Goal: Information Seeking & Learning: Learn about a topic

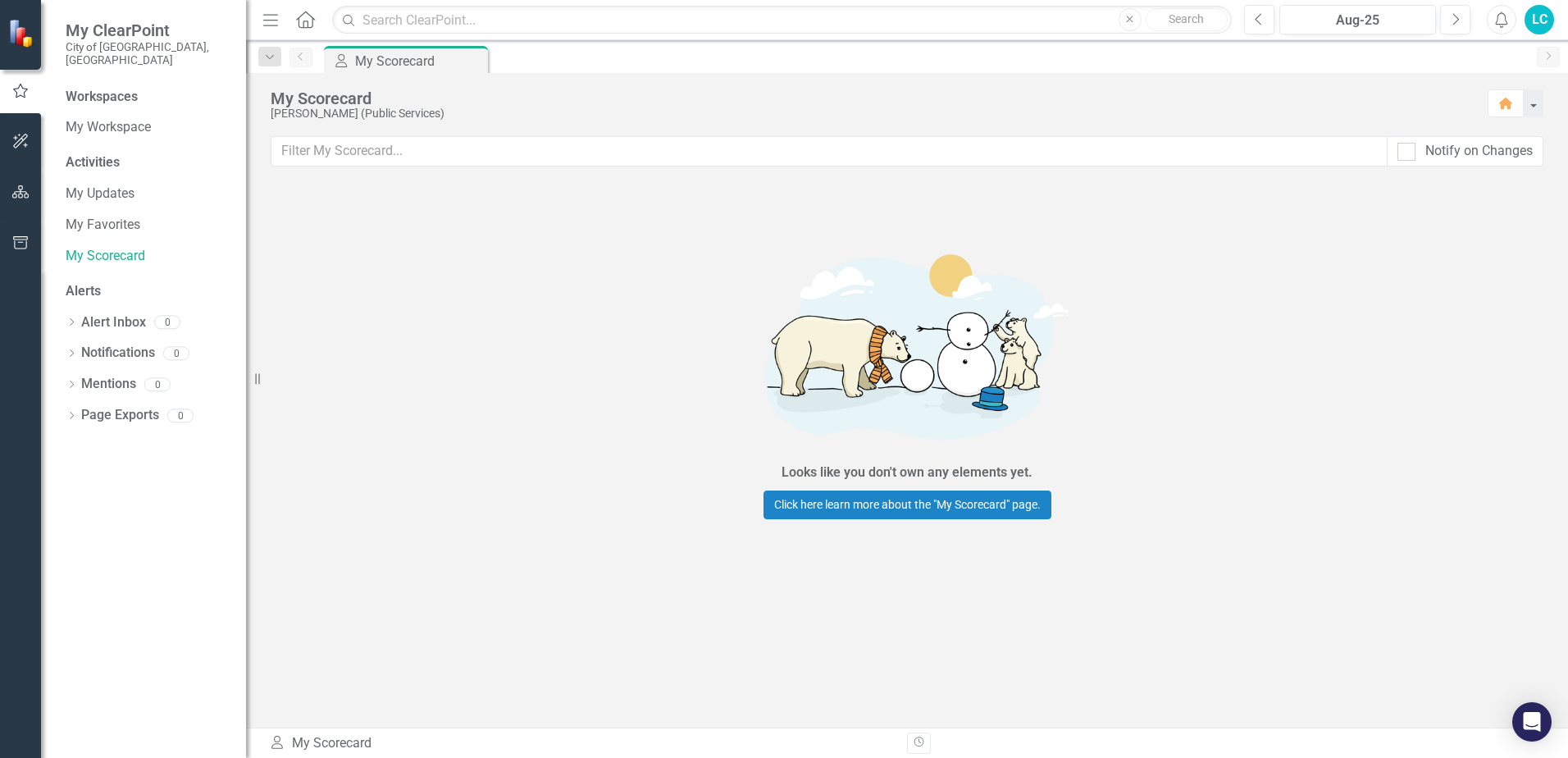
click at [156, 87] on div "Workspaces" at bounding box center [148, 97] width 164 height 19
click at [157, 118] on link "My Workspace" at bounding box center [148, 128] width 164 height 19
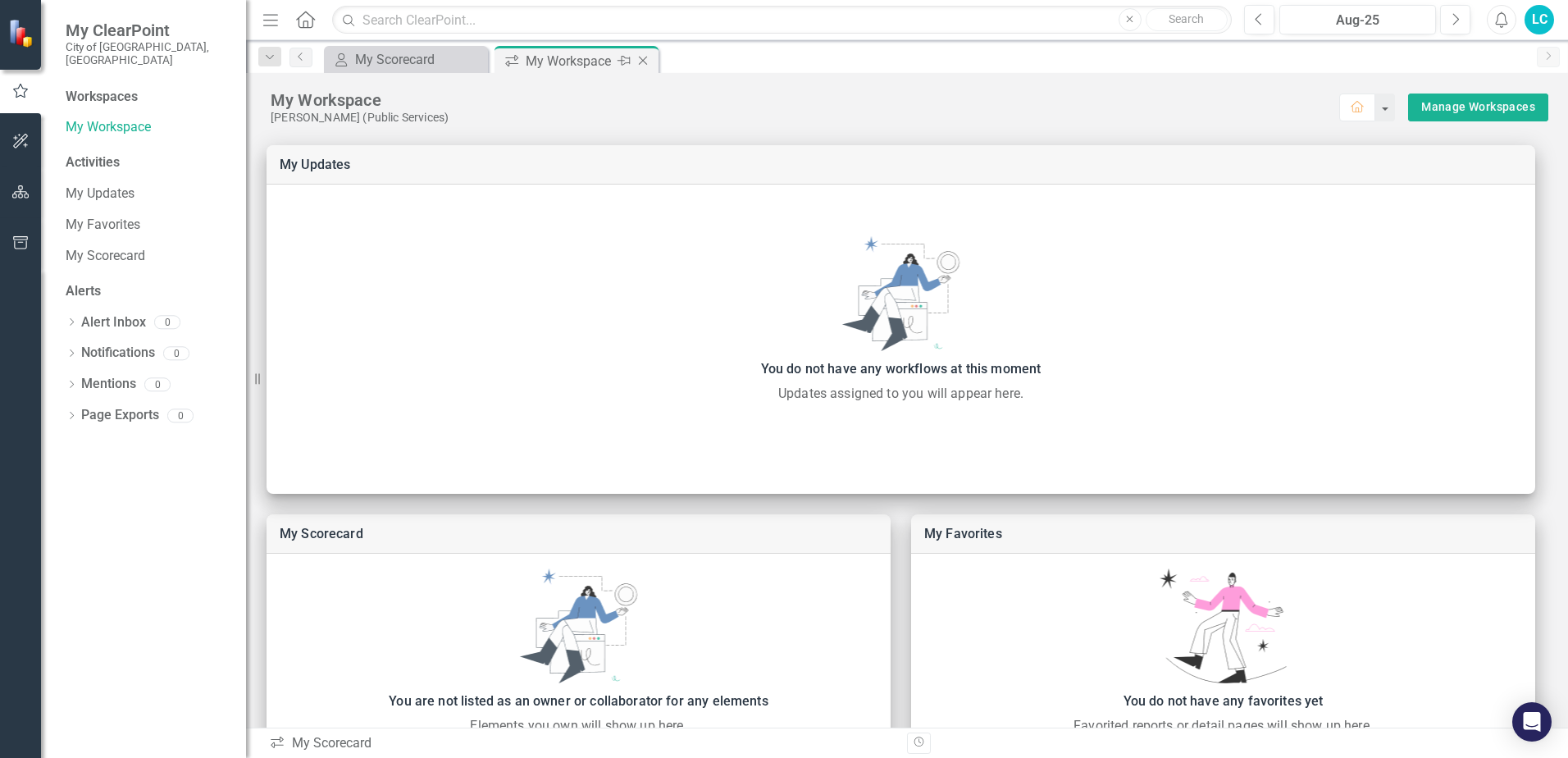
click at [571, 65] on div "My Workspace" at bounding box center [569, 61] width 87 height 21
click at [572, 65] on div "My Workspace" at bounding box center [569, 61] width 87 height 21
click at [438, 52] on div "My Scorecard" at bounding box center [409, 59] width 108 height 21
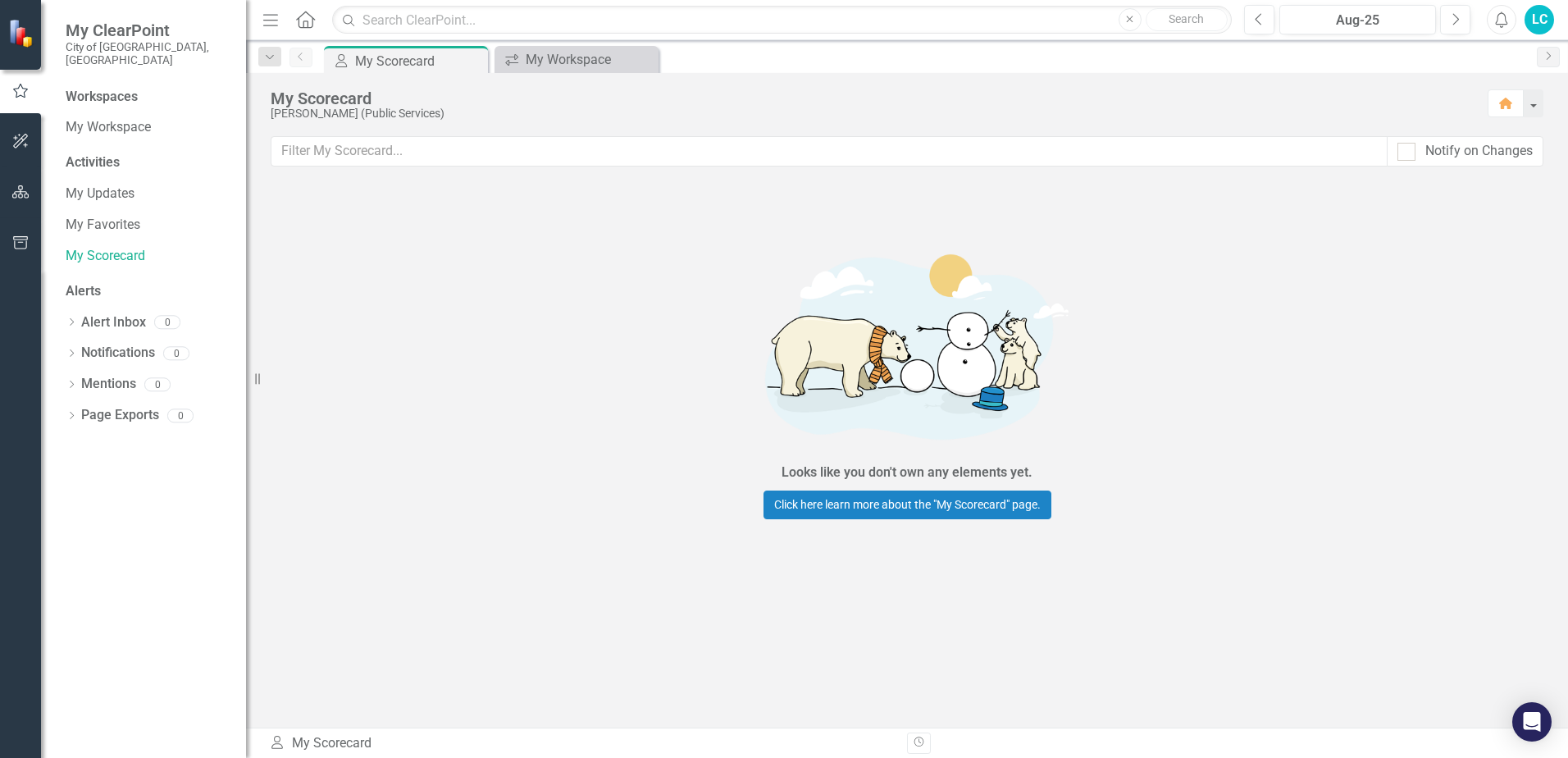
click at [268, 21] on icon "button" at bounding box center [270, 19] width 15 height 11
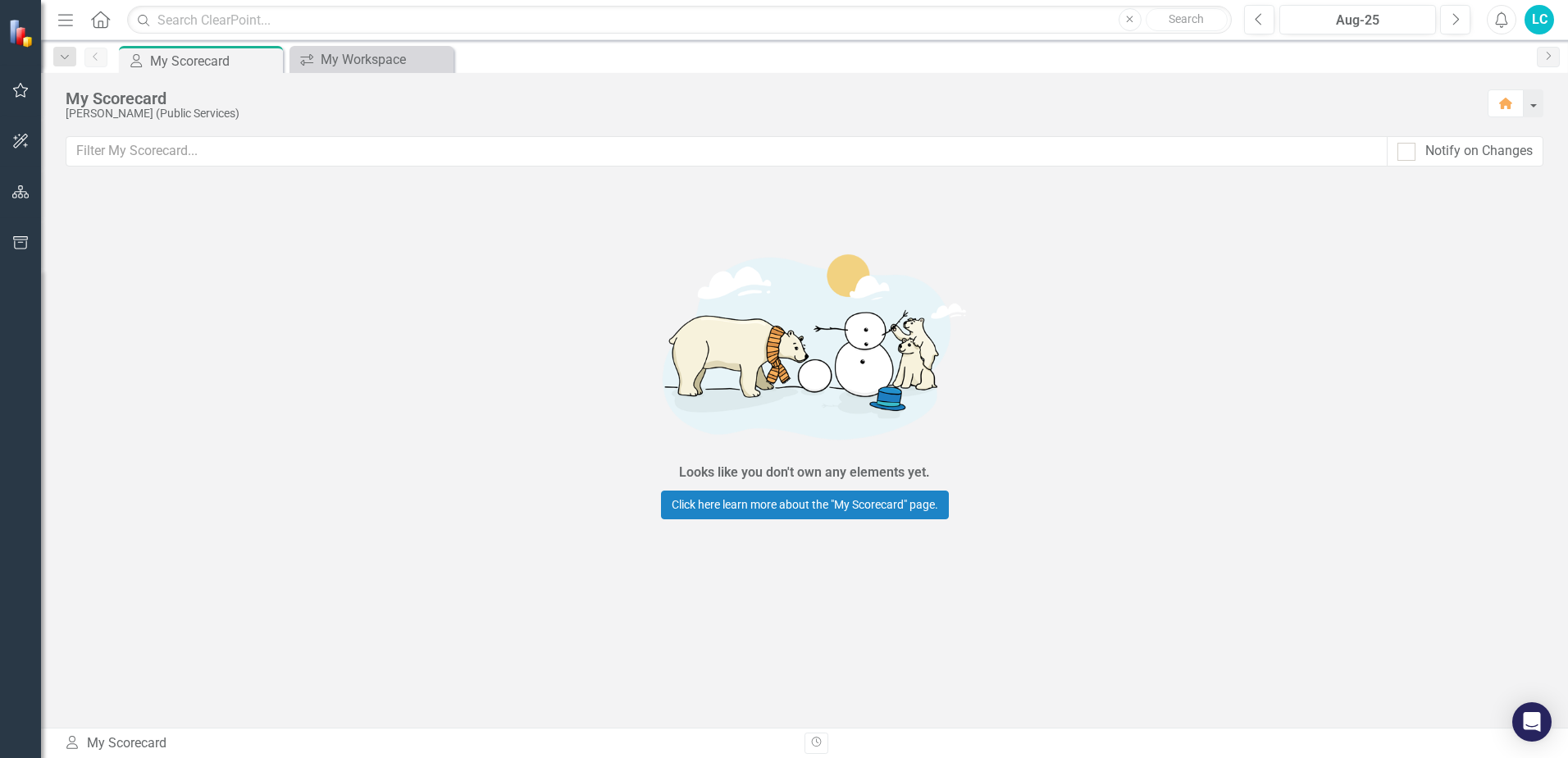
click at [70, 21] on icon "button" at bounding box center [65, 19] width 15 height 11
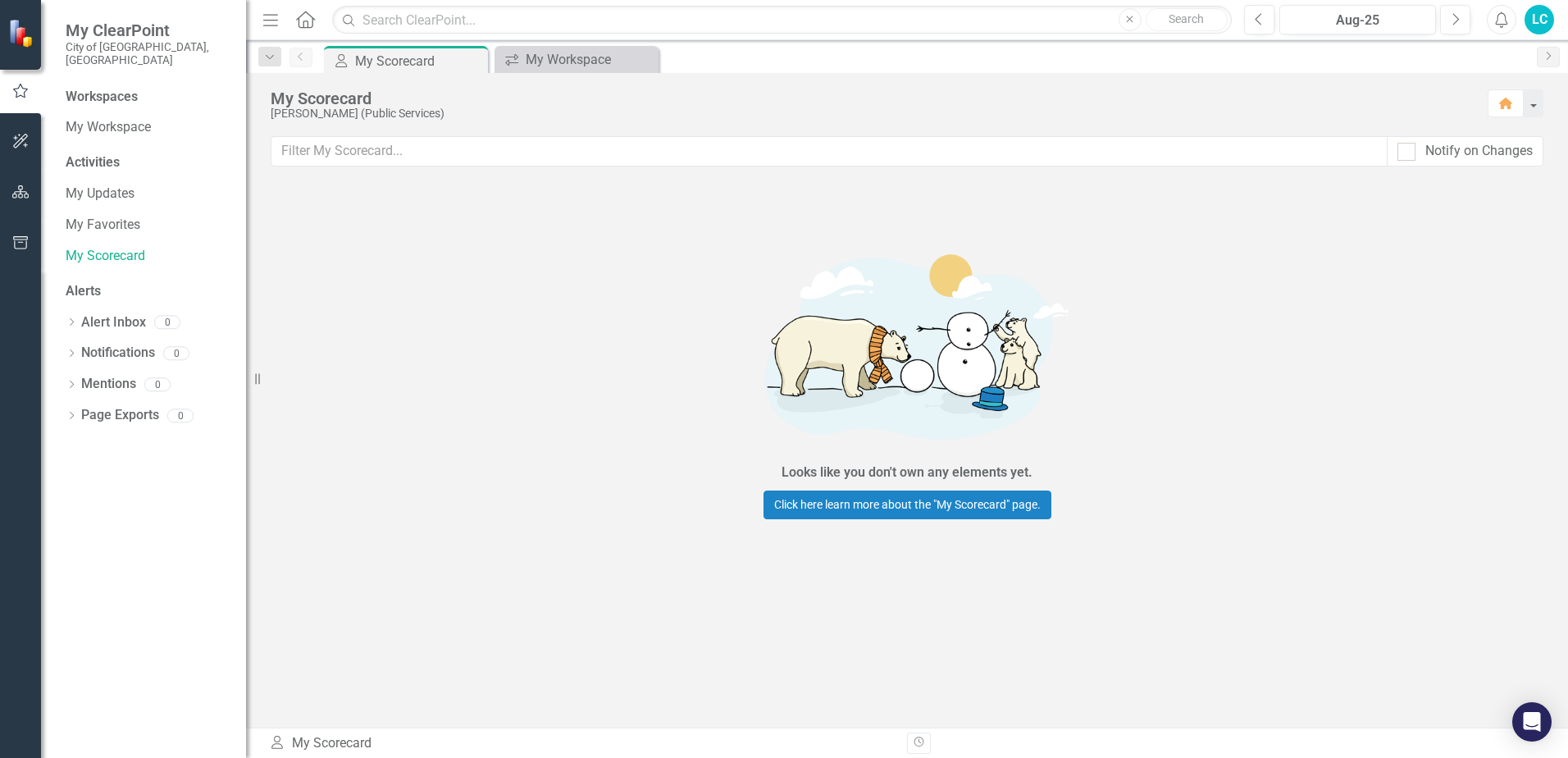
click at [132, 153] on div "Activities" at bounding box center [148, 163] width 164 height 19
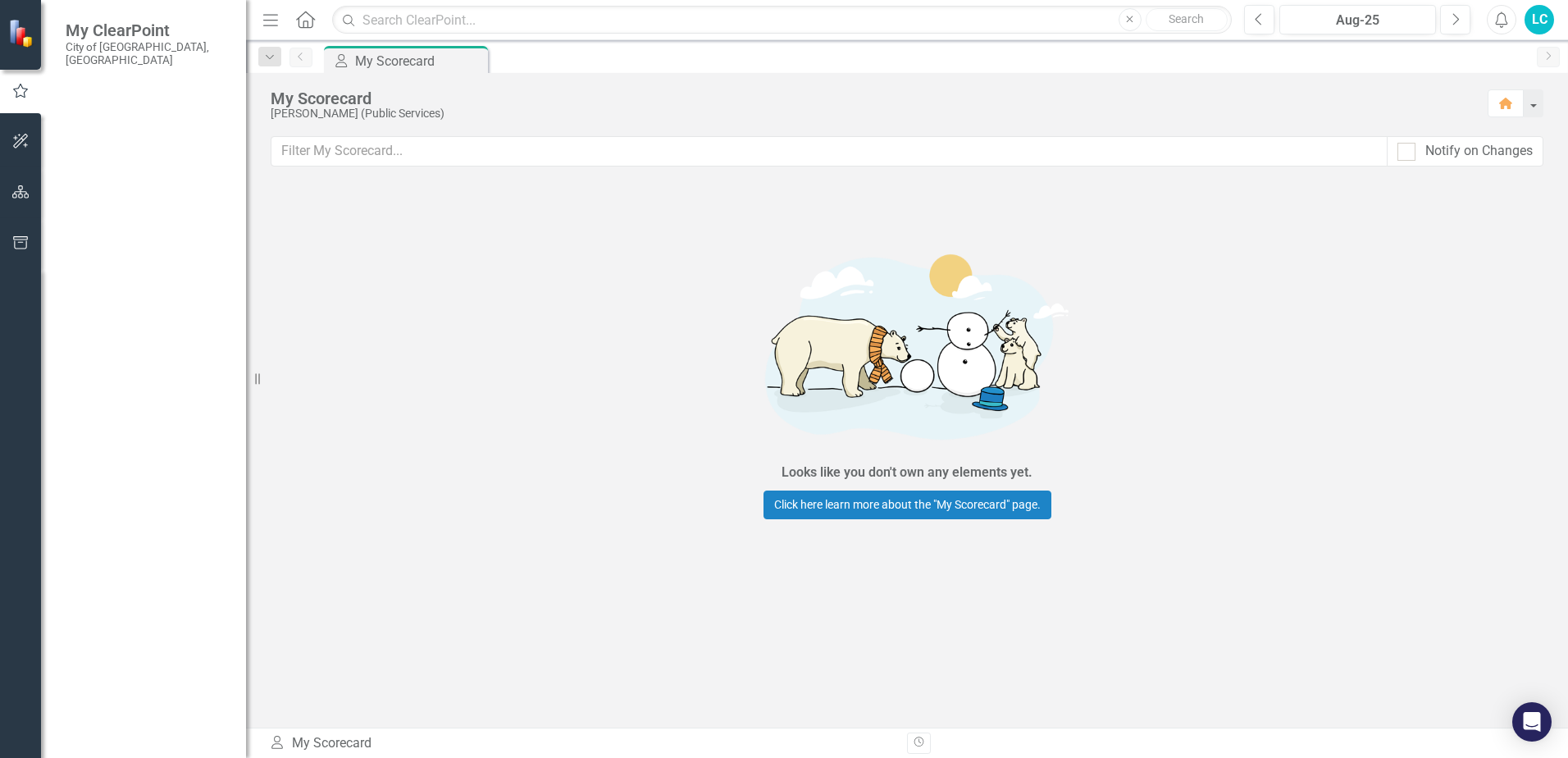
click at [130, 313] on link "Alert Inbox" at bounding box center [114, 323] width 65 height 19
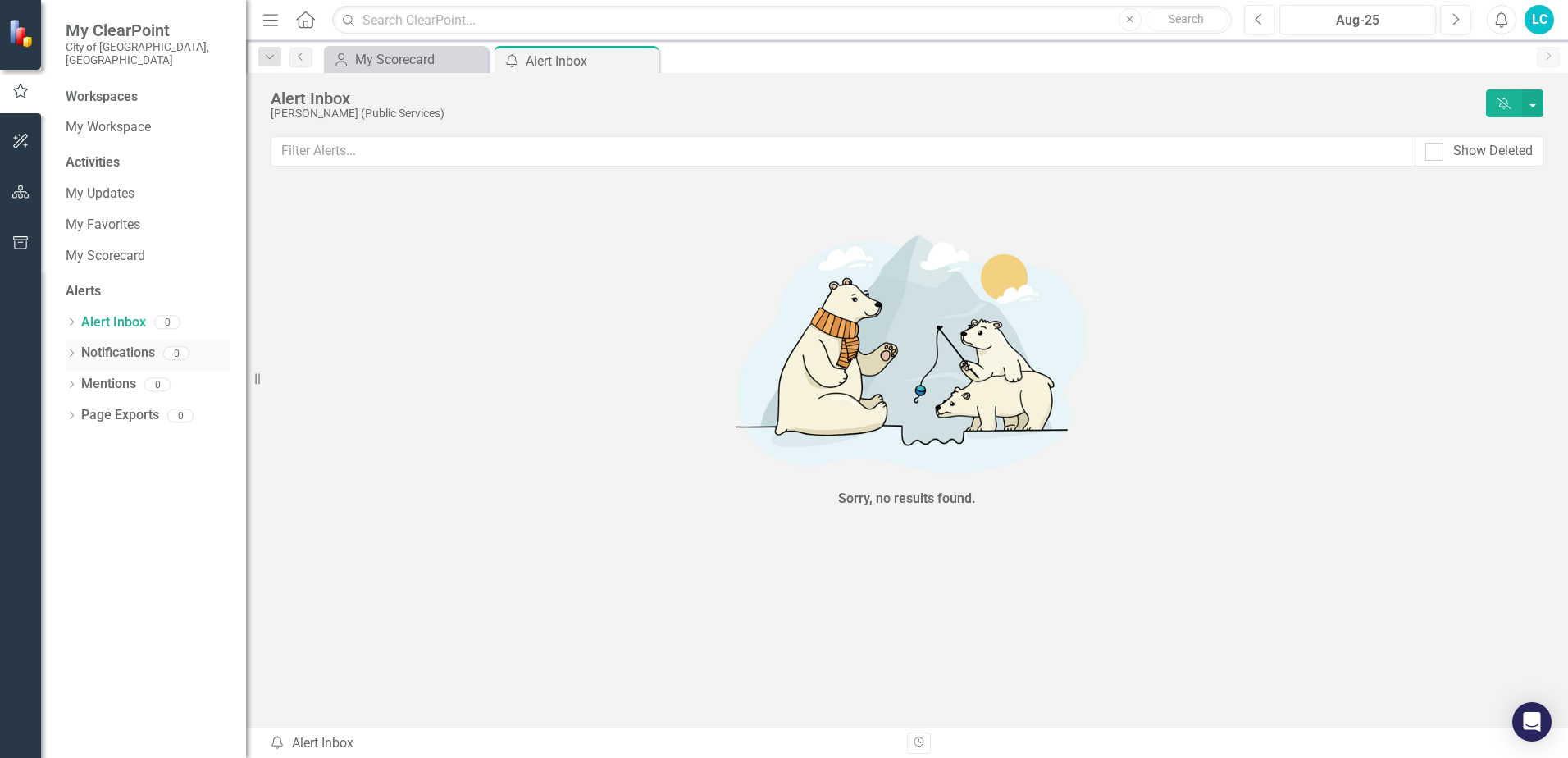
click at [121, 343] on link "Notifications" at bounding box center [118, 353] width 74 height 19
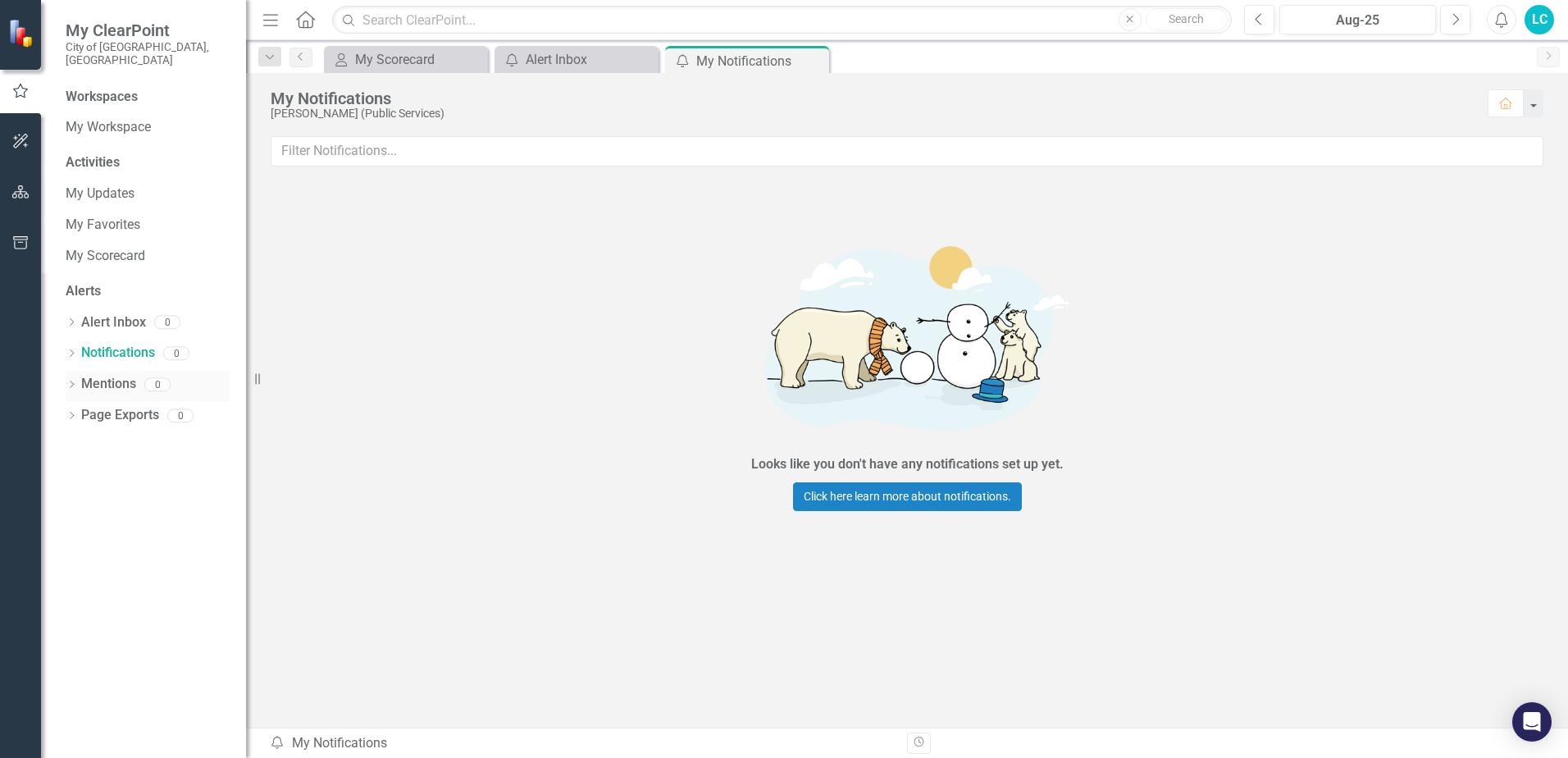
click at [113, 375] on link "Mentions" at bounding box center [109, 385] width 55 height 19
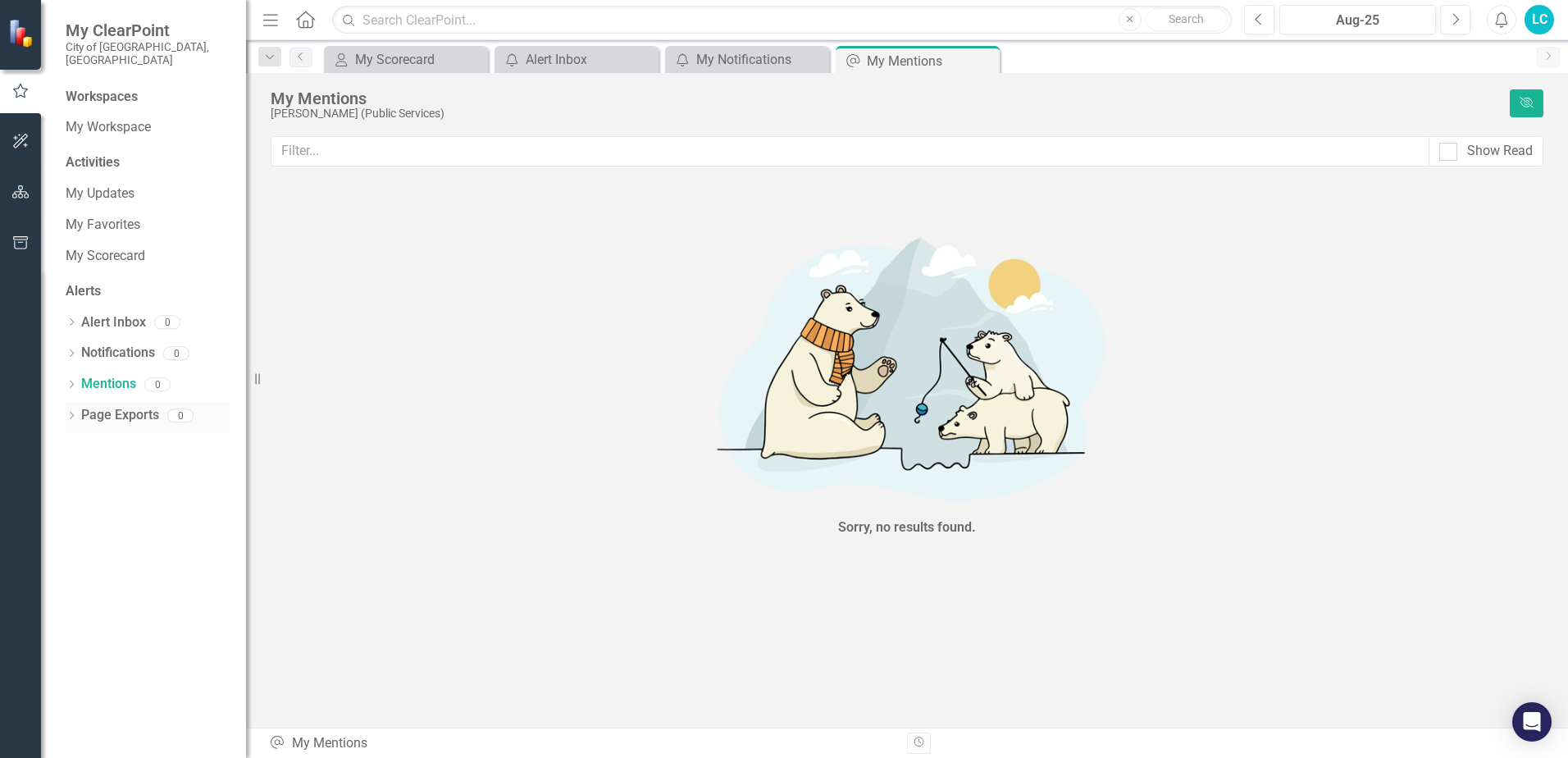
click at [113, 406] on link "Page Exports" at bounding box center [120, 415] width 78 height 19
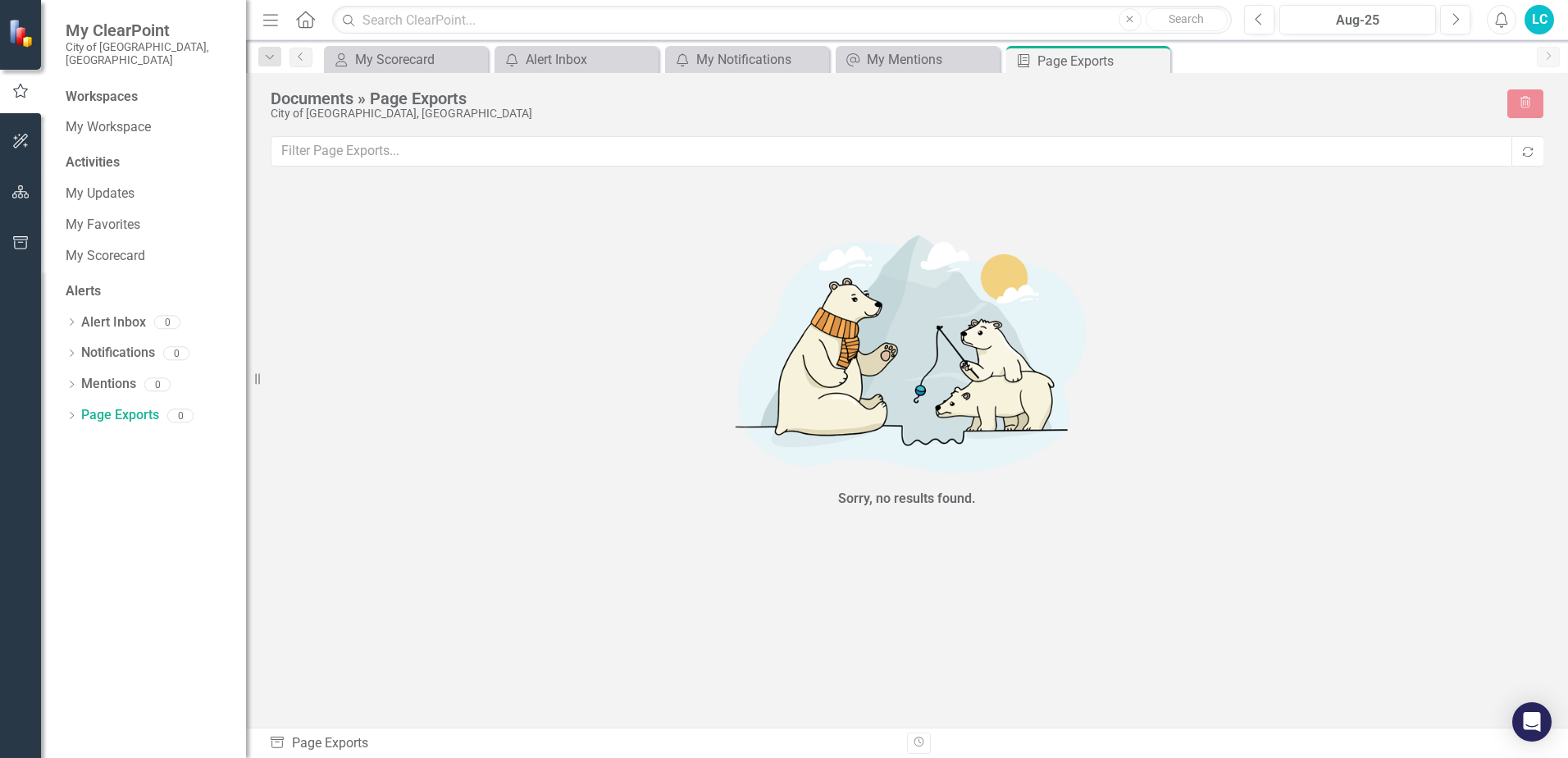
click at [125, 87] on div "Workspaces" at bounding box center [102, 97] width 72 height 19
click at [122, 45] on small "City of [GEOGRAPHIC_DATA], [GEOGRAPHIC_DATA]" at bounding box center [148, 54] width 164 height 27
click at [124, 30] on span "My ClearPoint" at bounding box center [148, 30] width 164 height 20
click at [148, 30] on span "My ClearPoint" at bounding box center [148, 30] width 164 height 20
click at [307, 21] on icon at bounding box center [306, 19] width 19 height 17
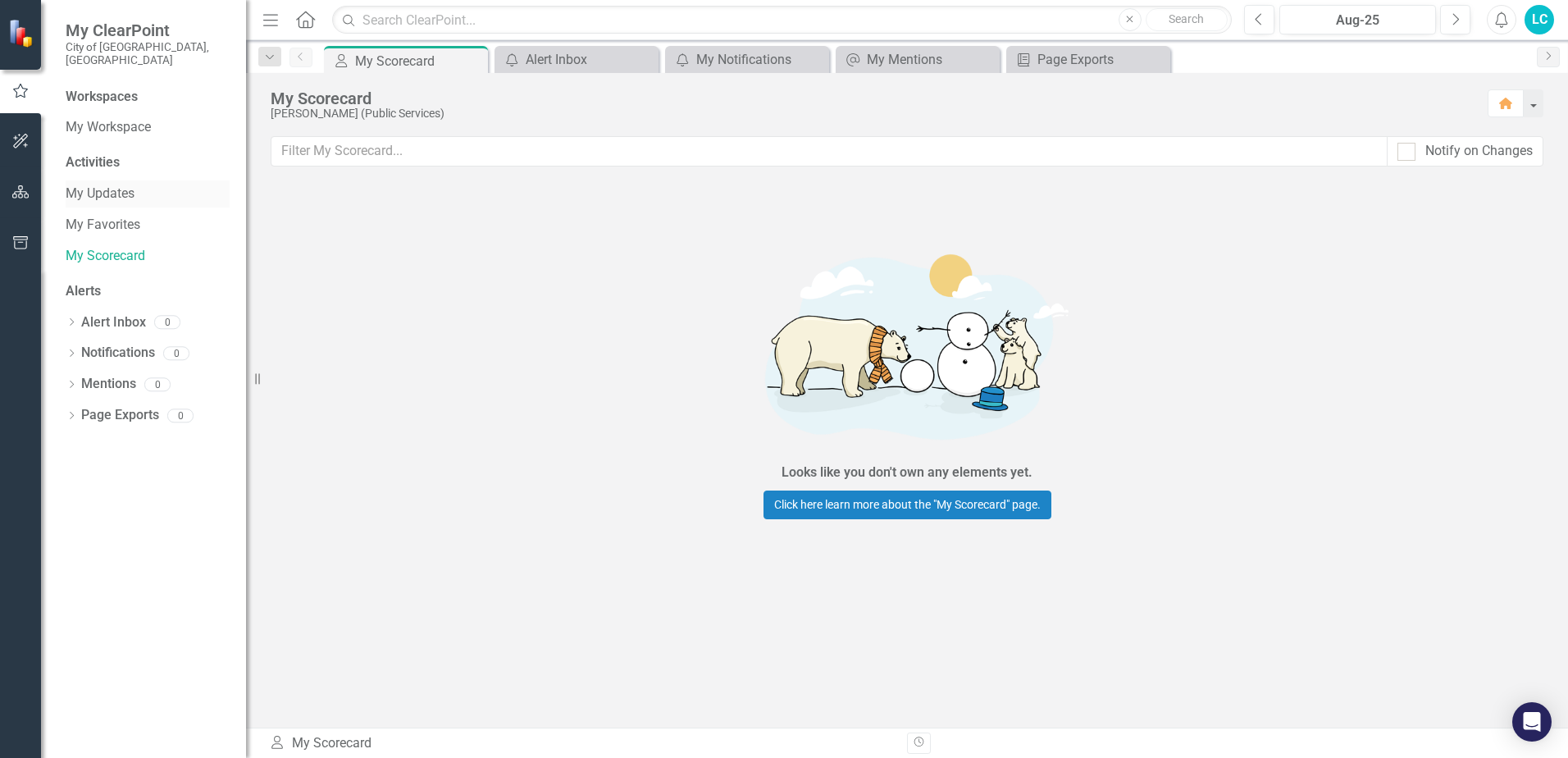
click at [123, 184] on link "My Updates" at bounding box center [148, 194] width 164 height 19
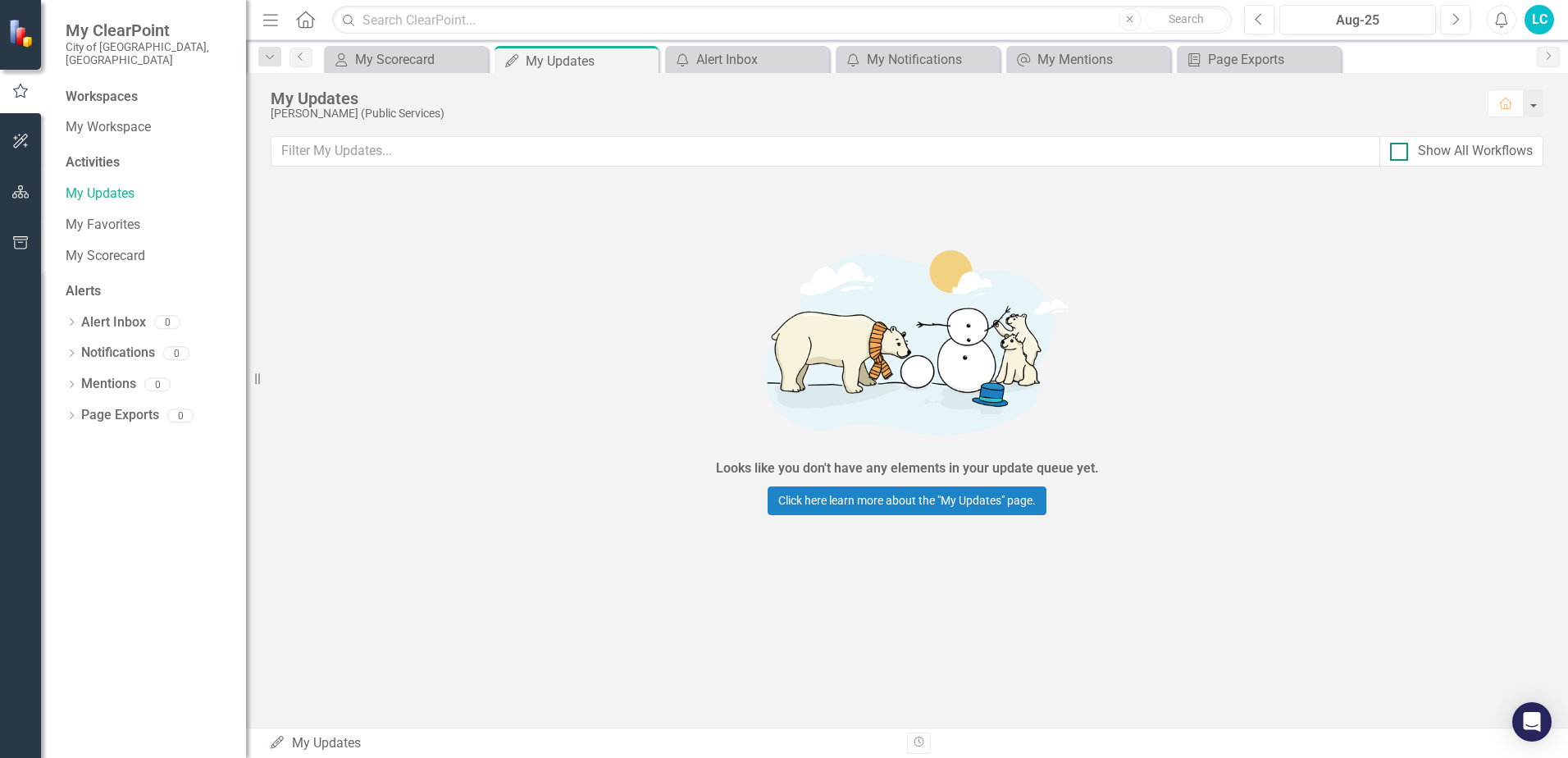
click at [1398, 155] on div at bounding box center [1398, 152] width 18 height 18
click at [1398, 153] on input "Show All Workflows" at bounding box center [1395, 148] width 10 height 10
click at [1437, 156] on div "Show All Workflows" at bounding box center [1476, 152] width 115 height 19
click at [1401, 153] on input "Show All Workflows" at bounding box center [1395, 148] width 10 height 10
click at [1398, 158] on div at bounding box center [1398, 152] width 18 height 18
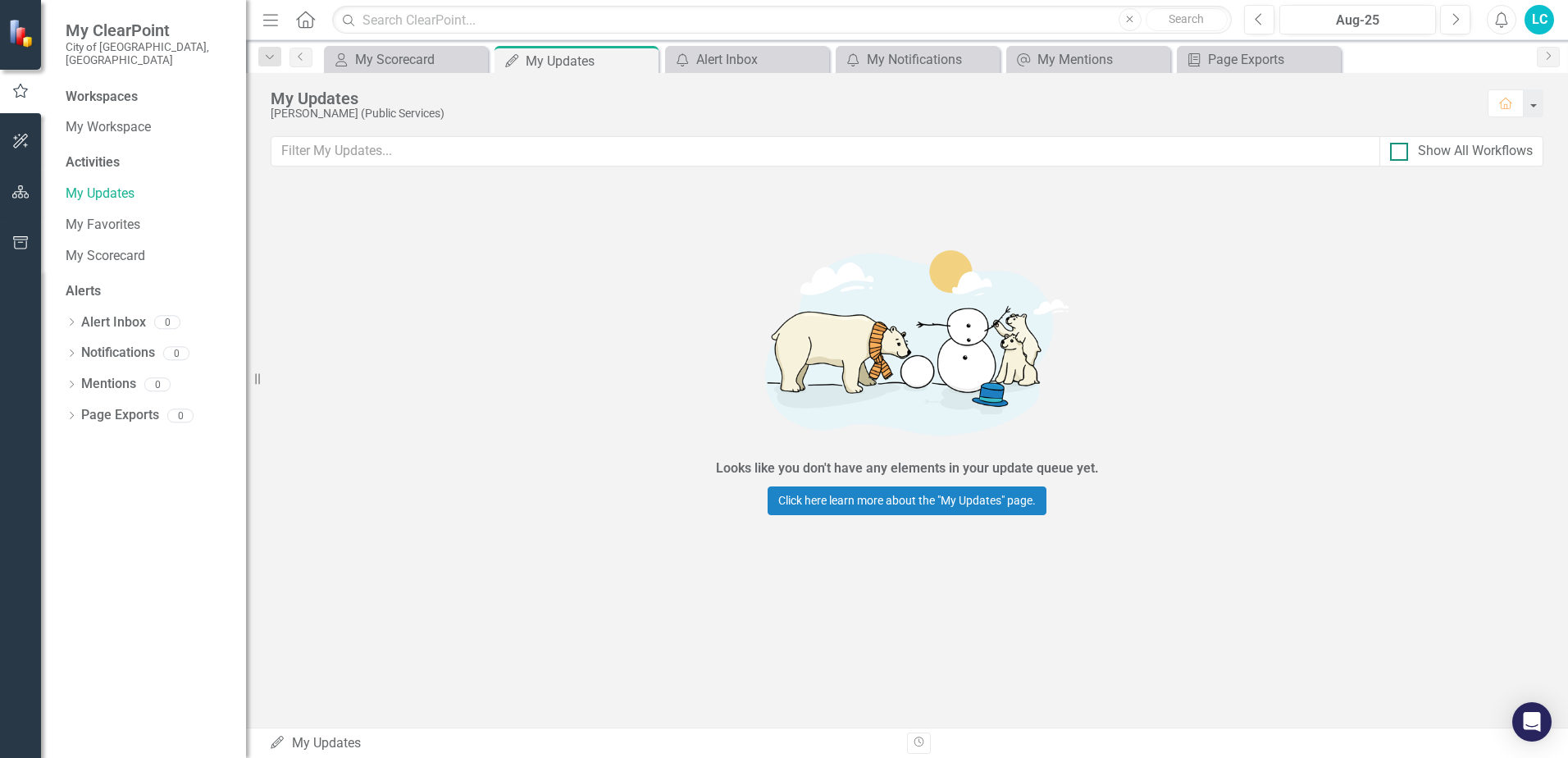
click at [1398, 153] on input "Show All Workflows" at bounding box center [1395, 148] width 10 height 10
click at [1398, 158] on div at bounding box center [1398, 152] width 18 height 18
click at [1398, 153] on input "Show All Workflows" at bounding box center [1395, 148] width 10 height 10
checkbox input "false"
click at [1531, 108] on button "button" at bounding box center [1532, 103] width 21 height 28
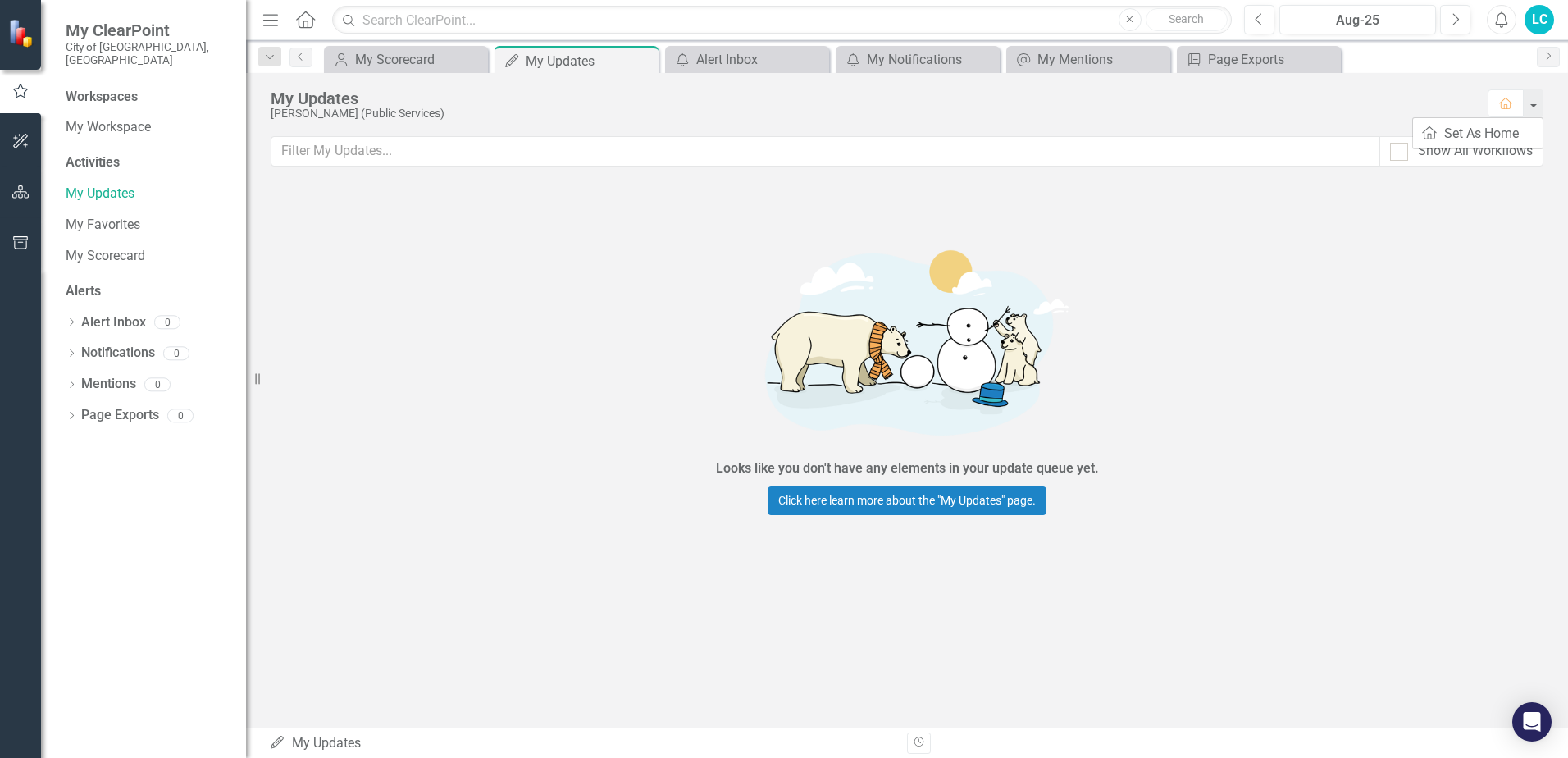
click at [1387, 112] on div "[PERSON_NAME] (Public Services)" at bounding box center [871, 113] width 1201 height 12
click at [534, 150] on input "text" at bounding box center [826, 151] width 1109 height 30
click at [268, 21] on icon "Menu" at bounding box center [271, 19] width 21 height 17
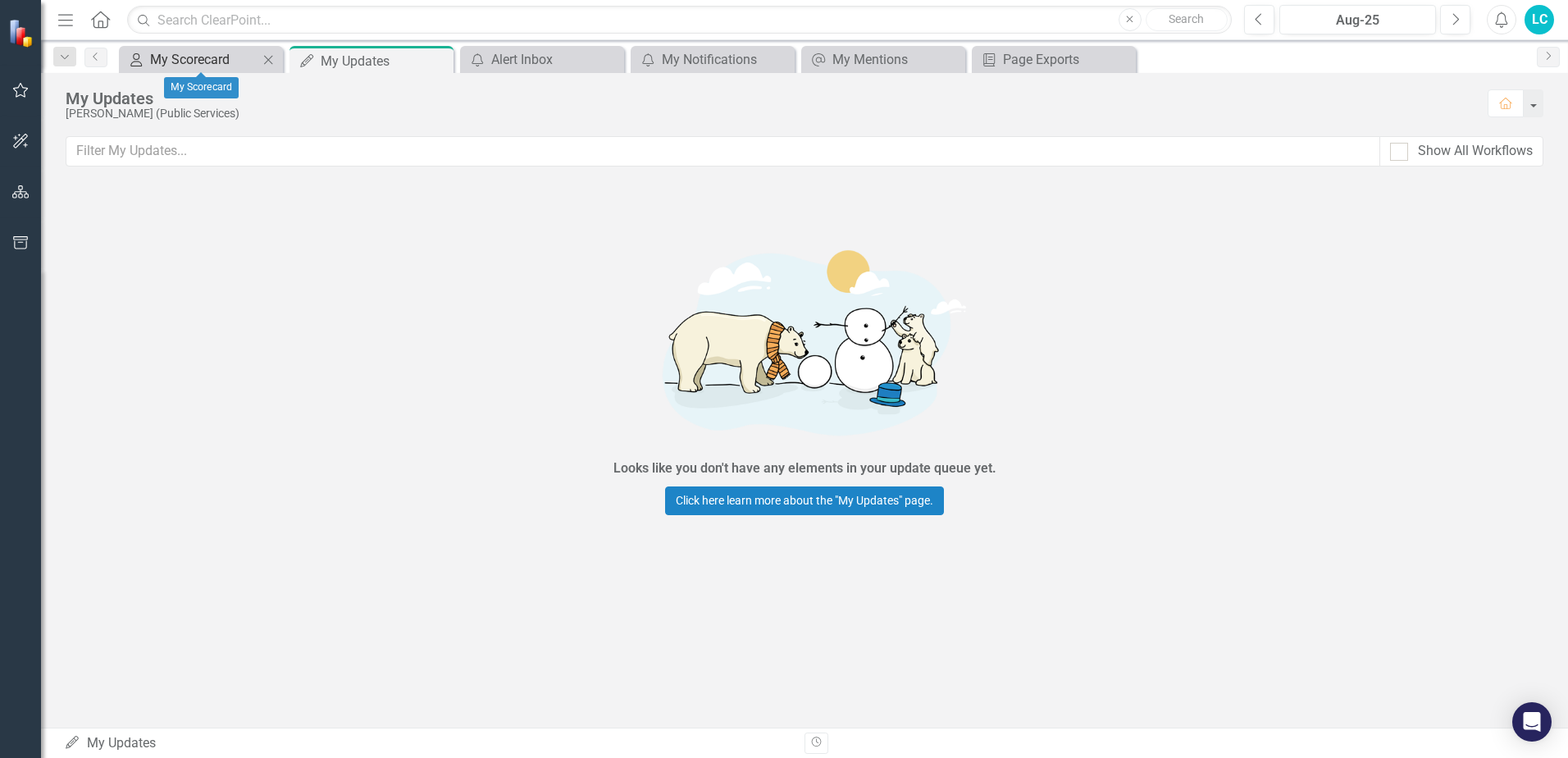
click at [228, 59] on div "My Scorecard" at bounding box center [204, 59] width 108 height 21
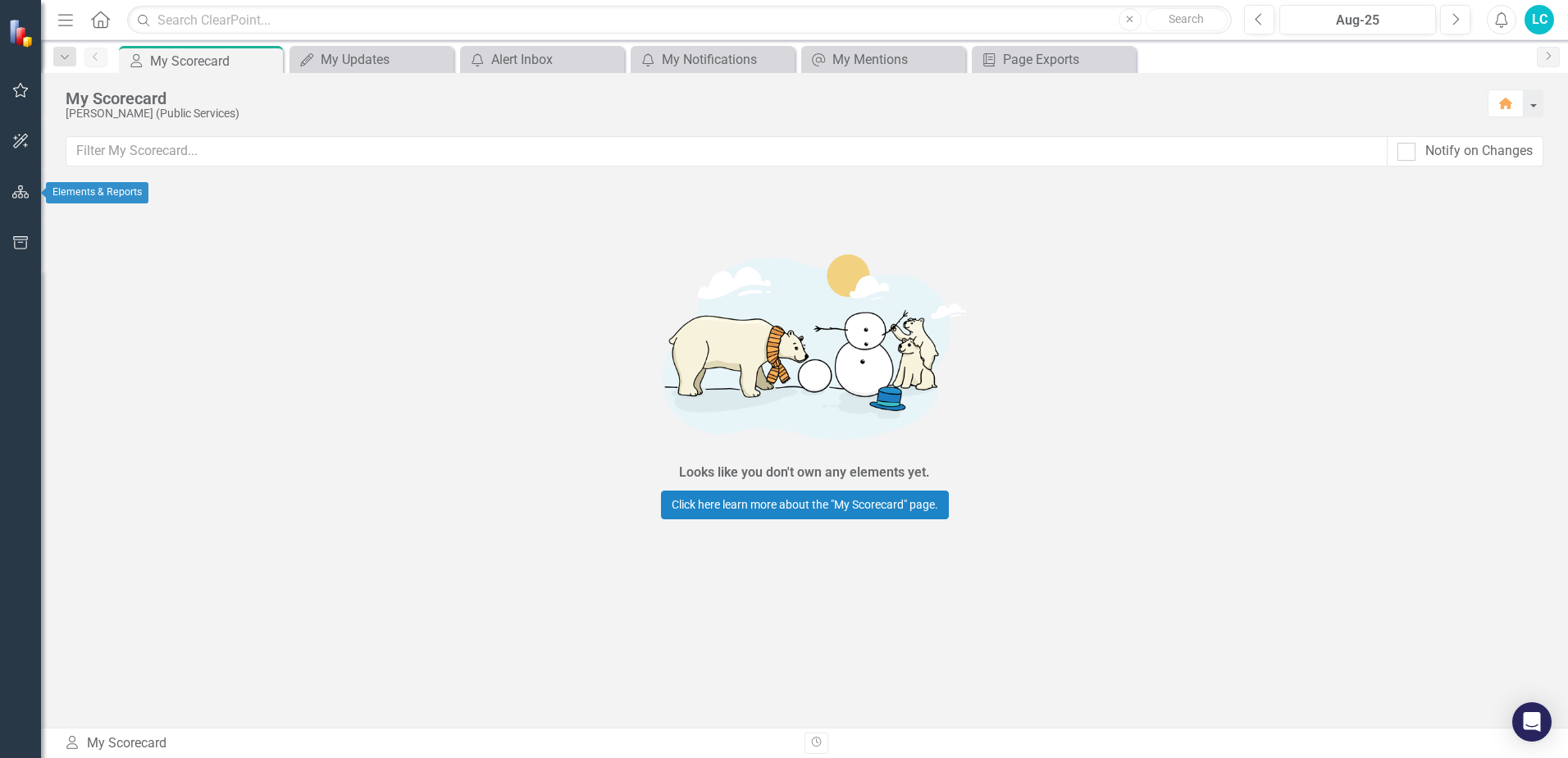
click at [14, 182] on button "button" at bounding box center [21, 193] width 37 height 34
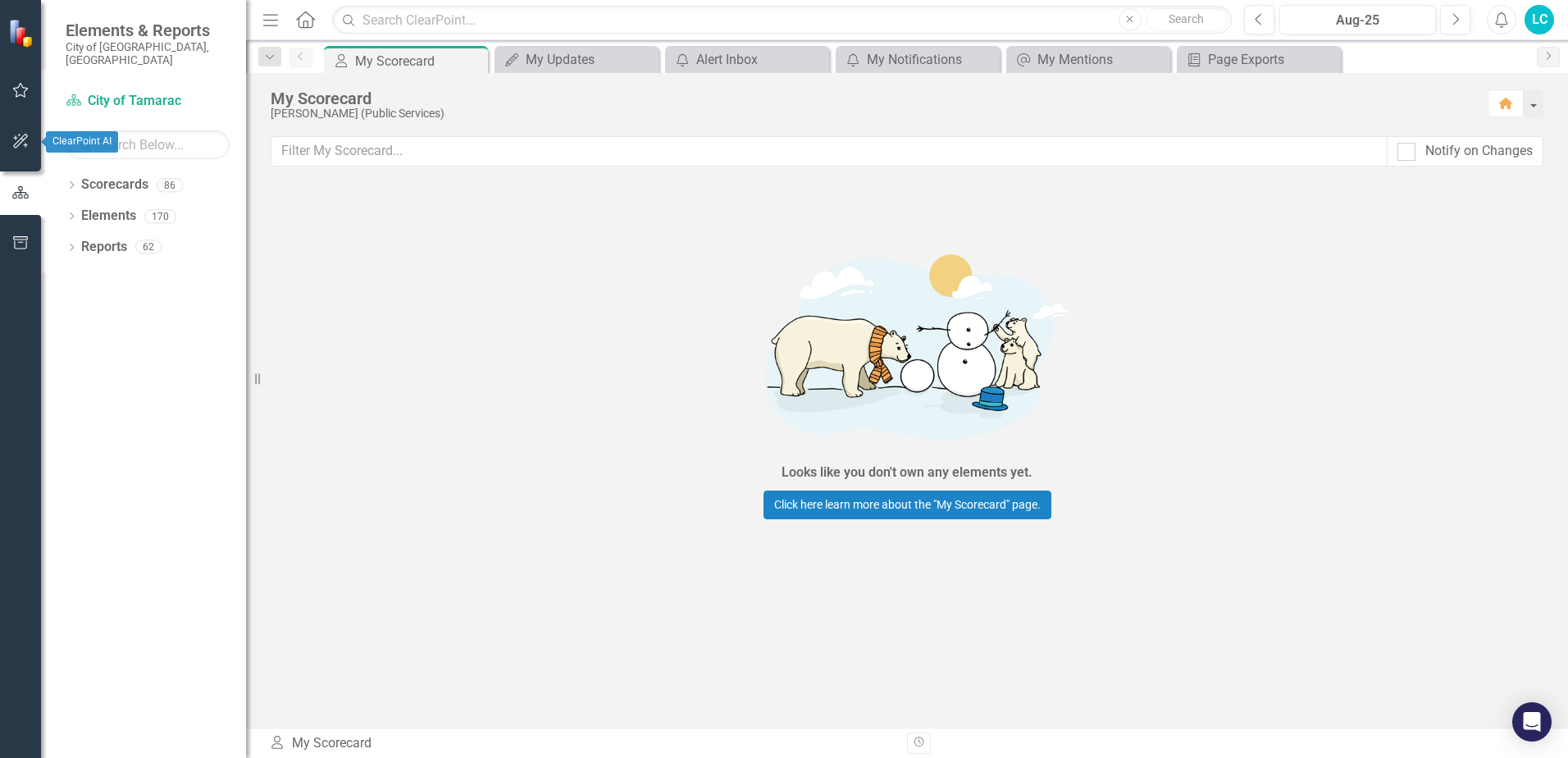
click at [14, 137] on icon "button" at bounding box center [21, 140] width 17 height 13
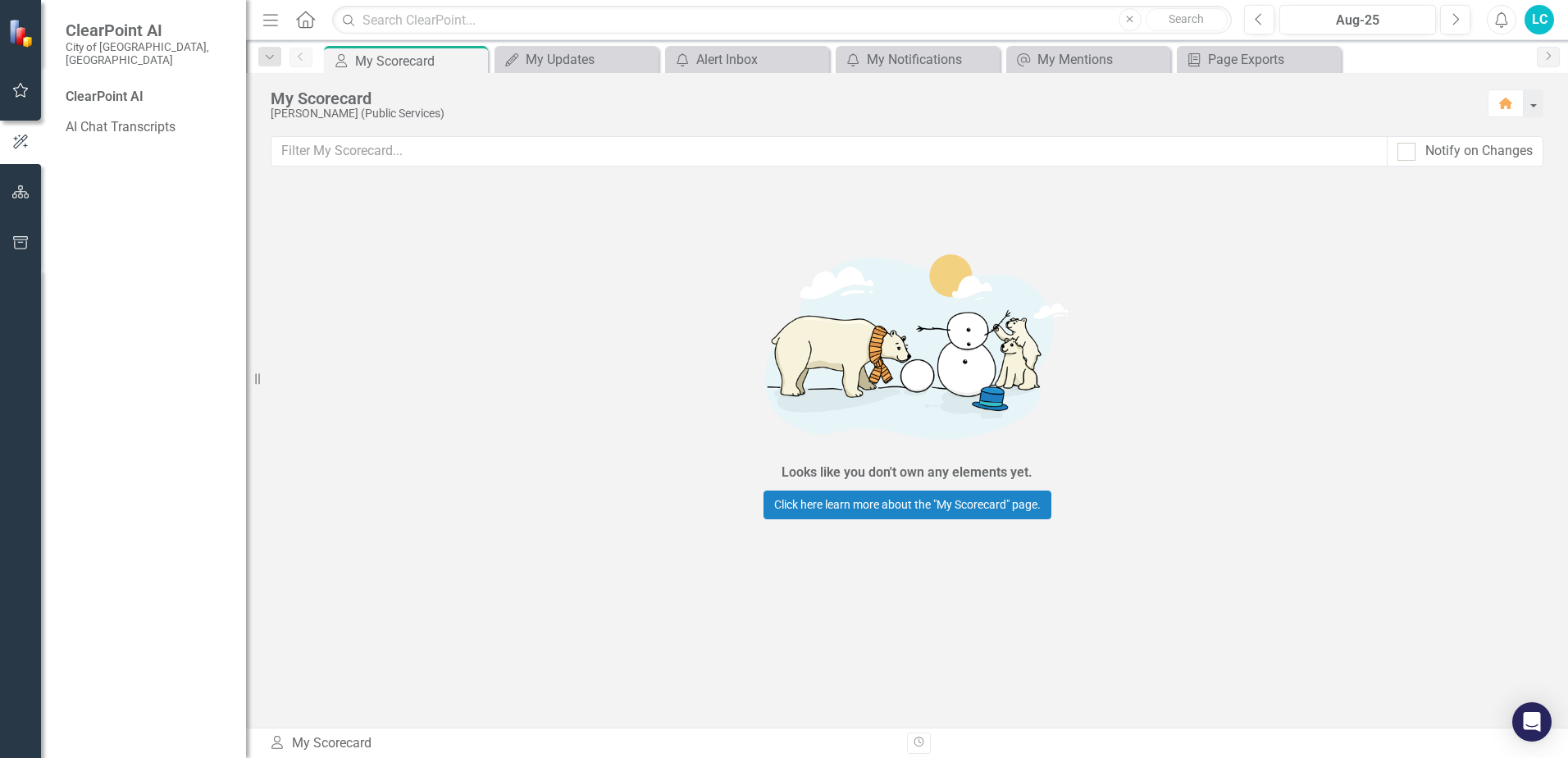
click at [112, 87] on div "ClearPoint AI" at bounding box center [148, 97] width 164 height 19
click at [114, 53] on small "City of [GEOGRAPHIC_DATA], [GEOGRAPHIC_DATA]" at bounding box center [148, 54] width 164 height 27
click at [116, 43] on small "City of [GEOGRAPHIC_DATA], [GEOGRAPHIC_DATA]" at bounding box center [148, 54] width 164 height 27
click at [21, 36] on img at bounding box center [23, 33] width 29 height 29
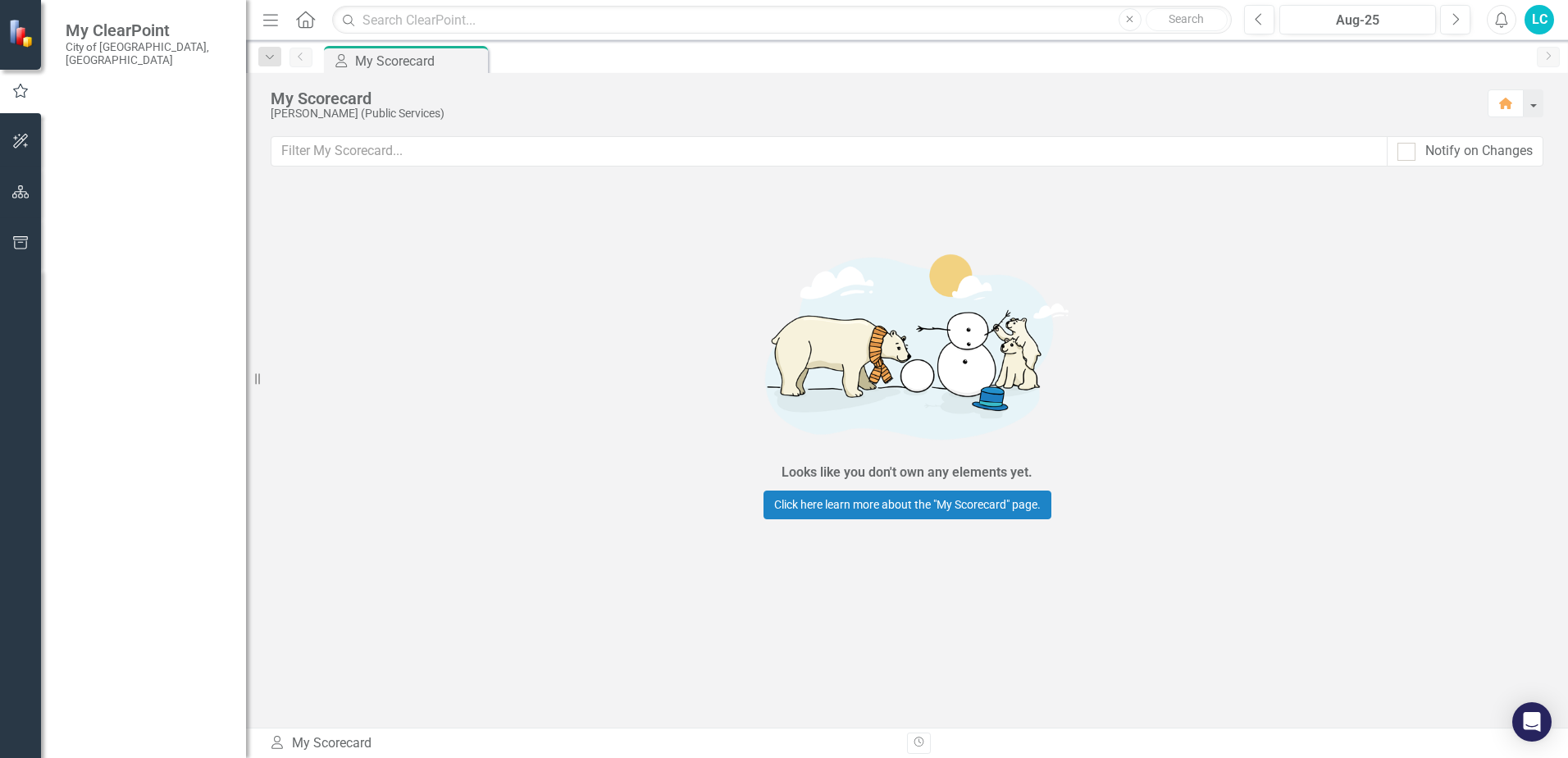
click at [14, 36] on img at bounding box center [23, 33] width 29 height 29
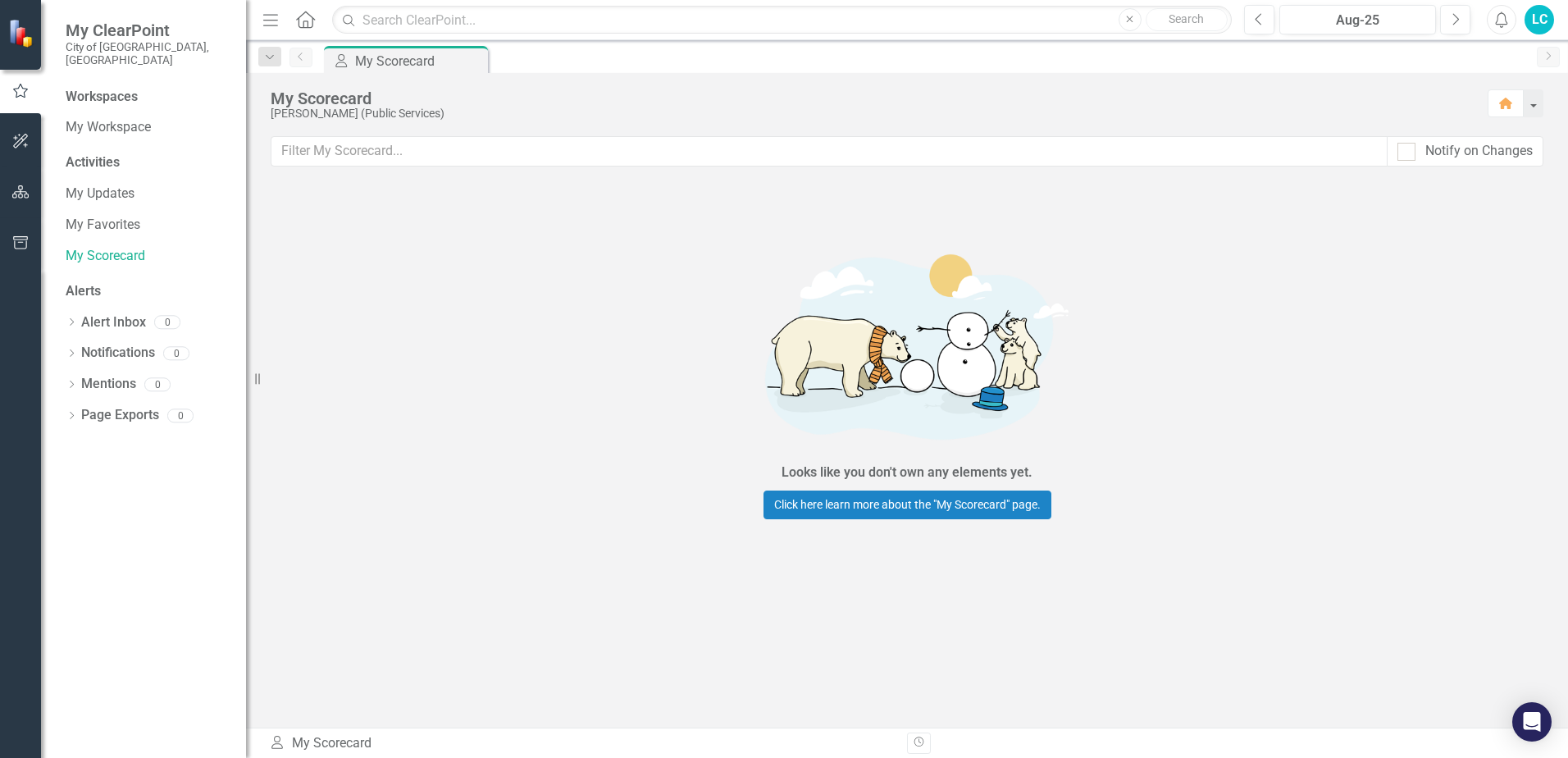
click at [275, 21] on icon "button" at bounding box center [270, 19] width 15 height 11
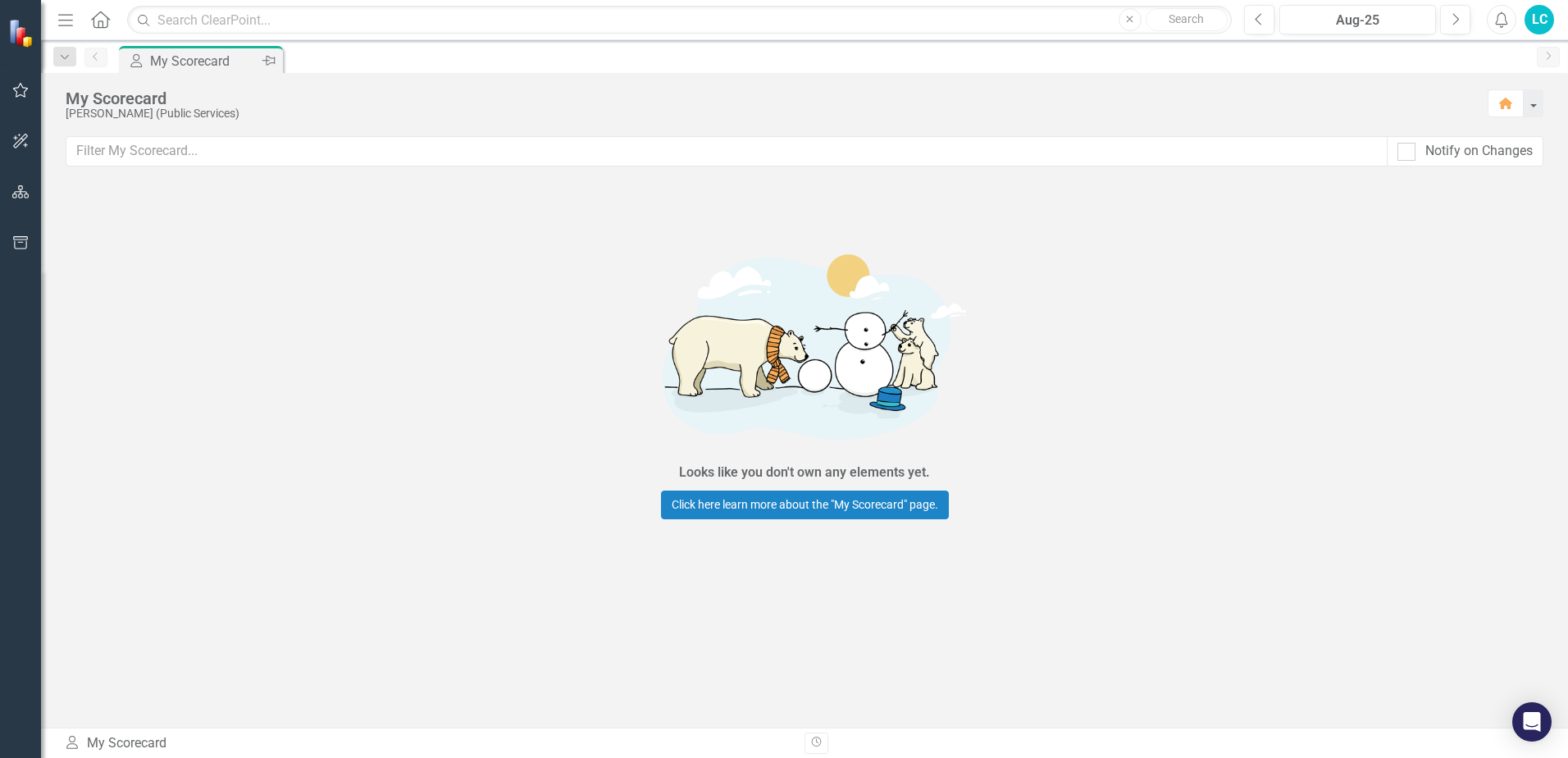
click at [194, 65] on div "My Scorecard" at bounding box center [204, 61] width 108 height 21
click at [153, 104] on div "My Scorecard" at bounding box center [768, 98] width 1405 height 18
click at [118, 111] on div "[PERSON_NAME] (Public Services)" at bounding box center [768, 113] width 1405 height 12
click at [88, 111] on div "[PERSON_NAME] (Public Services)" at bounding box center [768, 113] width 1405 height 12
click at [81, 112] on div "[PERSON_NAME] (Public Services)" at bounding box center [768, 113] width 1405 height 12
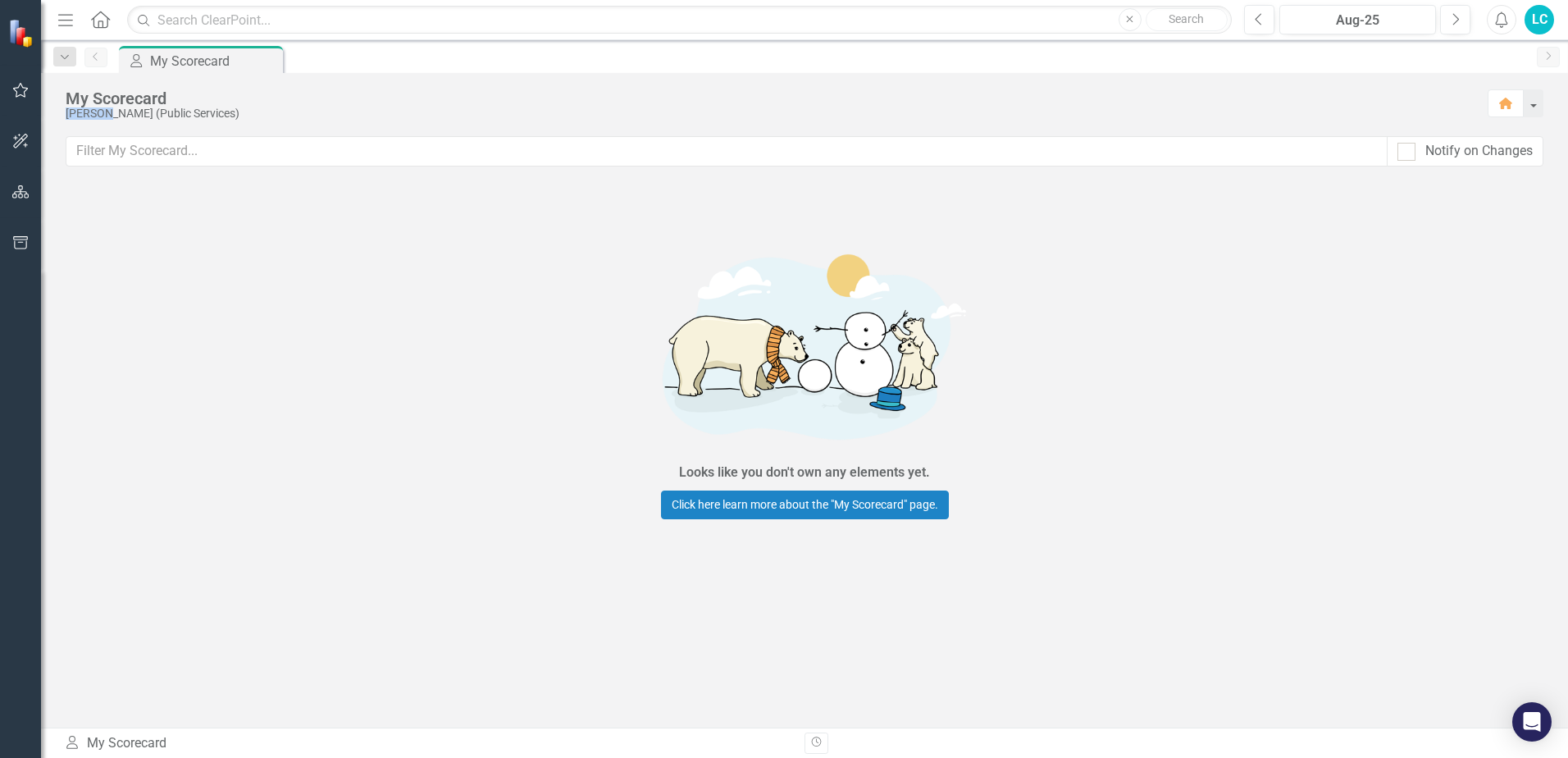
click at [83, 111] on div "[PERSON_NAME] (Public Services)" at bounding box center [768, 113] width 1405 height 12
drag, startPoint x: 83, startPoint y: 111, endPoint x: 187, endPoint y: 106, distance: 104.1
click at [187, 106] on div "My Scorecard" at bounding box center [768, 98] width 1405 height 18
click at [64, 57] on icon "button" at bounding box center [65, 57] width 9 height 4
click at [106, 135] on div "My Scorecard" at bounding box center [183, 134] width 188 height 21
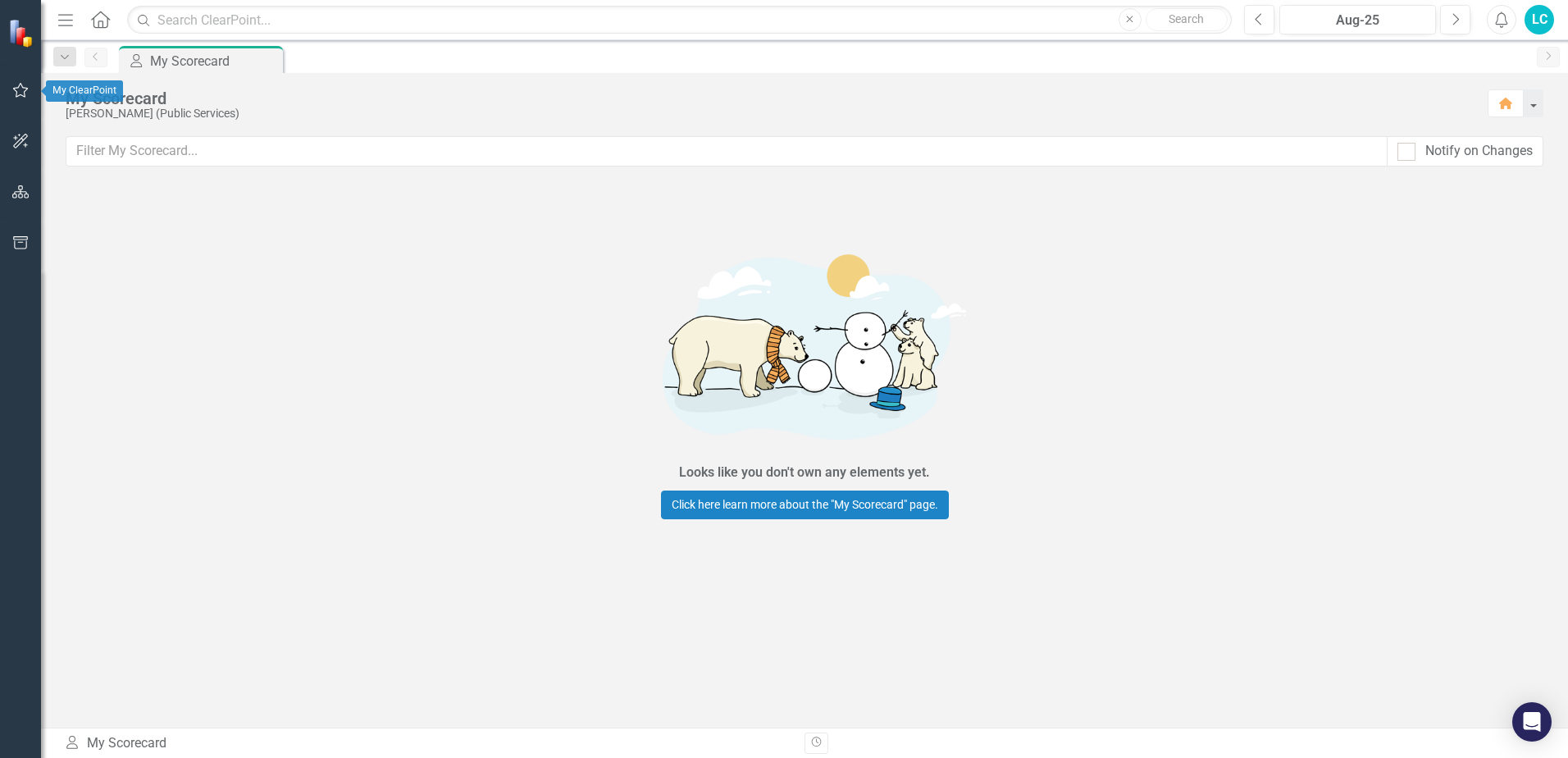
click at [25, 94] on icon "button" at bounding box center [21, 90] width 17 height 13
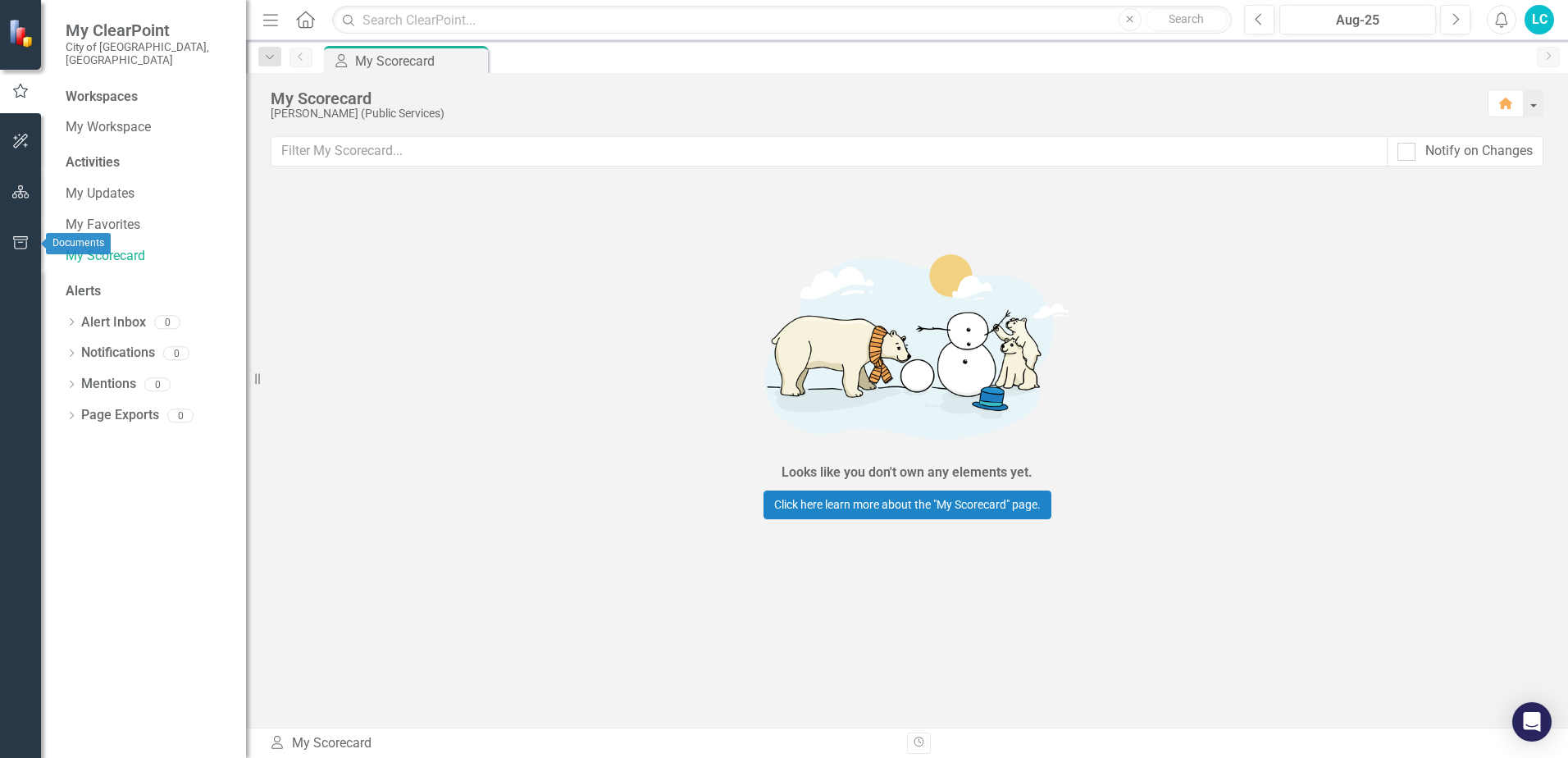
click at [14, 236] on button "button" at bounding box center [21, 243] width 37 height 34
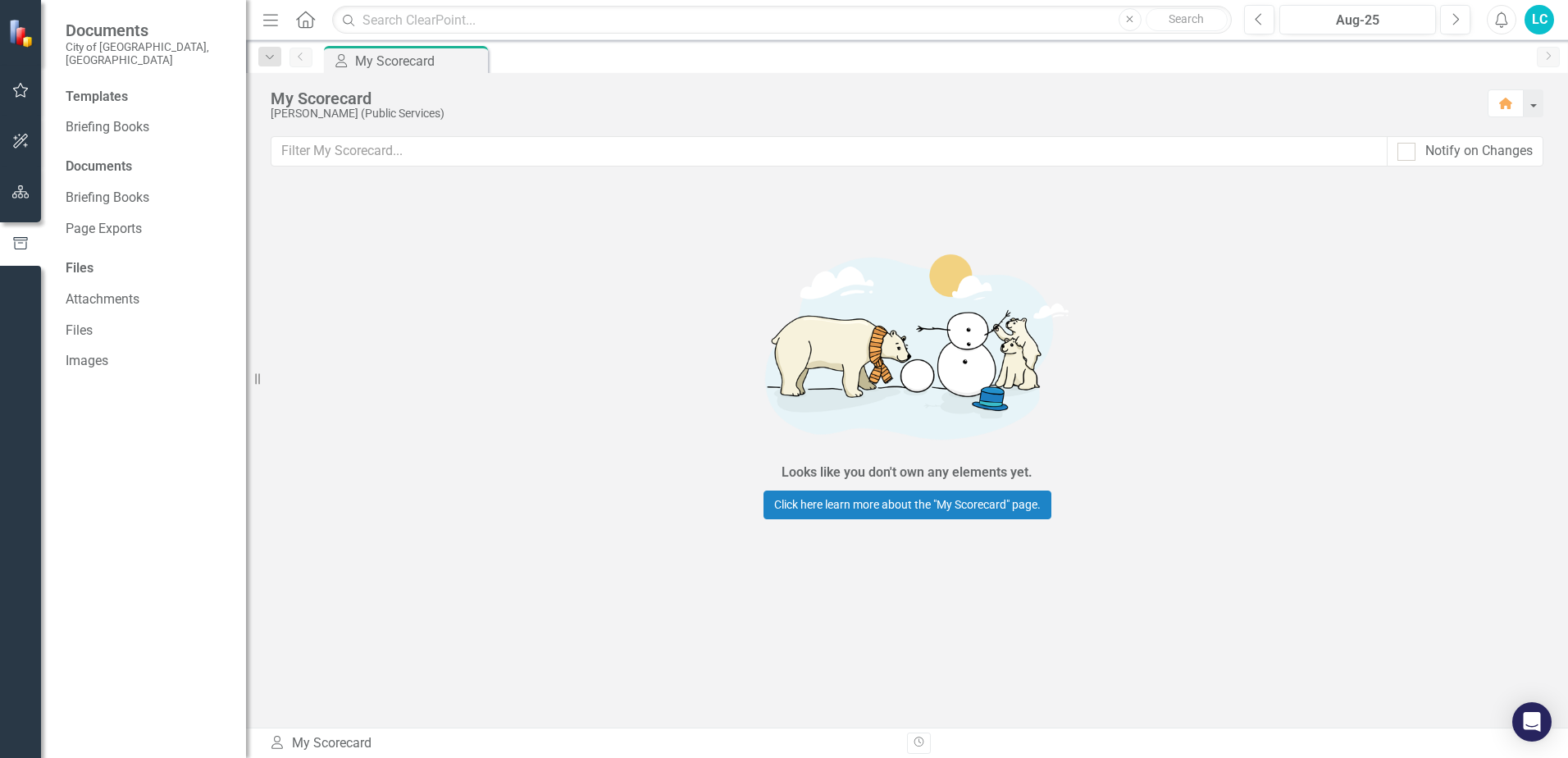
click at [92, 243] on div "Templates Briefing Books Documents Briefing Books Page Exports Files Attachment…" at bounding box center [143, 422] width 205 height 670
click at [92, 260] on div "Files" at bounding box center [148, 269] width 164 height 19
click at [85, 260] on div "Files" at bounding box center [148, 269] width 164 height 19
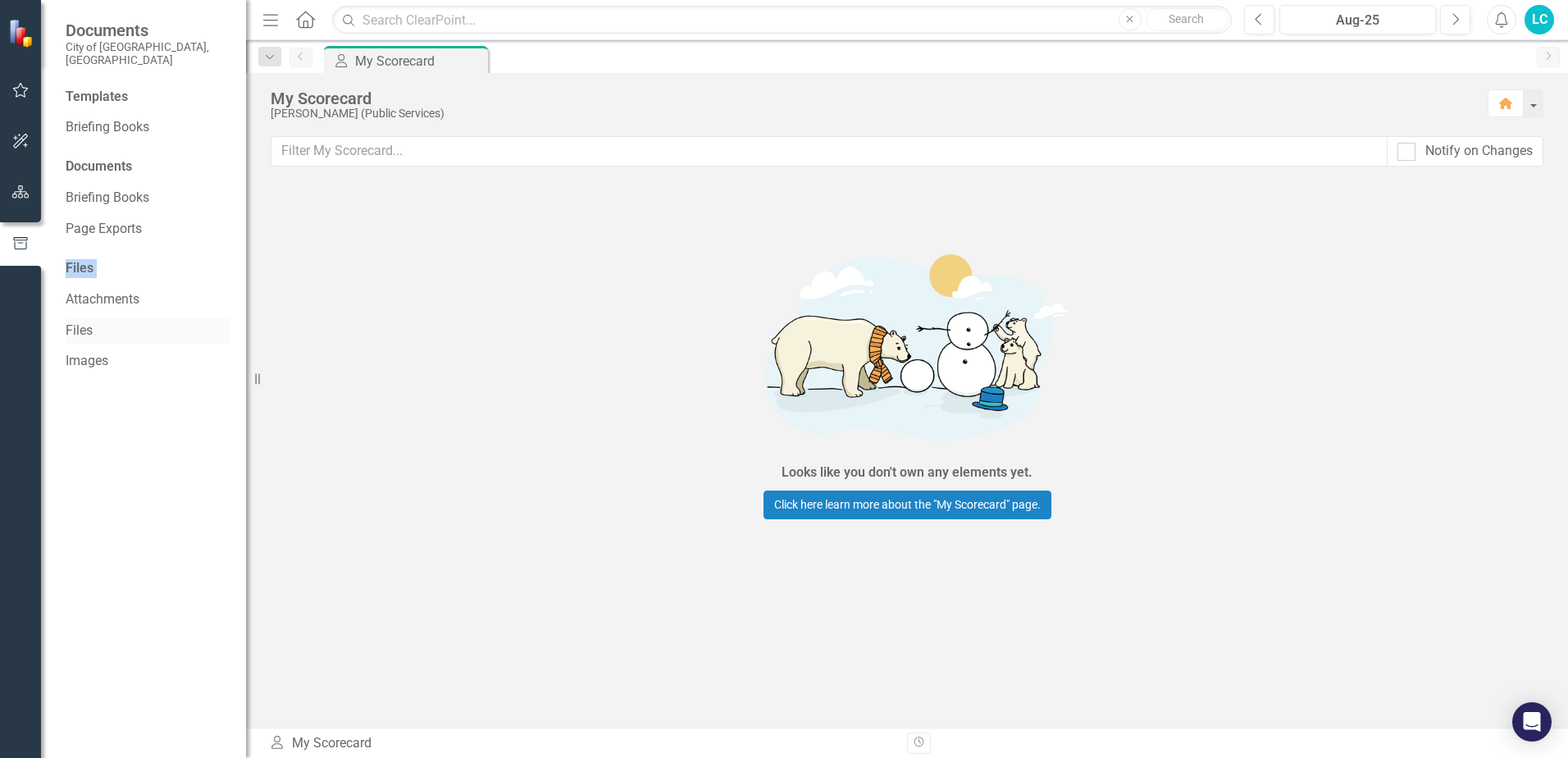
drag, startPoint x: 85, startPoint y: 255, endPoint x: 115, endPoint y: 321, distance: 72.5
click at [115, 322] on link "Files" at bounding box center [148, 331] width 164 height 19
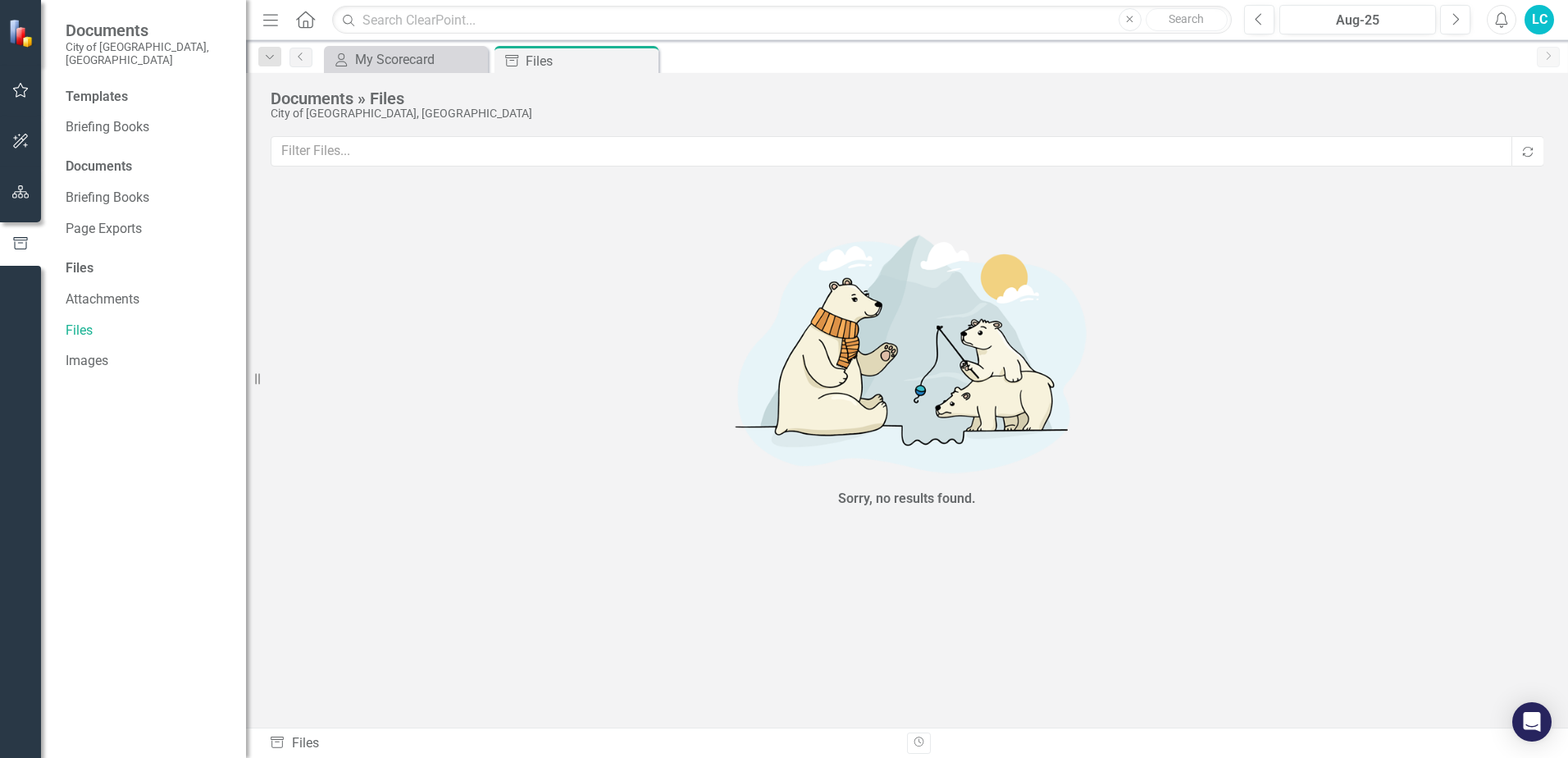
click at [122, 87] on div "Templates" at bounding box center [148, 97] width 164 height 19
click at [116, 87] on div "Templates" at bounding box center [148, 97] width 164 height 19
drag, startPoint x: 116, startPoint y: 83, endPoint x: 93, endPoint y: 84, distance: 23.0
click at [93, 87] on div "Templates" at bounding box center [148, 97] width 164 height 19
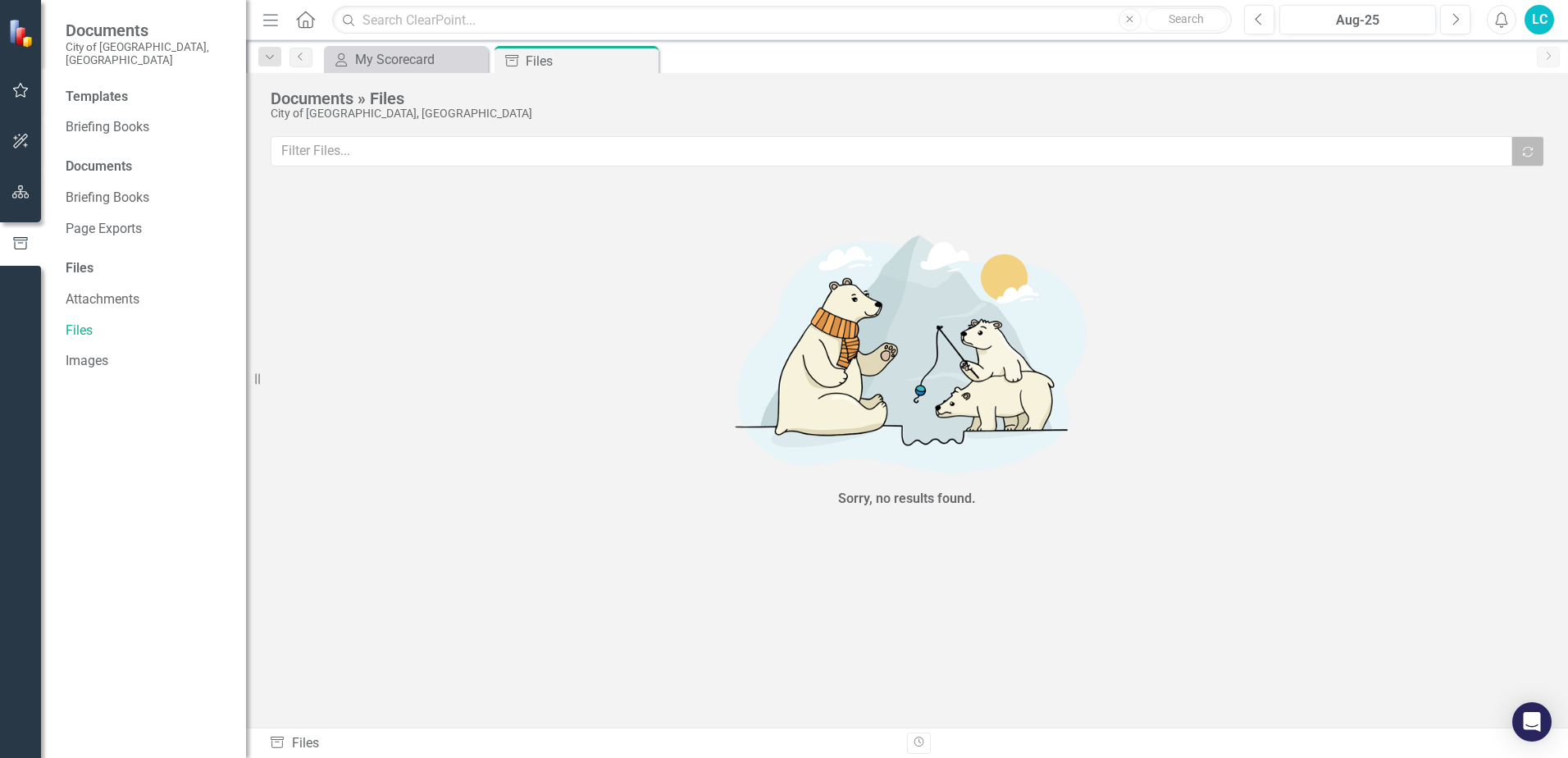
click at [1531, 158] on button "Recalculate" at bounding box center [1528, 151] width 33 height 30
click at [1540, 61] on link "Next" at bounding box center [1548, 57] width 23 height 21
click at [1547, 61] on link "Next" at bounding box center [1548, 57] width 23 height 21
click at [107, 352] on link "Images" at bounding box center [148, 361] width 164 height 19
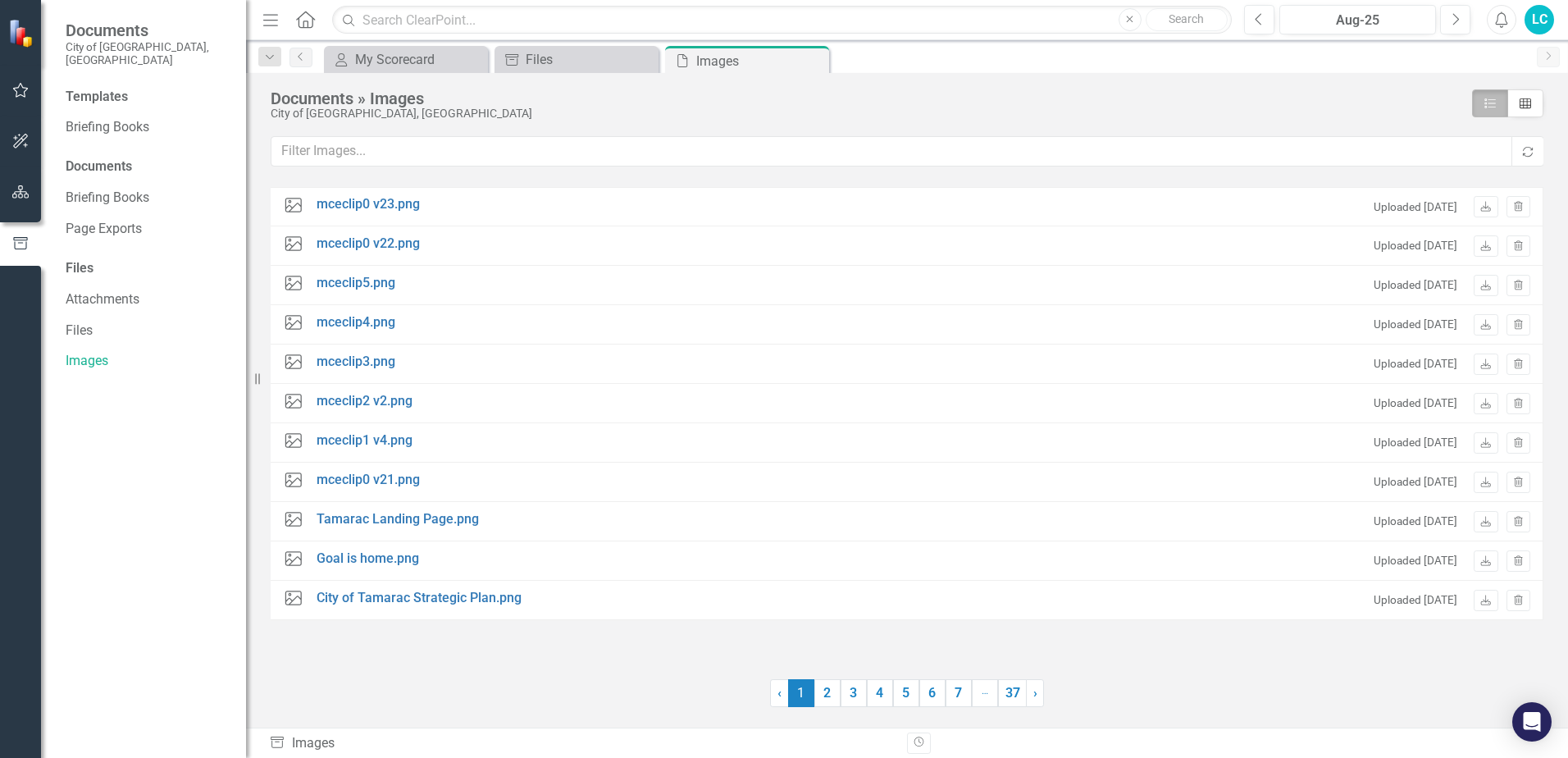
click at [443, 563] on div "Image Goal is home.png Uploaded 4 months ago Download Trash" at bounding box center [907, 561] width 1273 height 39
click at [830, 695] on link "2" at bounding box center [827, 693] width 27 height 28
click at [795, 691] on link "1" at bounding box center [801, 693] width 27 height 28
click at [534, 213] on div "Image mceclip0 v23.png Uploaded 2 months ago Download Trash" at bounding box center [907, 206] width 1273 height 39
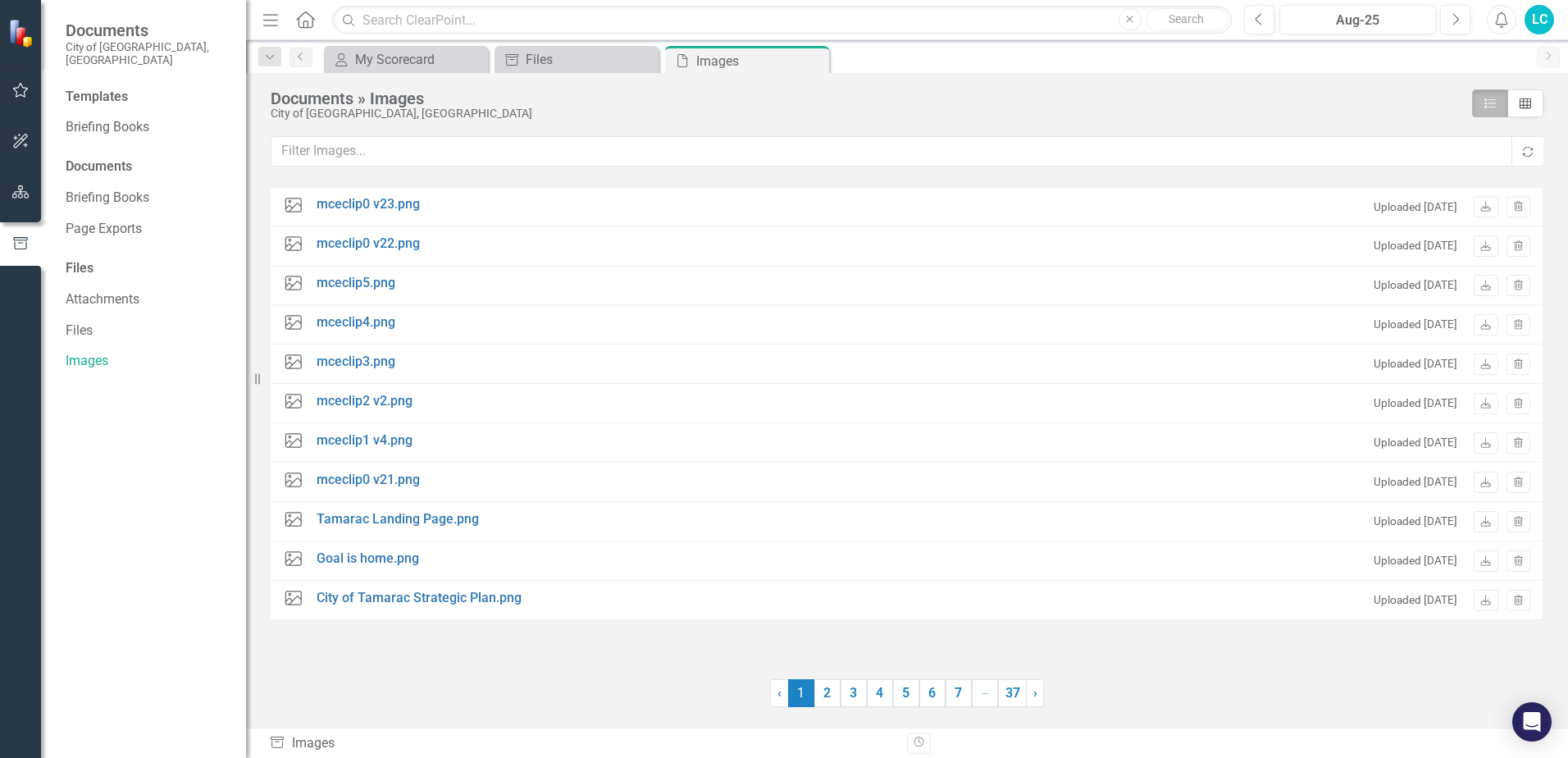
click at [422, 208] on div "Image mceclip0 v23.png" at bounding box center [355, 206] width 146 height 18
click at [391, 206] on link "mceclip0 v23.png" at bounding box center [368, 205] width 104 height 19
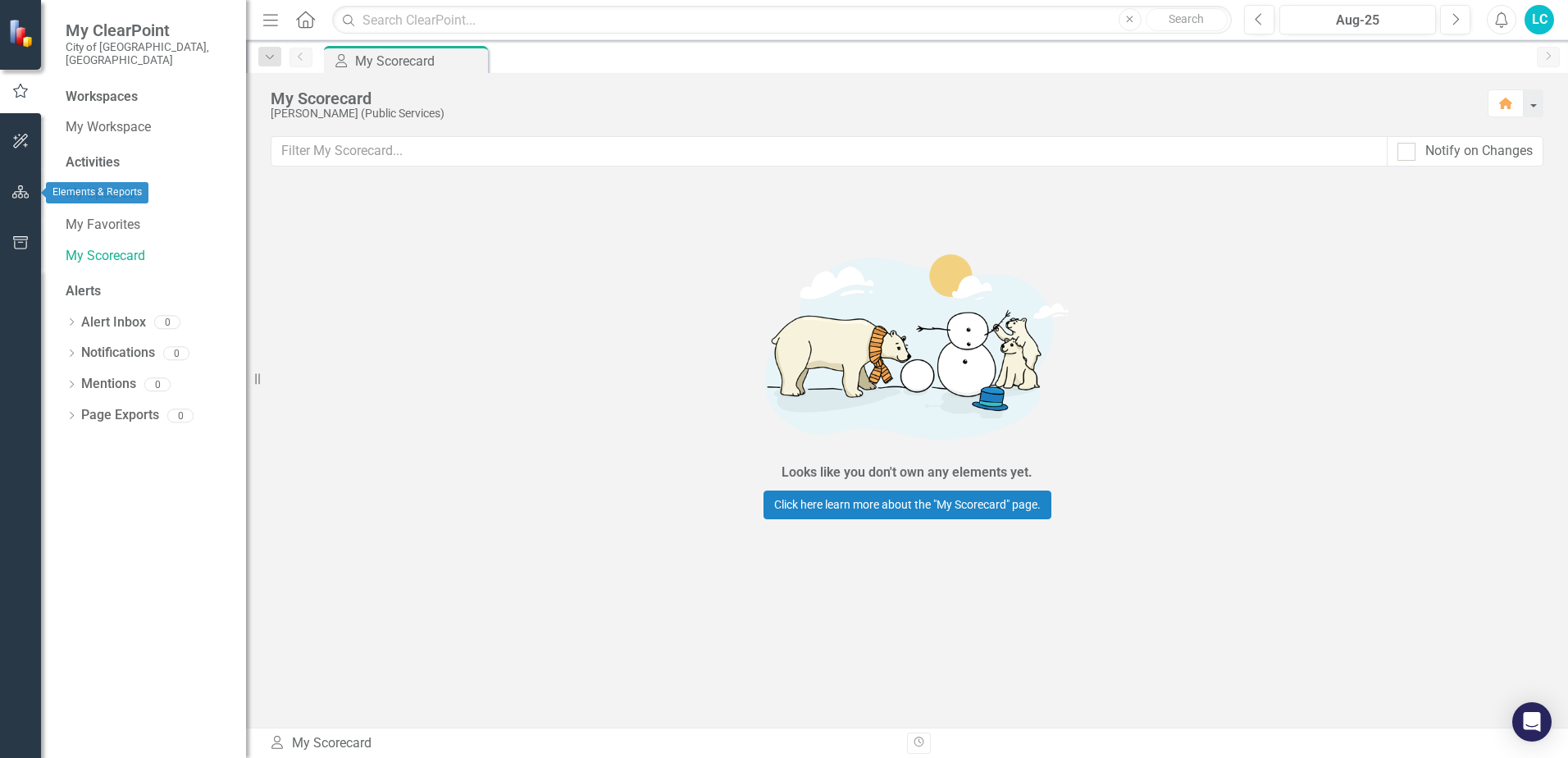
click at [30, 188] on button "button" at bounding box center [21, 193] width 37 height 34
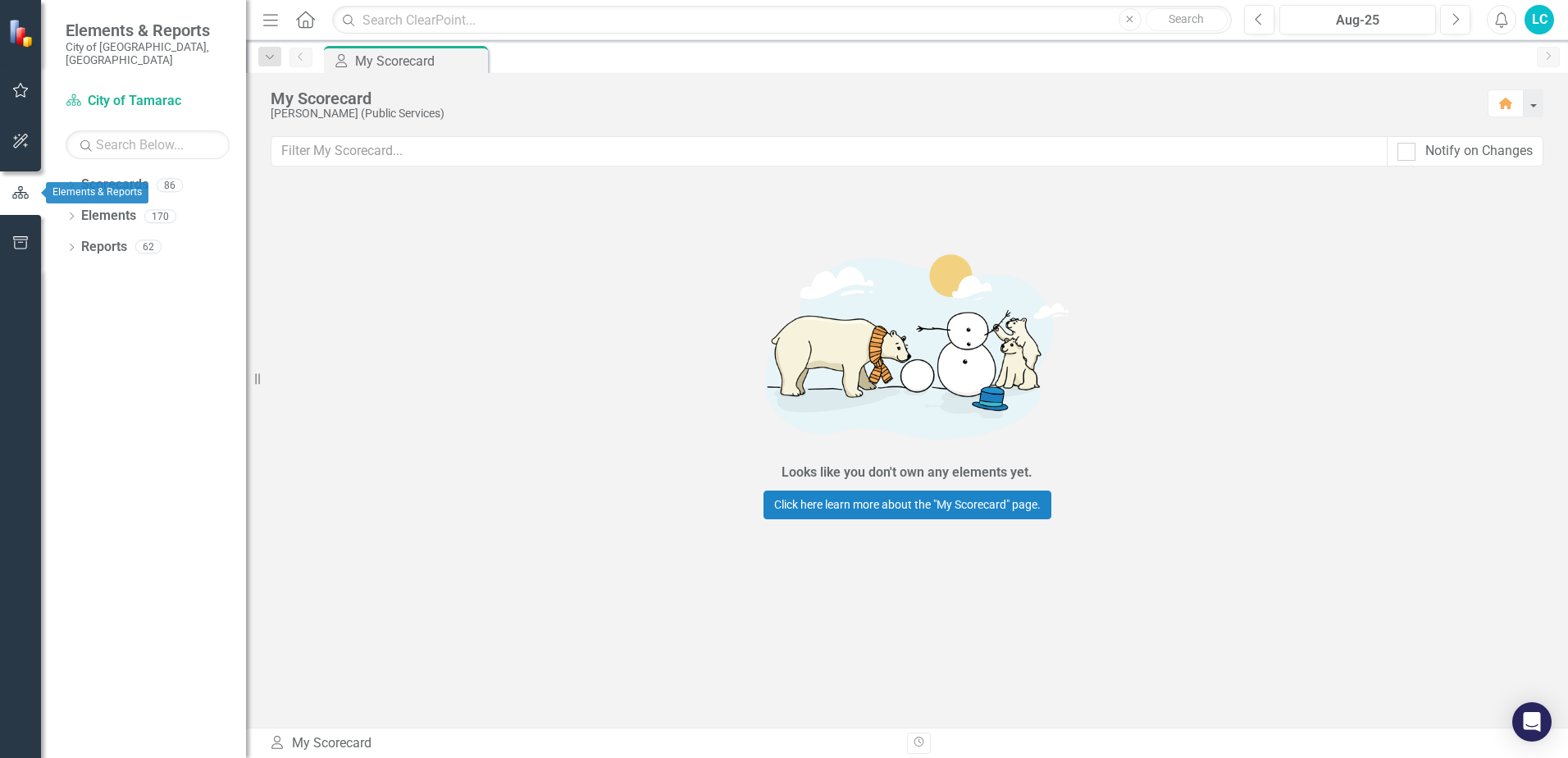
click at [26, 194] on icon "button" at bounding box center [20, 192] width 18 height 15
click at [67, 203] on div "Dropdown Elements 170" at bounding box center [156, 218] width 181 height 31
click at [126, 176] on link "Scorecards" at bounding box center [115, 185] width 68 height 19
click at [114, 176] on link "Scorecards" at bounding box center [115, 185] width 68 height 19
click at [120, 176] on link "Scorecards" at bounding box center [115, 185] width 68 height 19
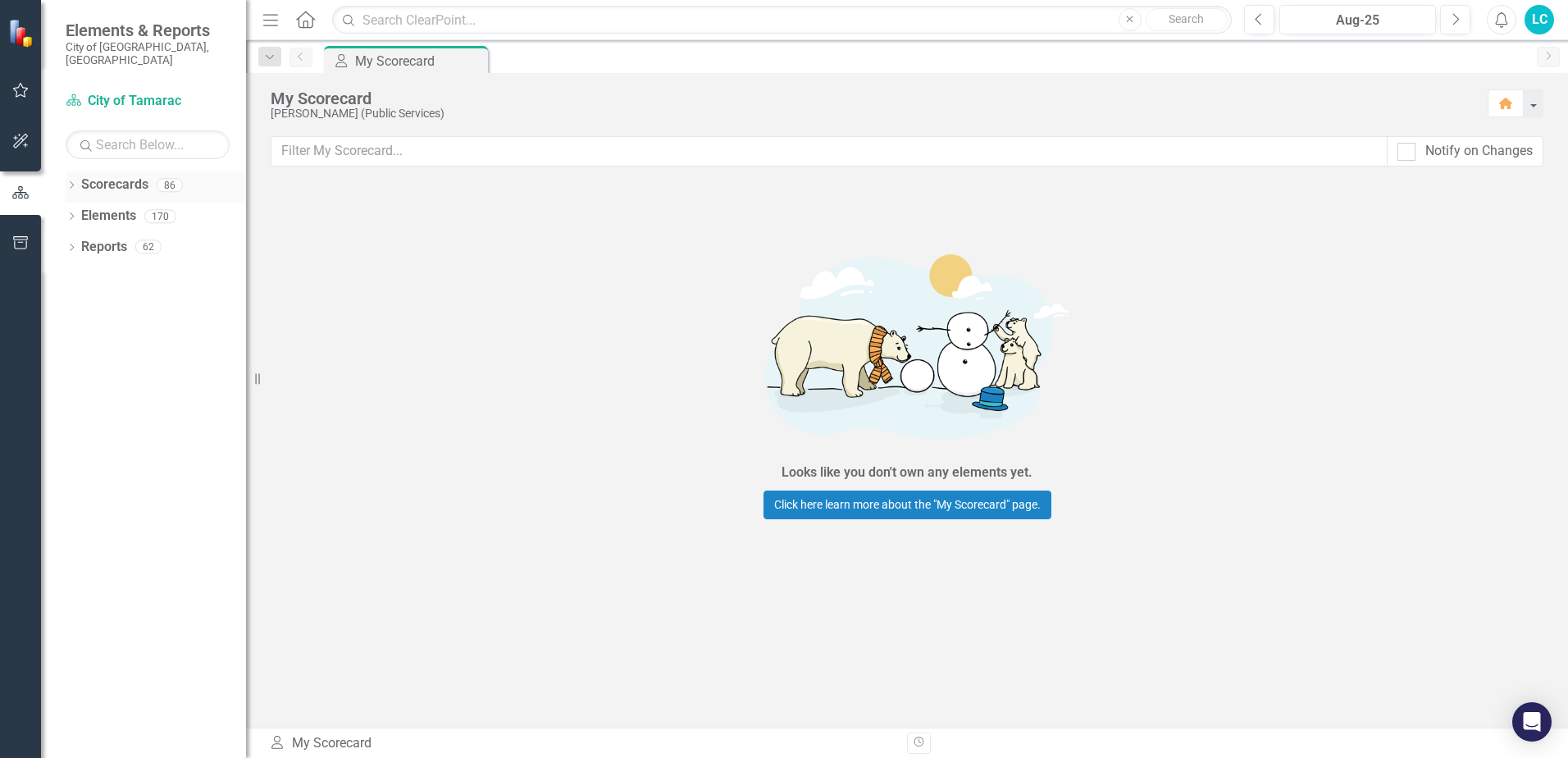
drag, startPoint x: 120, startPoint y: 175, endPoint x: 141, endPoint y: 179, distance: 21.4
click at [141, 179] on link "Scorecards" at bounding box center [115, 185] width 68 height 19
click at [176, 178] on div "86" at bounding box center [170, 185] width 27 height 14
click at [169, 178] on div "86" at bounding box center [170, 185] width 27 height 14
click at [99, 241] on link "Reports" at bounding box center [104, 248] width 46 height 19
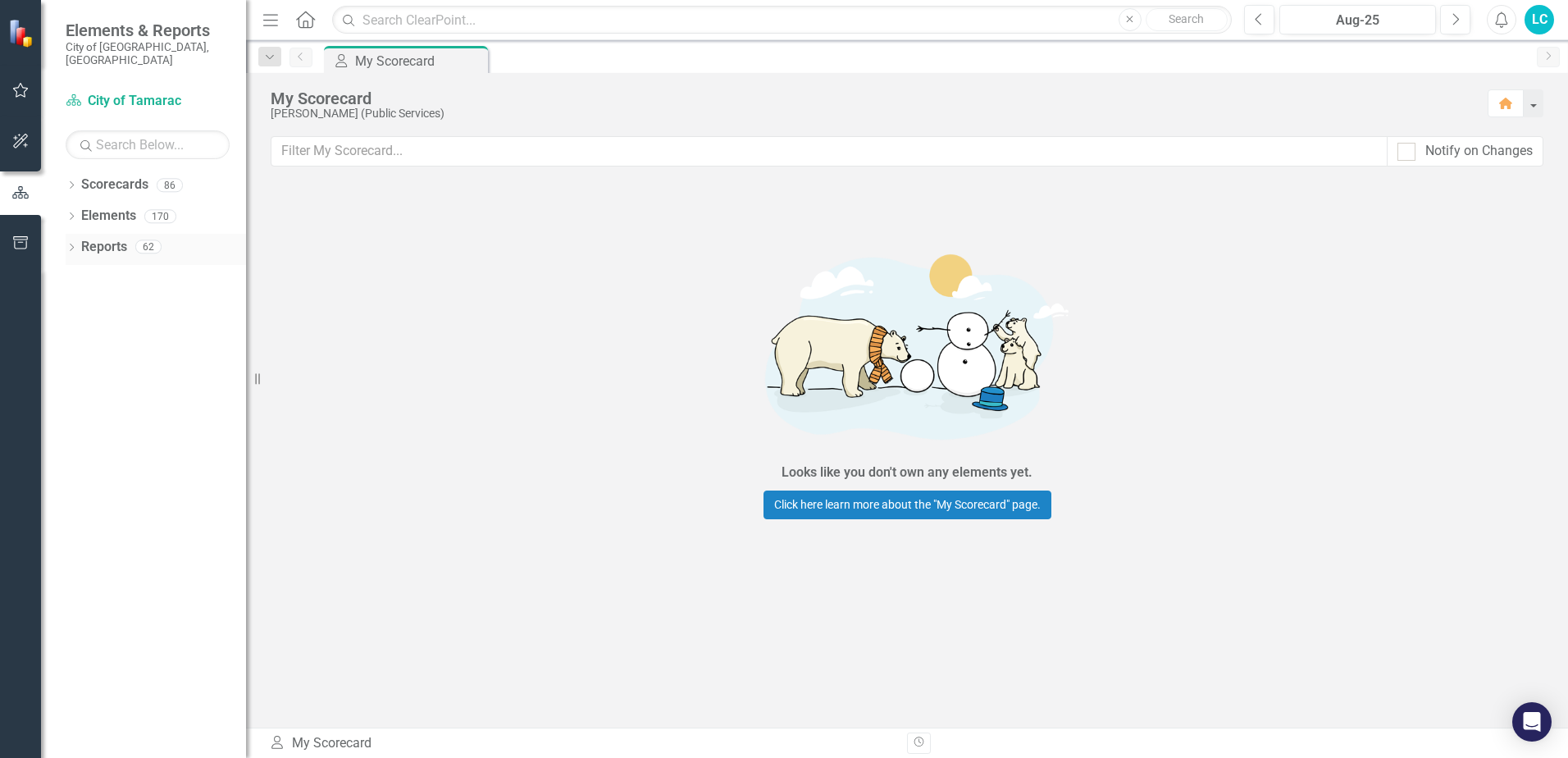
click at [73, 244] on icon "Dropdown" at bounding box center [71, 248] width 11 height 9
click at [70, 241] on icon "Dropdown" at bounding box center [69, 246] width 9 height 11
click at [70, 244] on icon "Dropdown" at bounding box center [71, 248] width 11 height 9
click at [204, 269] on div "5" at bounding box center [200, 276] width 27 height 14
click at [197, 269] on div "5" at bounding box center [200, 276] width 27 height 14
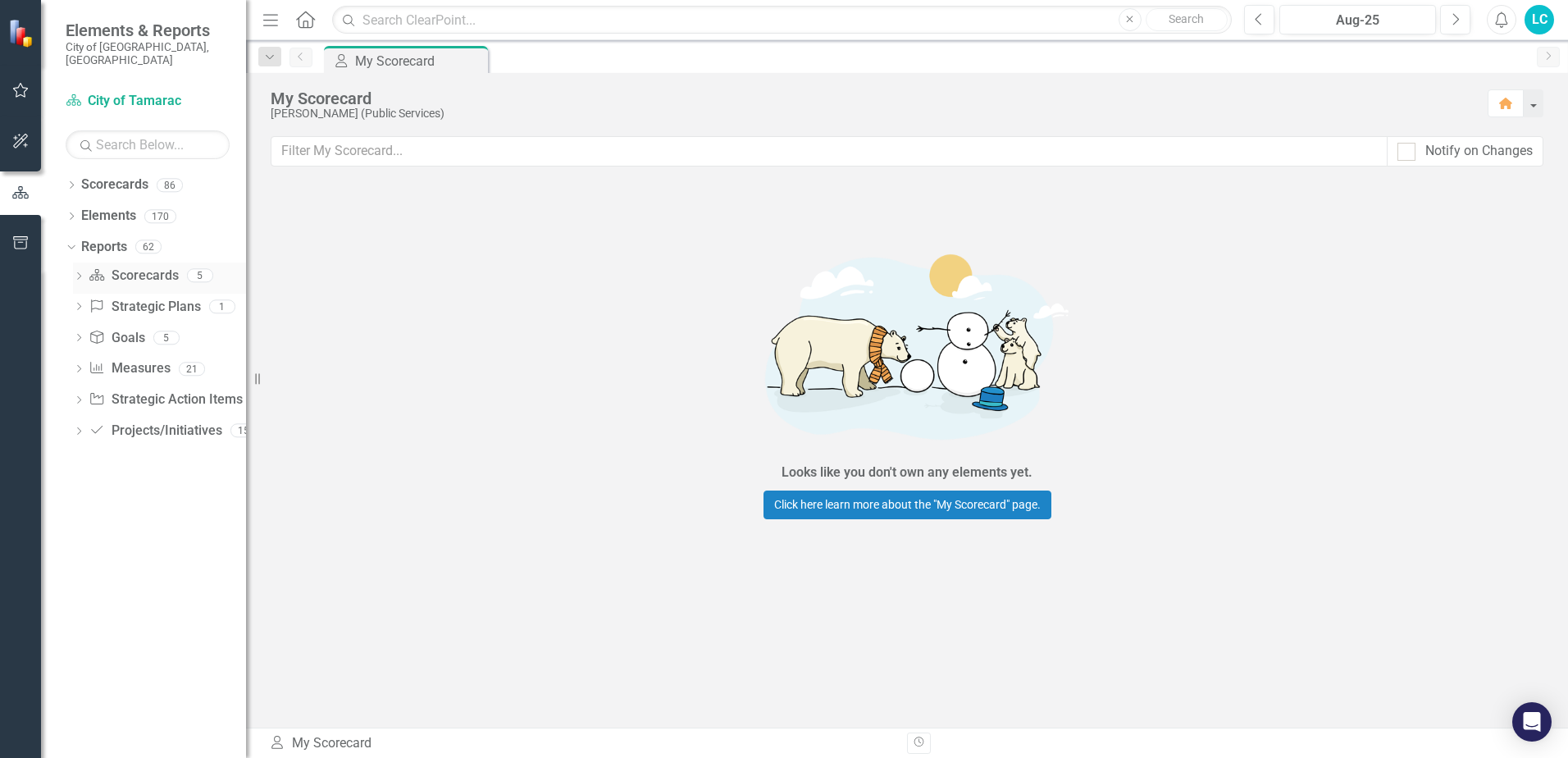
click at [77, 262] on div "Dropdown Scorecard Scorecards 5" at bounding box center [159, 278] width 173 height 31
click at [79, 273] on icon "Dropdown" at bounding box center [78, 278] width 11 height 9
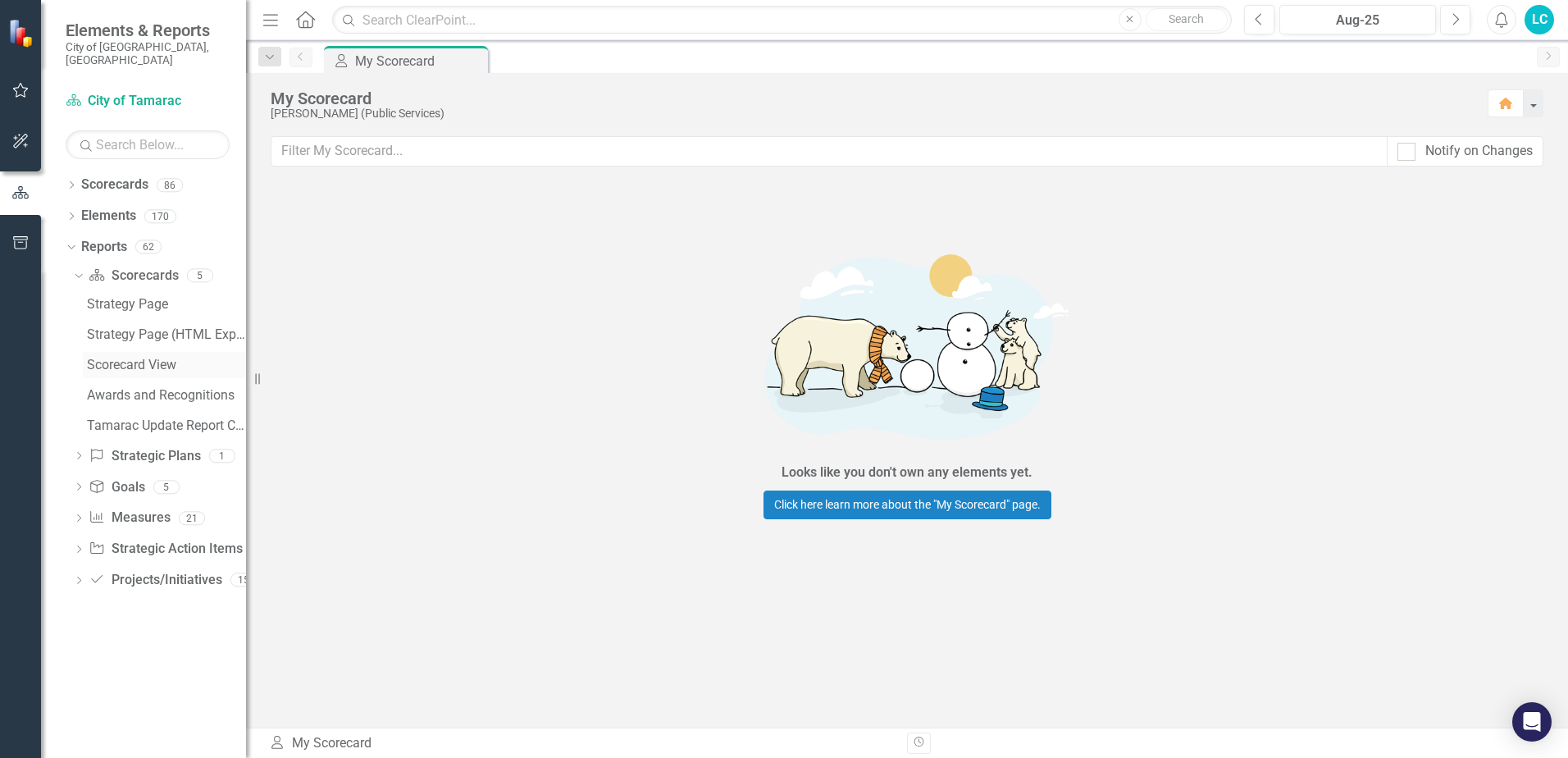
click at [139, 358] on div "Scorecard View" at bounding box center [167, 365] width 159 height 15
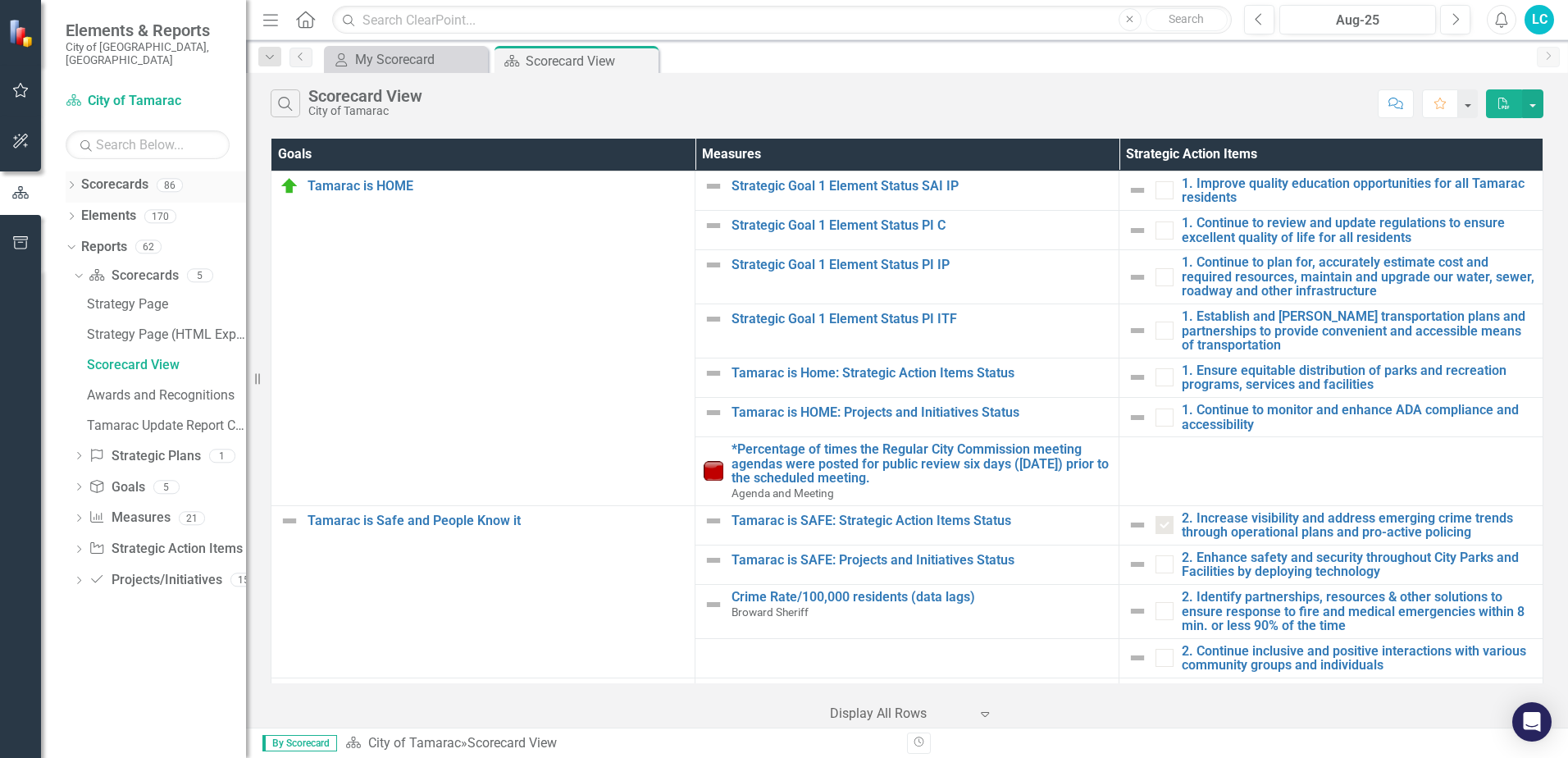
click at [72, 182] on icon at bounding box center [71, 185] width 4 height 8
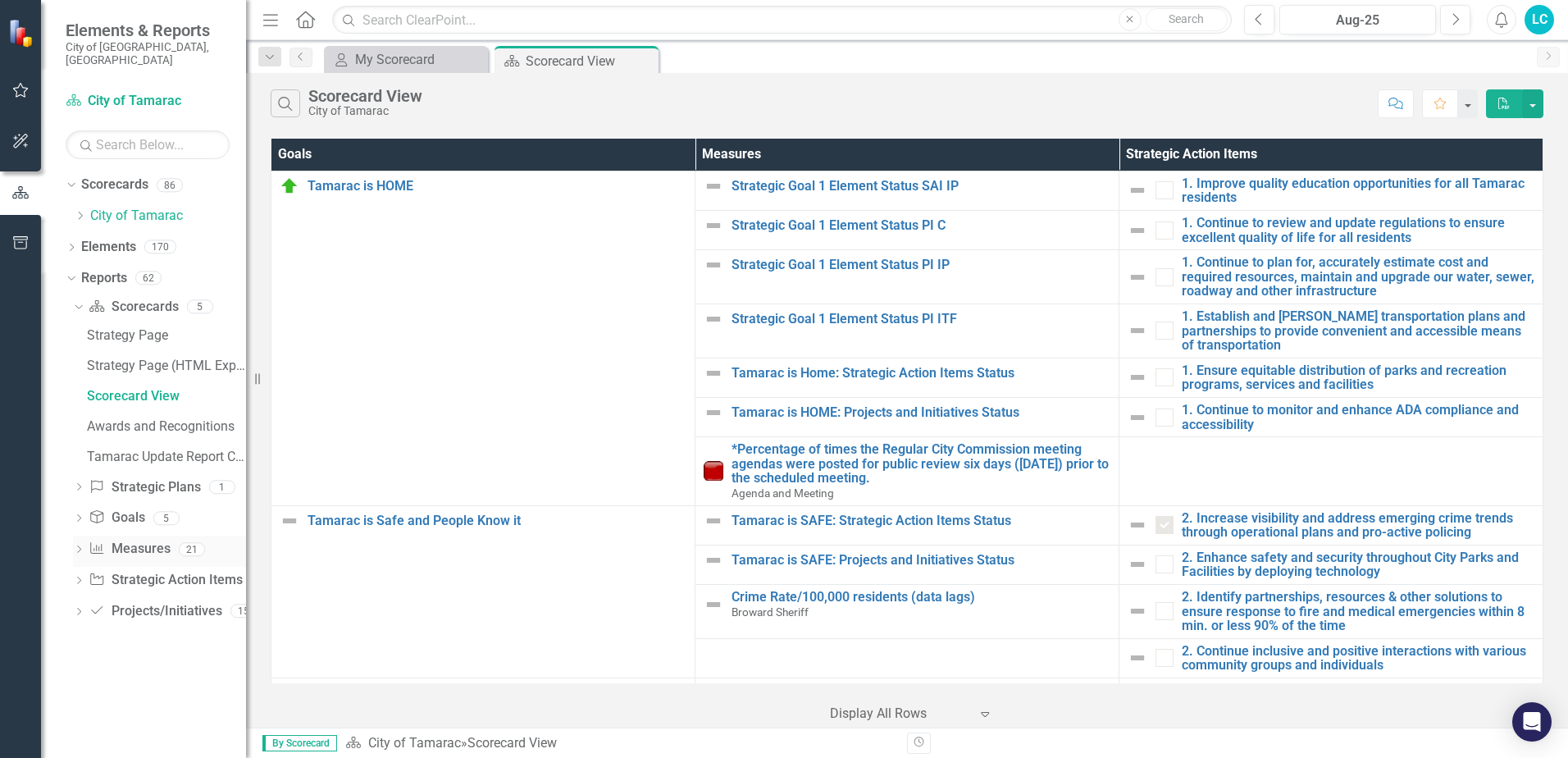
click at [78, 546] on icon "Dropdown" at bounding box center [78, 551] width 11 height 9
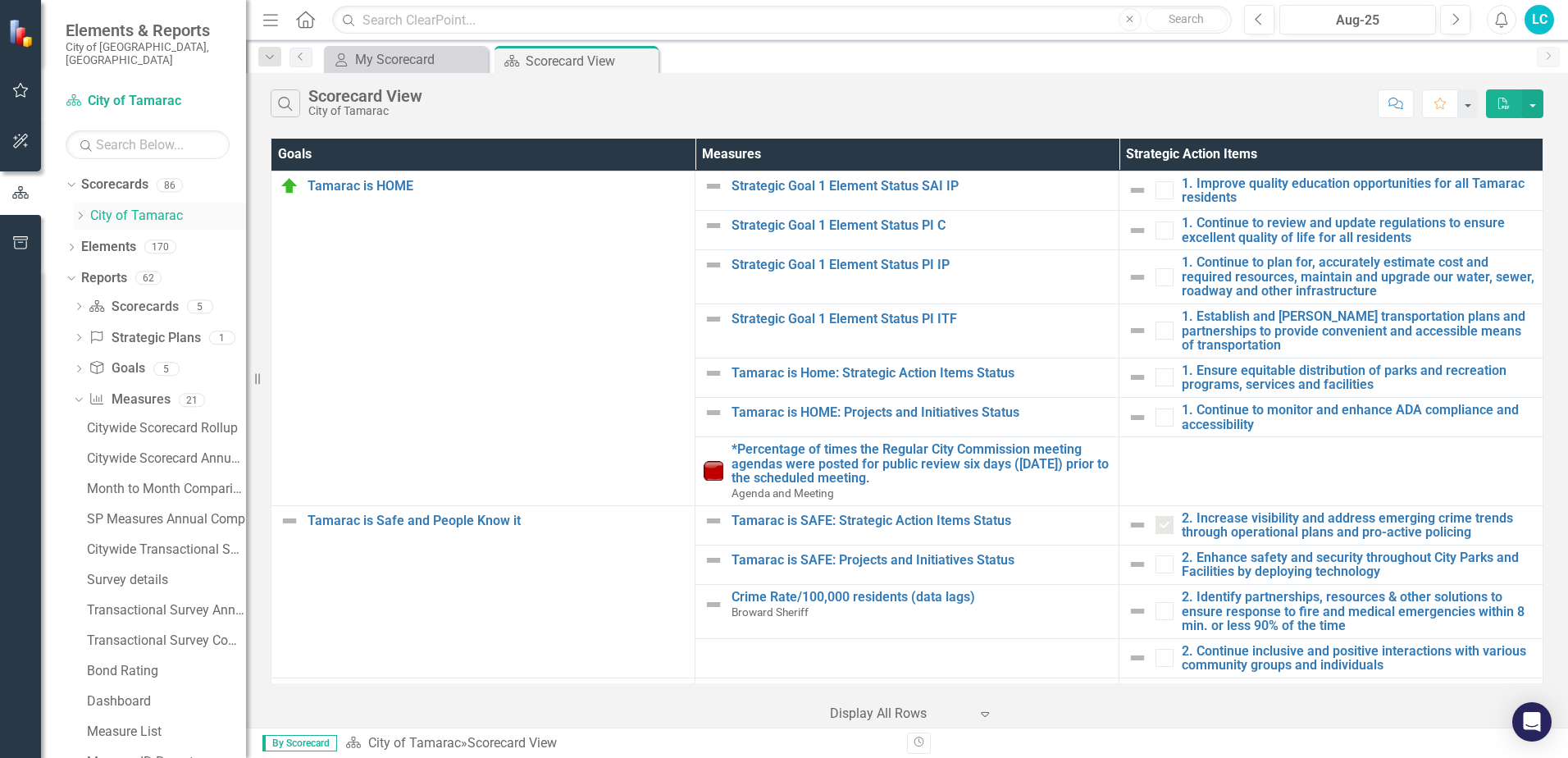
click at [85, 211] on icon "Dropdown" at bounding box center [80, 215] width 12 height 9
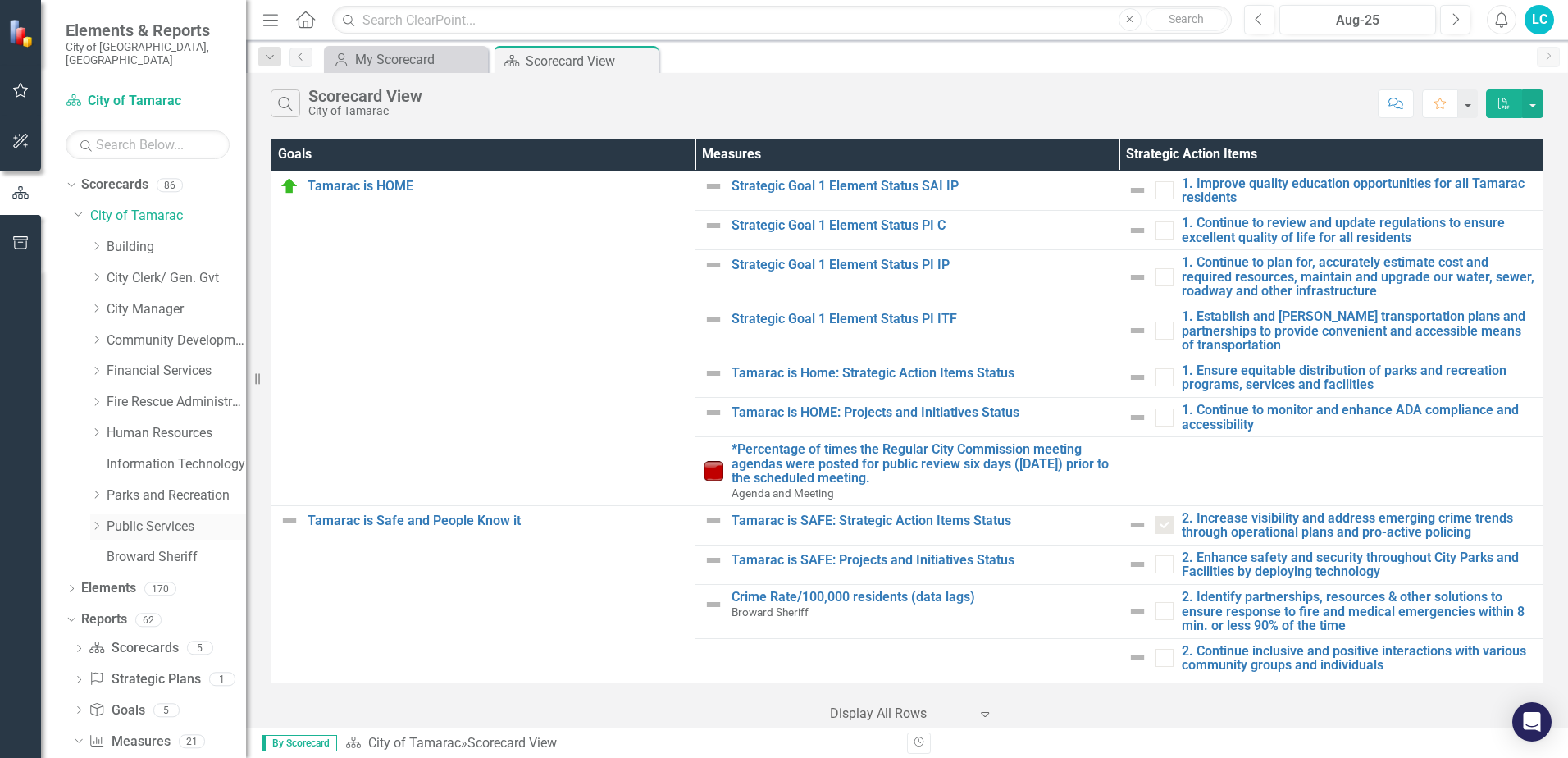
click at [100, 521] on icon "Dropdown" at bounding box center [96, 525] width 12 height 9
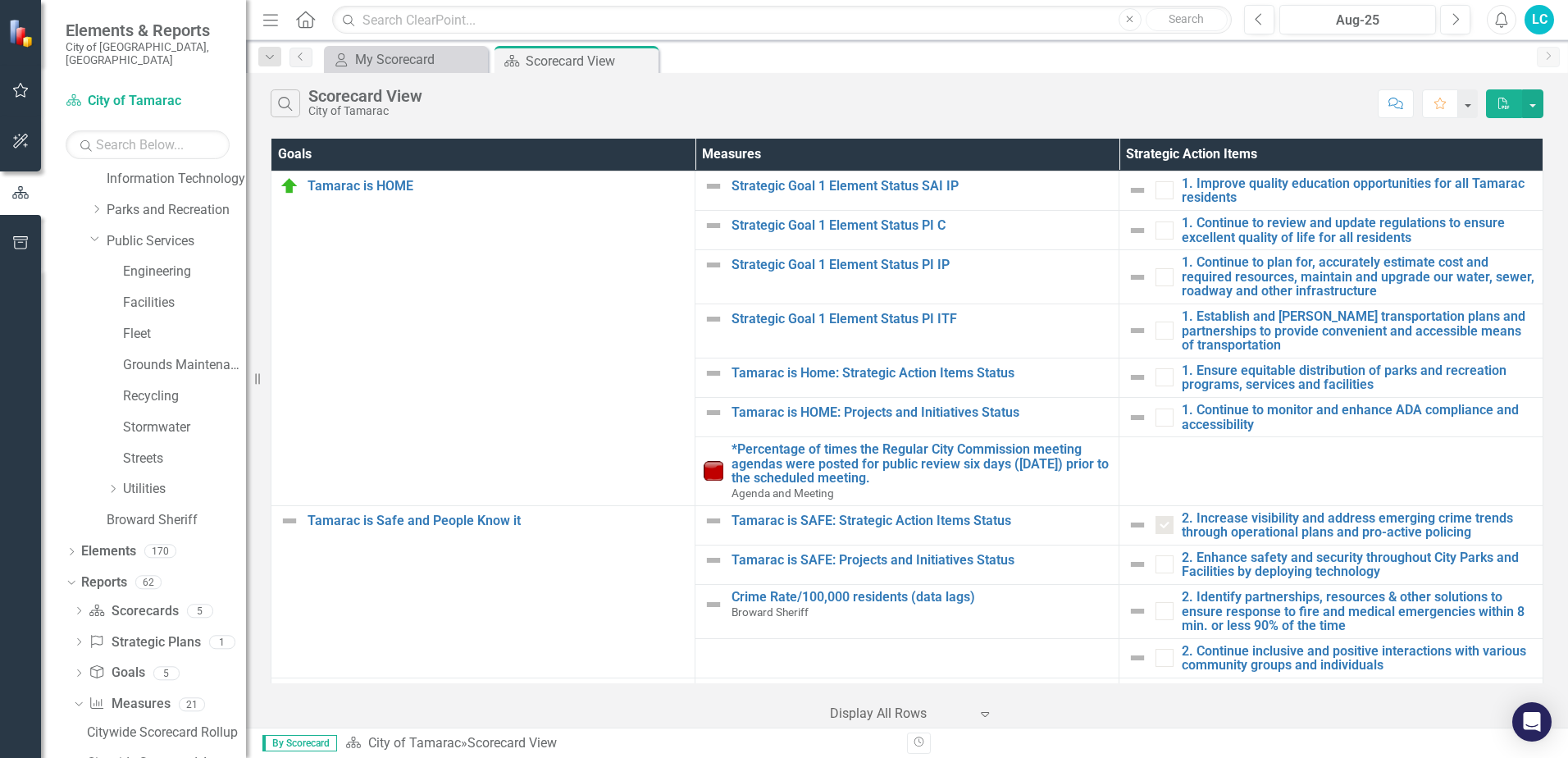
scroll to position [290, 0]
click at [110, 479] on icon "Dropdown" at bounding box center [112, 483] width 12 height 9
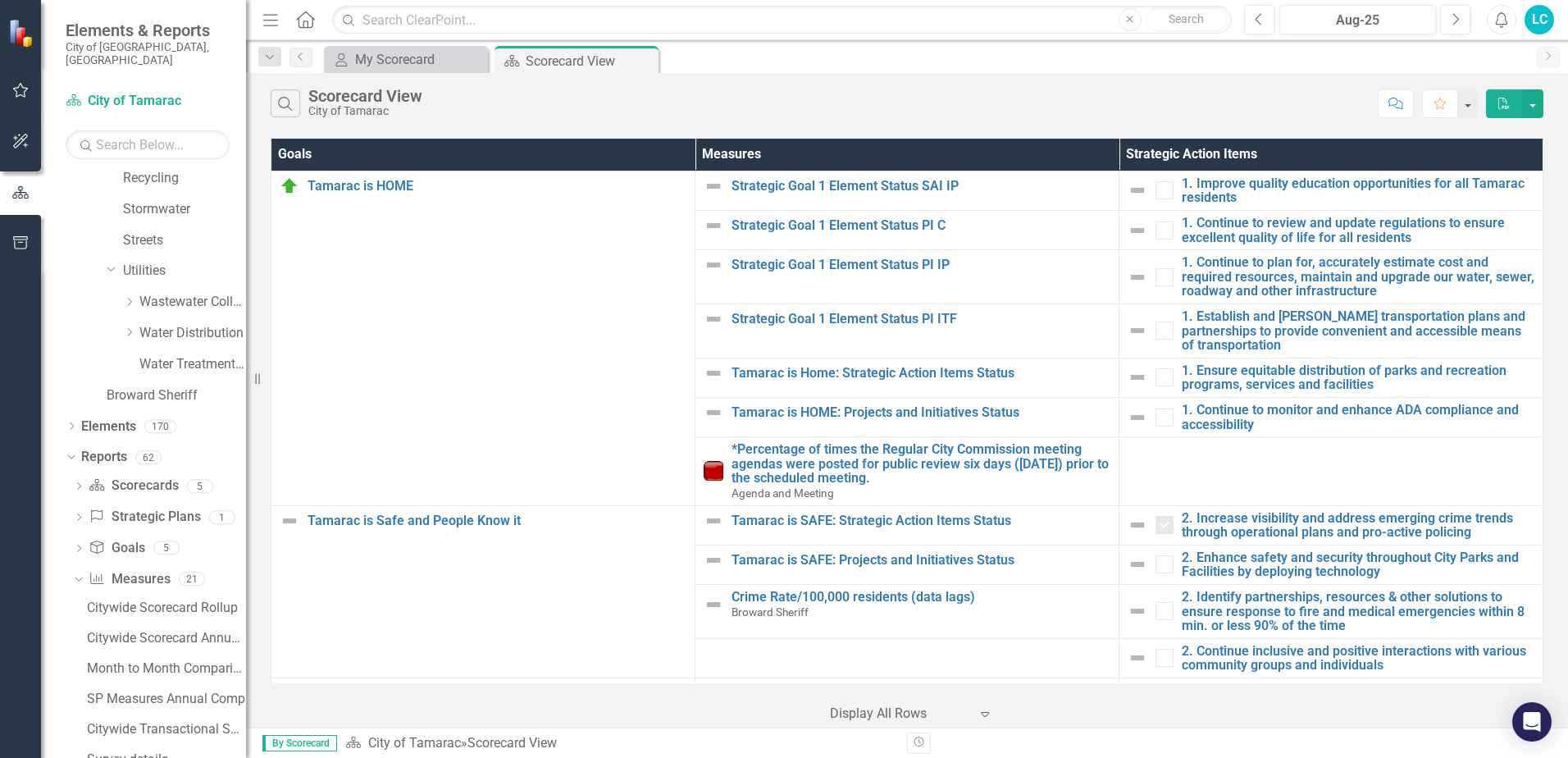
scroll to position [509, 0]
click at [129, 322] on icon "Dropdown" at bounding box center [129, 326] width 12 height 9
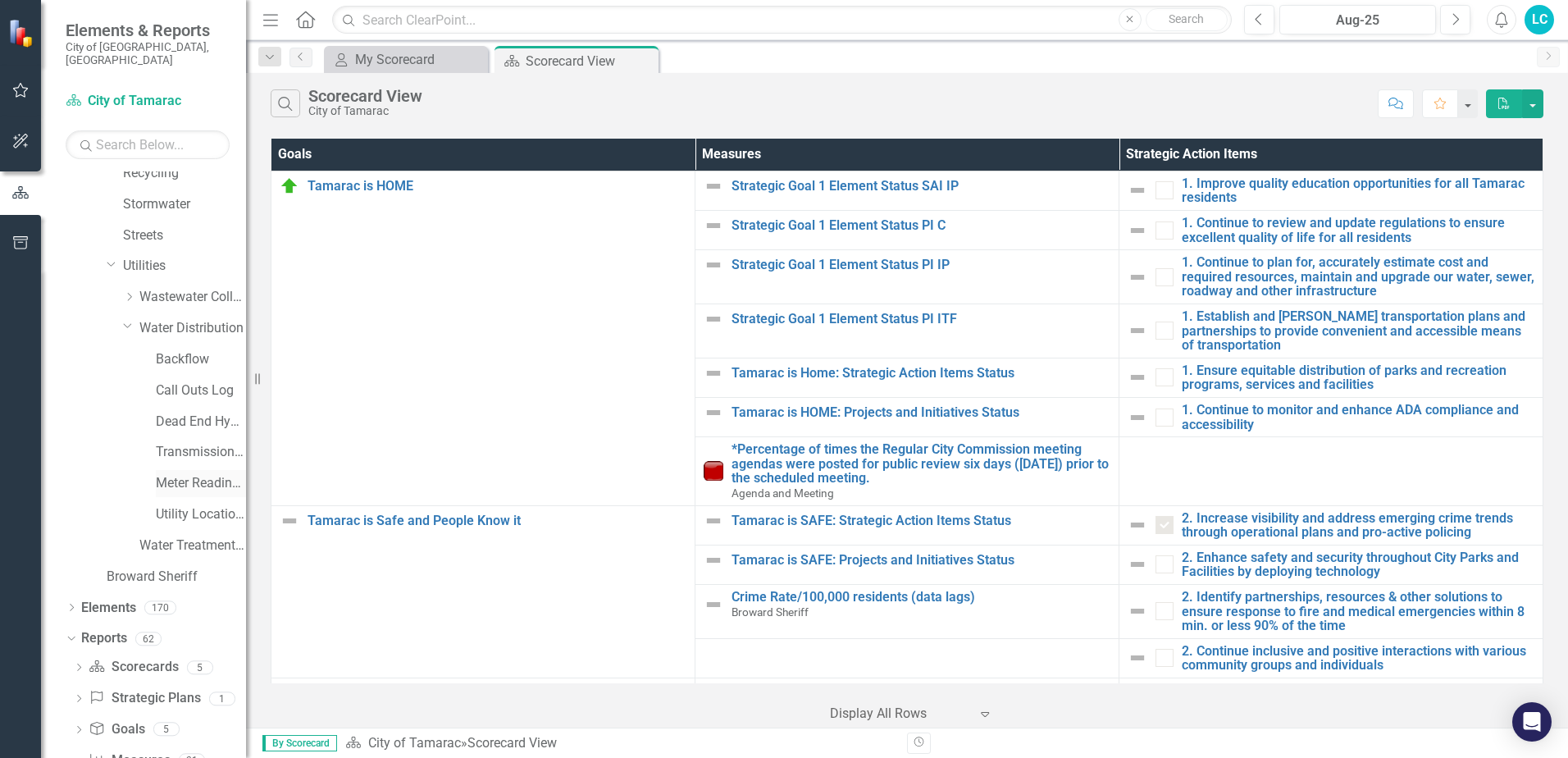
click at [194, 474] on link "Meter Reading ([PERSON_NAME])" at bounding box center [200, 484] width 90 height 19
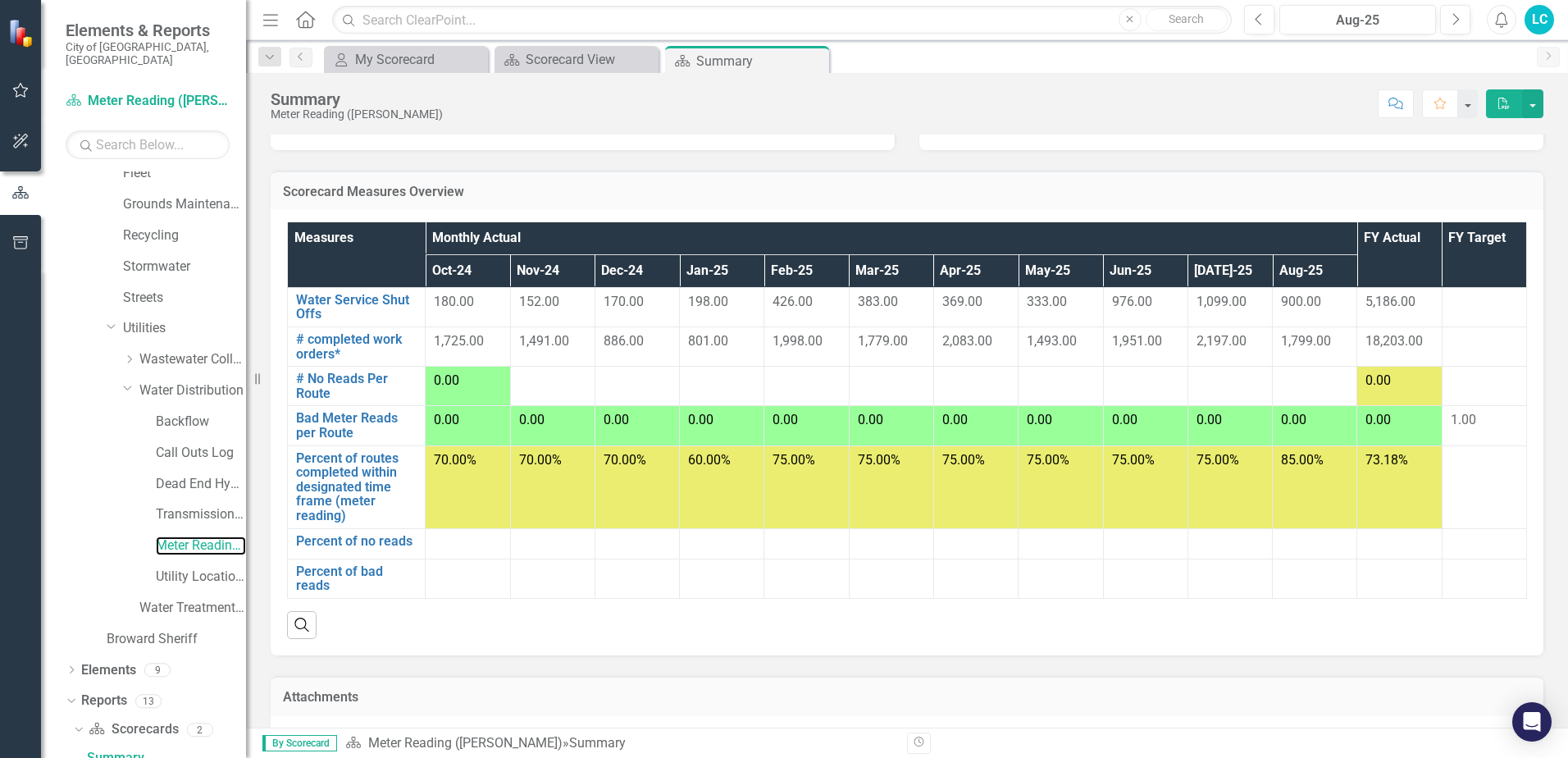
scroll to position [74, 0]
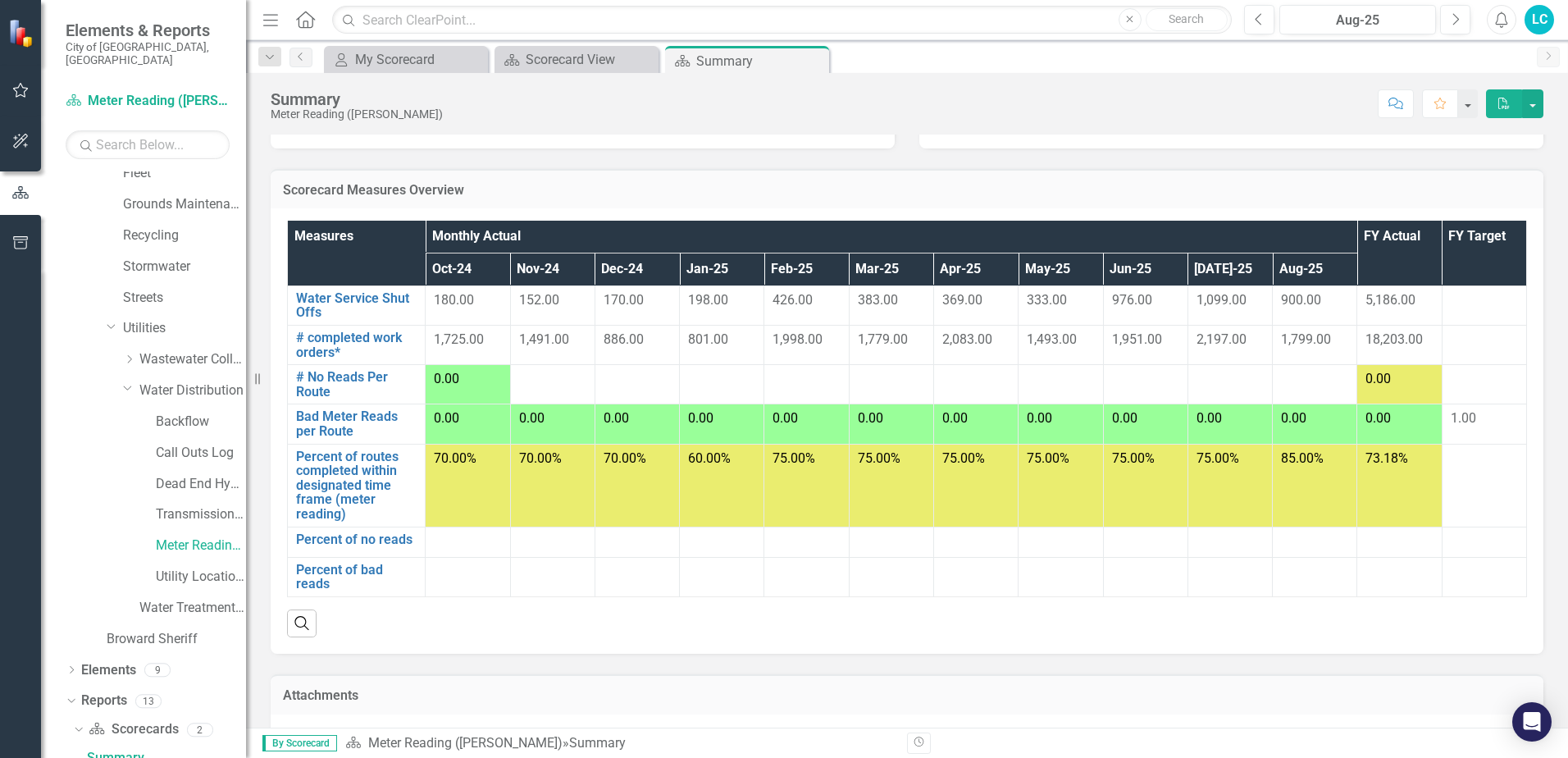
click at [469, 385] on div "0.00" at bounding box center [468, 379] width 68 height 19
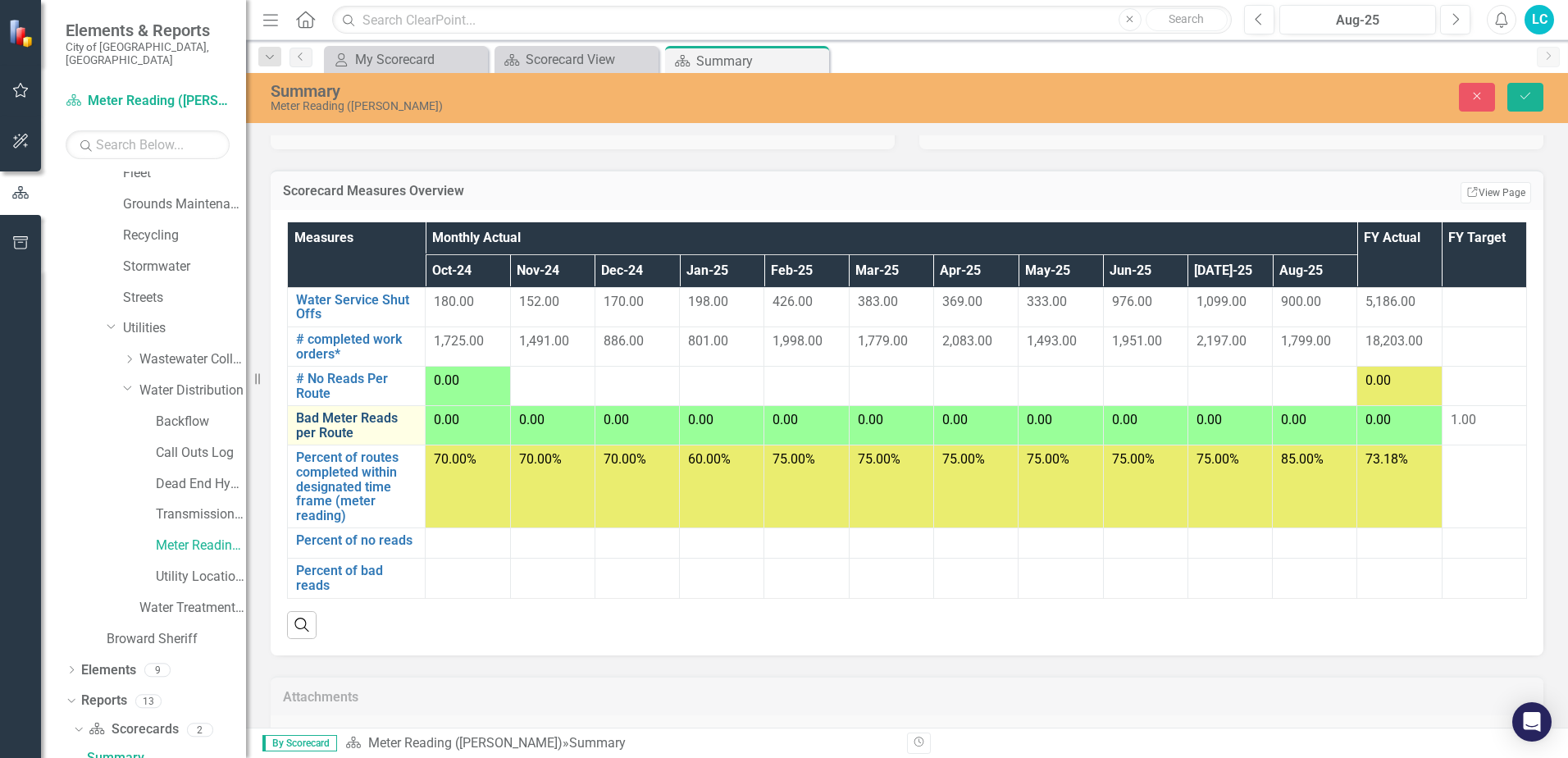
click at [347, 427] on link "Bad Meter Reads per Route" at bounding box center [356, 426] width 121 height 29
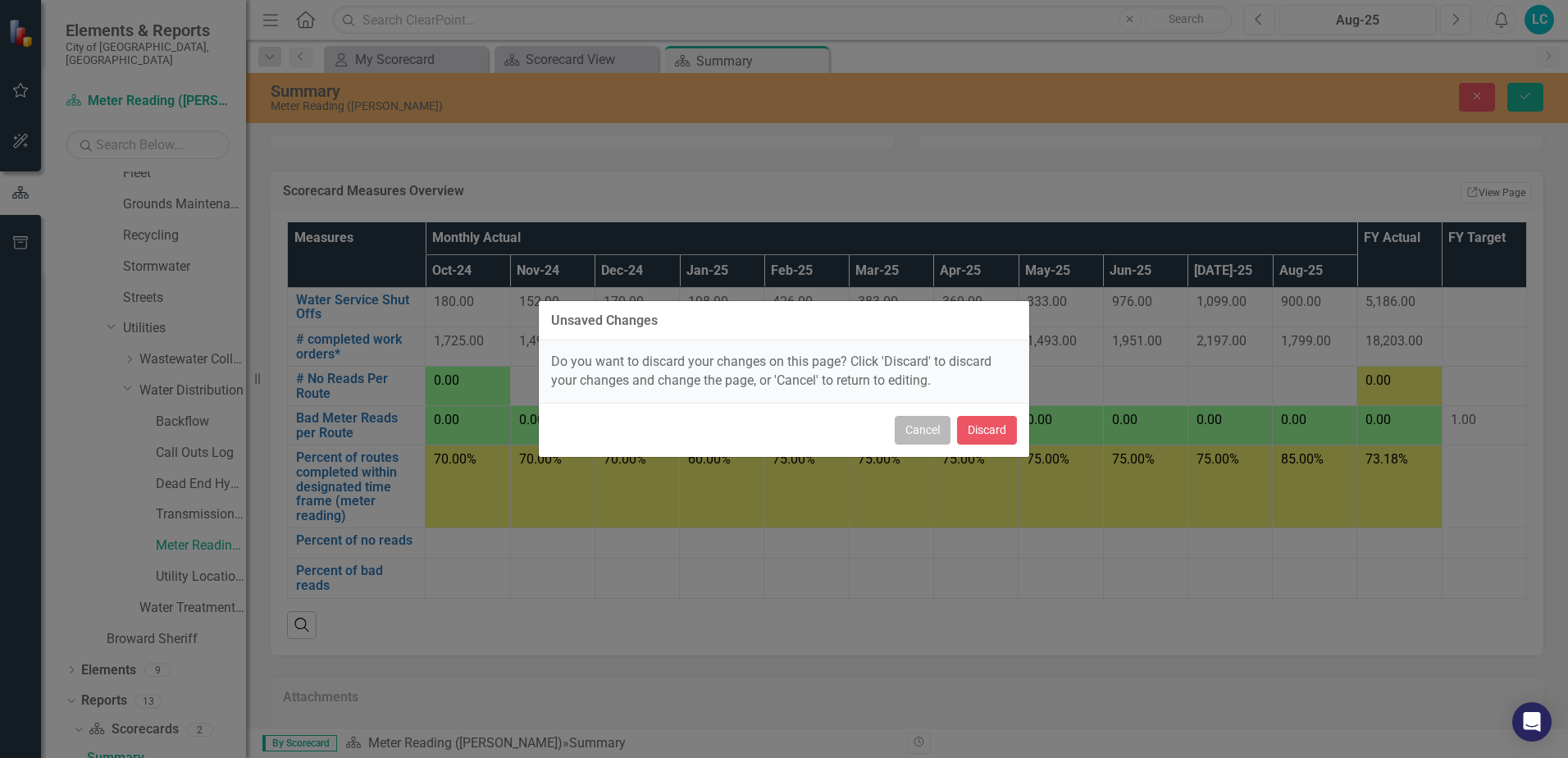
click at [915, 434] on button "Cancel" at bounding box center [922, 431] width 56 height 29
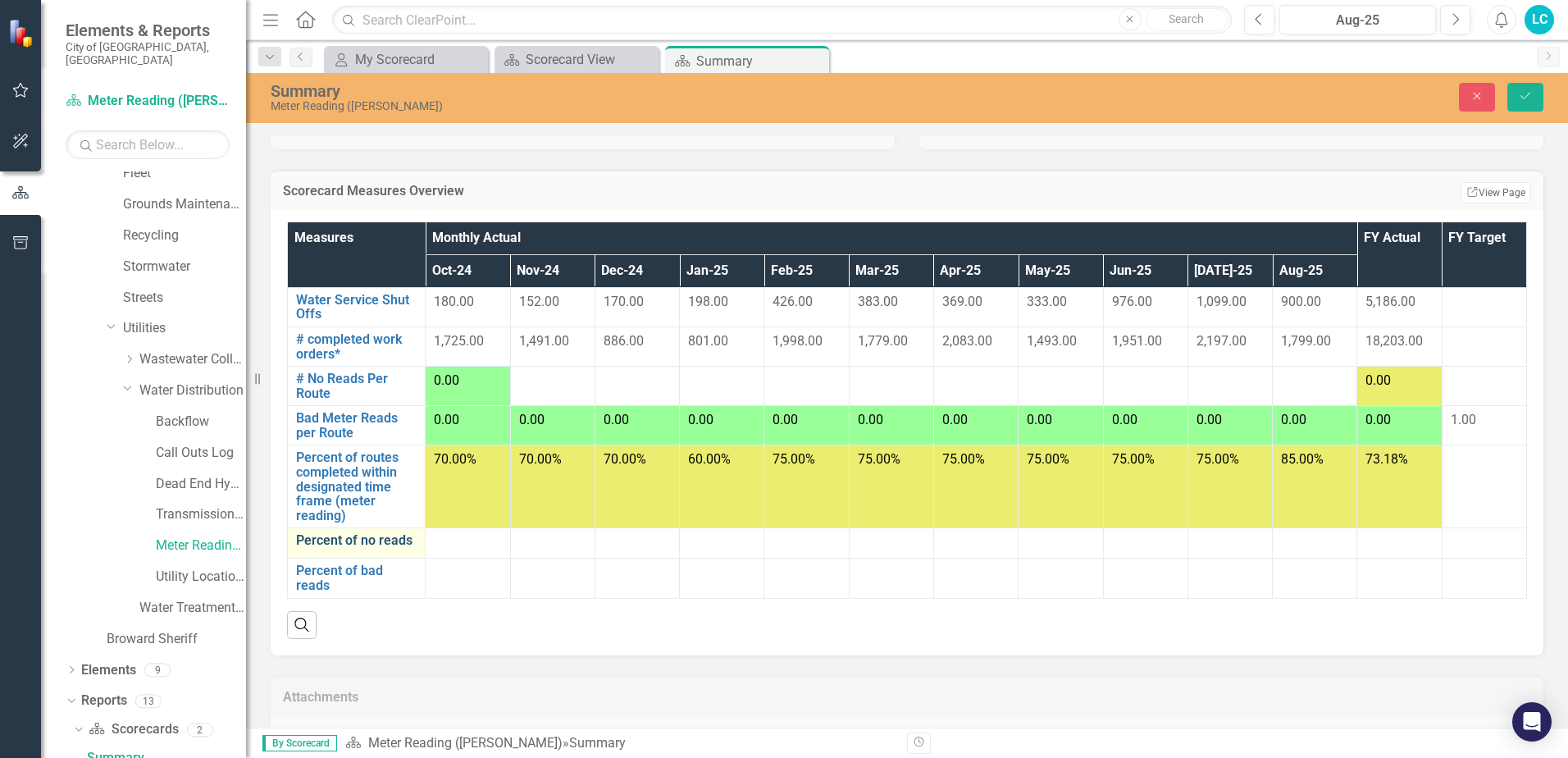
click at [391, 543] on link "Percent of no reads" at bounding box center [356, 540] width 121 height 15
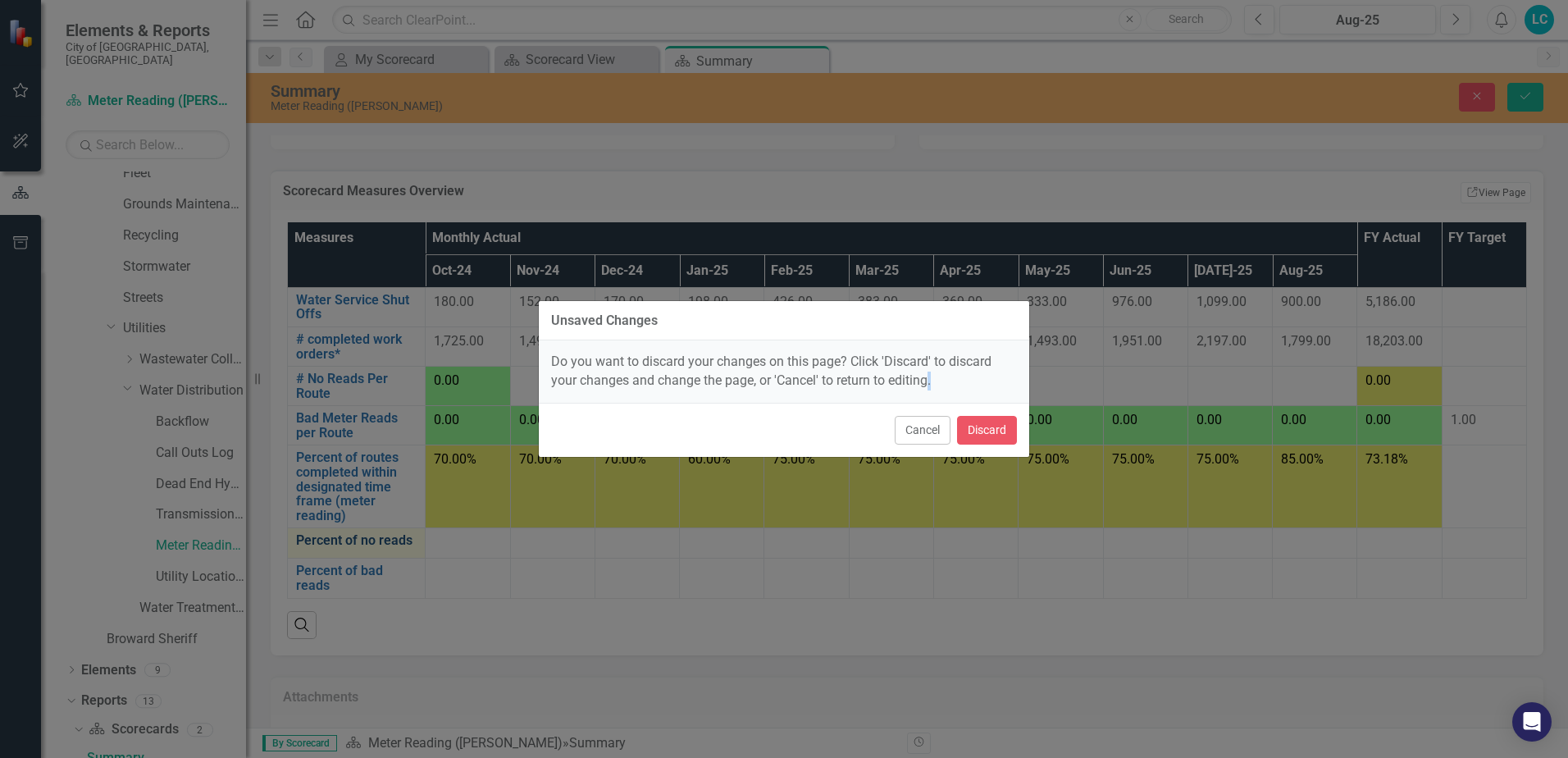
click at [391, 543] on div "Unsaved Changes Do you want to discard your changes on this page? Click 'Discar…" at bounding box center [784, 379] width 1568 height 758
drag, startPoint x: 391, startPoint y: 543, endPoint x: 501, endPoint y: 620, distance: 134.3
click at [501, 620] on div "Unsaved Changes Do you want to discard your changes on this page? Click 'Discar…" at bounding box center [784, 379] width 1568 height 758
click at [910, 436] on button "Cancel" at bounding box center [922, 431] width 56 height 29
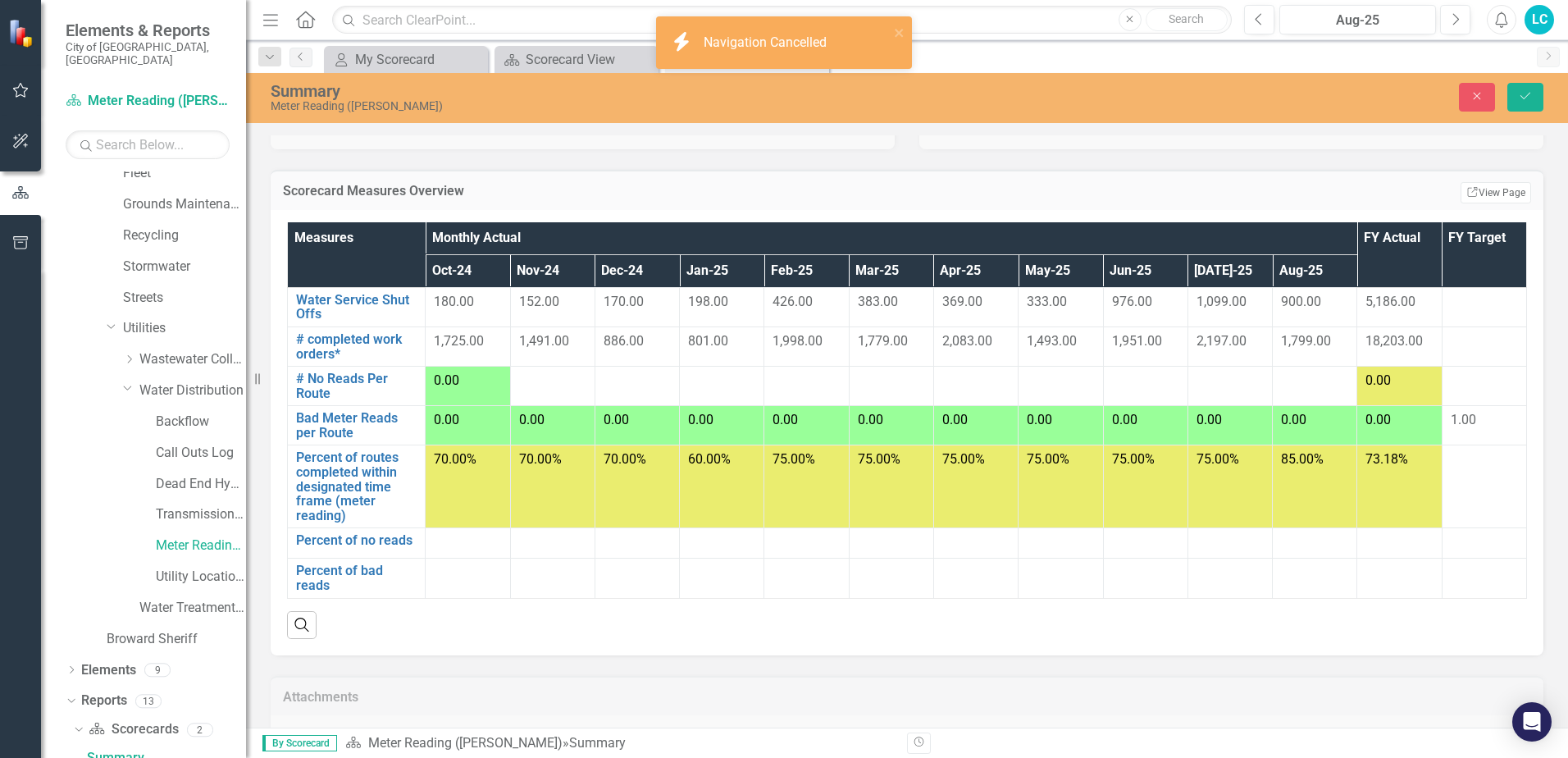
click at [468, 540] on div at bounding box center [468, 542] width 68 height 20
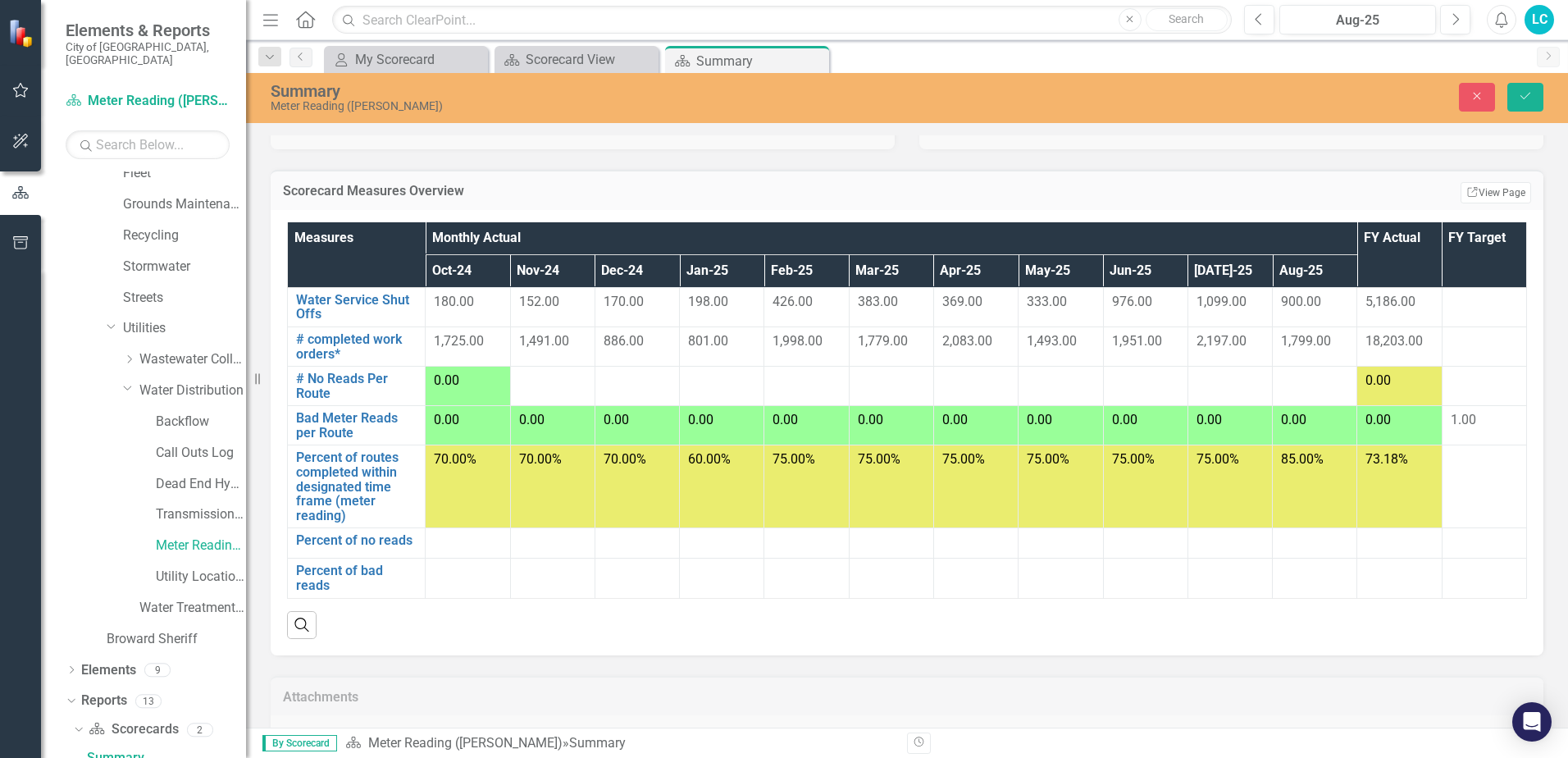
scroll to position [126, 0]
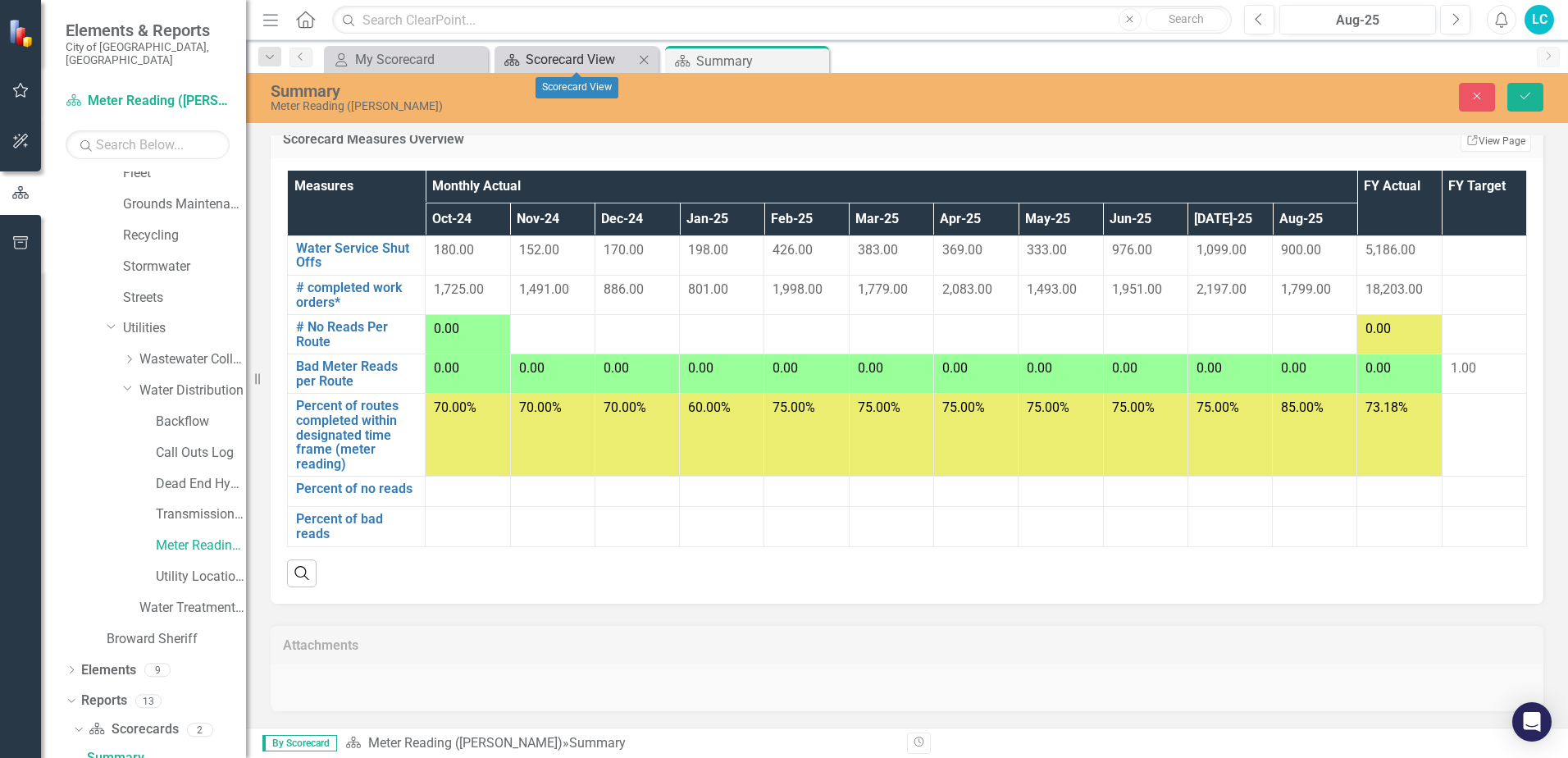
click at [566, 59] on div "Scorecard View" at bounding box center [580, 59] width 108 height 21
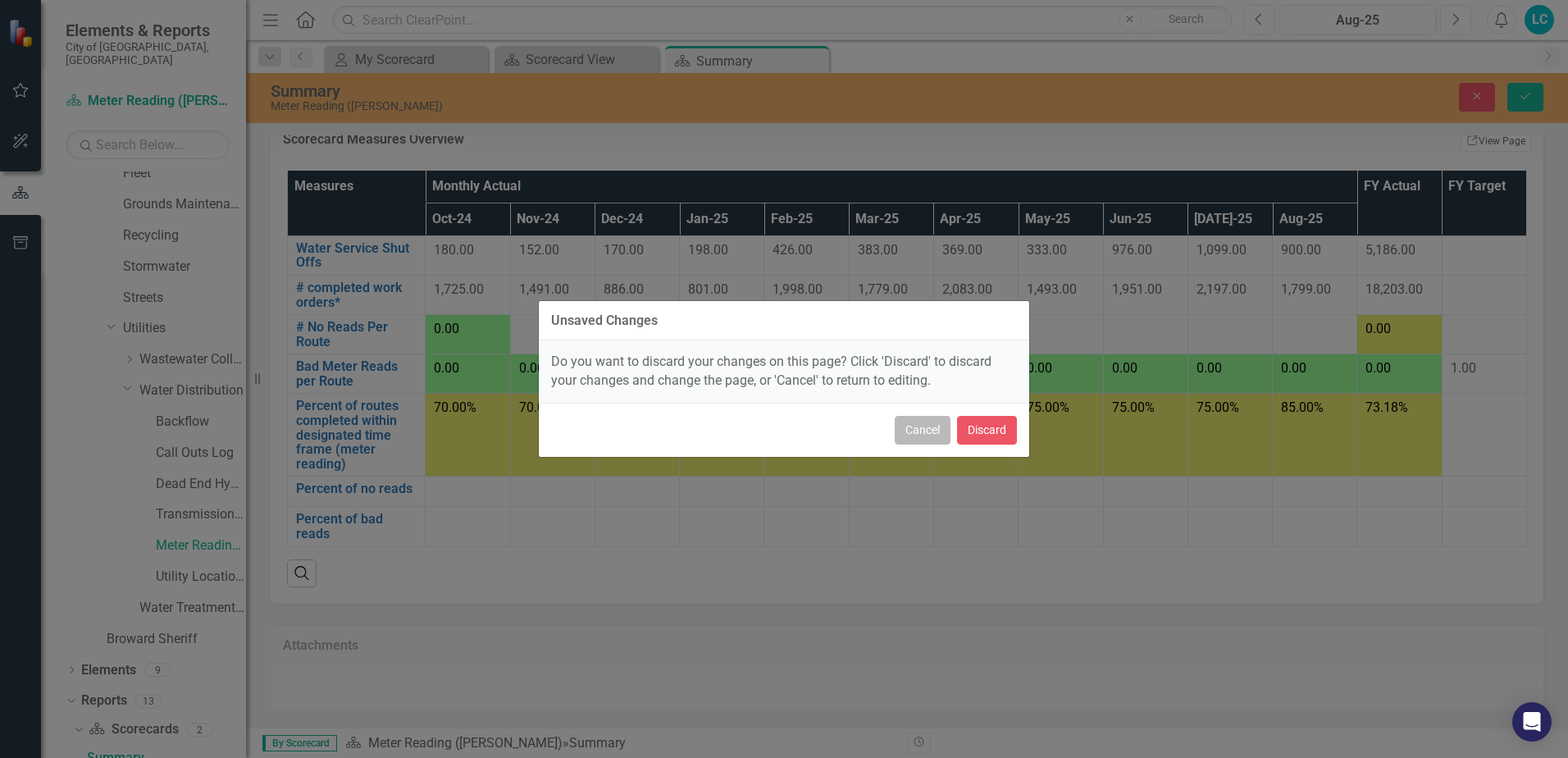
click at [916, 429] on button "Cancel" at bounding box center [922, 431] width 56 height 29
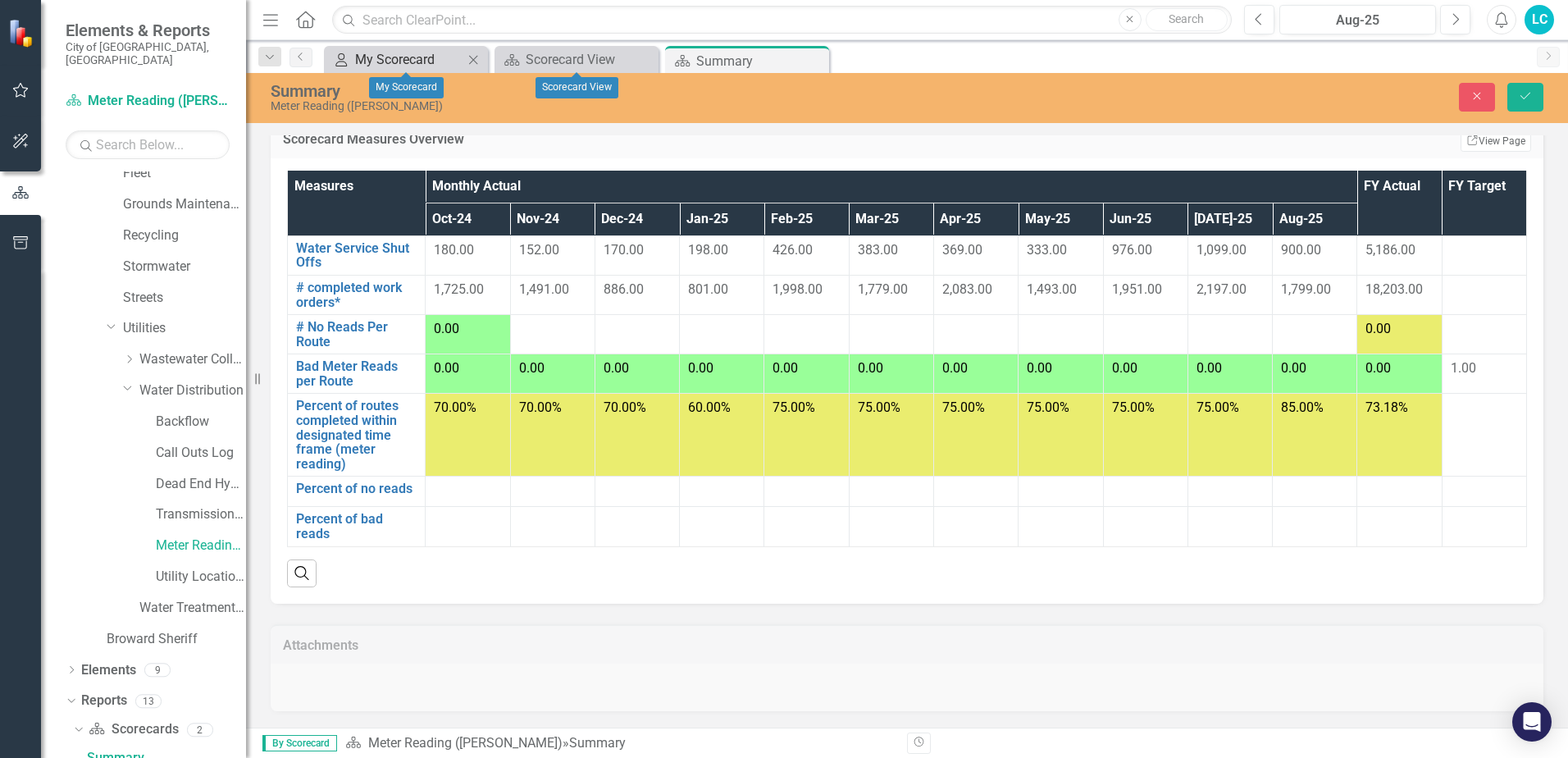
click at [400, 63] on div "My Scorecard" at bounding box center [409, 59] width 108 height 21
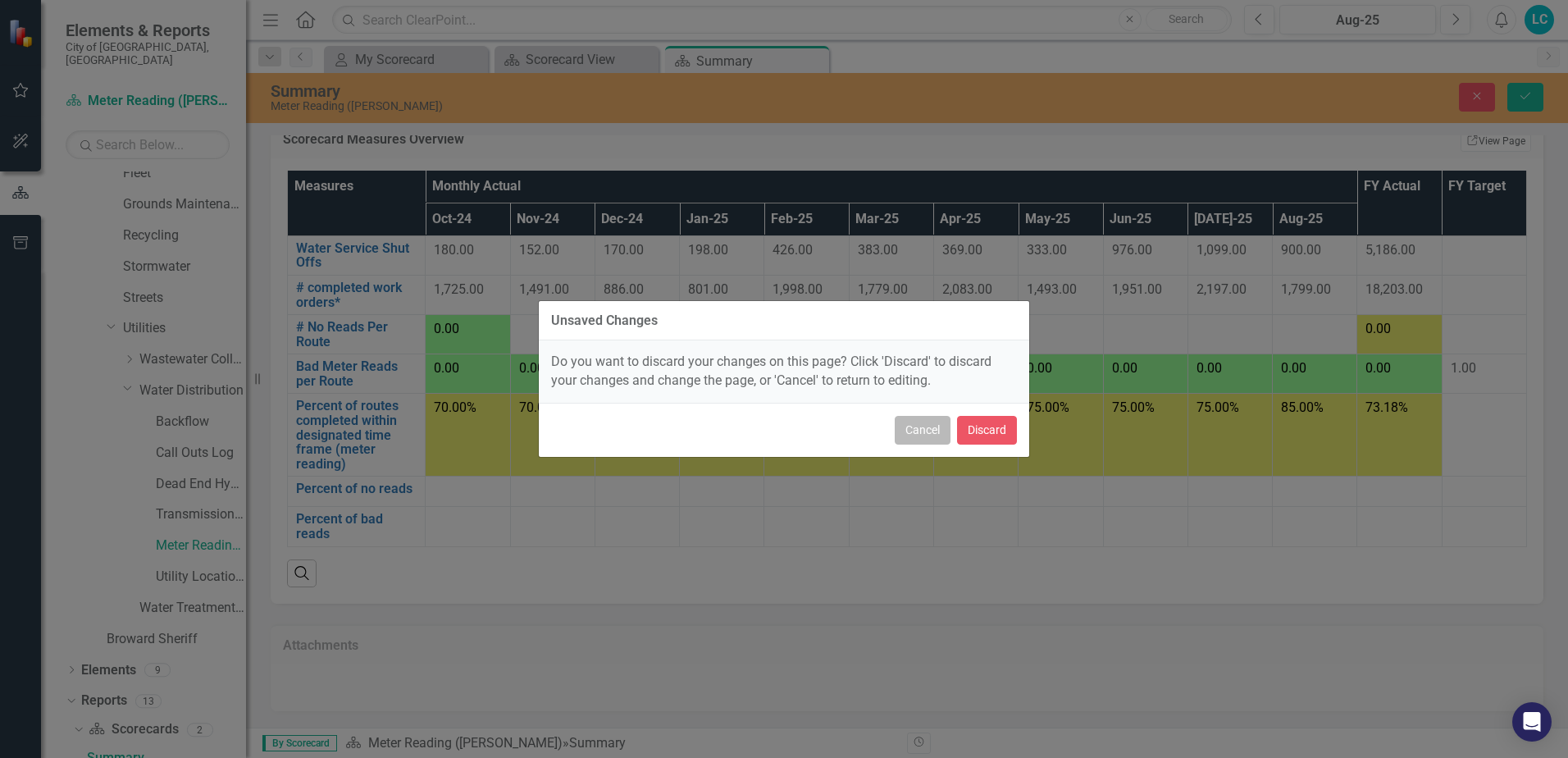
click at [921, 434] on button "Cancel" at bounding box center [922, 431] width 56 height 29
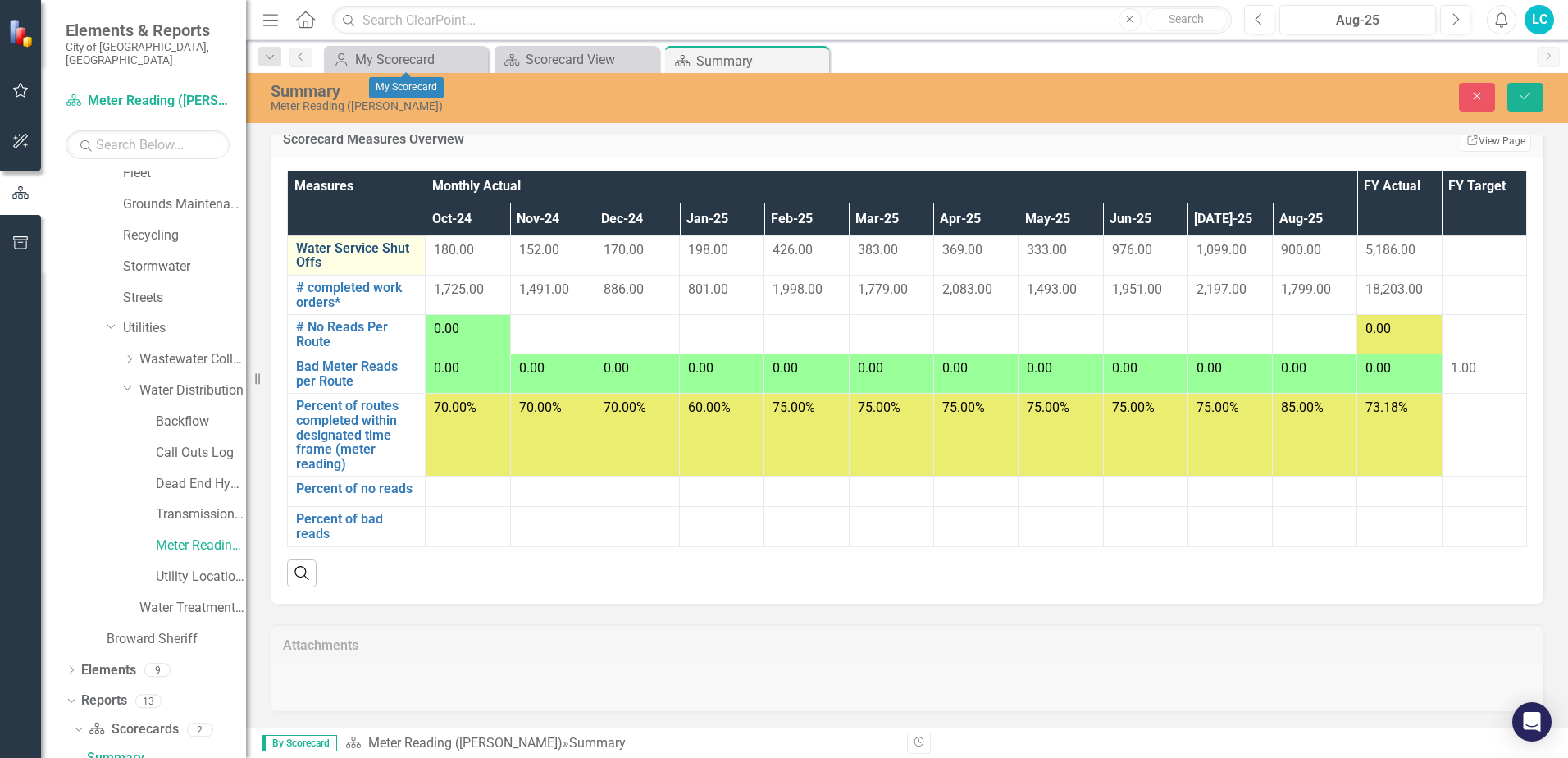
click at [364, 250] on link "Water Service Shut Offs" at bounding box center [356, 256] width 121 height 29
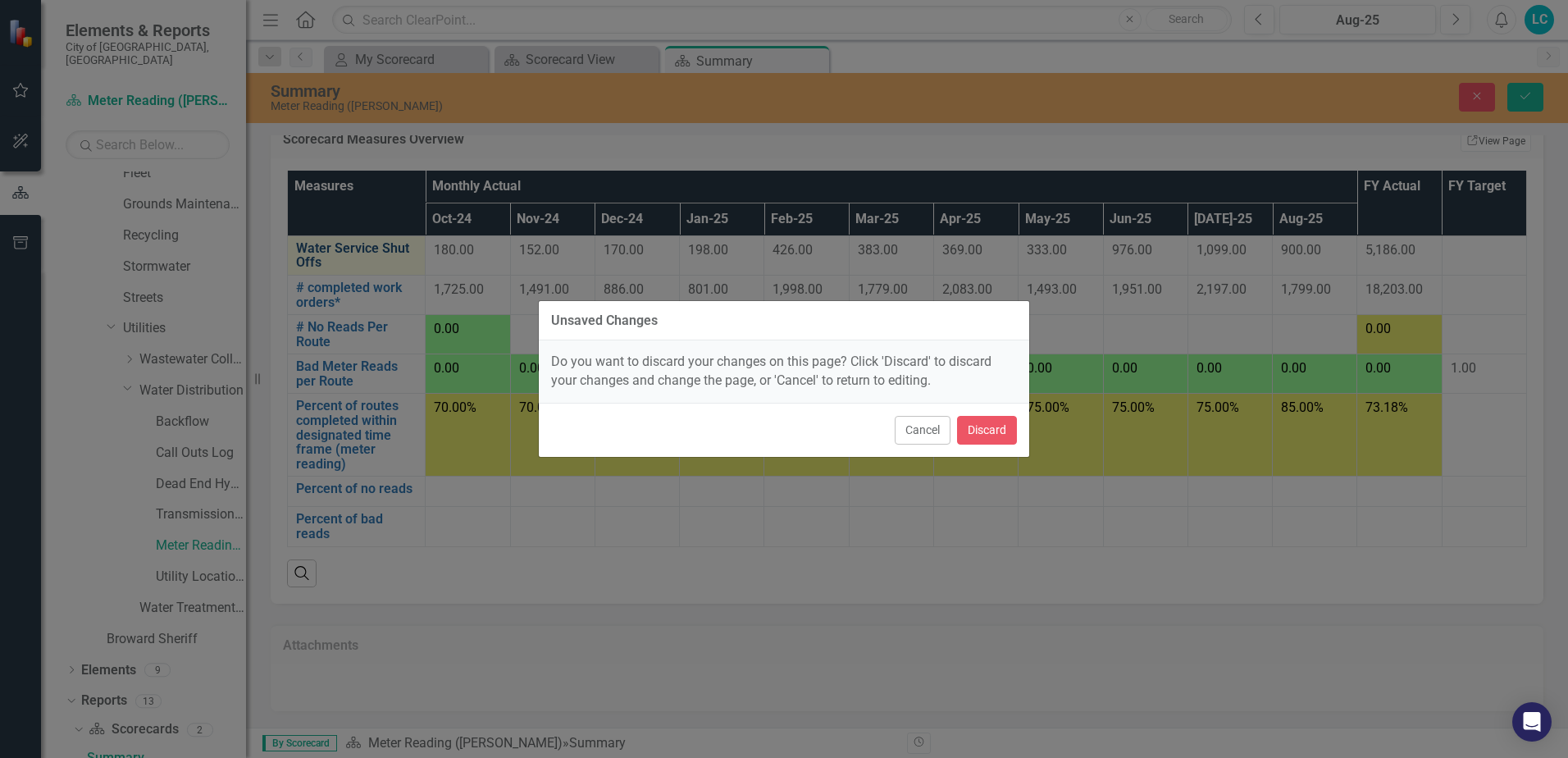
click at [364, 250] on div "Unsaved Changes Do you want to discard your changes on this page? Click 'Discar…" at bounding box center [784, 379] width 1568 height 758
click at [904, 436] on button "Cancel" at bounding box center [922, 431] width 56 height 29
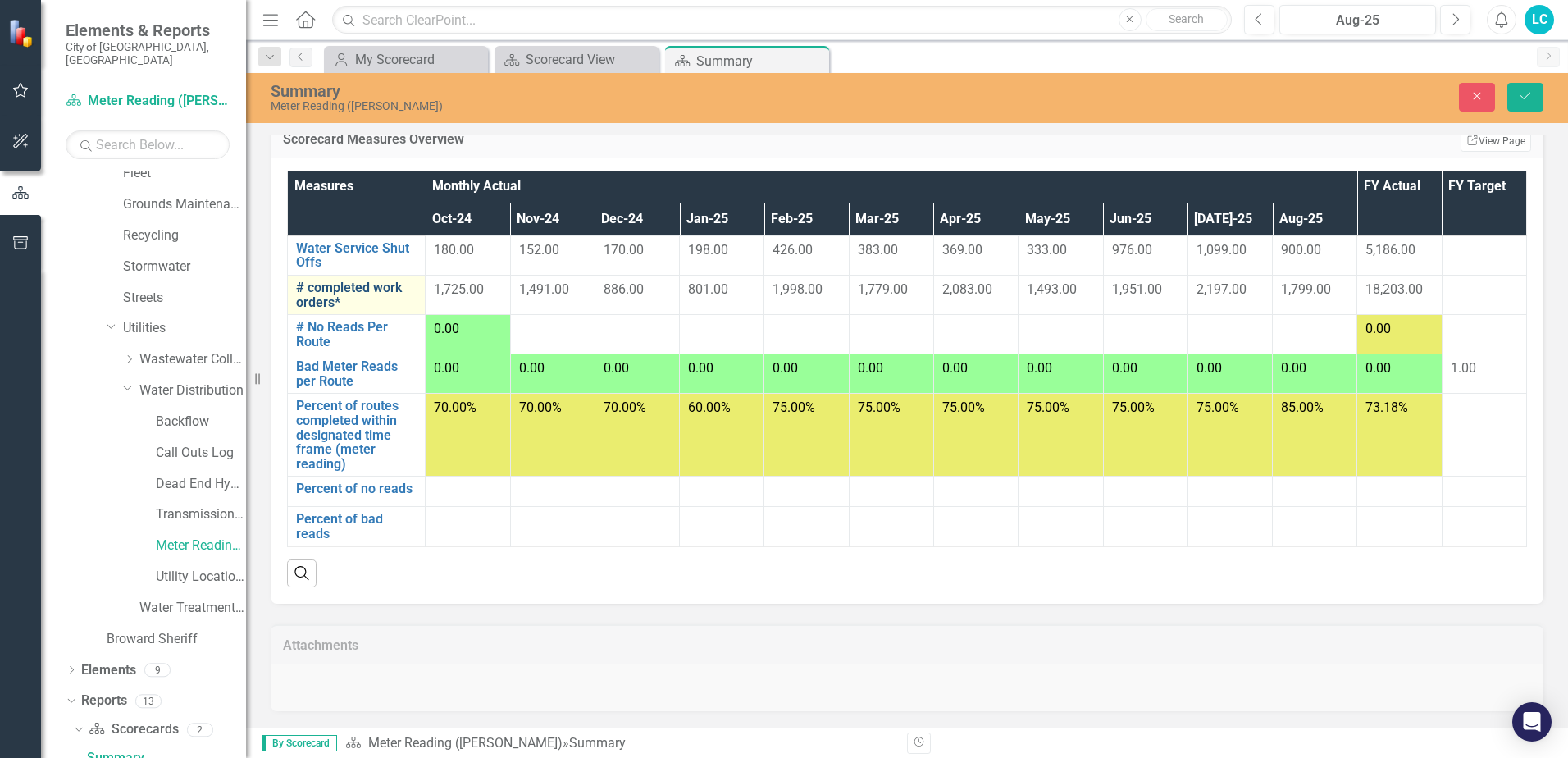
click at [365, 293] on link "# completed work orders*" at bounding box center [356, 295] width 121 height 29
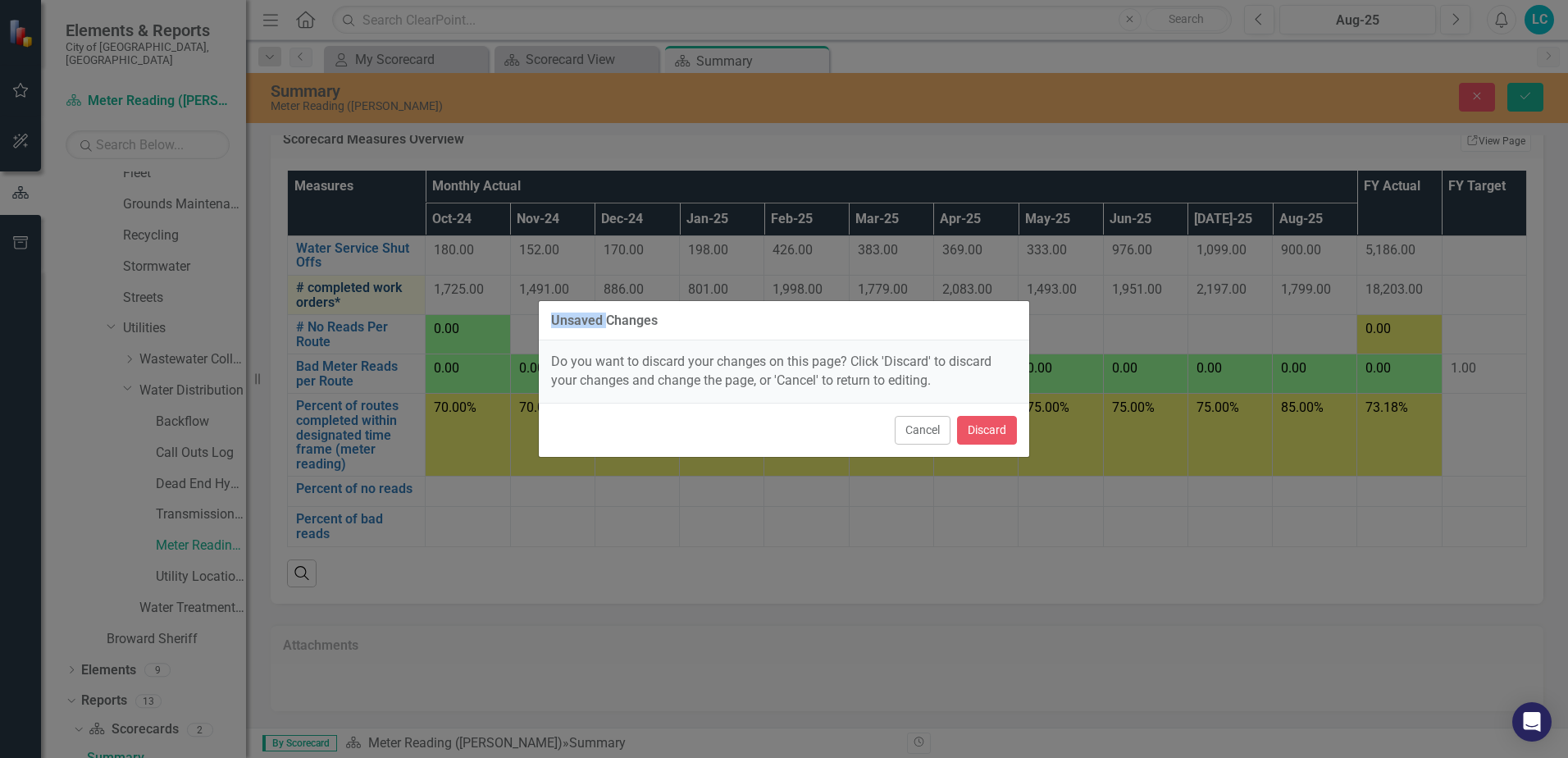
click at [365, 293] on div "Unsaved Changes Do you want to discard your changes on this page? Click 'Discar…" at bounding box center [784, 379] width 1568 height 758
click at [925, 435] on button "Cancel" at bounding box center [922, 431] width 56 height 29
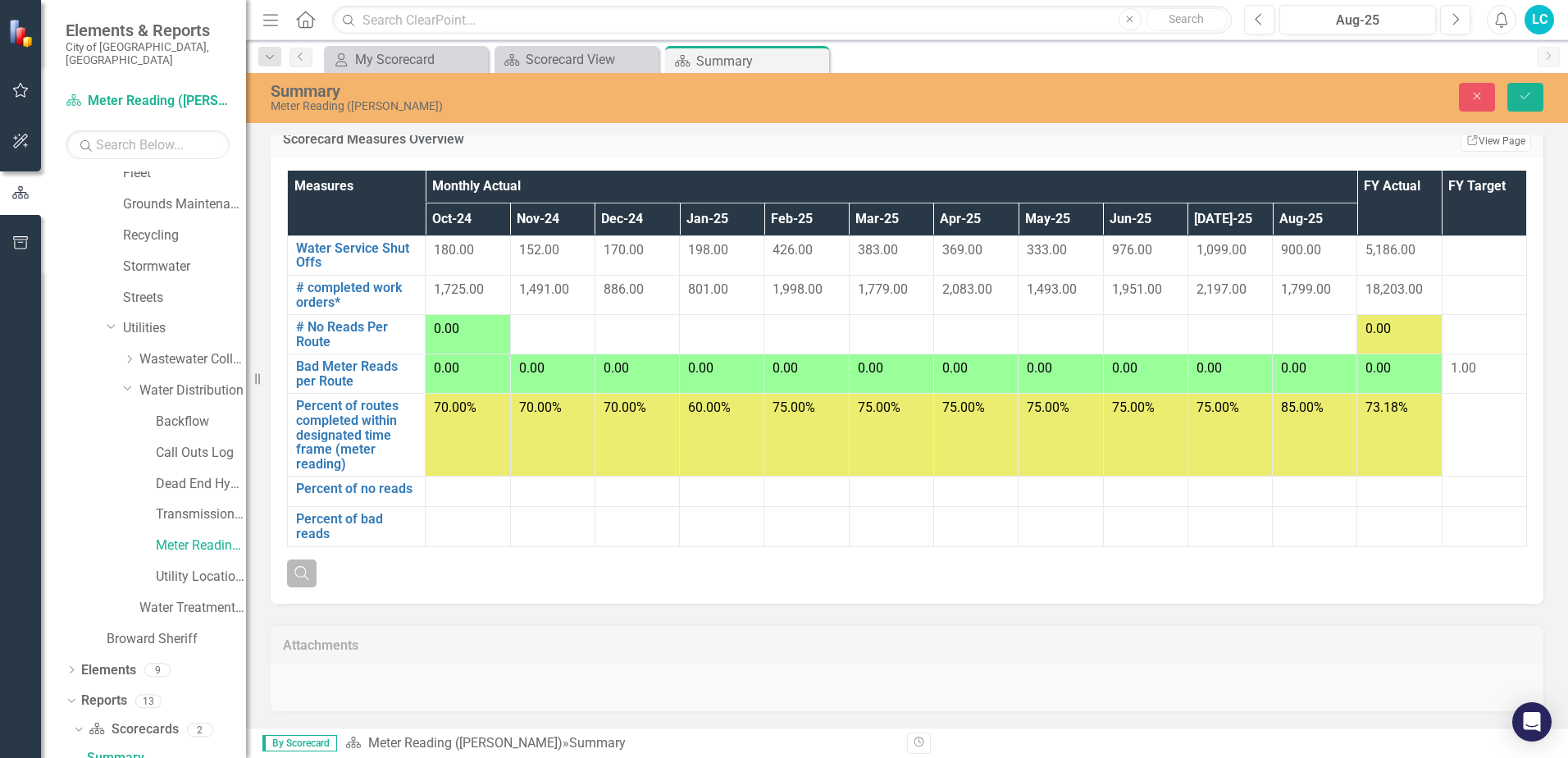
click at [302, 572] on icon "Search" at bounding box center [301, 572] width 18 height 15
click at [304, 574] on icon "Close" at bounding box center [301, 572] width 18 height 15
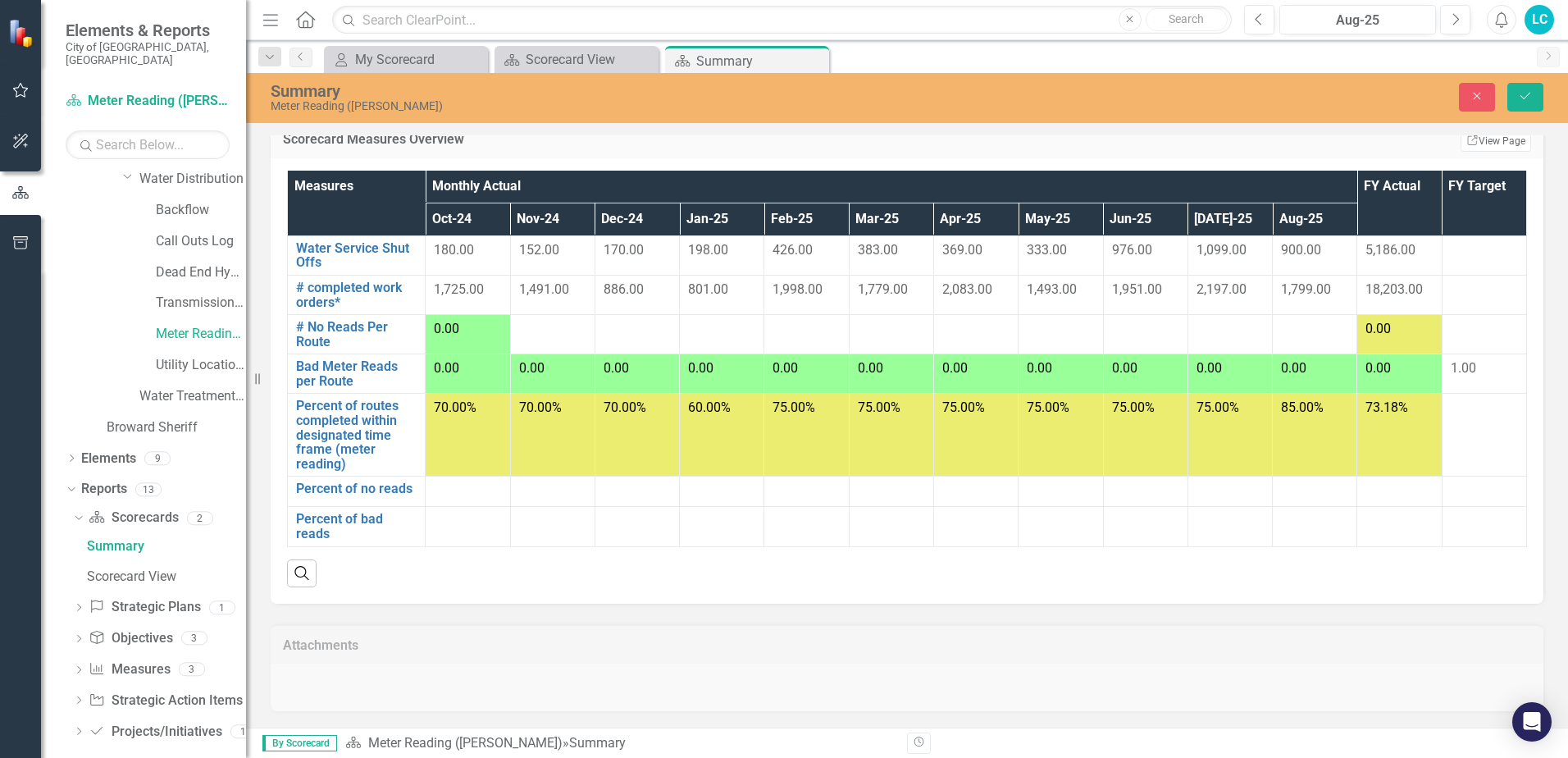
scroll to position [660, 0]
click at [78, 665] on icon "Dropdown" at bounding box center [78, 669] width 11 height 9
click at [485, 215] on th "Oct-24" at bounding box center [468, 219] width 85 height 33
click at [75, 453] on icon "Dropdown" at bounding box center [71, 457] width 11 height 9
click at [80, 546] on icon "Dropdown" at bounding box center [79, 551] width 11 height 9
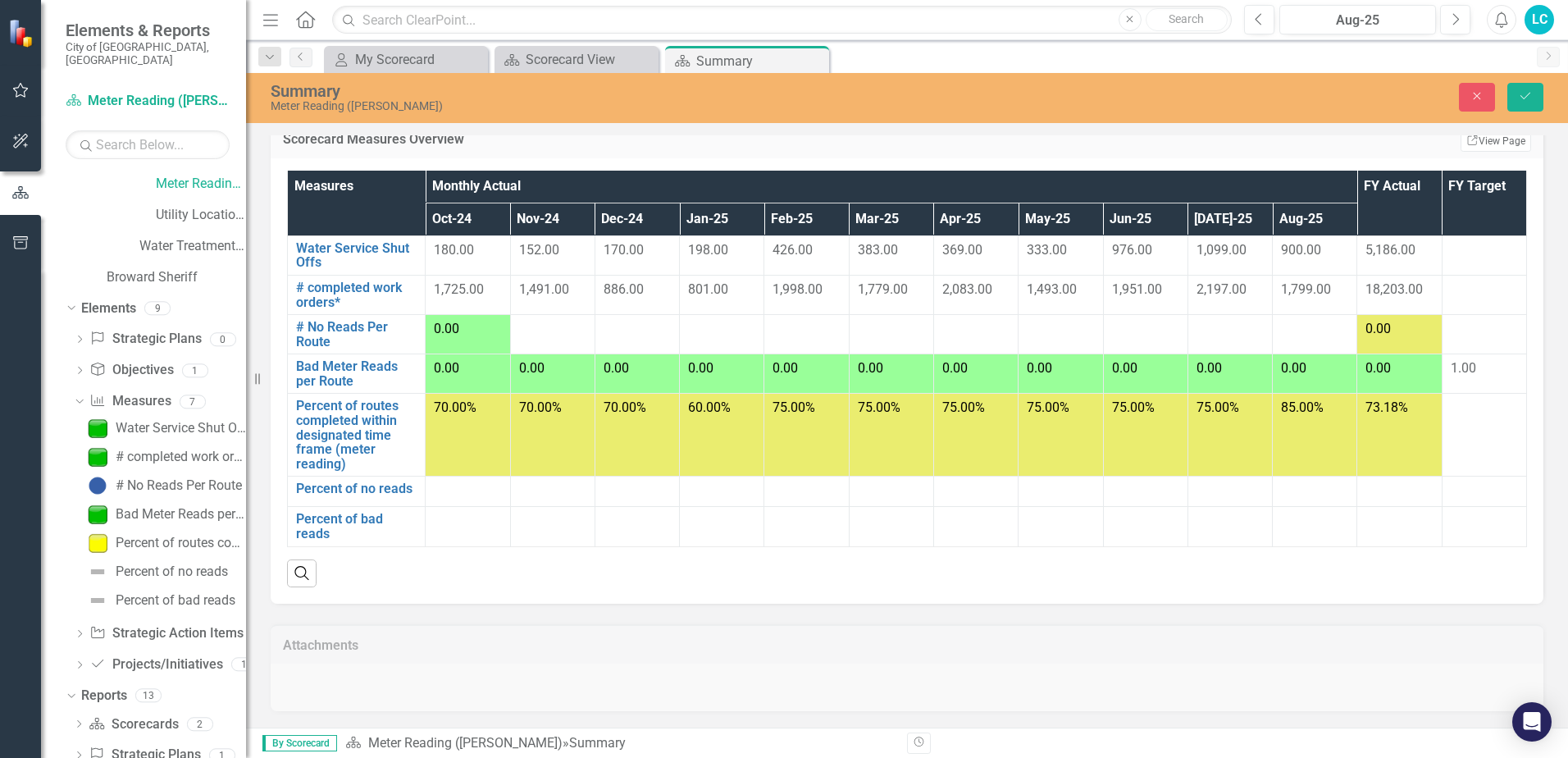
scroll to position [812, 0]
click at [183, 417] on div "Water Service Shut Offs" at bounding box center [181, 424] width 130 height 15
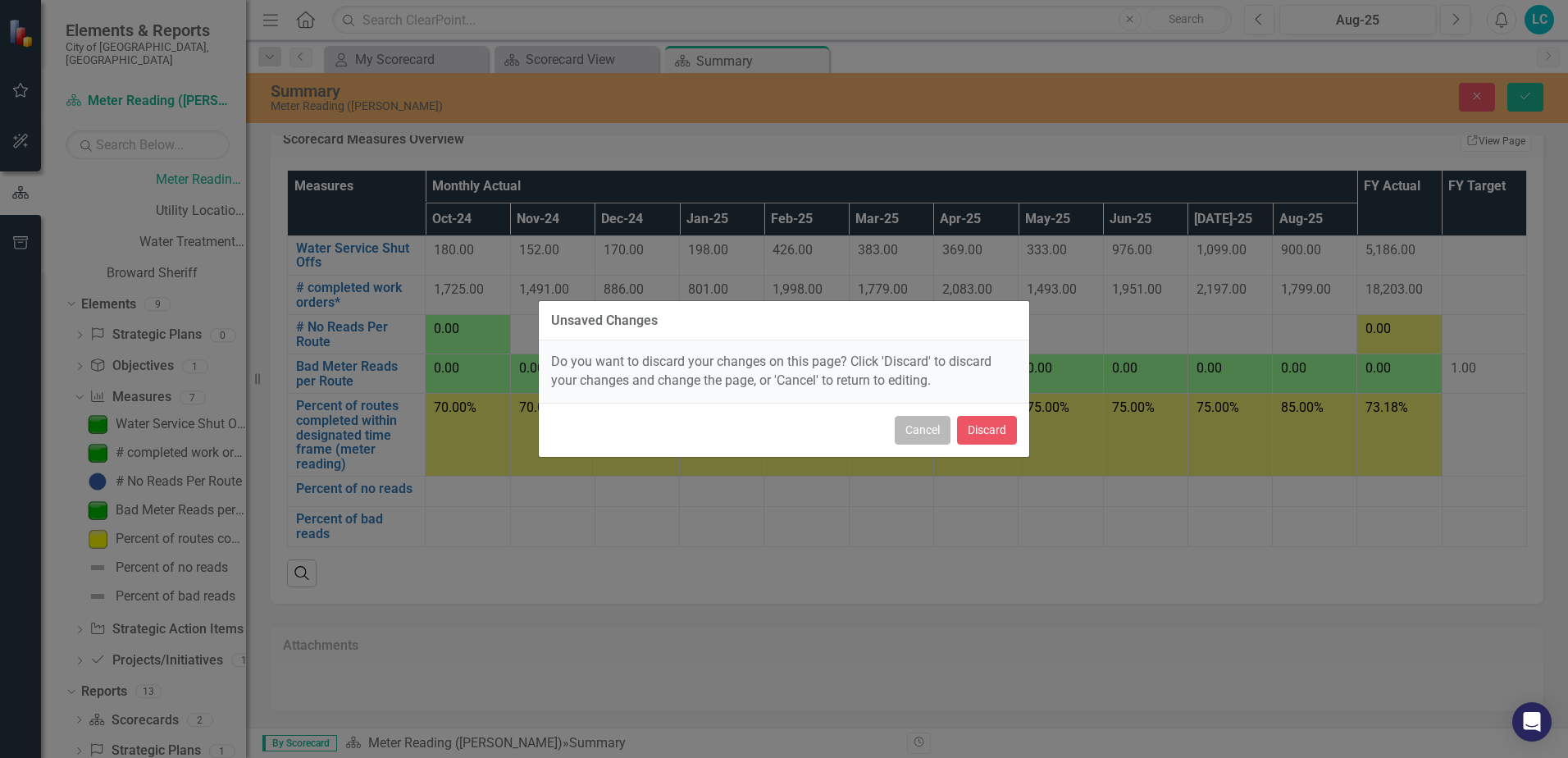
click at [903, 435] on button "Cancel" at bounding box center [922, 431] width 56 height 29
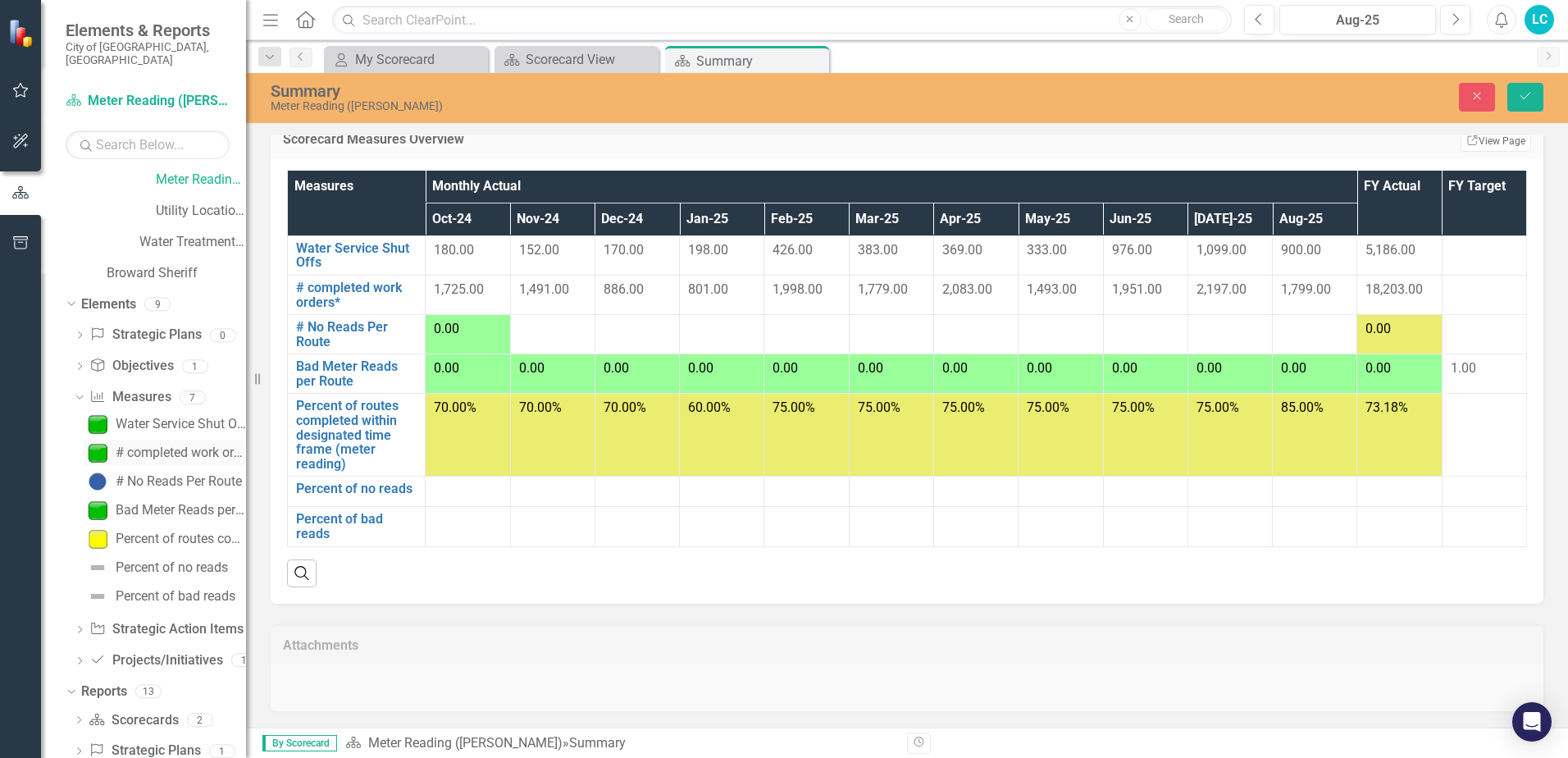
click at [182, 445] on div "# completed work orders*" at bounding box center [181, 452] width 130 height 15
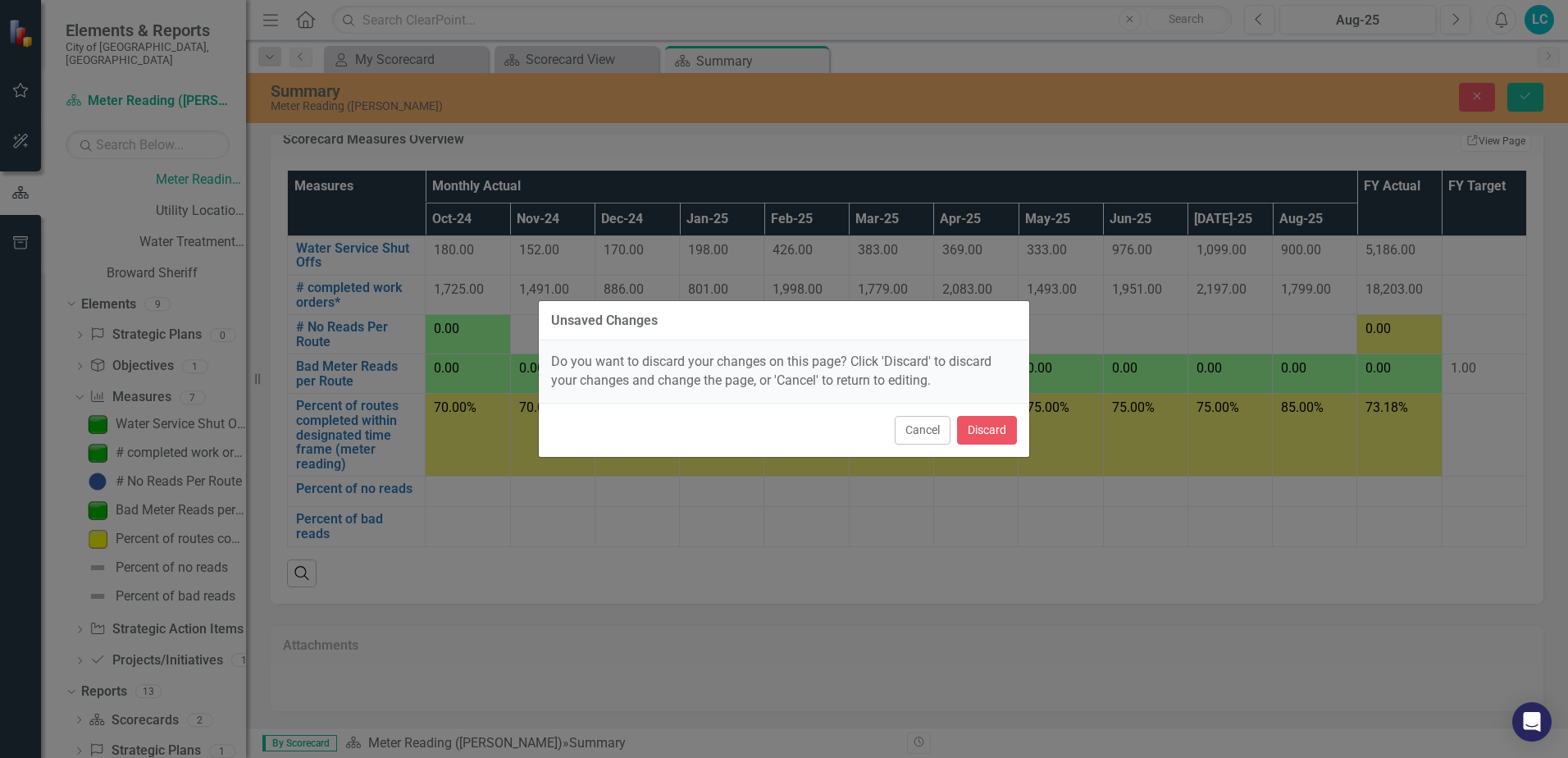
drag, startPoint x: 182, startPoint y: 444, endPoint x: 551, endPoint y: 651, distance: 423.1
click at [551, 651] on div "Unsaved Changes Do you want to discard your changes on this page? Click 'Discar…" at bounding box center [784, 379] width 492 height 758
click at [922, 433] on button "Cancel" at bounding box center [922, 431] width 56 height 29
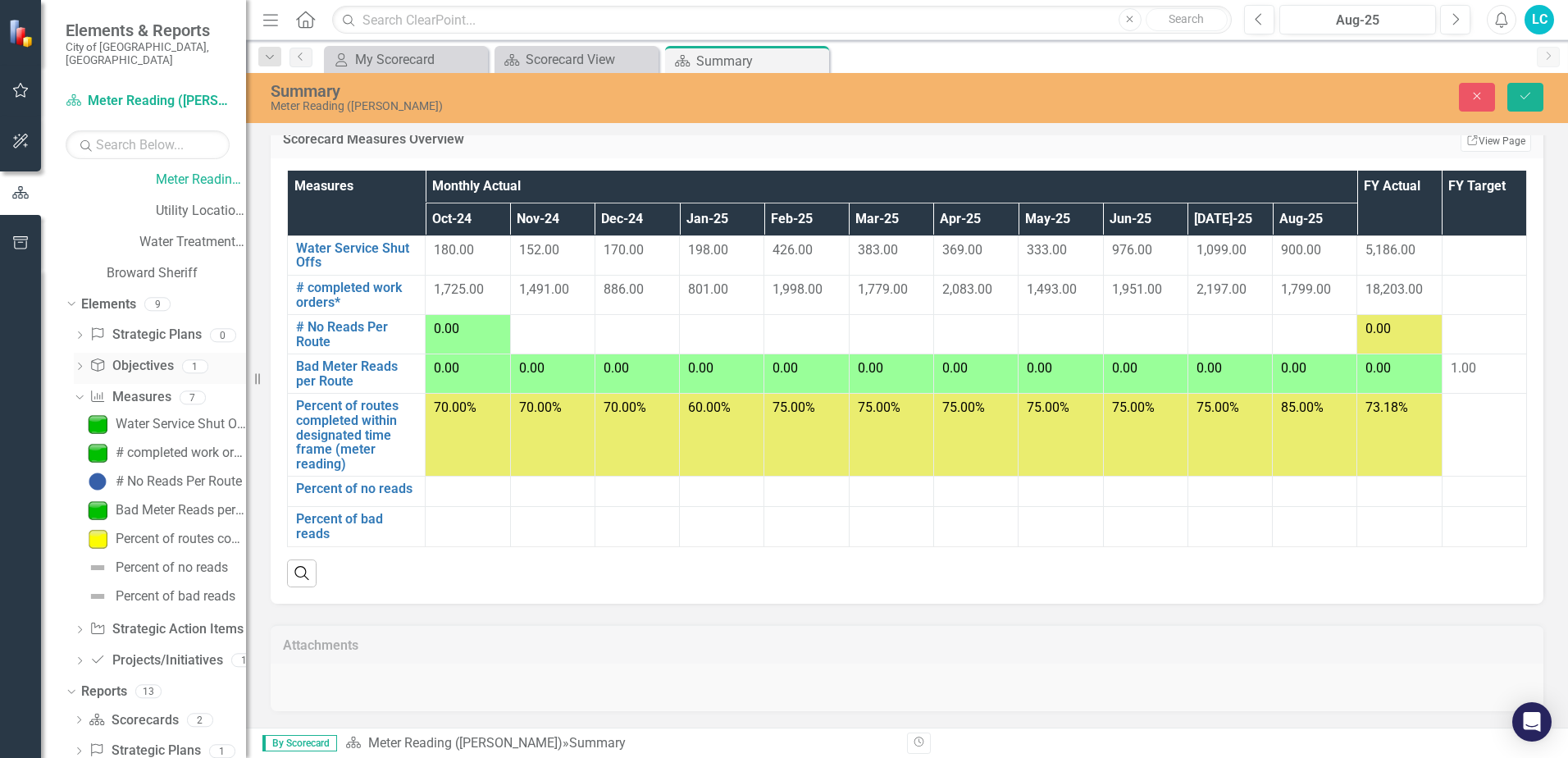
click at [82, 363] on icon "Dropdown" at bounding box center [79, 367] width 11 height 9
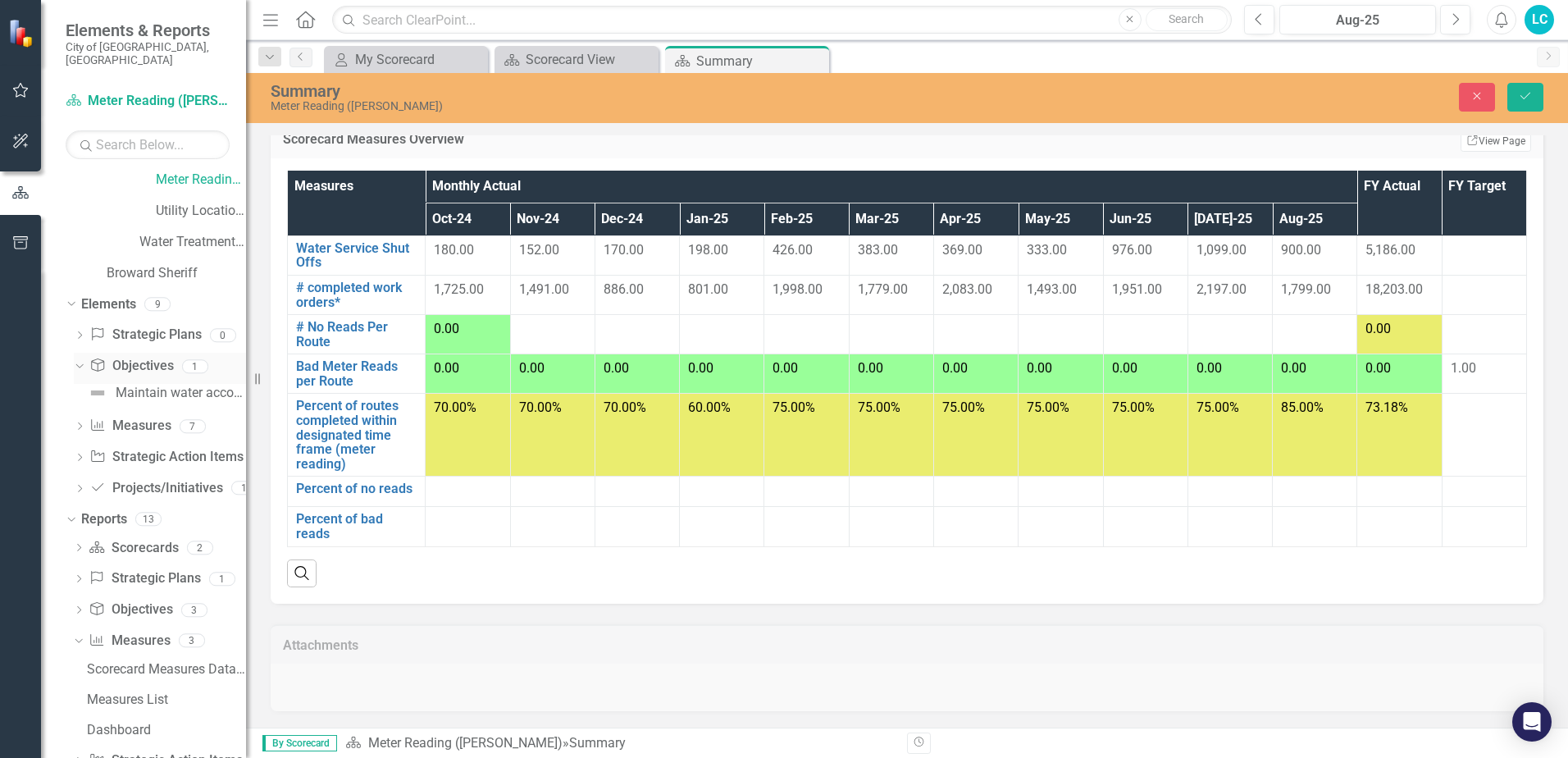
click at [80, 360] on icon "Dropdown" at bounding box center [77, 365] width 9 height 11
click at [80, 332] on icon "Dropdown" at bounding box center [79, 337] width 11 height 9
click at [86, 321] on div "Dropdown Strategic Plans Strategic Plans 0" at bounding box center [159, 337] width 172 height 31
click at [80, 329] on icon "Dropdown" at bounding box center [77, 334] width 9 height 11
click at [80, 395] on icon "Dropdown" at bounding box center [79, 399] width 11 height 9
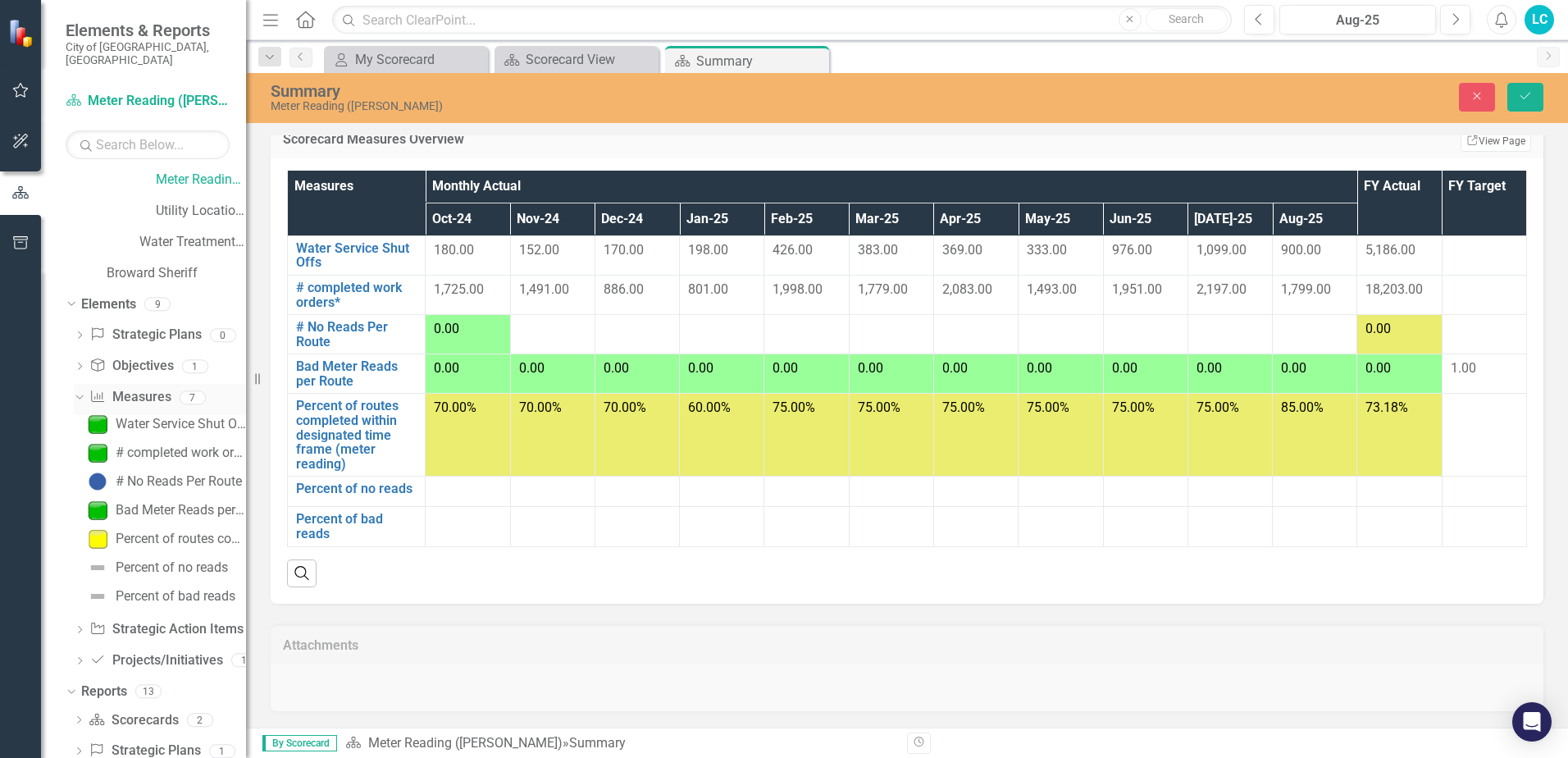
click at [79, 391] on icon "Dropdown" at bounding box center [77, 397] width 9 height 11
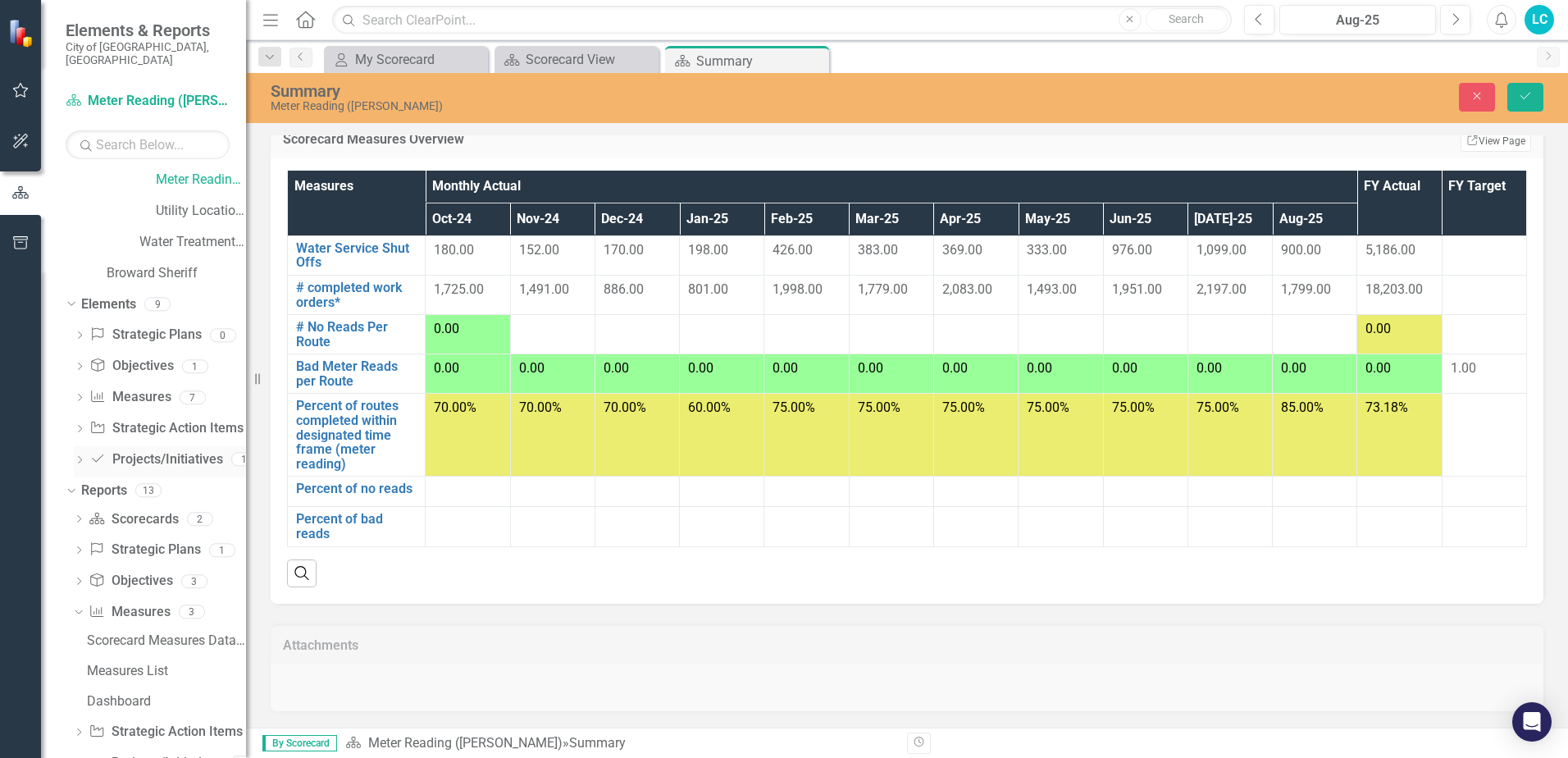
click at [81, 456] on icon at bounding box center [80, 459] width 4 height 8
click at [81, 457] on icon at bounding box center [79, 459] width 8 height 4
click at [80, 516] on icon "Dropdown" at bounding box center [78, 520] width 11 height 9
click at [80, 513] on icon "Dropdown" at bounding box center [76, 518] width 9 height 11
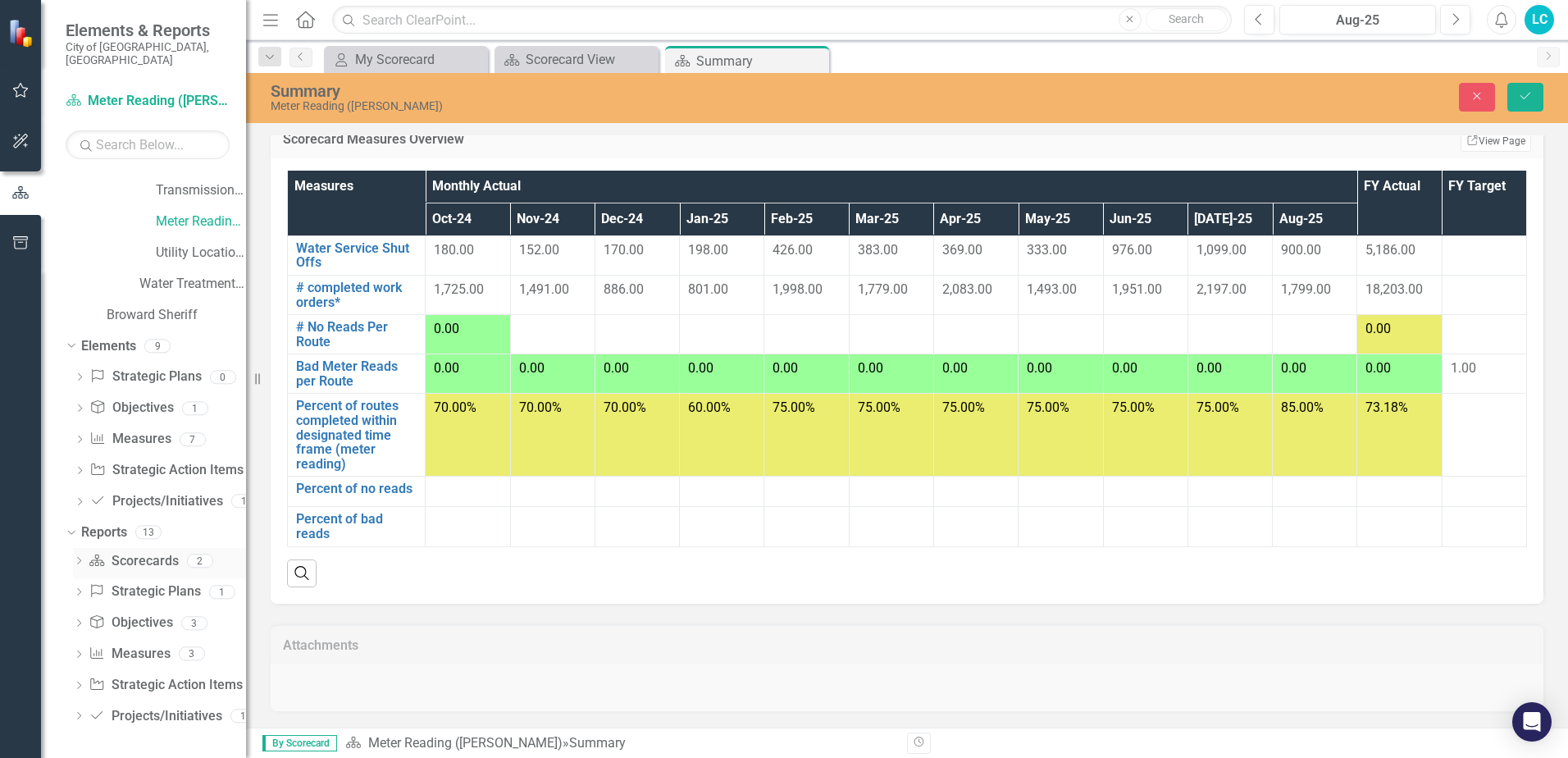
scroll to position [757, 0]
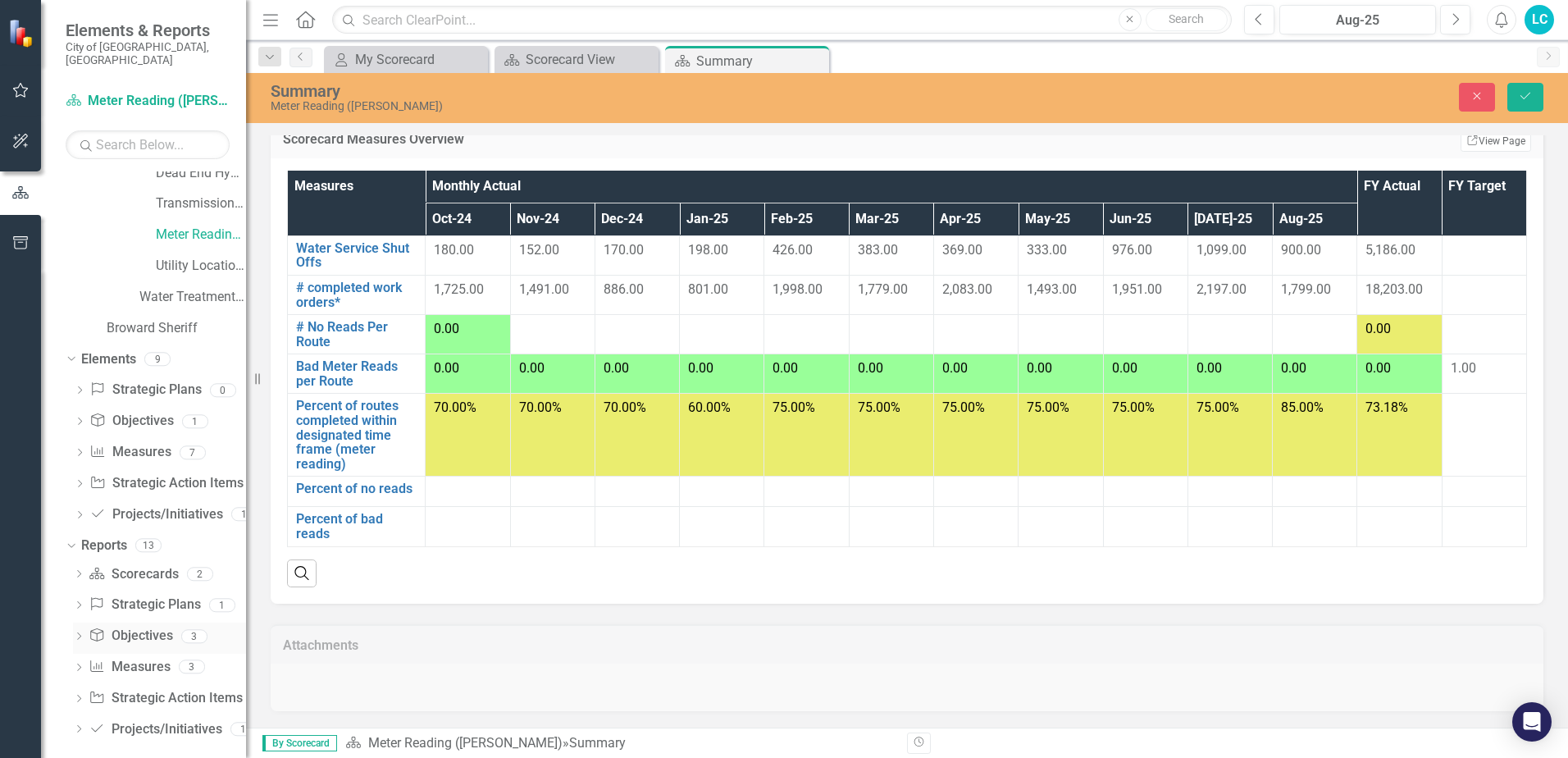
click at [74, 633] on icon "Dropdown" at bounding box center [78, 637] width 11 height 9
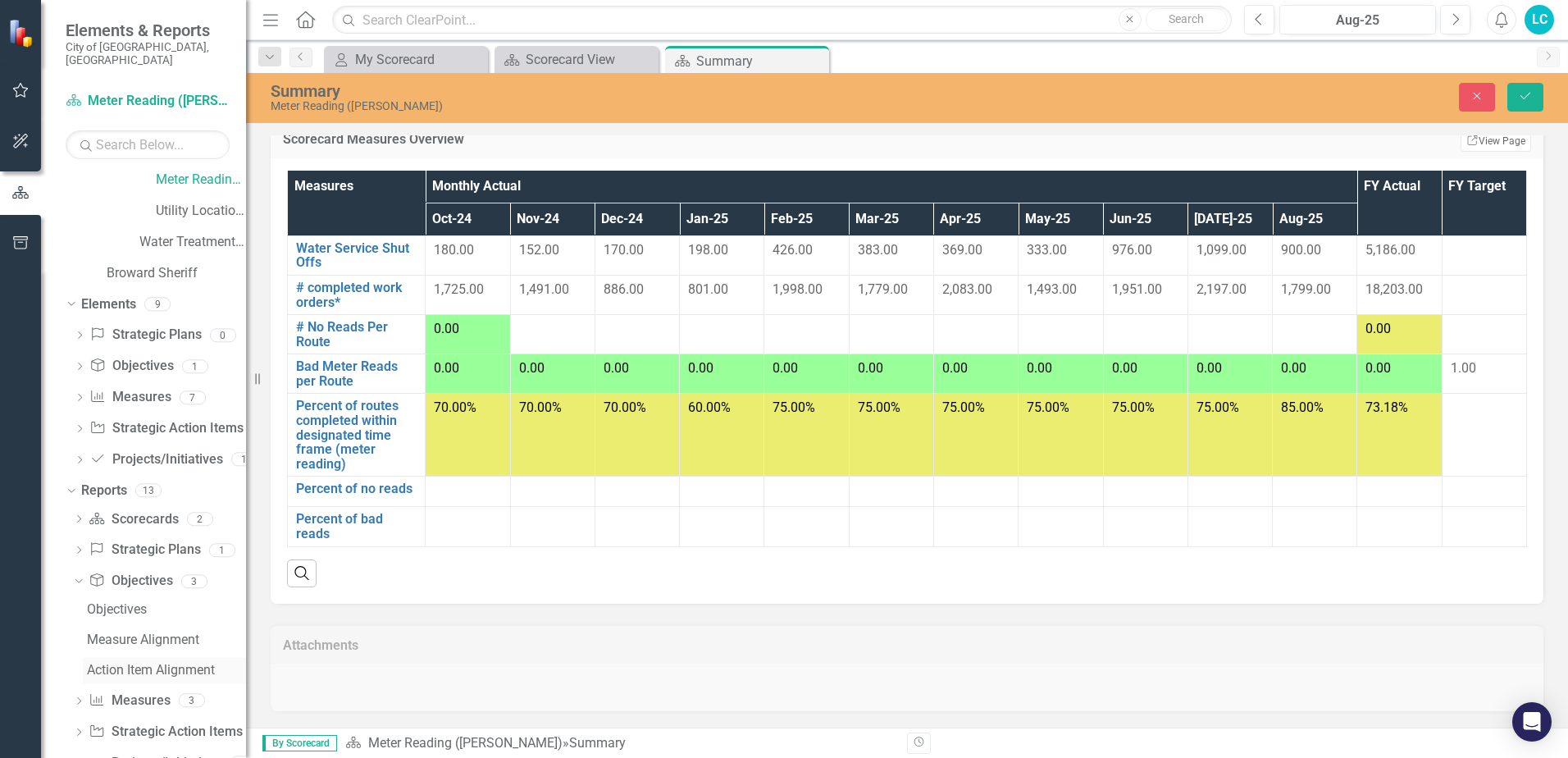
click at [156, 663] on div "Action Item Alignment" at bounding box center [167, 670] width 159 height 15
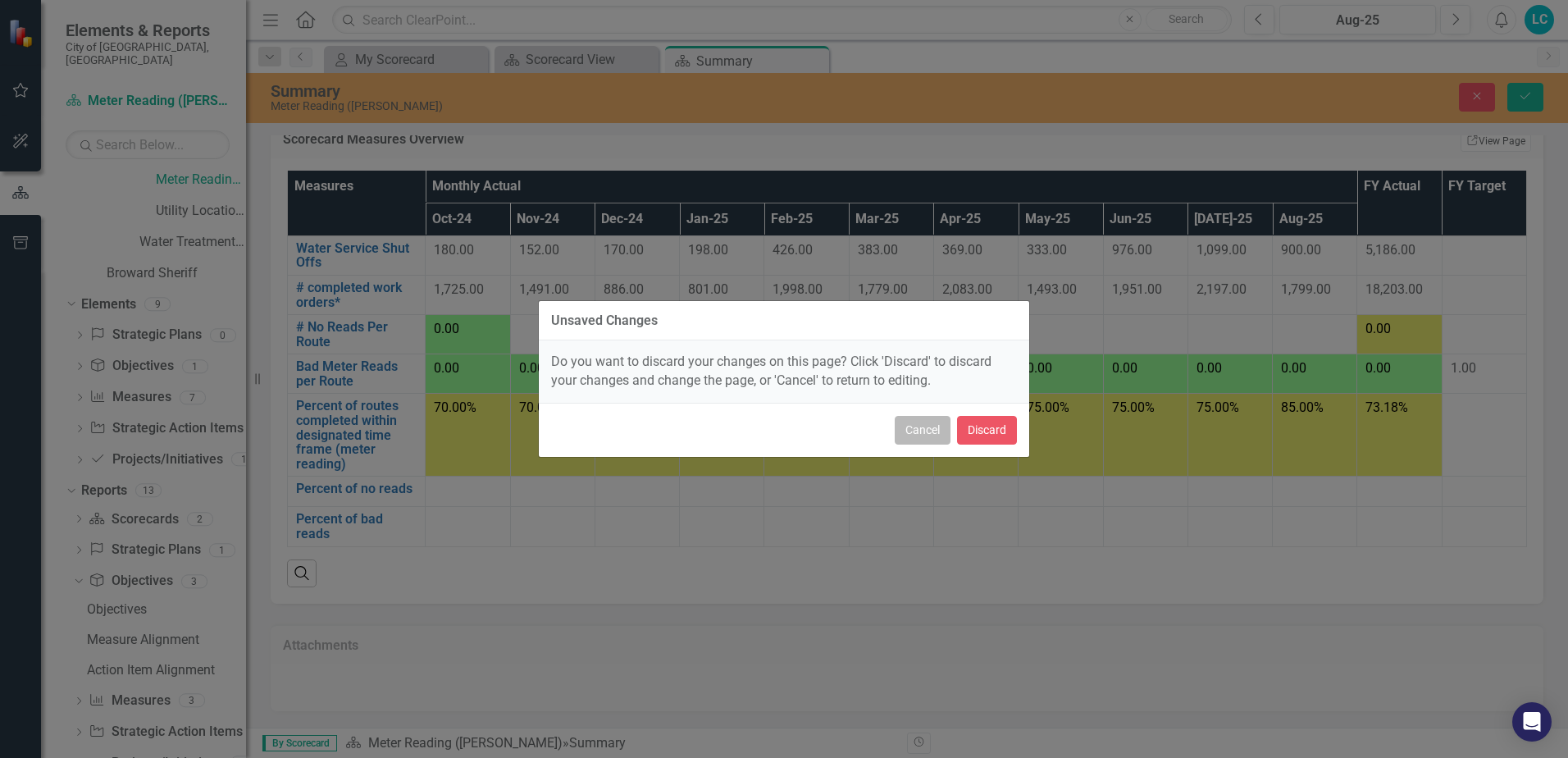
click at [924, 438] on button "Cancel" at bounding box center [922, 431] width 56 height 29
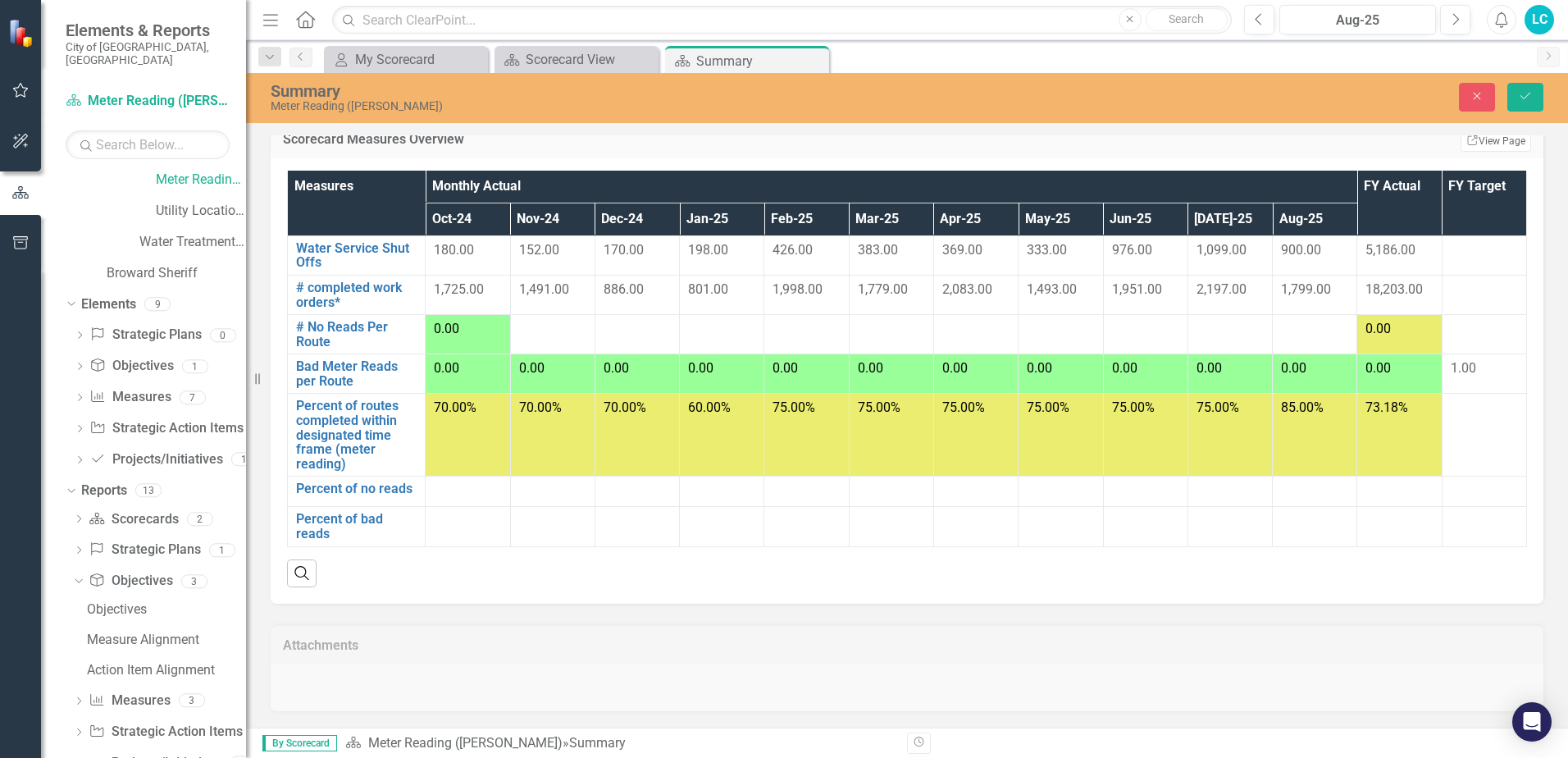
drag, startPoint x: 168, startPoint y: 539, endPoint x: 585, endPoint y: 677, distance: 439.2
click at [585, 677] on div "Attachments" at bounding box center [907, 658] width 1297 height 108
click at [349, 522] on link "Percent of bad reads" at bounding box center [356, 527] width 121 height 29
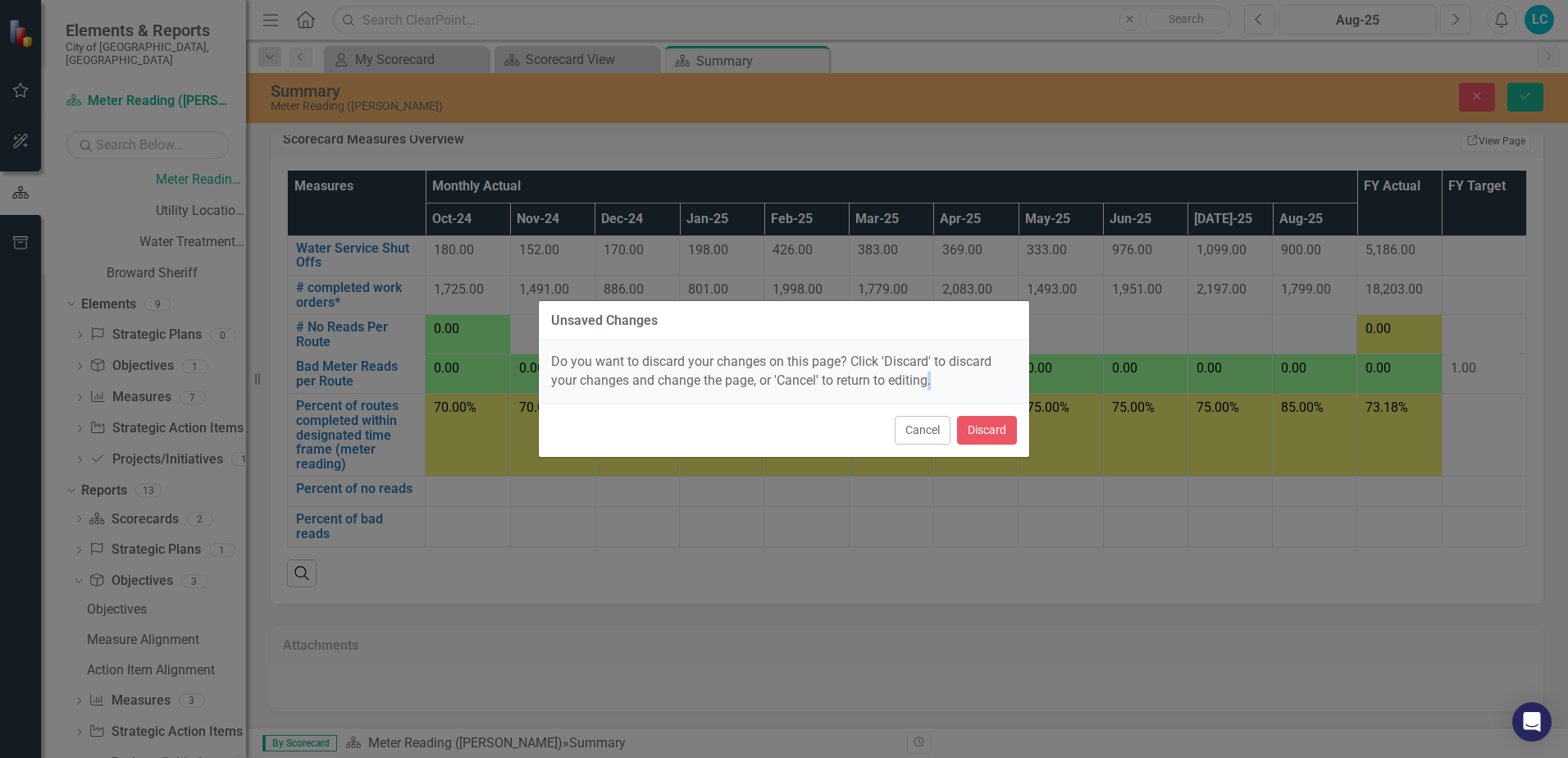
click at [350, 521] on div "Unsaved Changes Do you want to discard your changes on this page? Click 'Discar…" at bounding box center [784, 379] width 1568 height 758
click at [908, 431] on button "Cancel" at bounding box center [922, 431] width 56 height 29
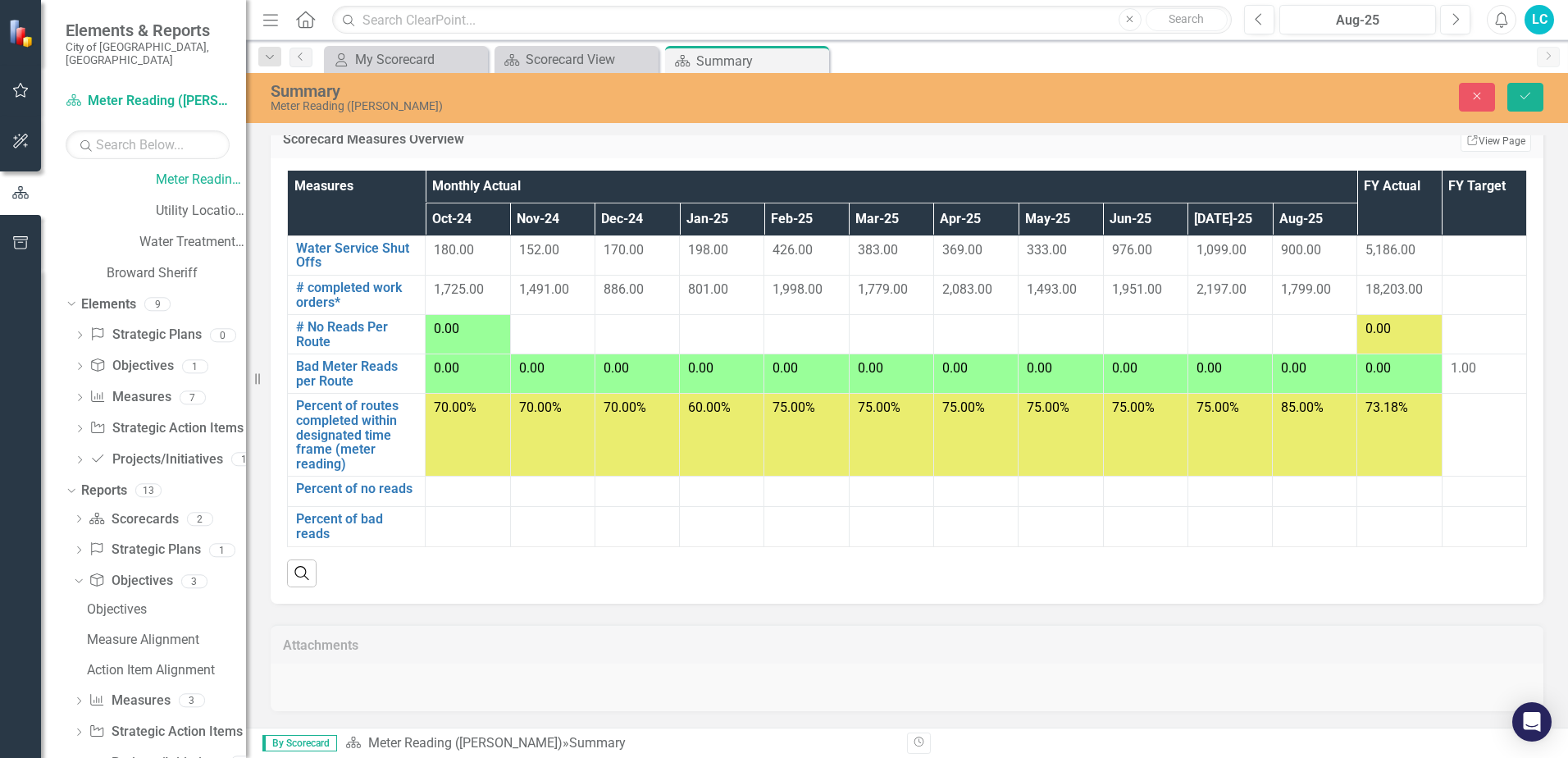
click at [1302, 221] on th "Aug-25" at bounding box center [1315, 219] width 85 height 33
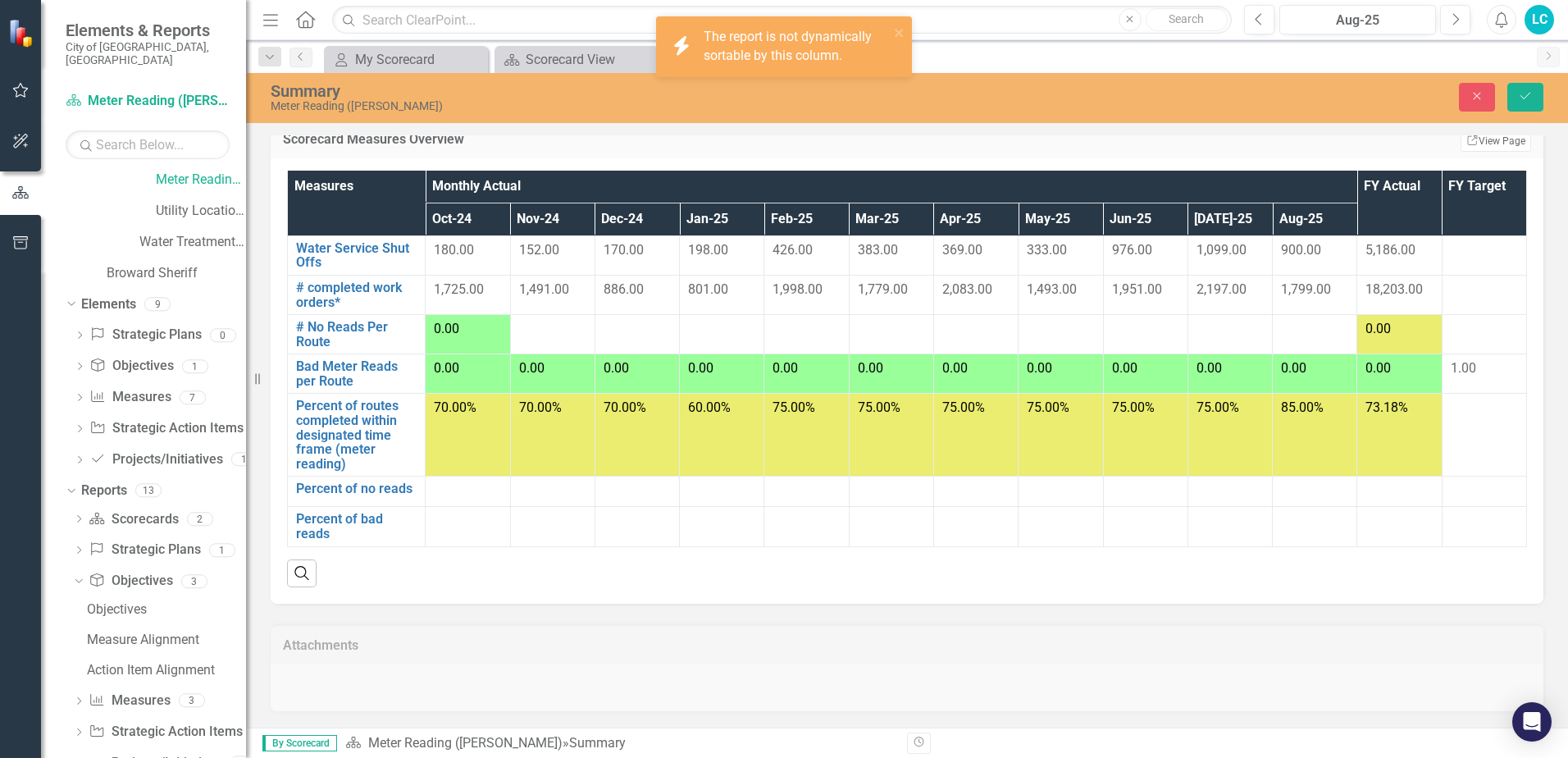
click at [1367, 200] on th "FY Actual" at bounding box center [1399, 203] width 85 height 65
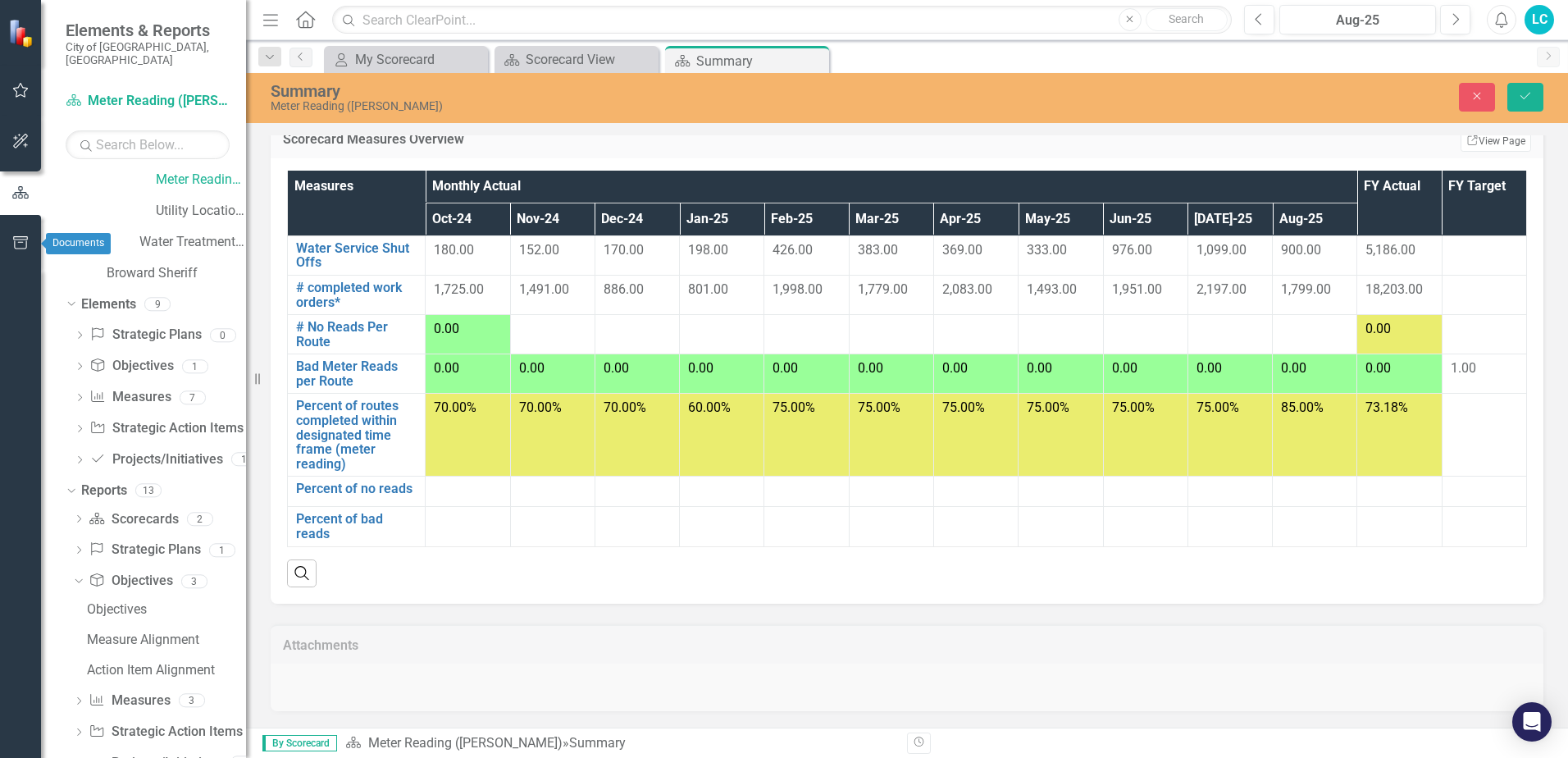
click at [24, 240] on button "button" at bounding box center [21, 243] width 37 height 34
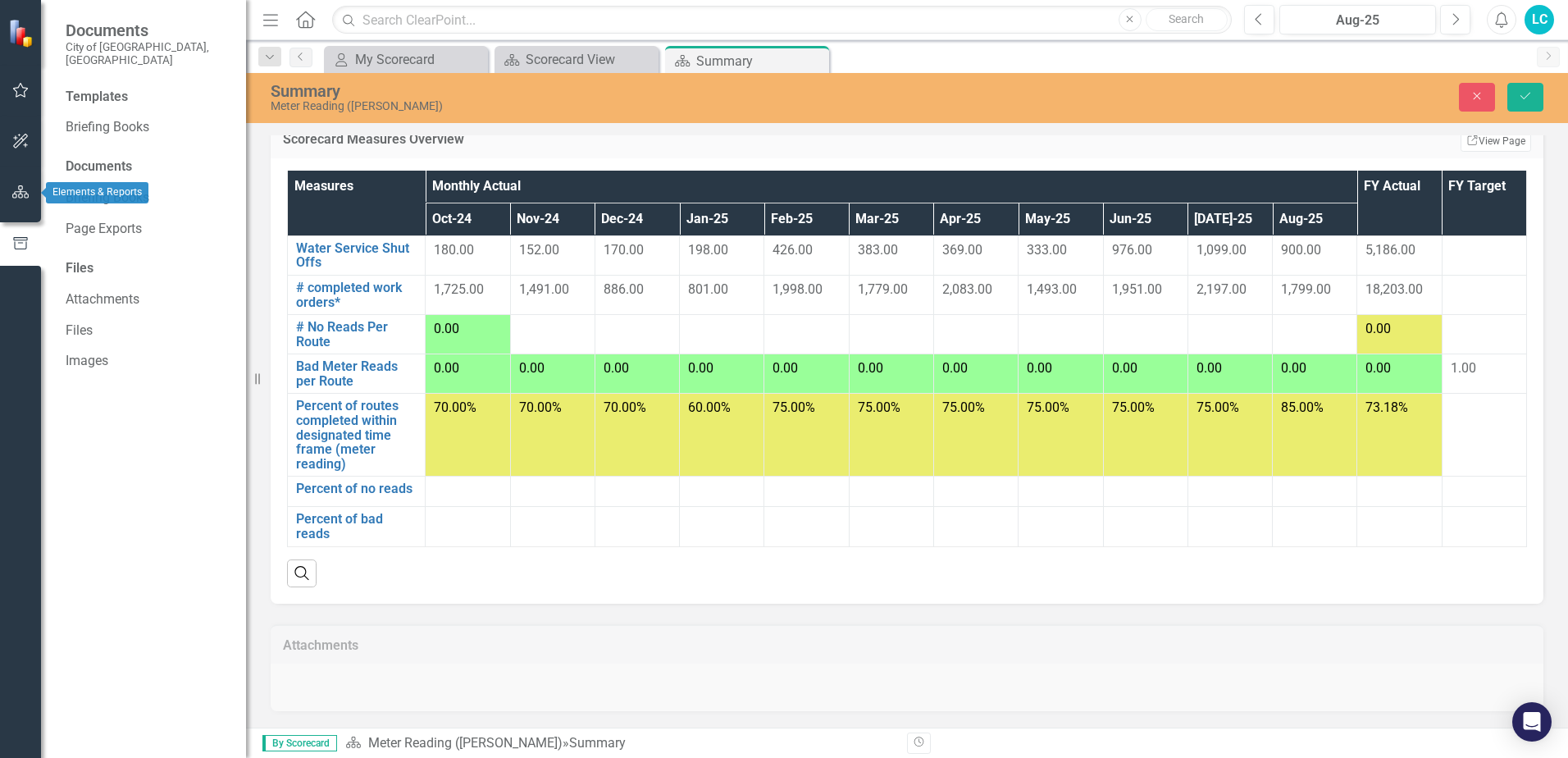
click at [24, 191] on icon "button" at bounding box center [21, 191] width 17 height 13
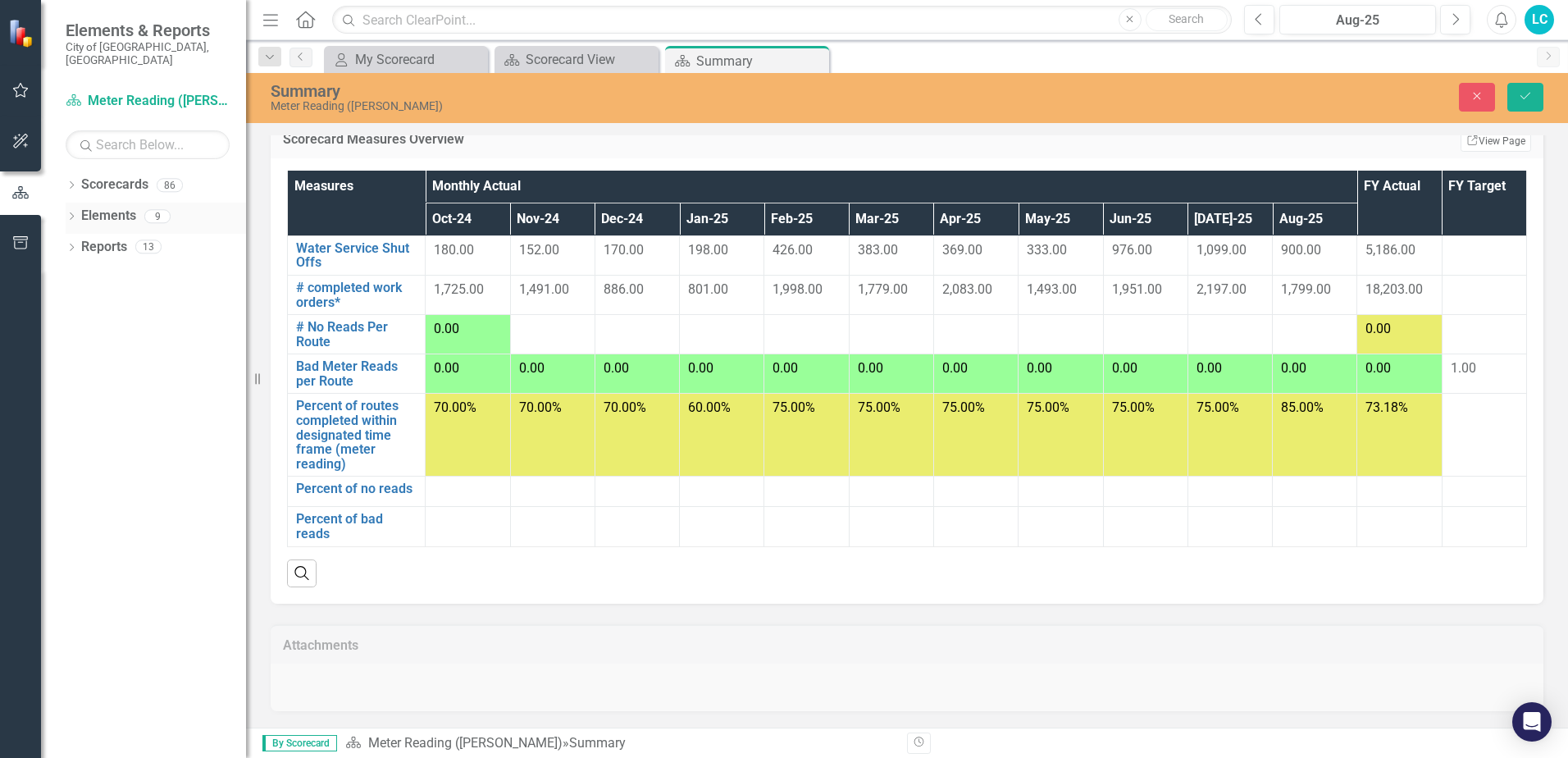
click at [123, 207] on link "Elements" at bounding box center [109, 216] width 55 height 19
click at [74, 213] on icon "Dropdown" at bounding box center [71, 218] width 11 height 9
click at [77, 306] on icon "Dropdown" at bounding box center [79, 310] width 11 height 9
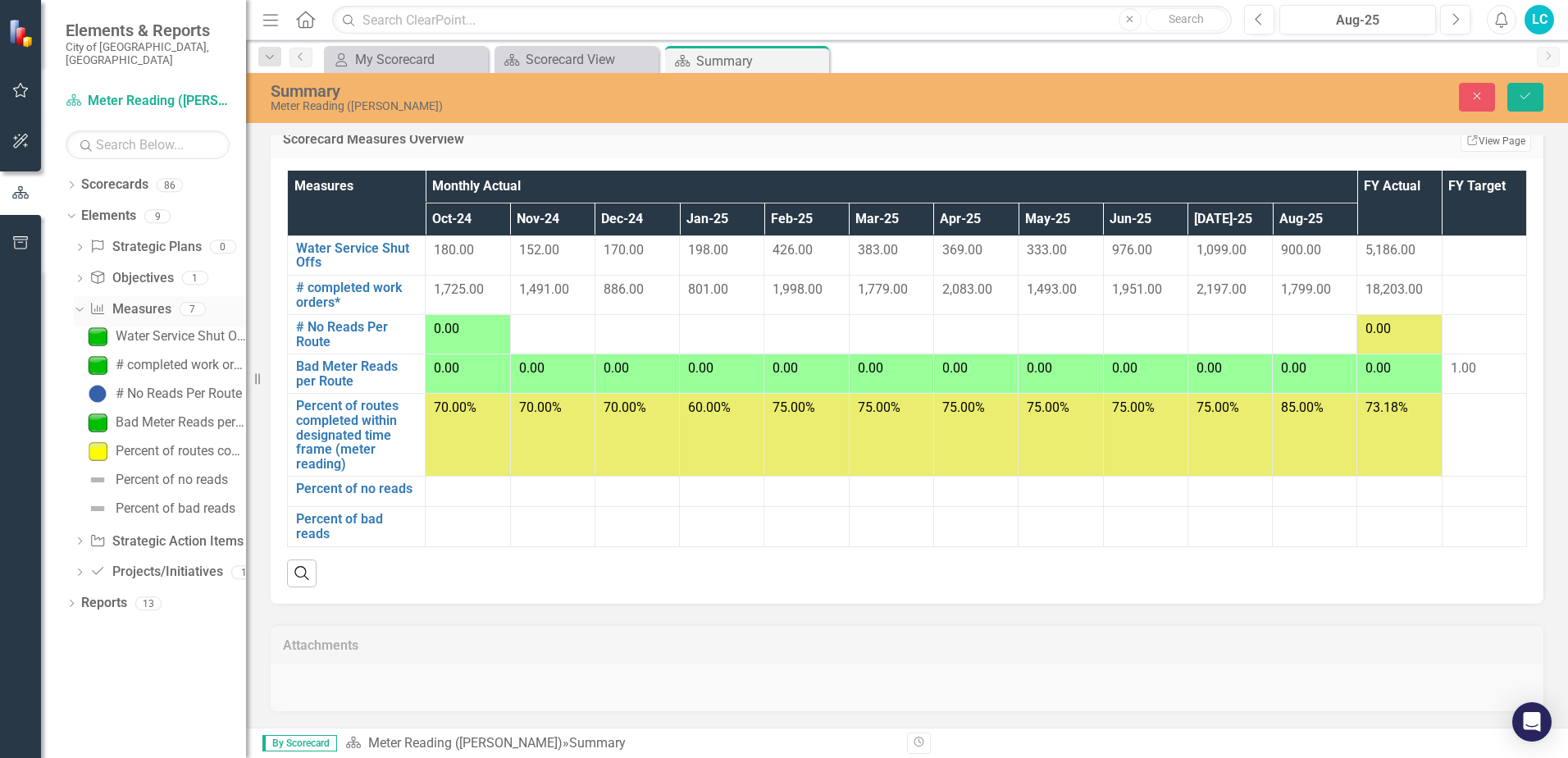
click at [77, 307] on icon at bounding box center [79, 308] width 8 height 4
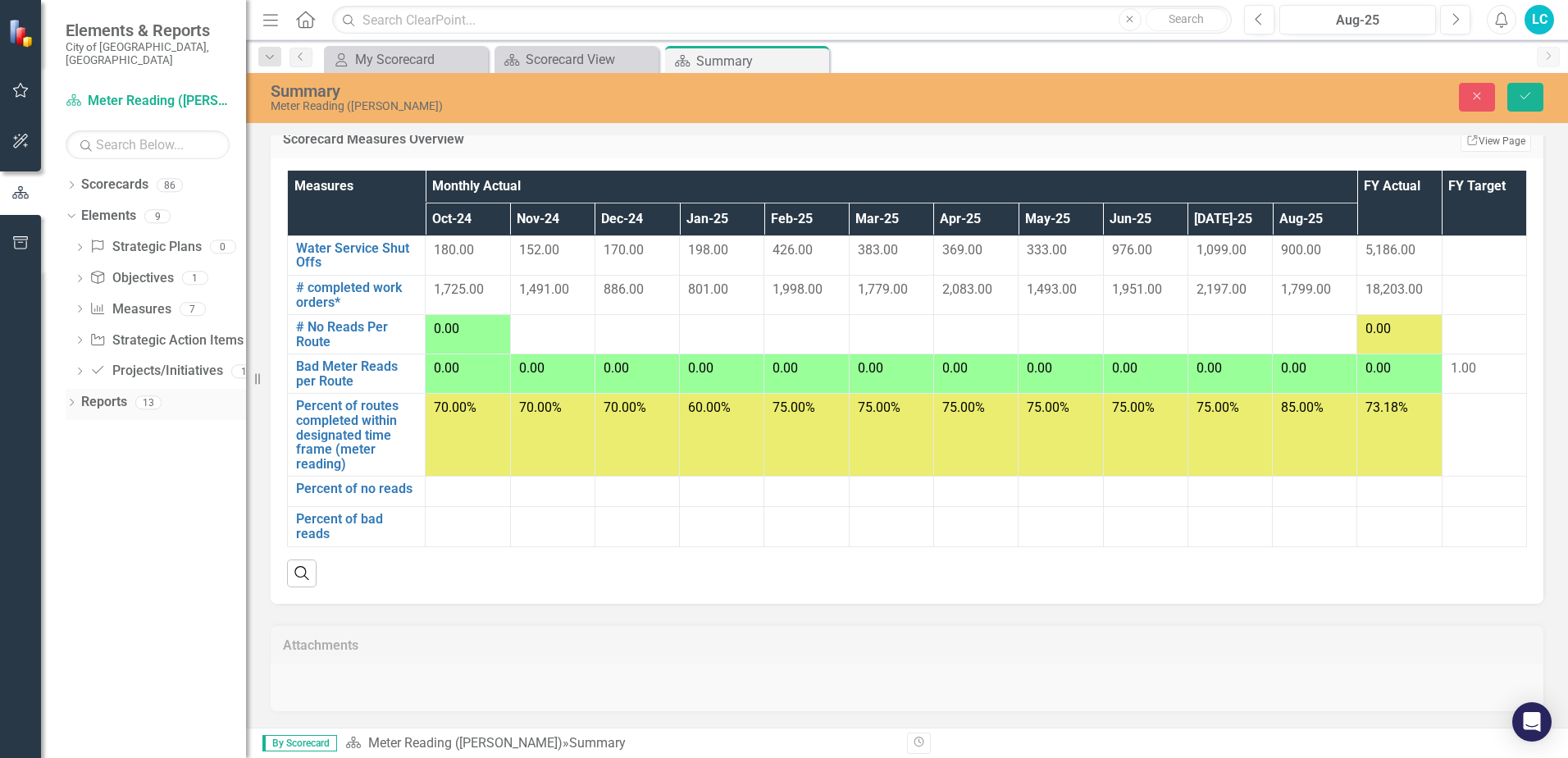
click at [122, 393] on link "Reports" at bounding box center [104, 403] width 46 height 19
click at [120, 399] on div "Reports" at bounding box center [104, 403] width 46 height 27
click at [161, 92] on link "Scorecard Meter Reading ([PERSON_NAME])" at bounding box center [148, 101] width 164 height 19
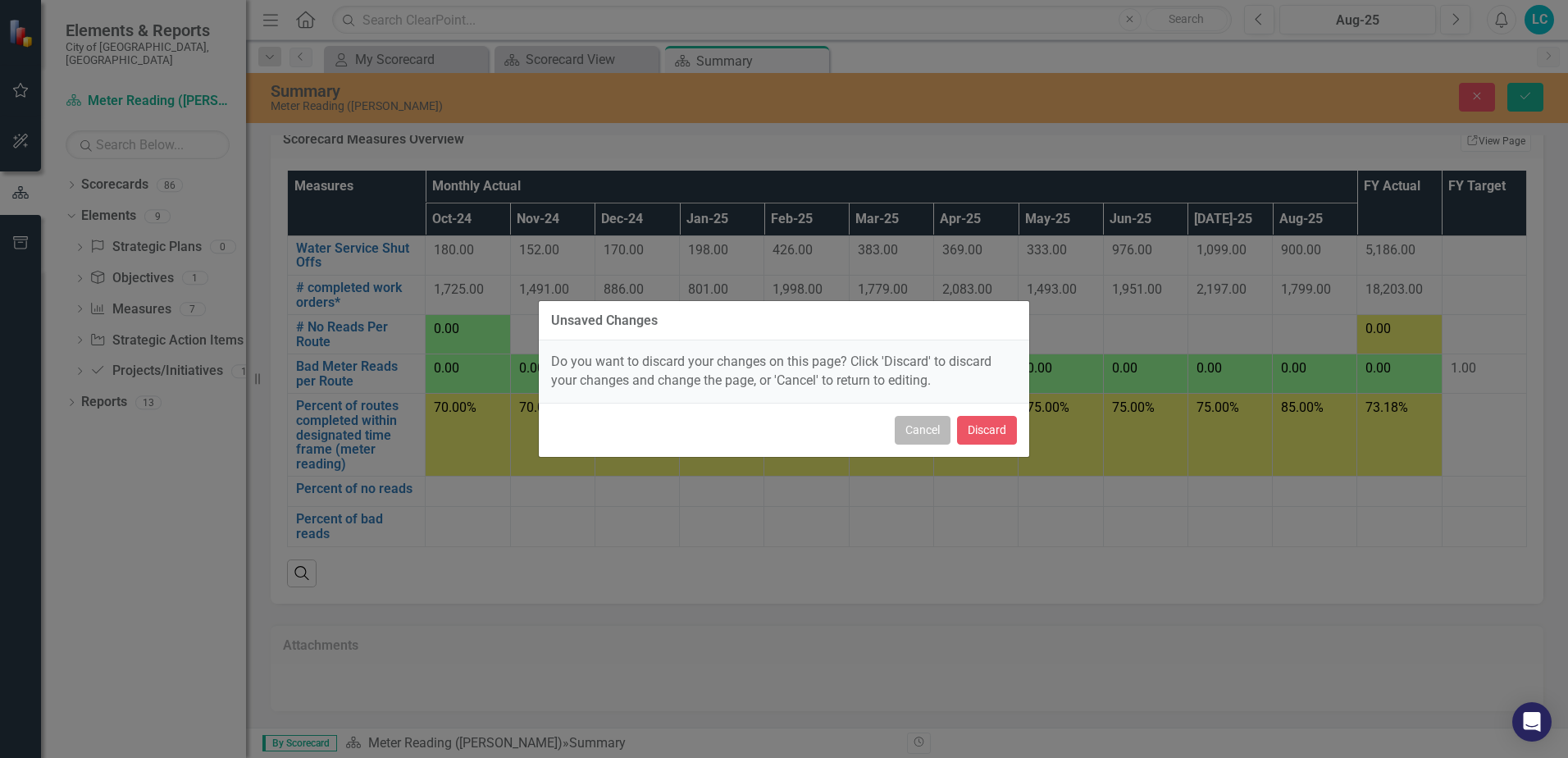
click at [903, 439] on button "Cancel" at bounding box center [922, 431] width 56 height 29
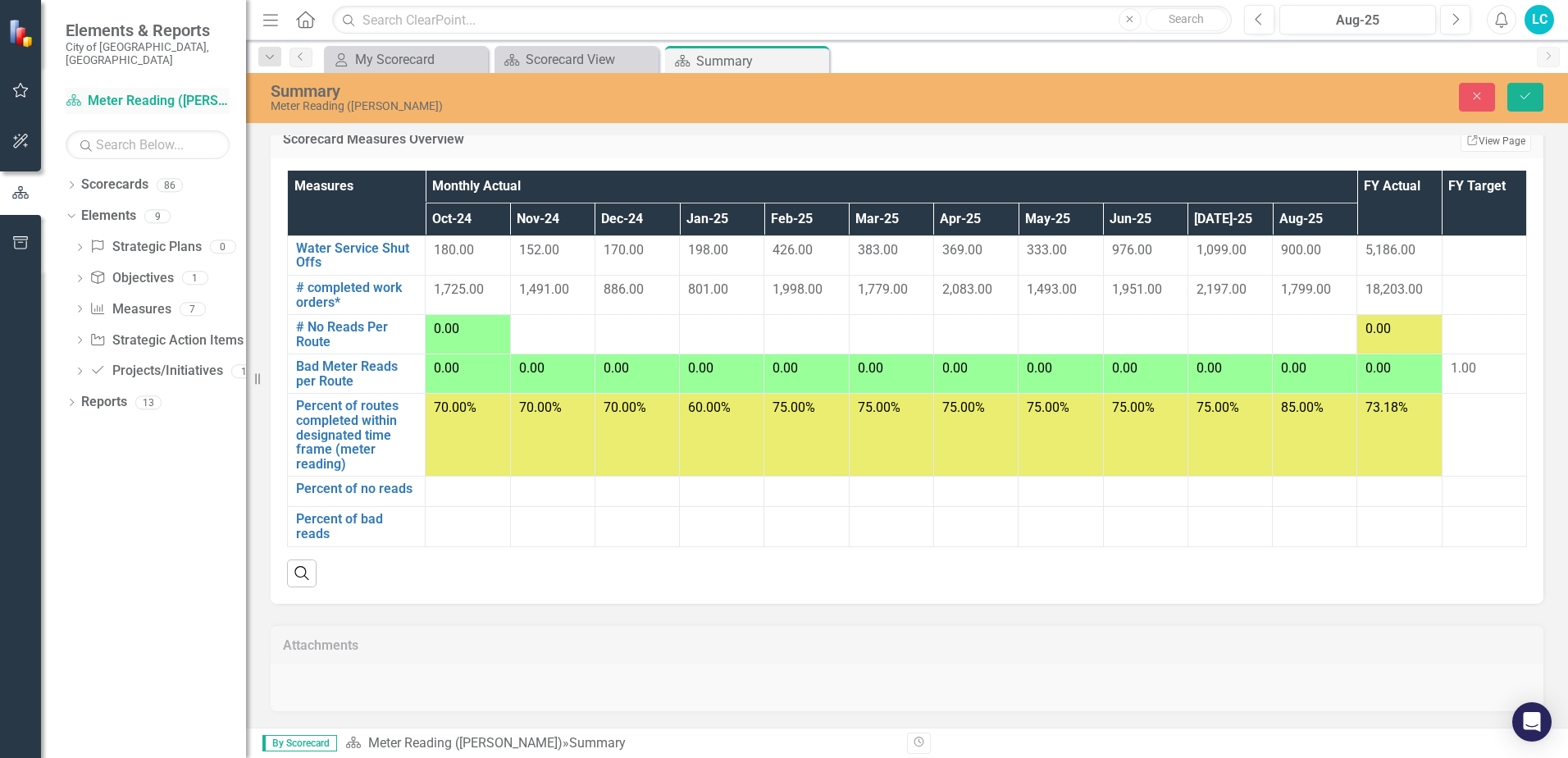
click at [130, 92] on link "Scorecard Meter Reading ([PERSON_NAME])" at bounding box center [148, 101] width 164 height 19
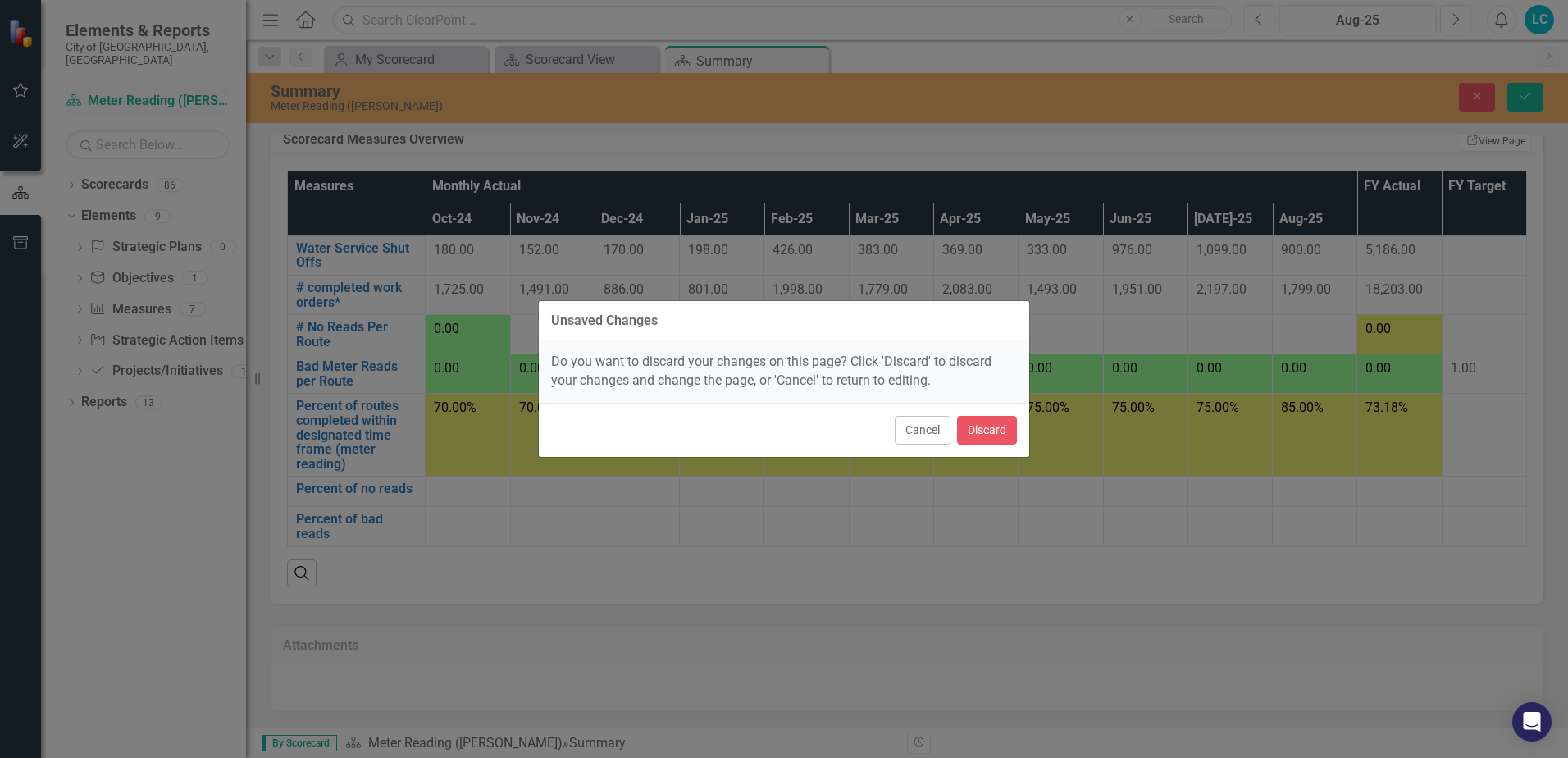
click at [130, 86] on div "Unsaved Changes Do you want to discard your changes on this page? Click 'Discar…" at bounding box center [784, 379] width 1568 height 758
click at [32, 200] on div "Unsaved Changes Do you want to discard your changes on this page? Click 'Discar…" at bounding box center [784, 379] width 1568 height 758
click at [29, 145] on div "Unsaved Changes Do you want to discard your changes on this page? Click 'Discar…" at bounding box center [784, 379] width 1568 height 758
click at [921, 430] on button "Cancel" at bounding box center [922, 431] width 56 height 29
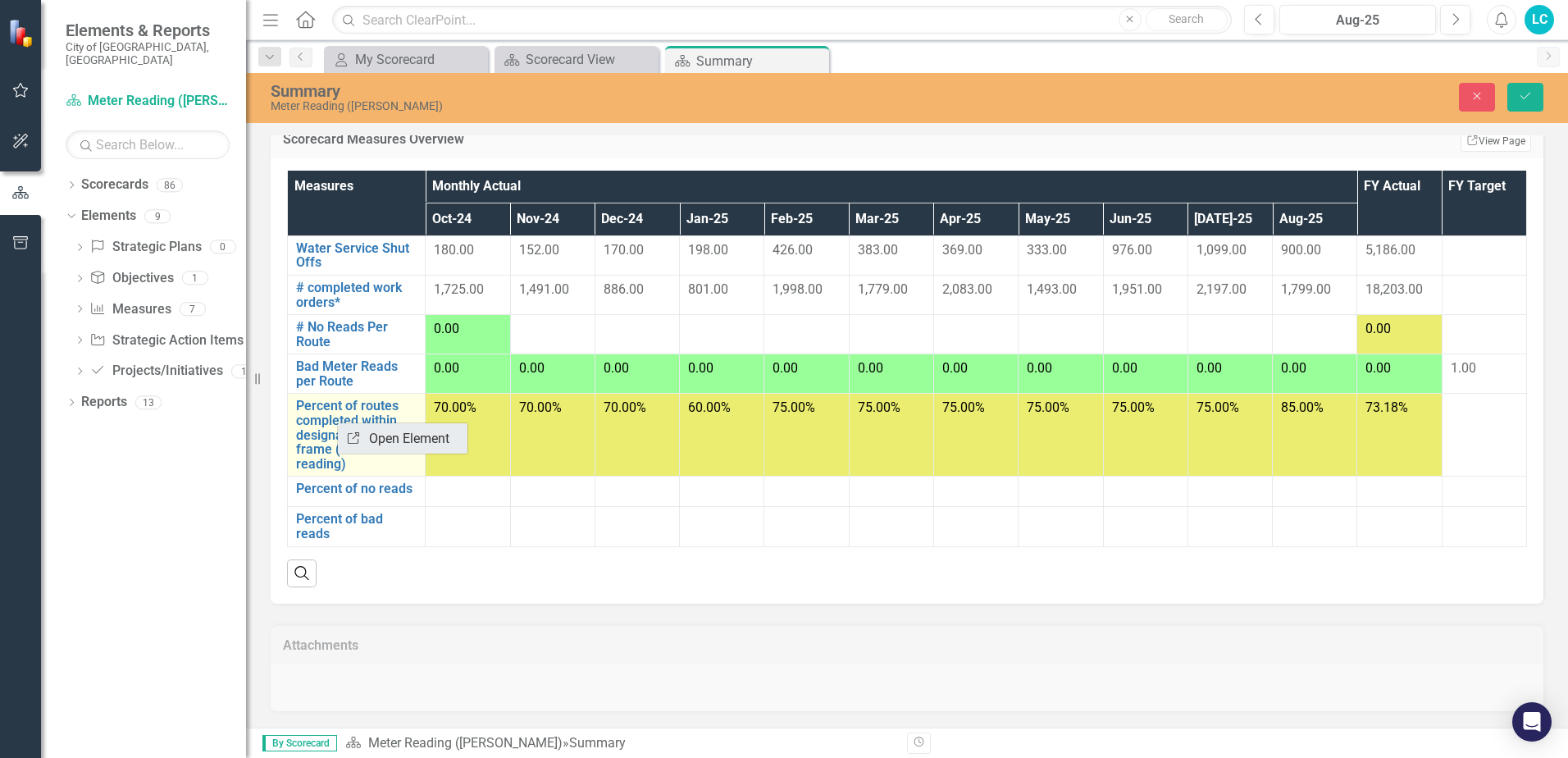
click at [367, 436] on link "Link Open Element" at bounding box center [402, 438] width 129 height 30
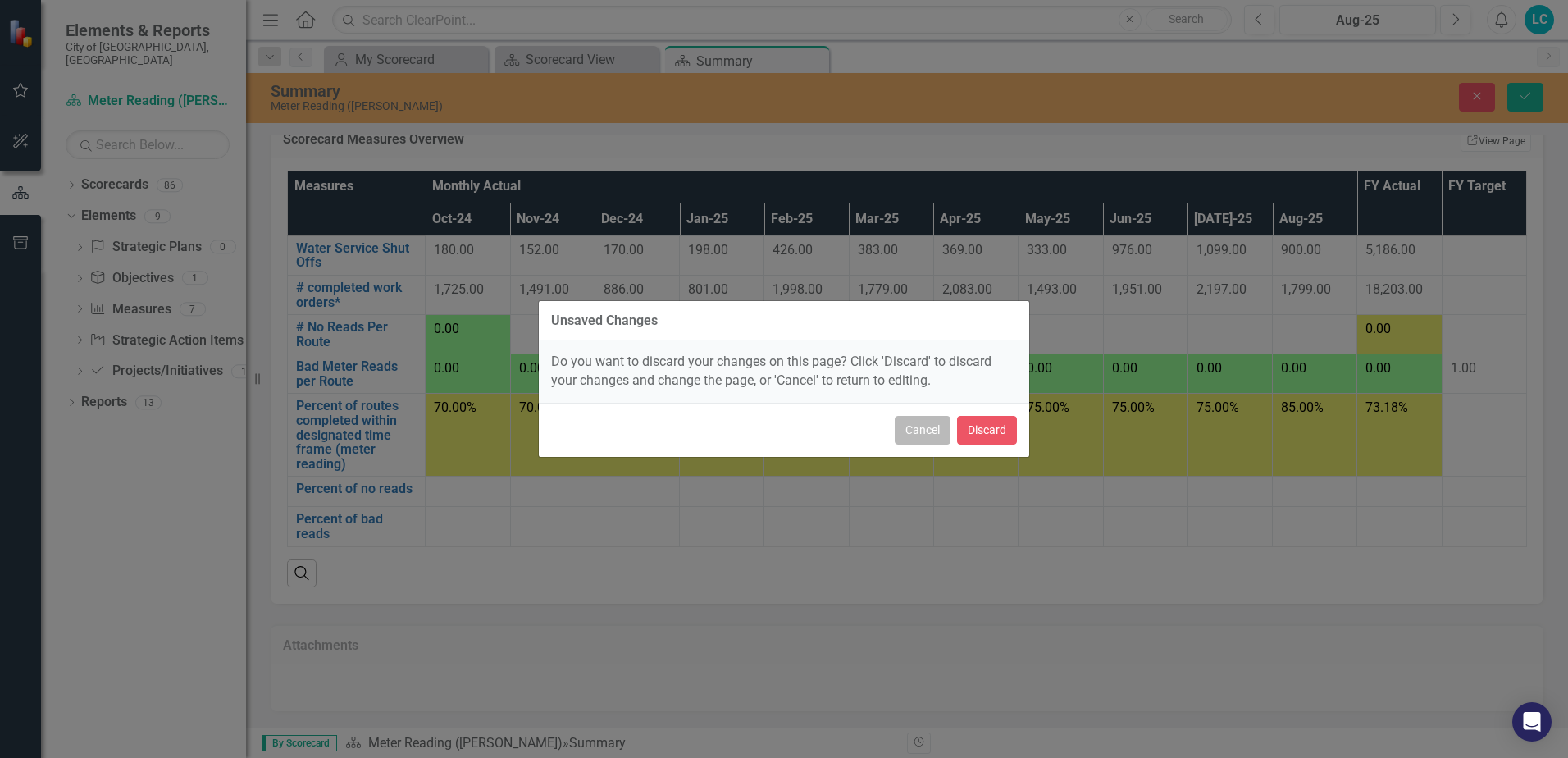
click at [936, 438] on button "Cancel" at bounding box center [922, 431] width 56 height 29
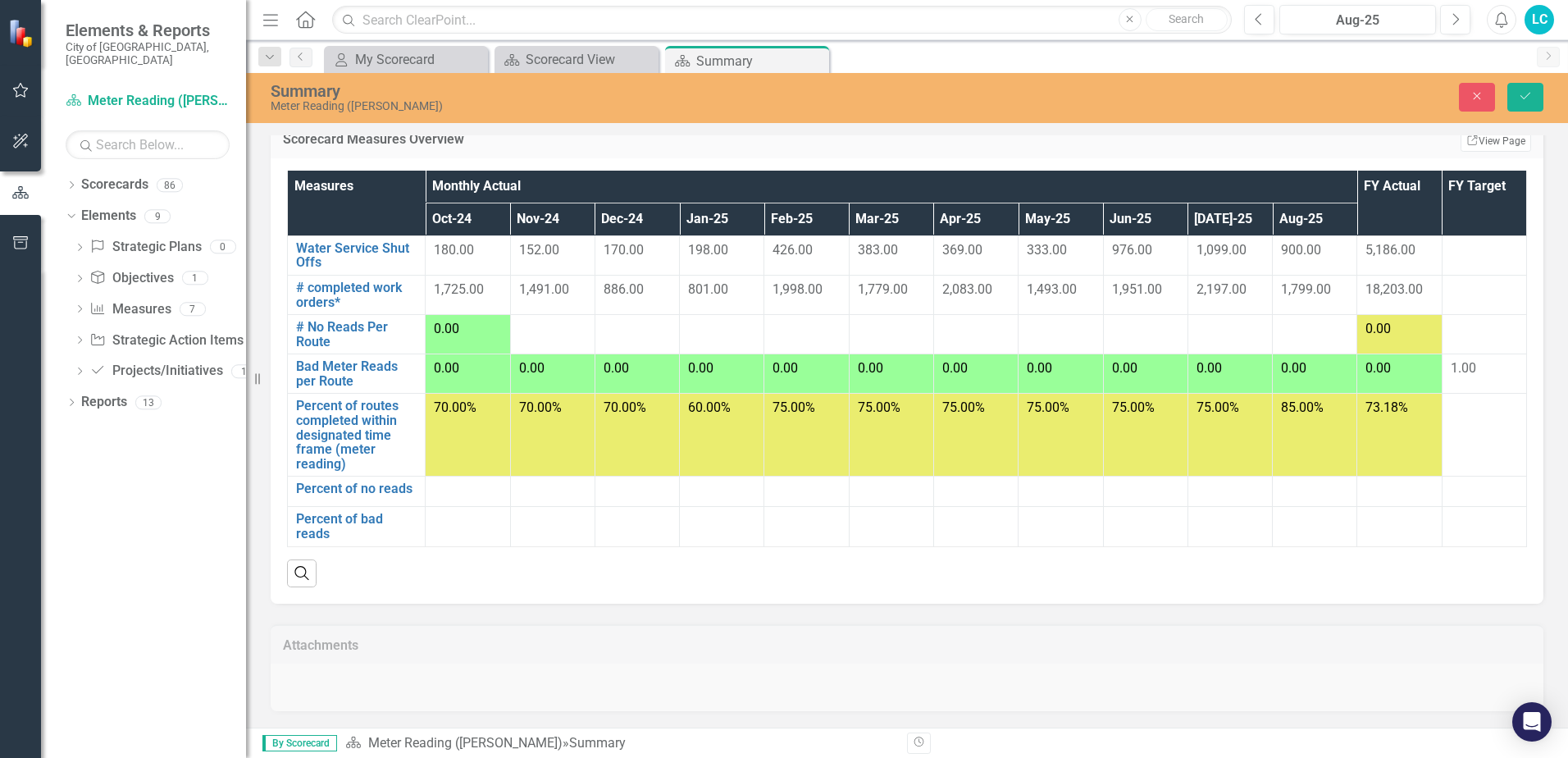
click at [1398, 206] on th "FY Actual" at bounding box center [1399, 203] width 85 height 65
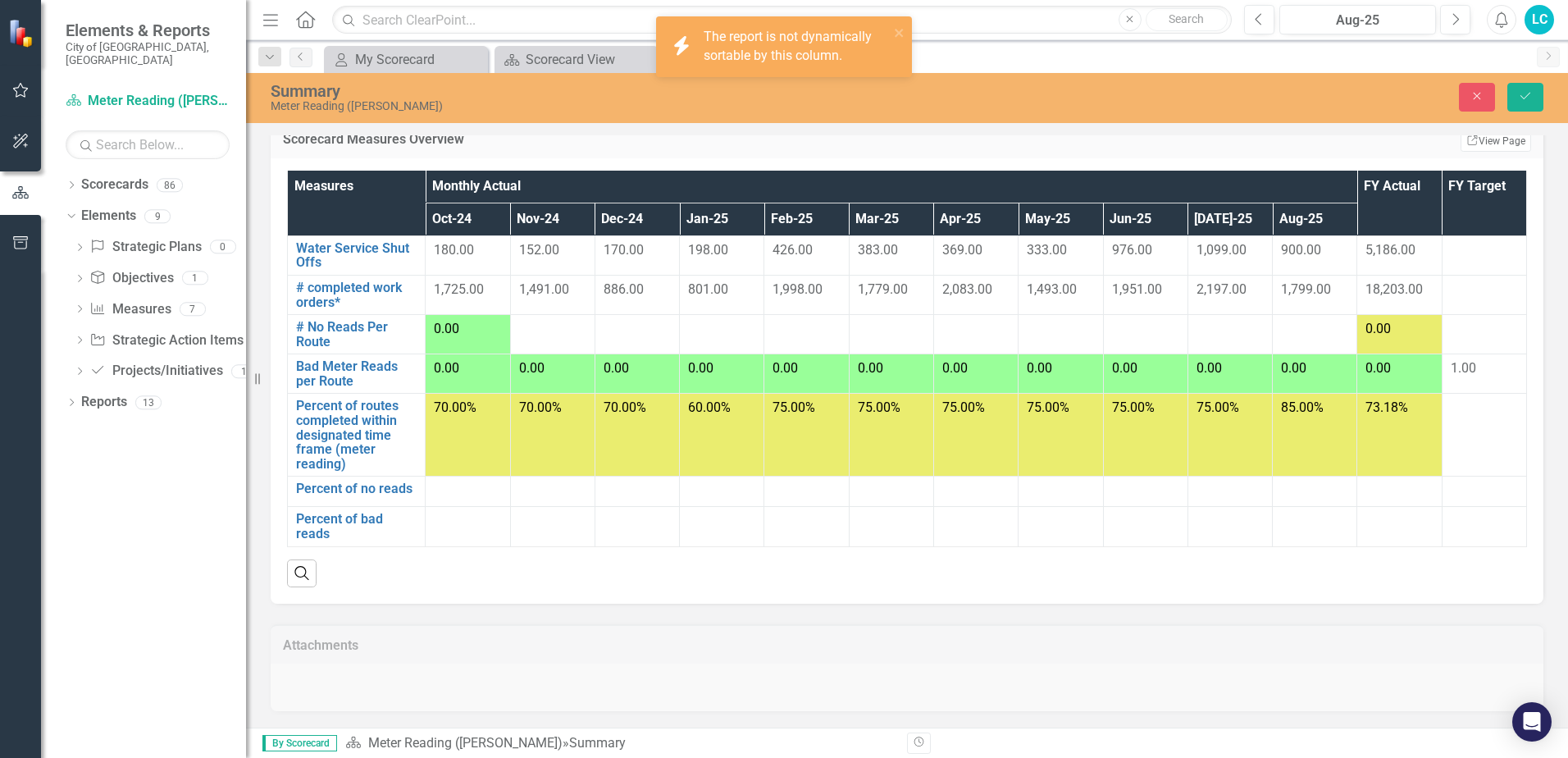
click at [1463, 209] on th "FY Target" at bounding box center [1484, 203] width 85 height 65
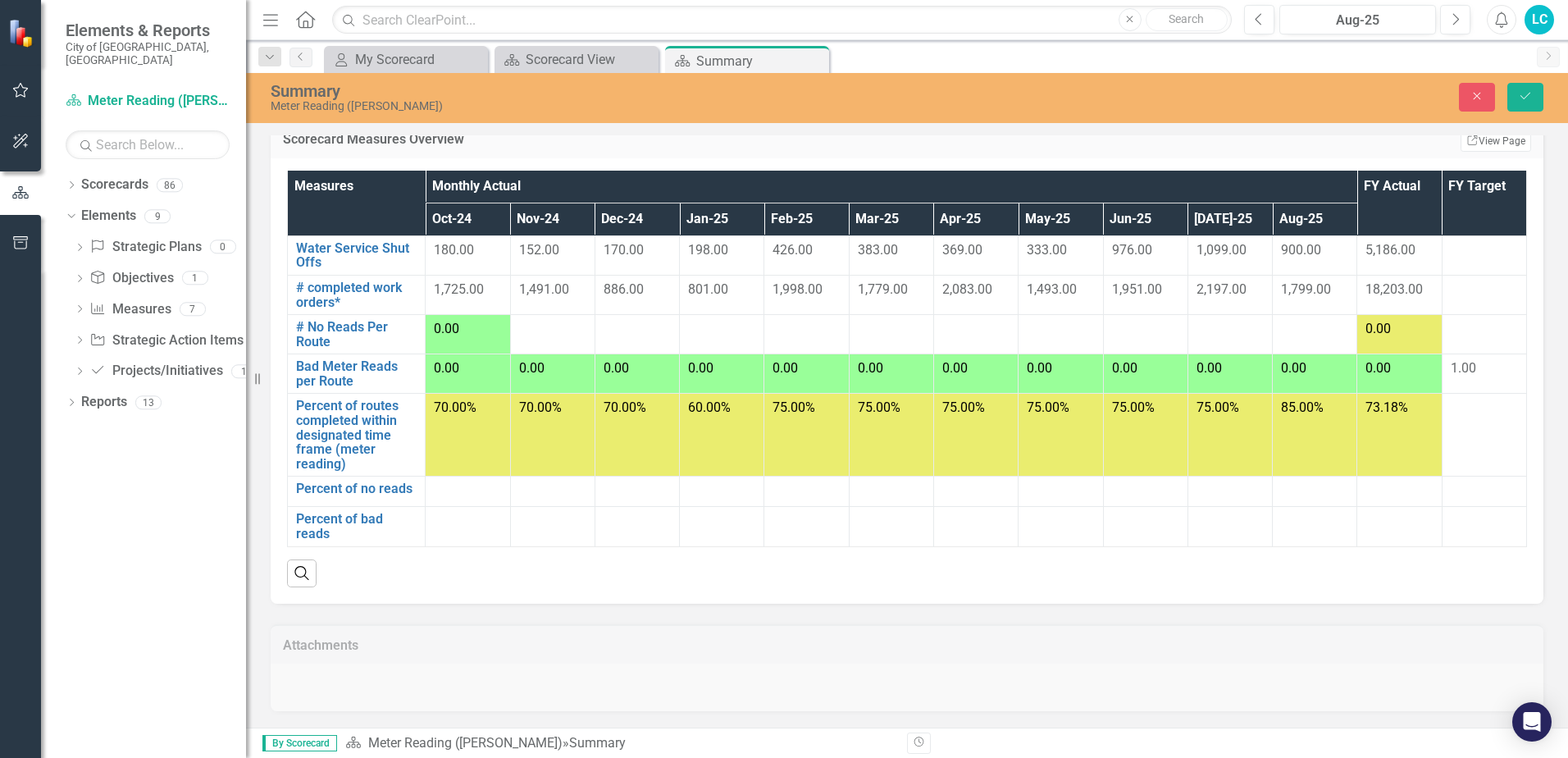
click at [1309, 288] on span "1,799.00" at bounding box center [1306, 289] width 50 height 15
drag, startPoint x: 508, startPoint y: 744, endPoint x: 462, endPoint y: 749, distance: 46.3
click at [462, 749] on div "Scorecard Meter Reading ([PERSON_NAME]) » Summary" at bounding box center [620, 743] width 550 height 19
drag, startPoint x: 462, startPoint y: 749, endPoint x: 730, endPoint y: 660, distance: 282.4
click at [730, 660] on div "Attachments" at bounding box center [907, 658] width 1297 height 108
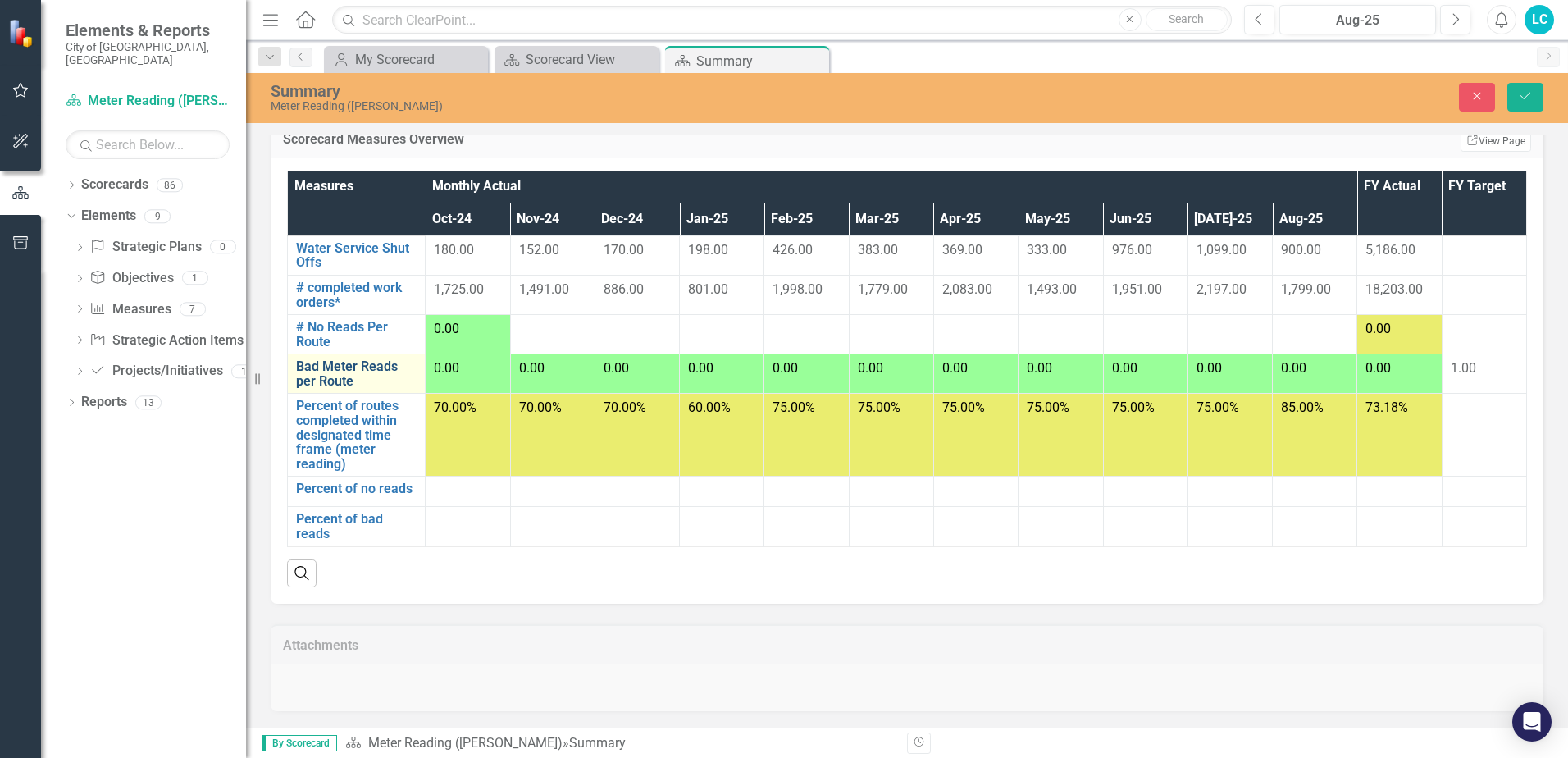
click at [381, 369] on link "Bad Meter Reads per Route" at bounding box center [356, 373] width 121 height 29
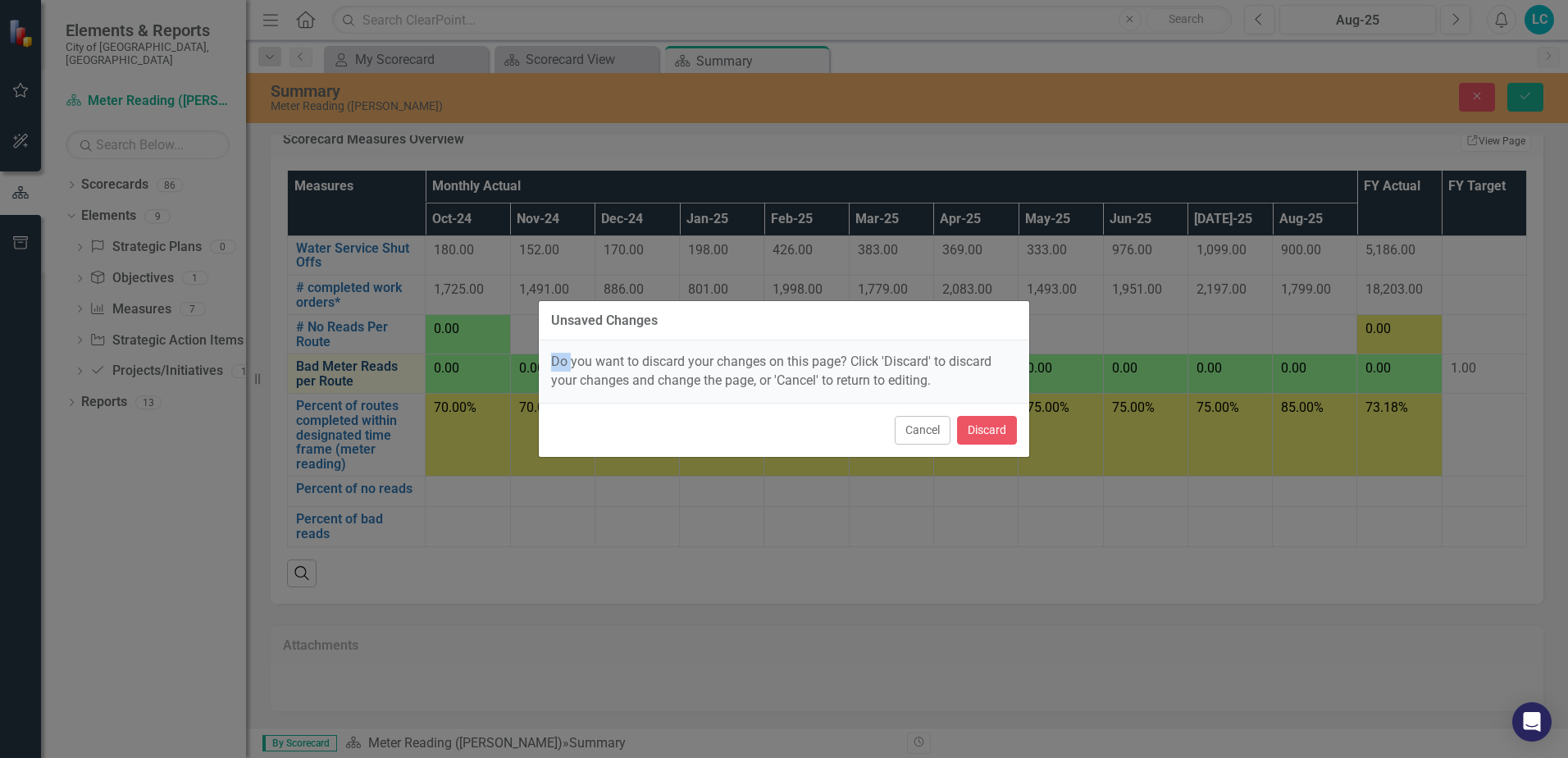
click at [381, 369] on div "Unsaved Changes Do you want to discard your changes on this page? Click 'Discar…" at bounding box center [784, 379] width 1568 height 758
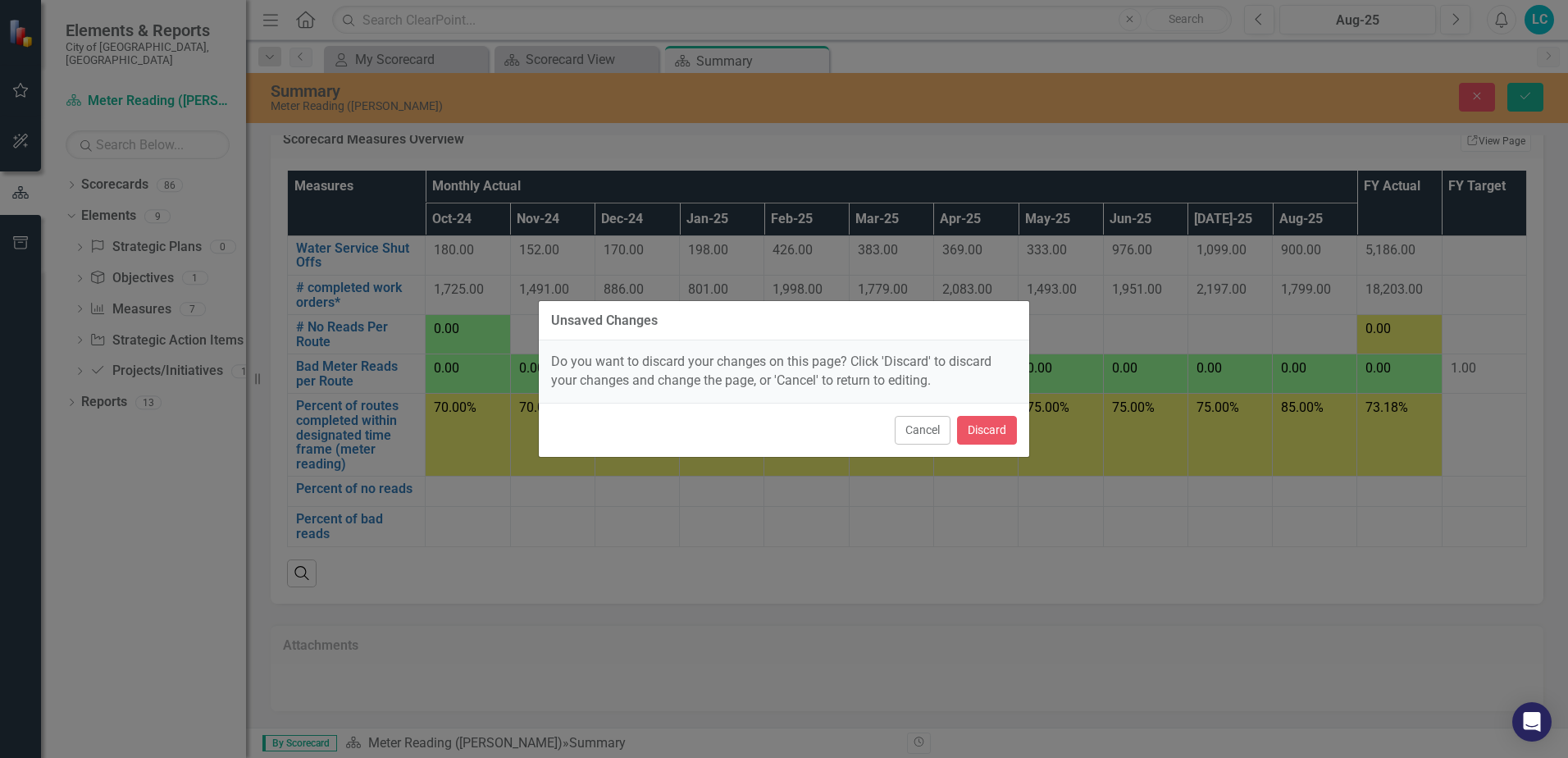
click at [300, 370] on div "Unsaved Changes Do you want to discard your changes on this page? Click 'Discar…" at bounding box center [784, 379] width 1568 height 758
drag, startPoint x: 300, startPoint y: 370, endPoint x: 334, endPoint y: 370, distance: 34.0
click at [334, 370] on div "Unsaved Changes Do you want to discard your changes on this page? Click 'Discar…" at bounding box center [784, 379] width 1568 height 758
click at [436, 375] on div "Unsaved Changes Do you want to discard your changes on this page? Click 'Discar…" at bounding box center [784, 379] width 1568 height 758
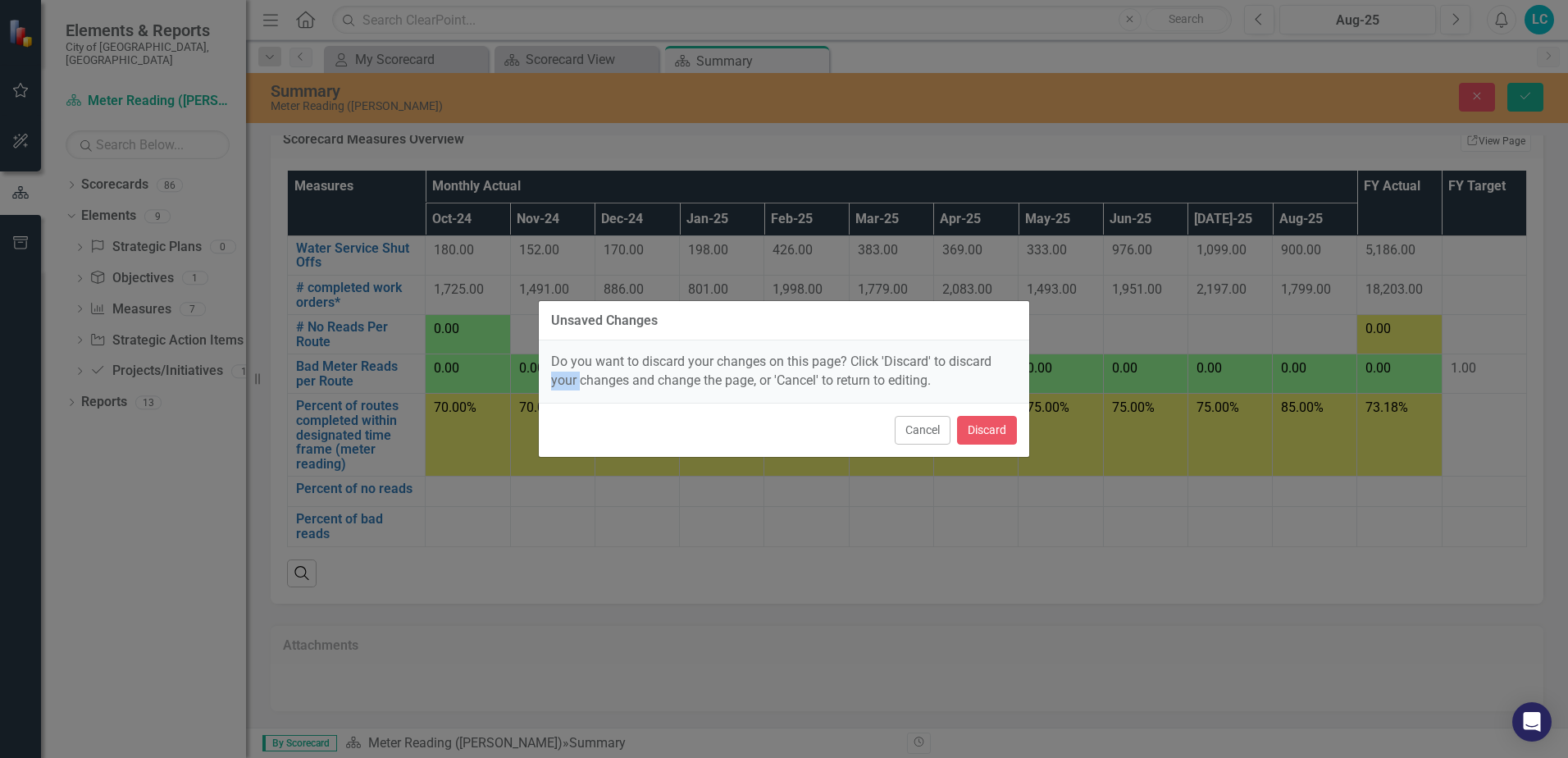
click at [436, 375] on div "Unsaved Changes Do you want to discard your changes on this page? Click 'Discar…" at bounding box center [784, 379] width 1568 height 758
drag, startPoint x: 436, startPoint y: 375, endPoint x: 381, endPoint y: 368, distance: 55.4
click at [381, 368] on div "Unsaved Changes Do you want to discard your changes on this page? Click 'Discar…" at bounding box center [784, 379] width 1568 height 758
drag, startPoint x: 381, startPoint y: 368, endPoint x: 370, endPoint y: 375, distance: 13.0
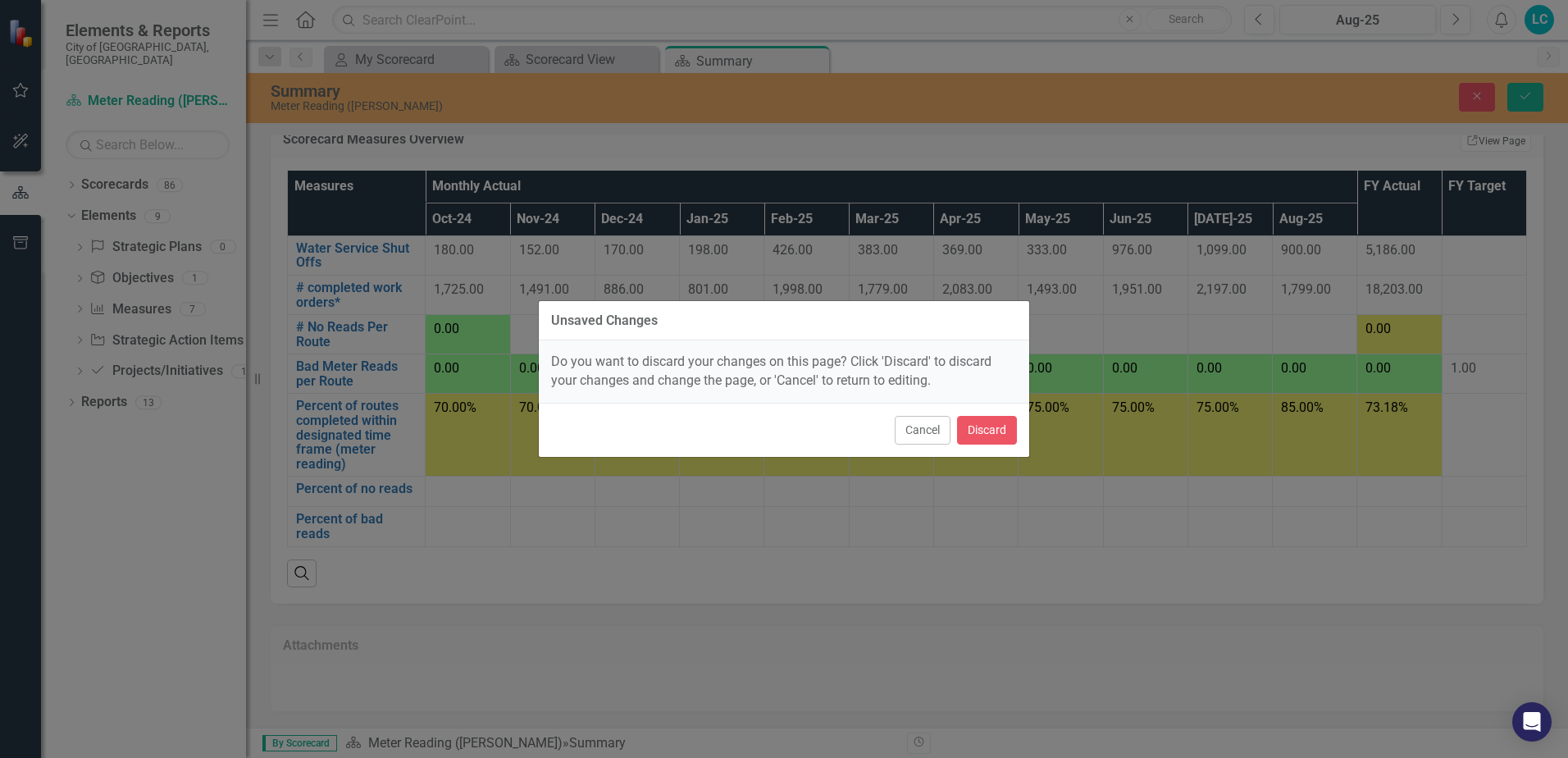
click at [370, 375] on div "Unsaved Changes Do you want to discard your changes on this page? Click 'Discar…" at bounding box center [784, 379] width 1568 height 758
click at [909, 435] on button "Cancel" at bounding box center [922, 431] width 56 height 29
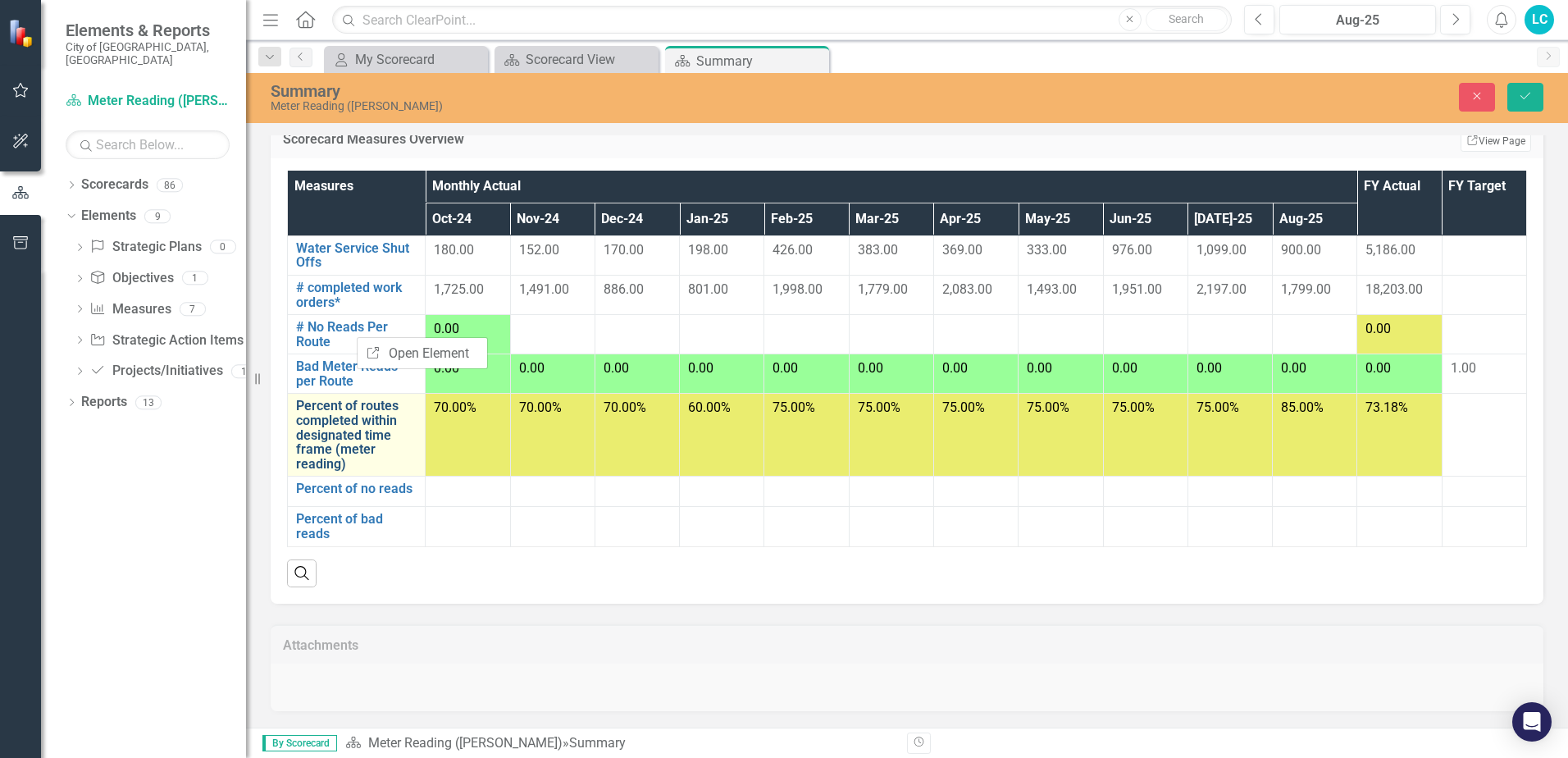
click at [362, 403] on link "Percent of routes completed within designated time frame (meter reading)" at bounding box center [356, 434] width 121 height 72
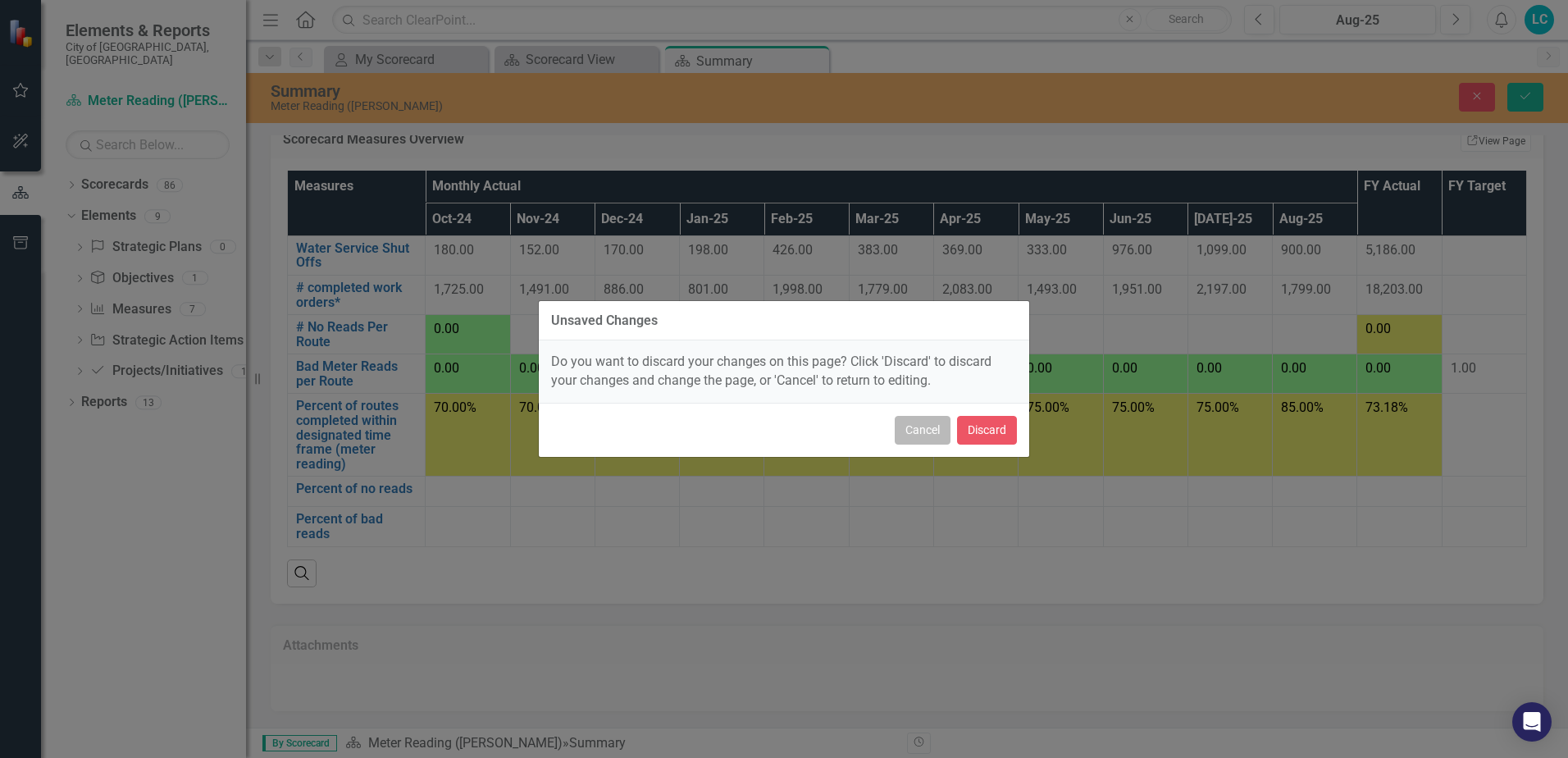
click at [929, 436] on button "Cancel" at bounding box center [922, 431] width 56 height 29
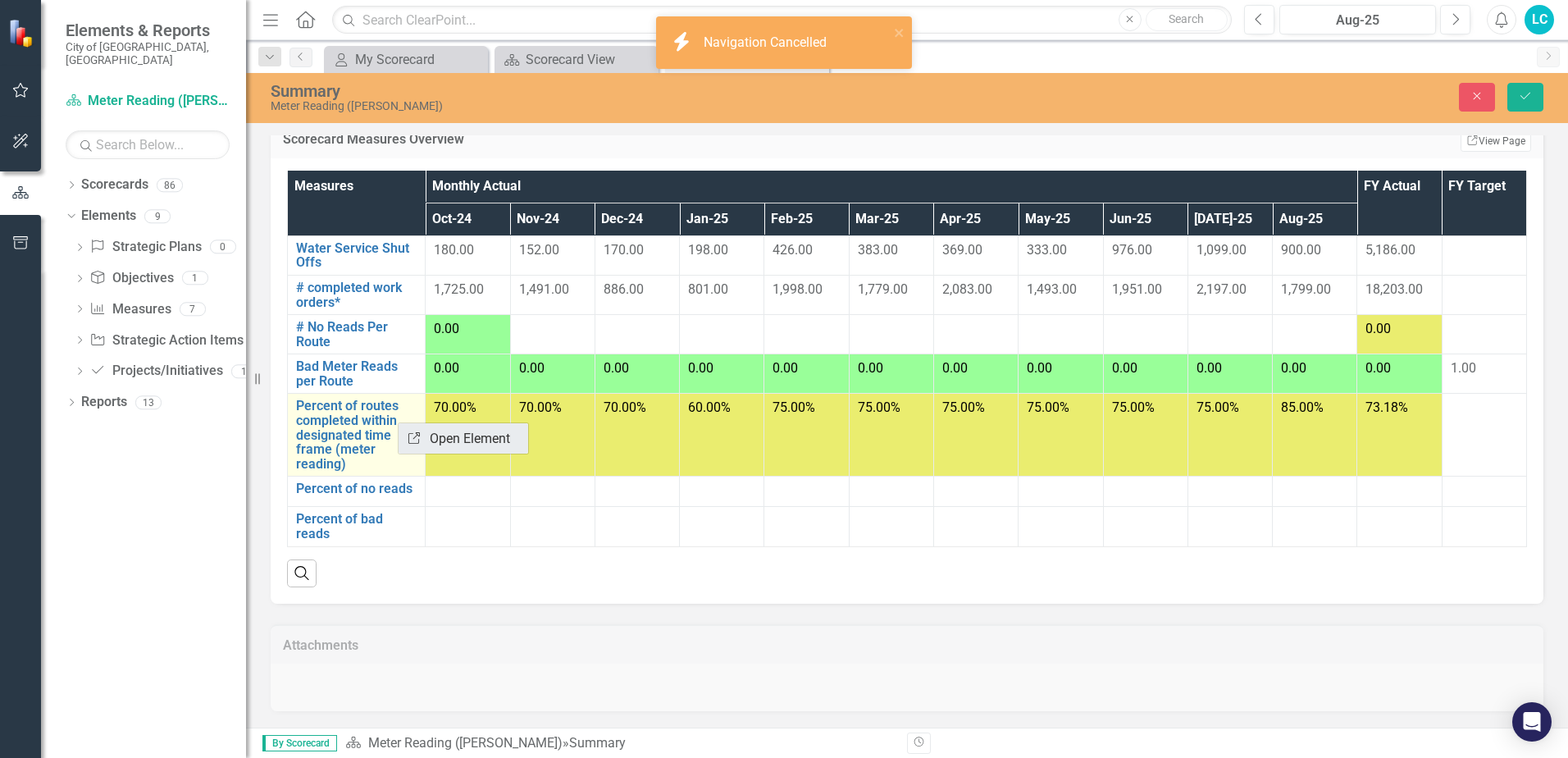
click at [453, 438] on link "Link Open Element" at bounding box center [462, 438] width 129 height 30
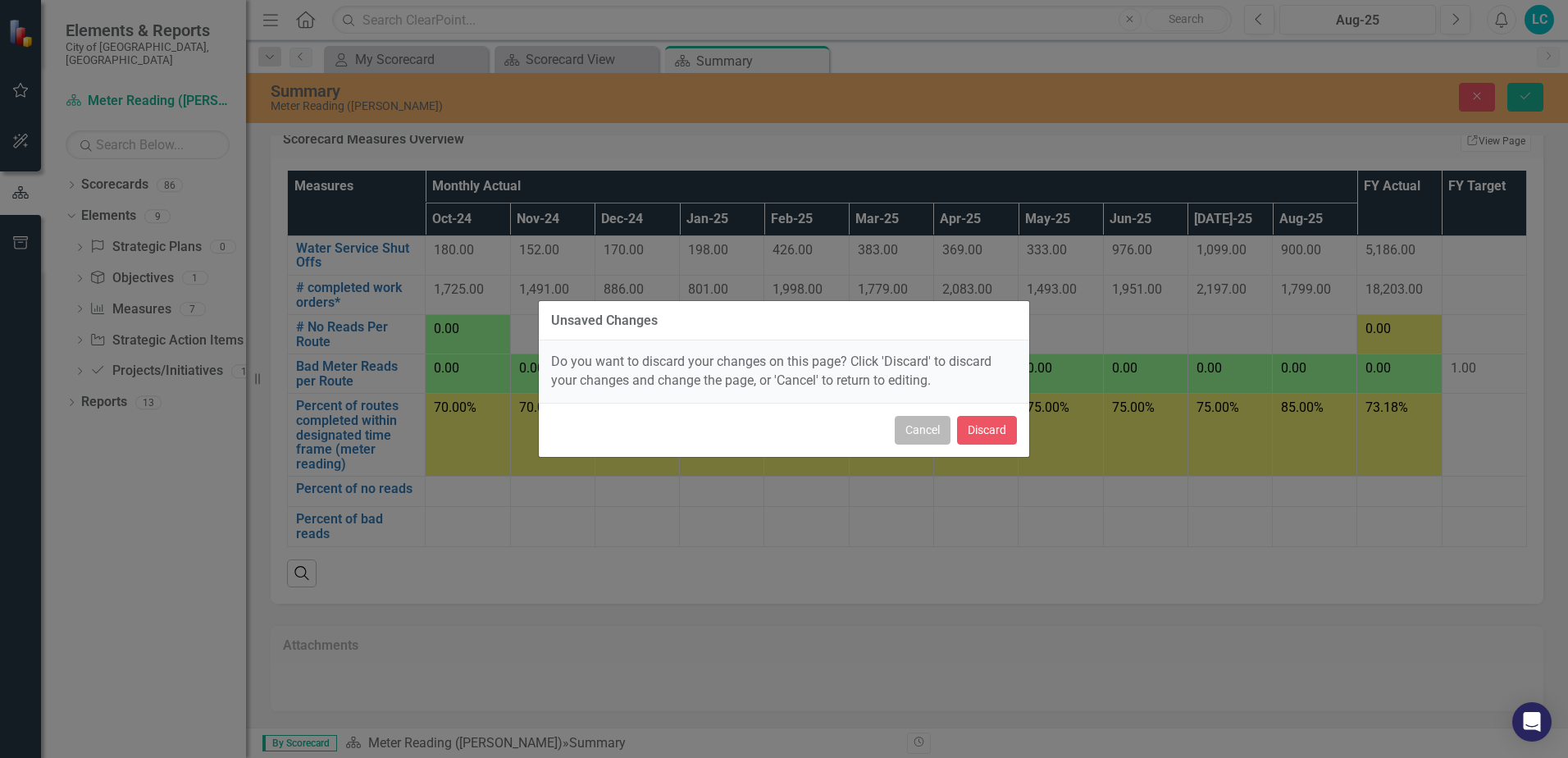
click at [916, 428] on button "Cancel" at bounding box center [922, 431] width 56 height 29
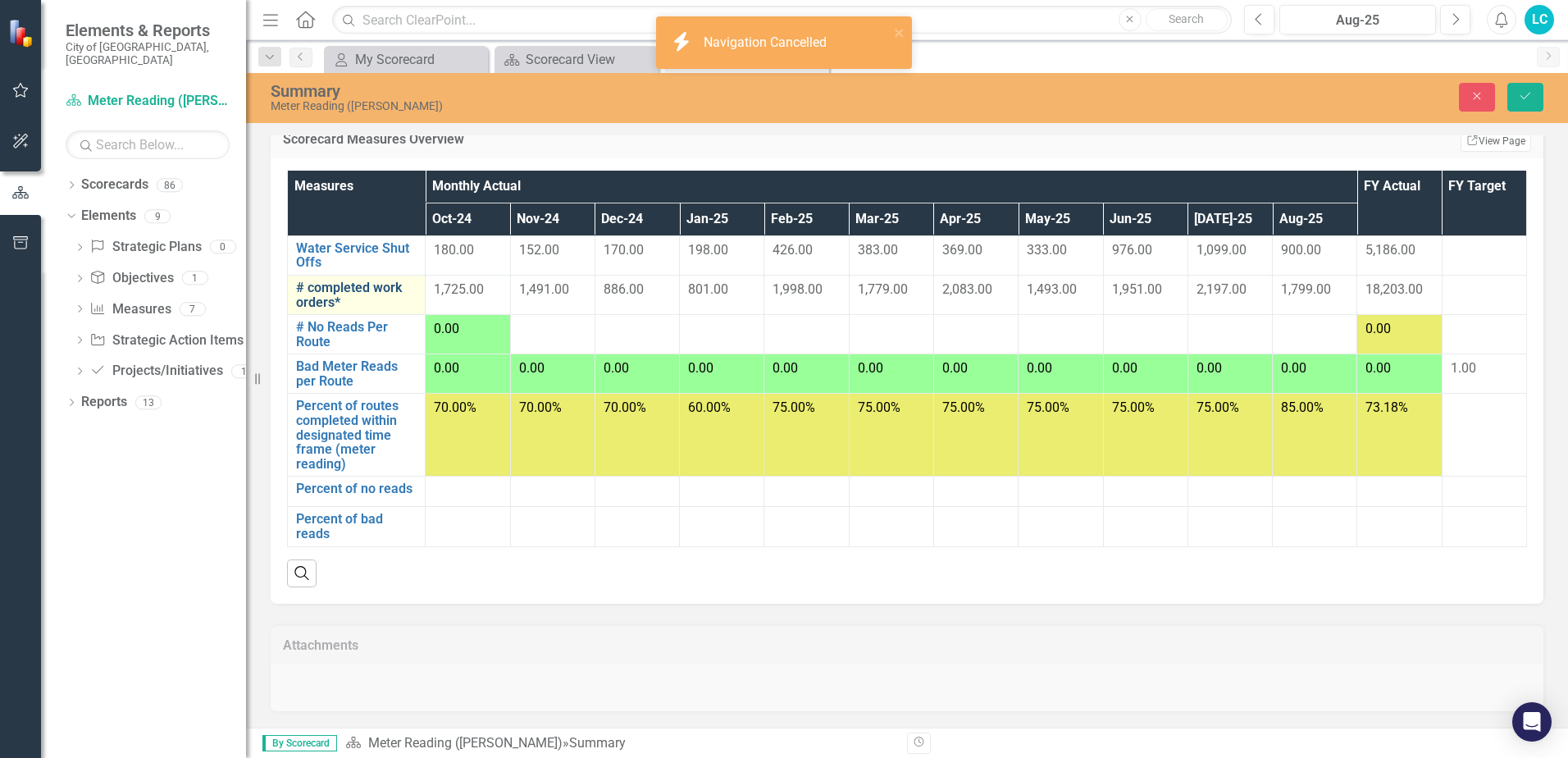
click at [349, 297] on link "# completed work orders*" at bounding box center [356, 295] width 121 height 29
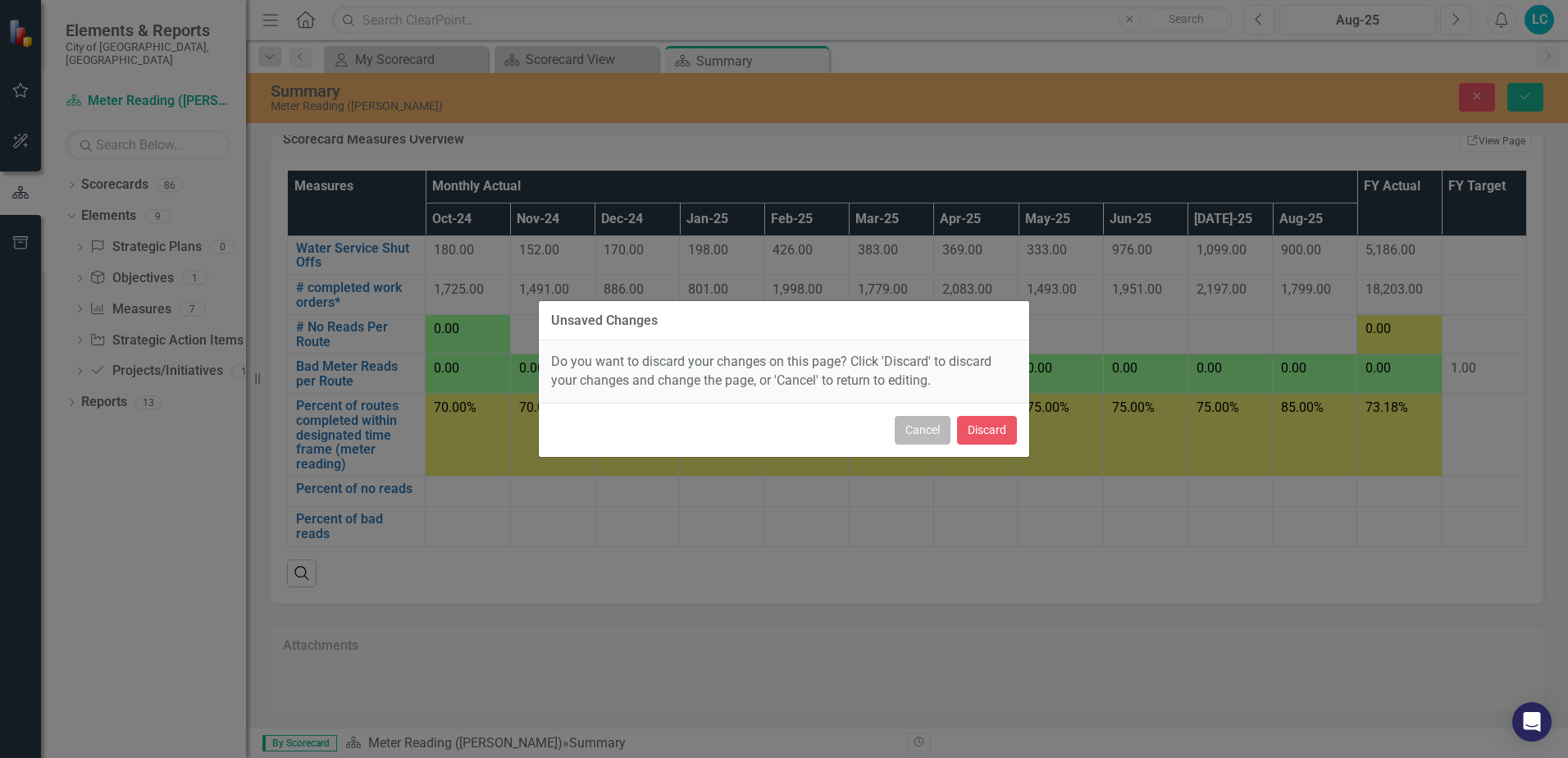
click at [921, 435] on button "Cancel" at bounding box center [922, 431] width 56 height 29
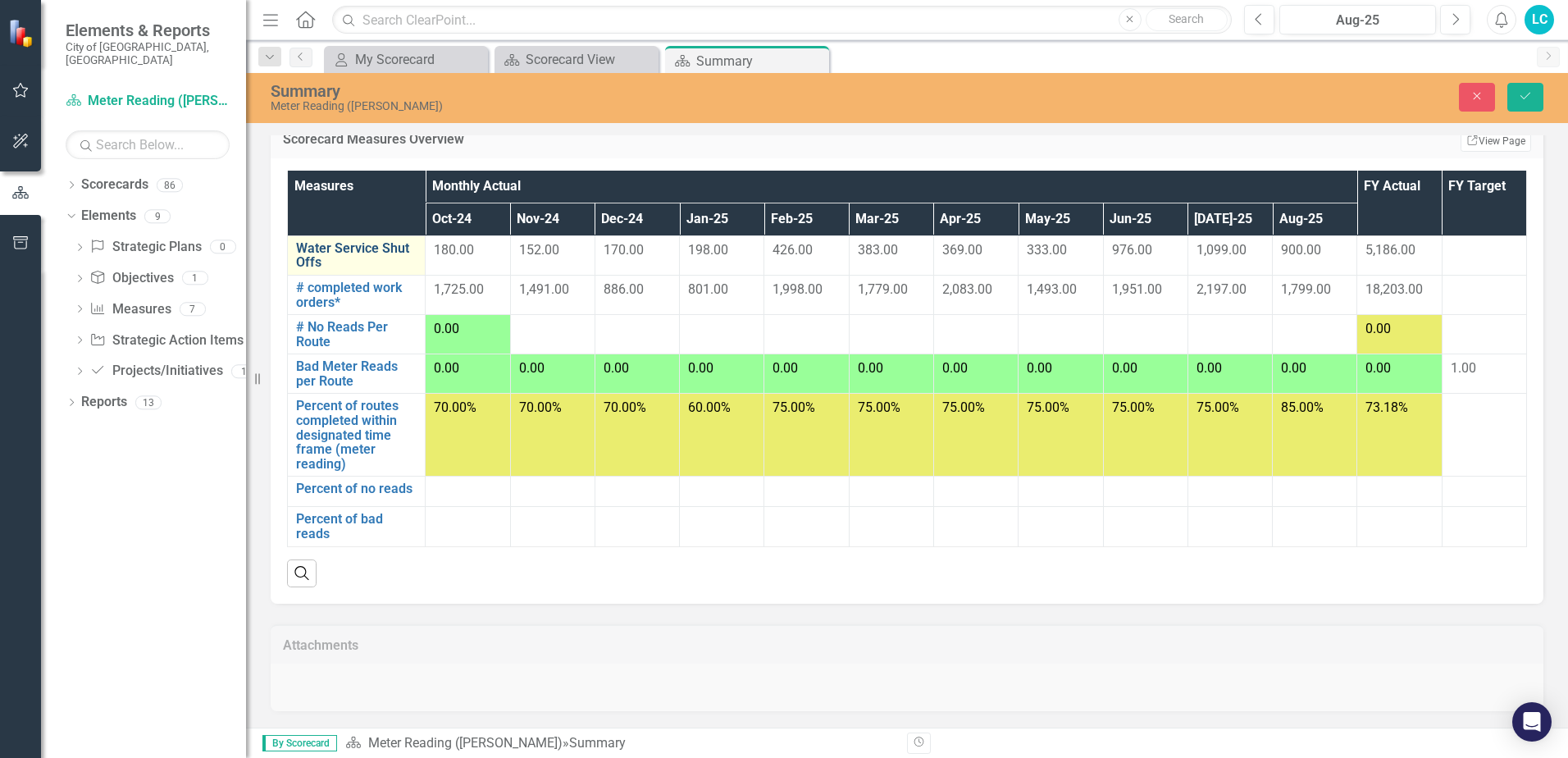
click at [369, 252] on link "Water Service Shut Offs" at bounding box center [356, 256] width 121 height 29
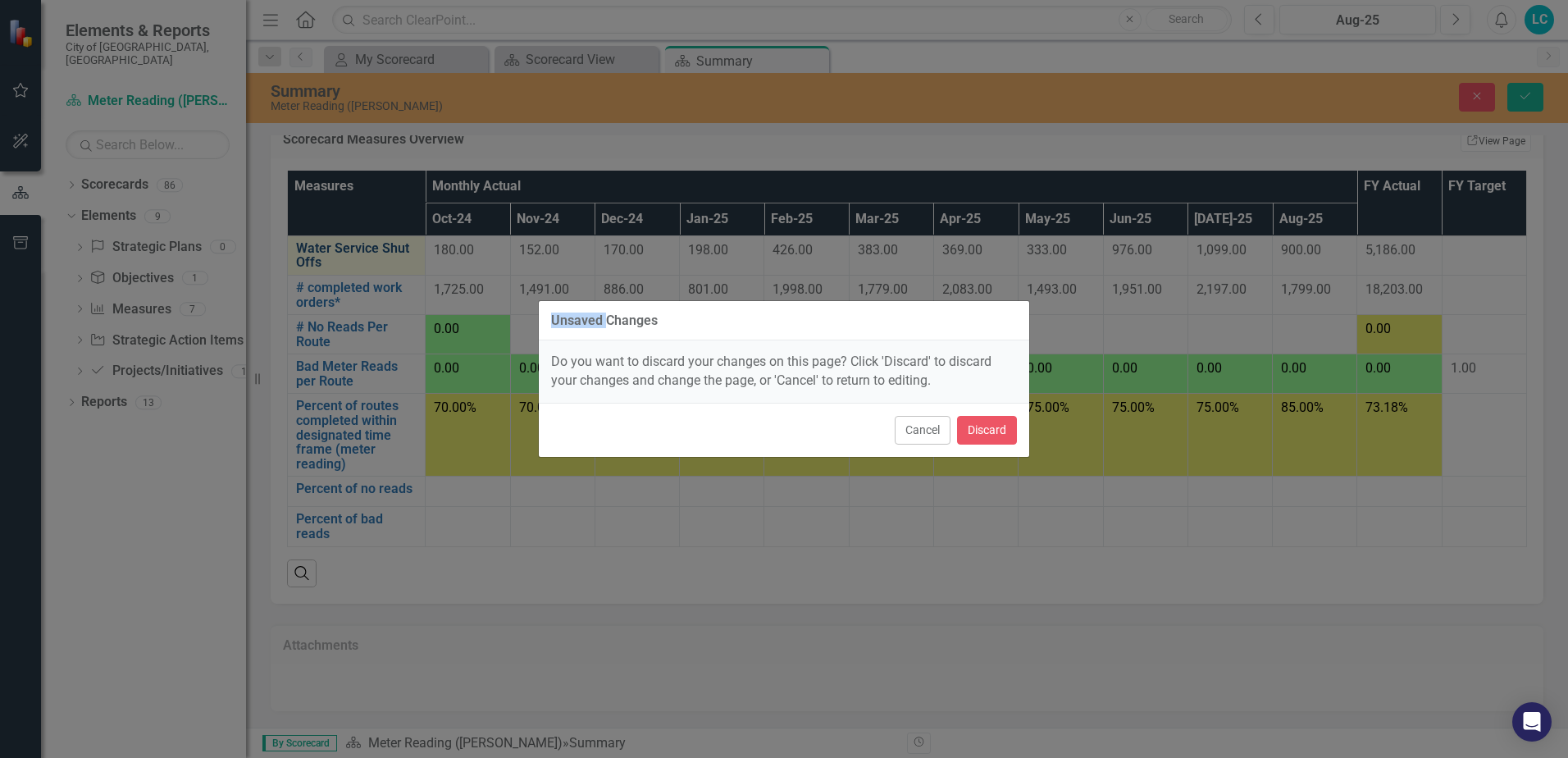
click at [369, 252] on div "Unsaved Changes Do you want to discard your changes on this page? Click 'Discar…" at bounding box center [784, 379] width 1568 height 758
click at [916, 433] on button "Cancel" at bounding box center [922, 431] width 56 height 29
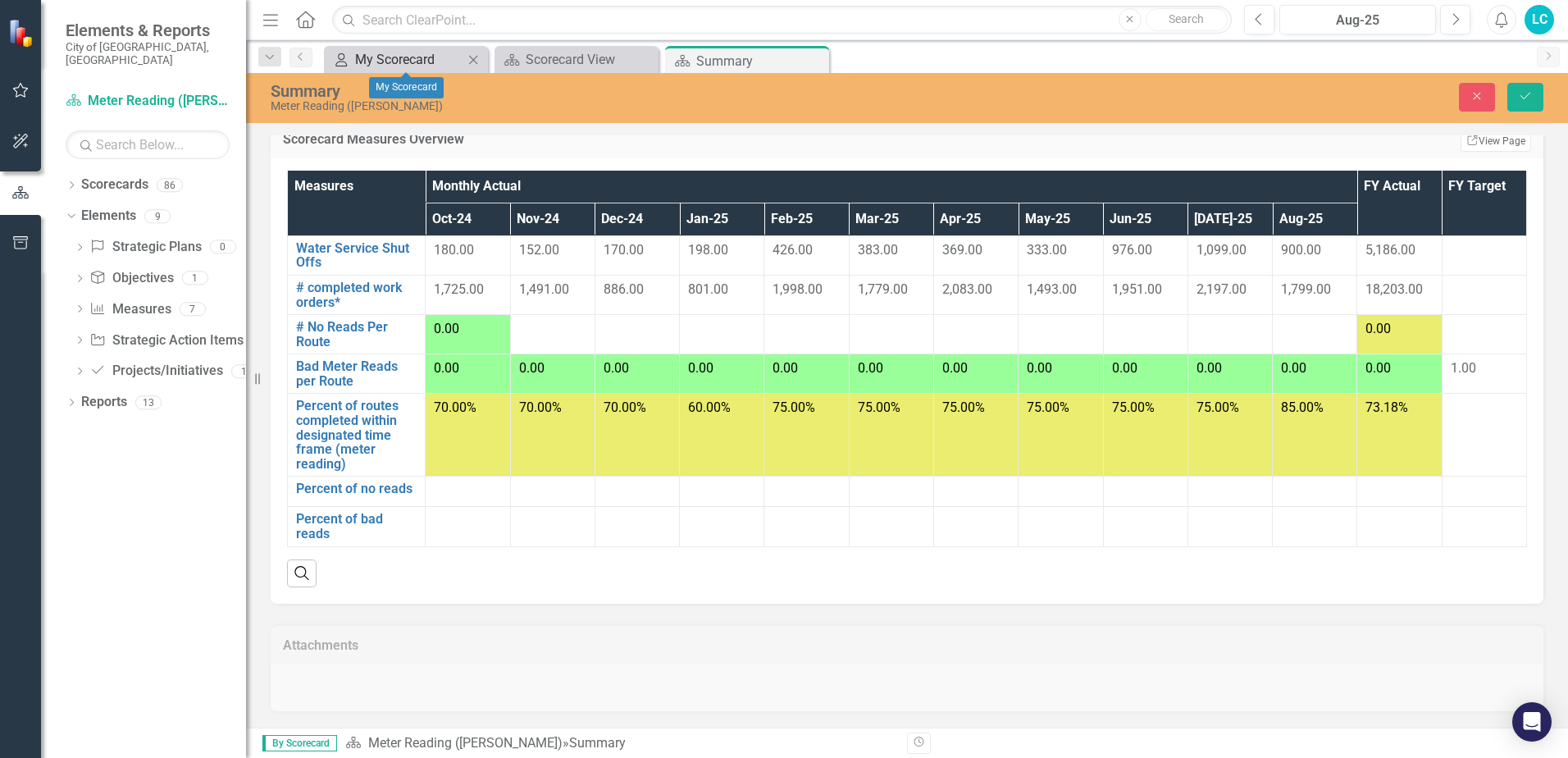
click at [426, 57] on div "My Scorecard" at bounding box center [409, 59] width 108 height 21
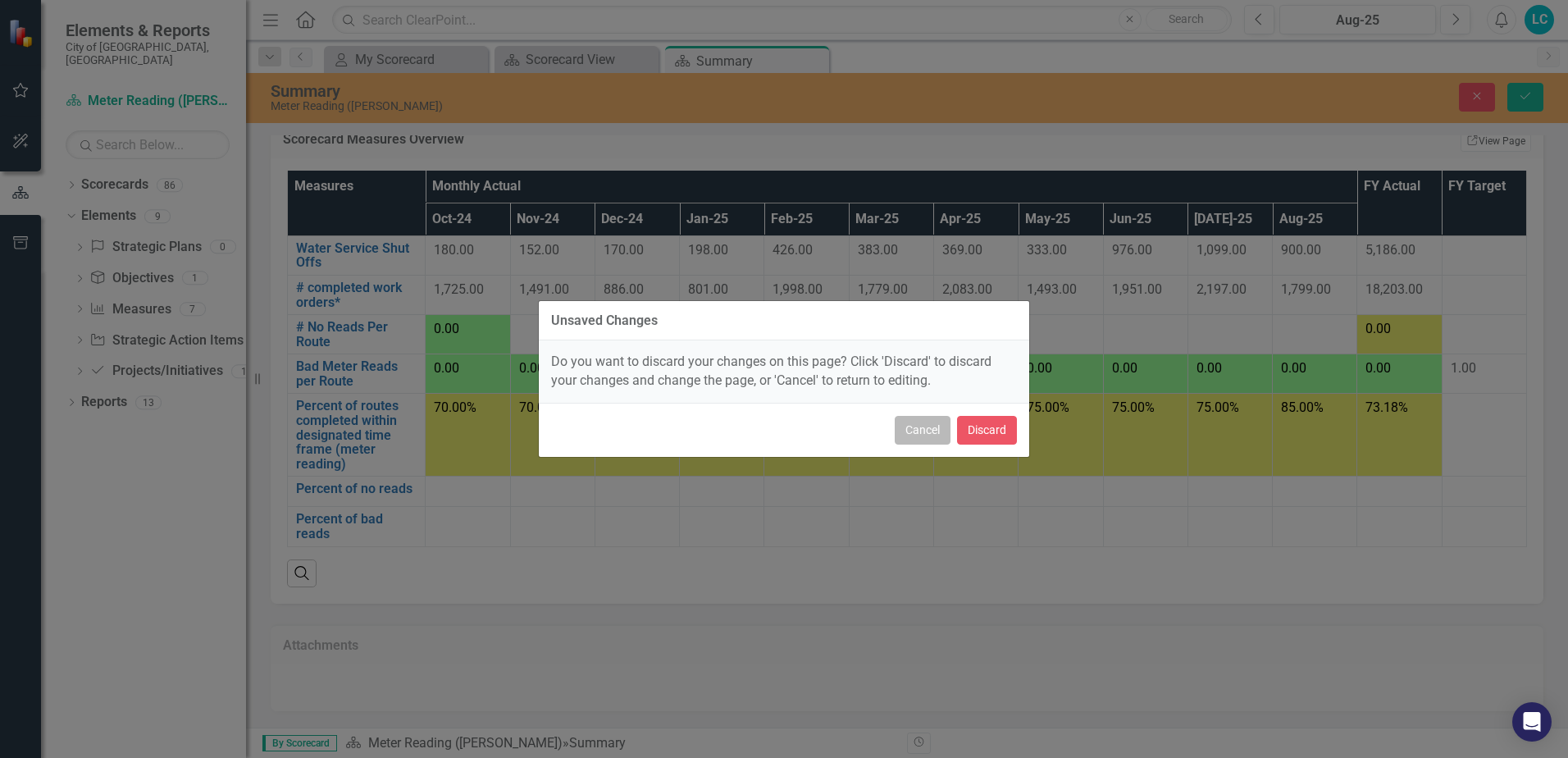
click at [923, 433] on button "Cancel" at bounding box center [922, 431] width 56 height 29
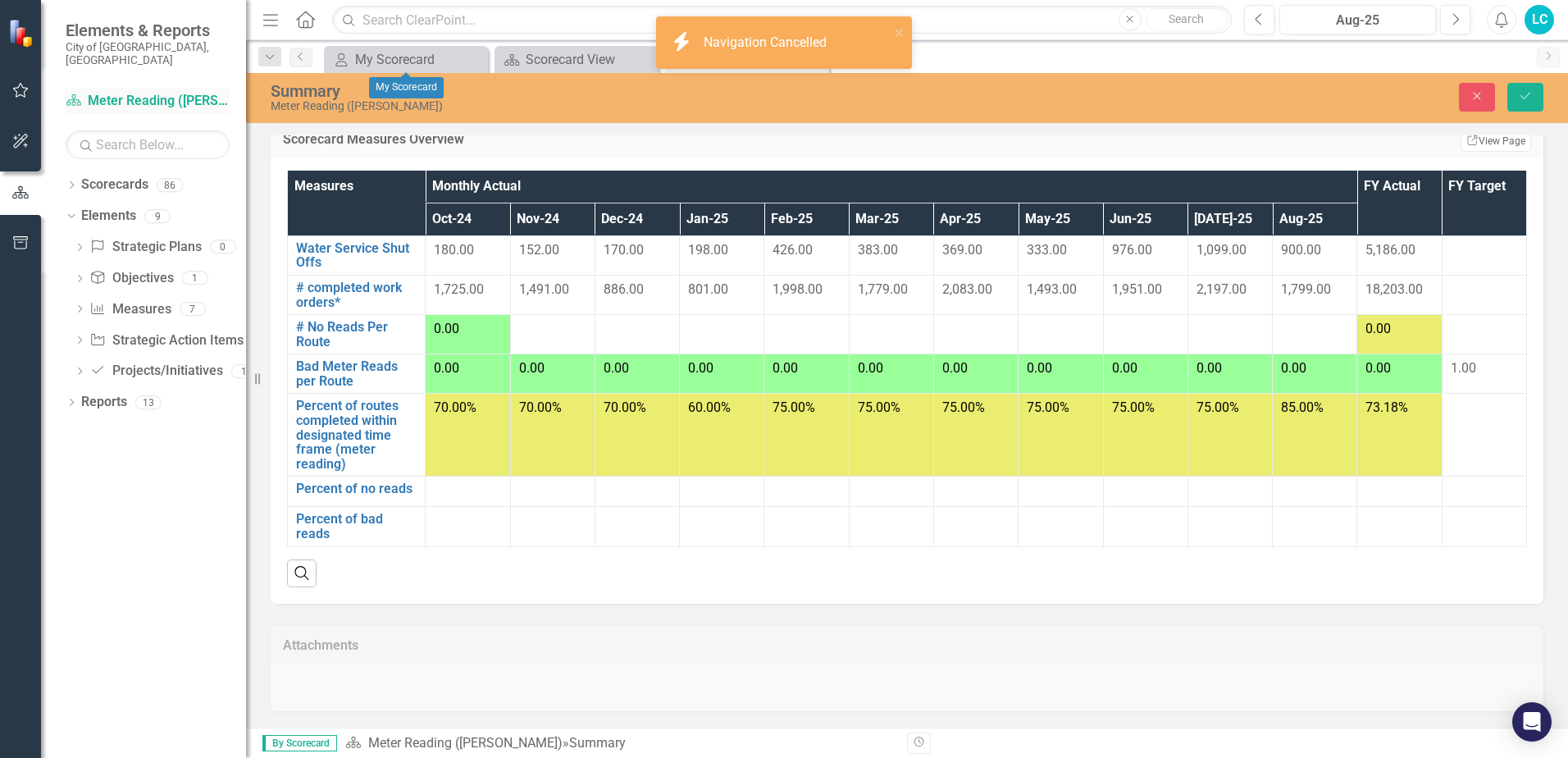
click at [156, 92] on link "Scorecard Meter Reading ([PERSON_NAME])" at bounding box center [148, 101] width 164 height 19
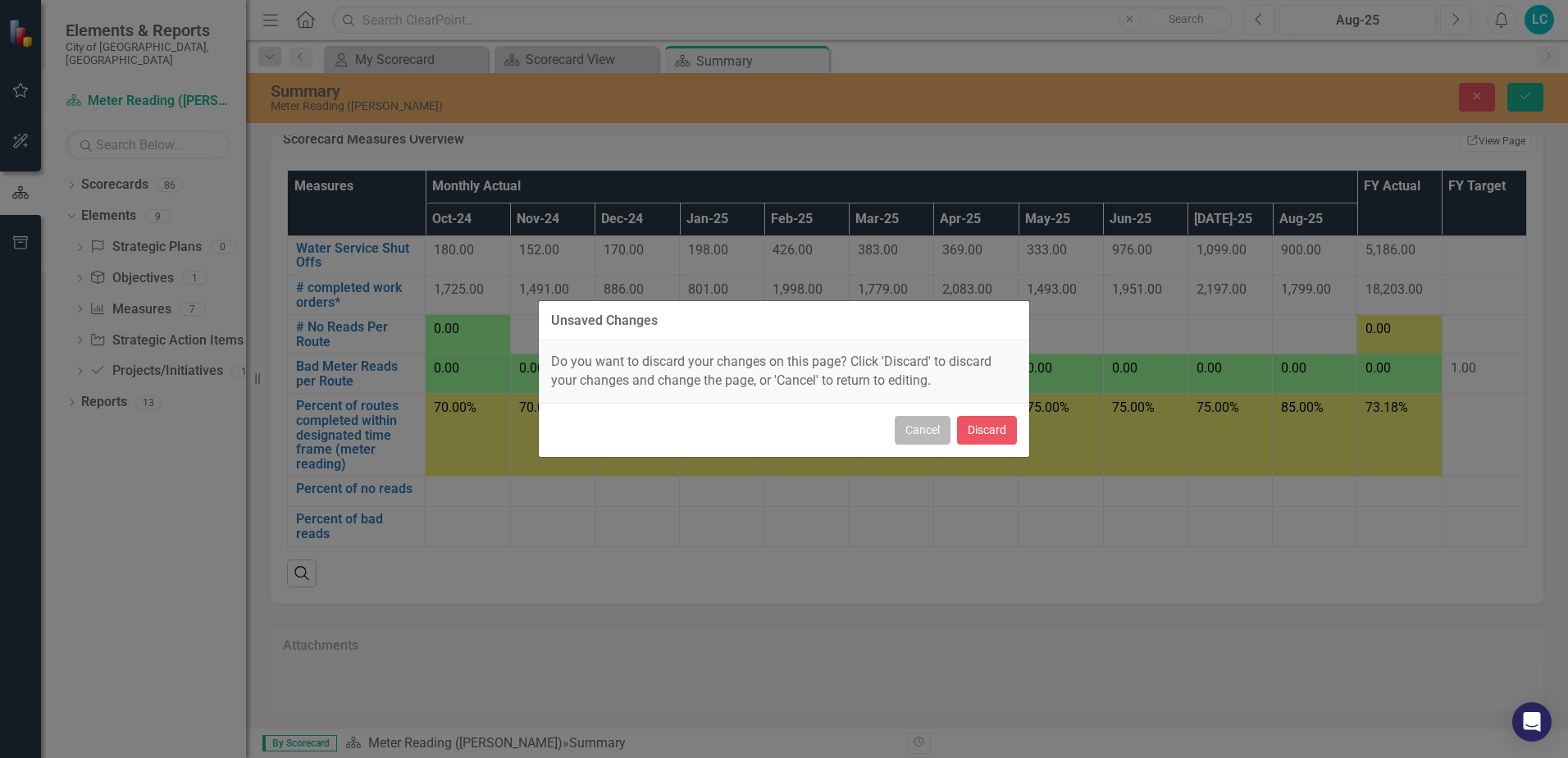
click at [902, 433] on button "Cancel" at bounding box center [922, 431] width 56 height 29
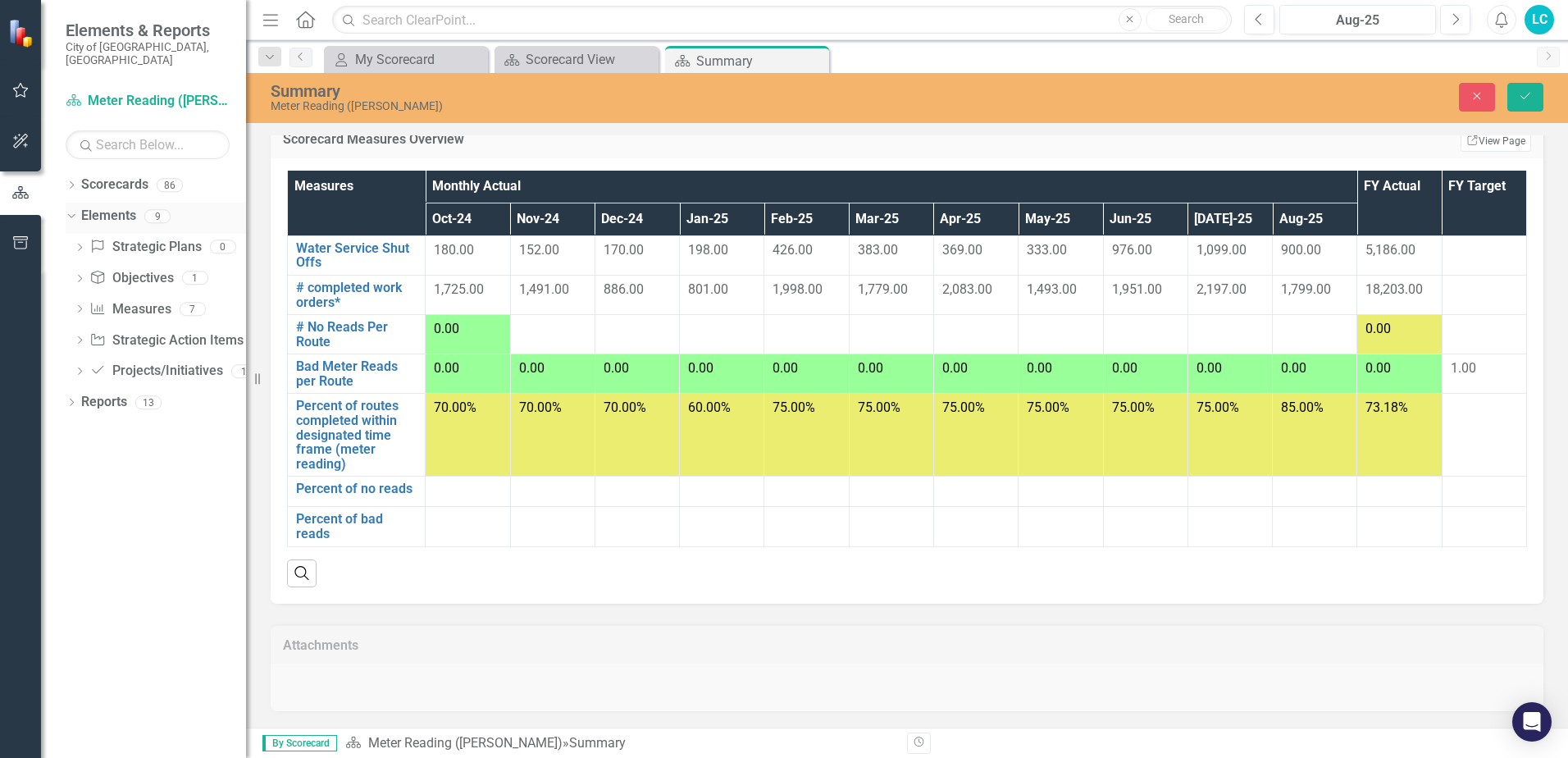
click at [70, 210] on icon "Dropdown" at bounding box center [69, 215] width 9 height 11
click at [70, 213] on icon "Dropdown" at bounding box center [71, 218] width 11 height 9
click at [78, 368] on icon "Dropdown" at bounding box center [79, 373] width 11 height 9
click at [69, 428] on icon "Dropdown" at bounding box center [71, 433] width 11 height 9
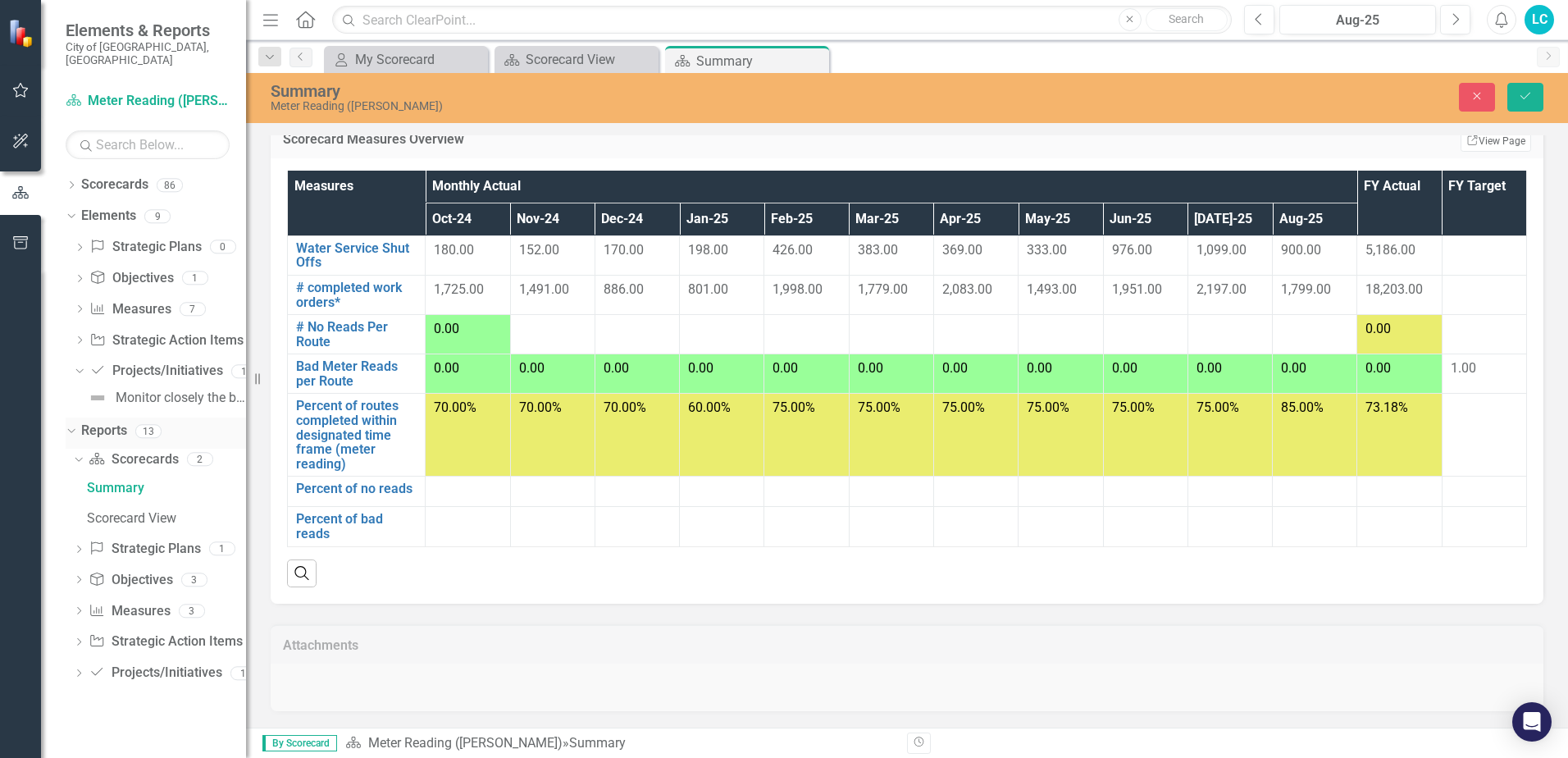
click at [69, 425] on icon "Dropdown" at bounding box center [69, 430] width 9 height 11
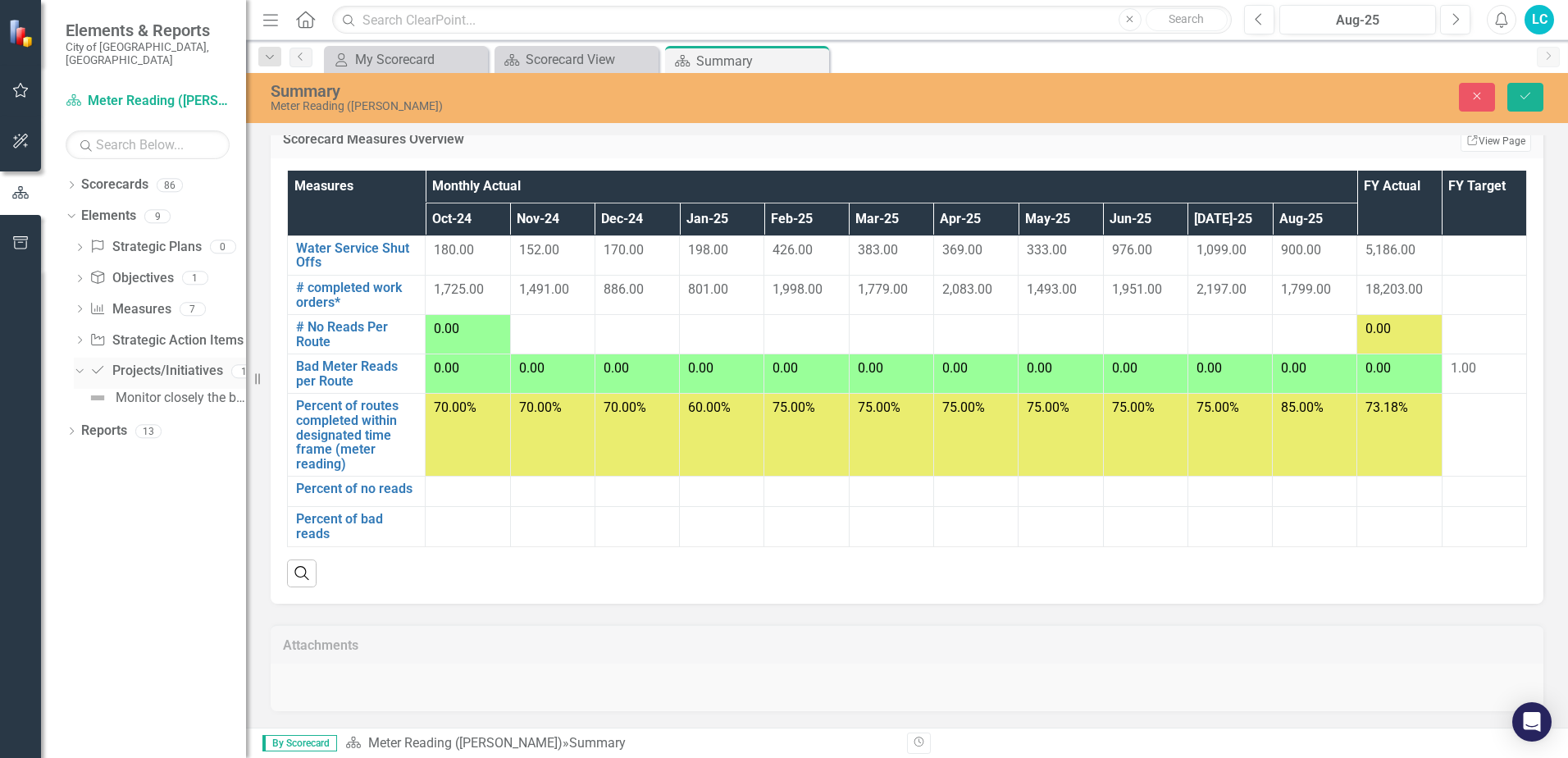
click at [80, 365] on icon "Dropdown" at bounding box center [77, 370] width 9 height 11
click at [79, 337] on icon at bounding box center [80, 340] width 4 height 8
click at [79, 334] on icon "Dropdown" at bounding box center [77, 339] width 9 height 11
click at [79, 306] on icon "Dropdown" at bounding box center [79, 310] width 11 height 9
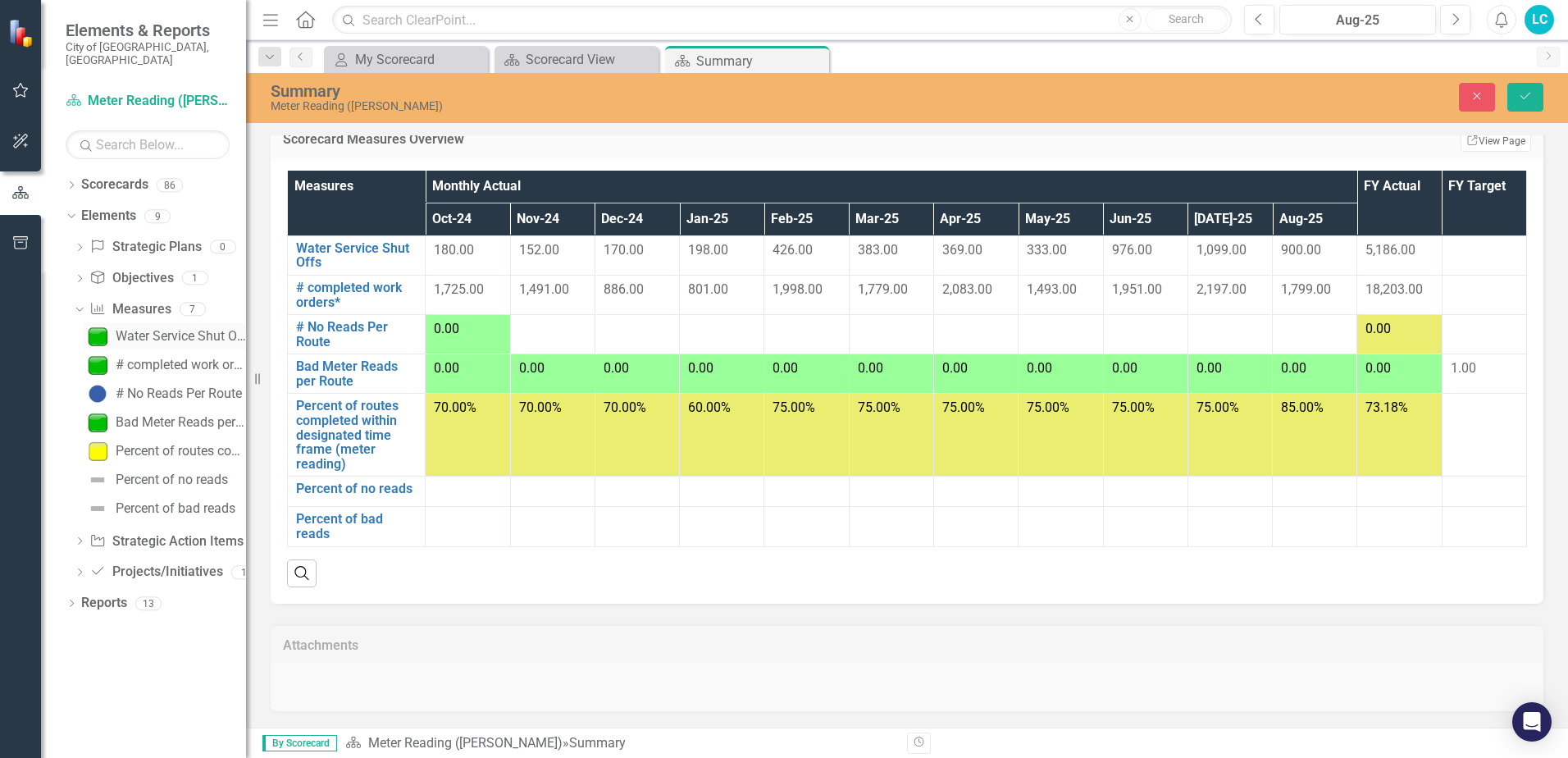
click at [183, 329] on div "Water Service Shut Offs" at bounding box center [181, 336] width 130 height 15
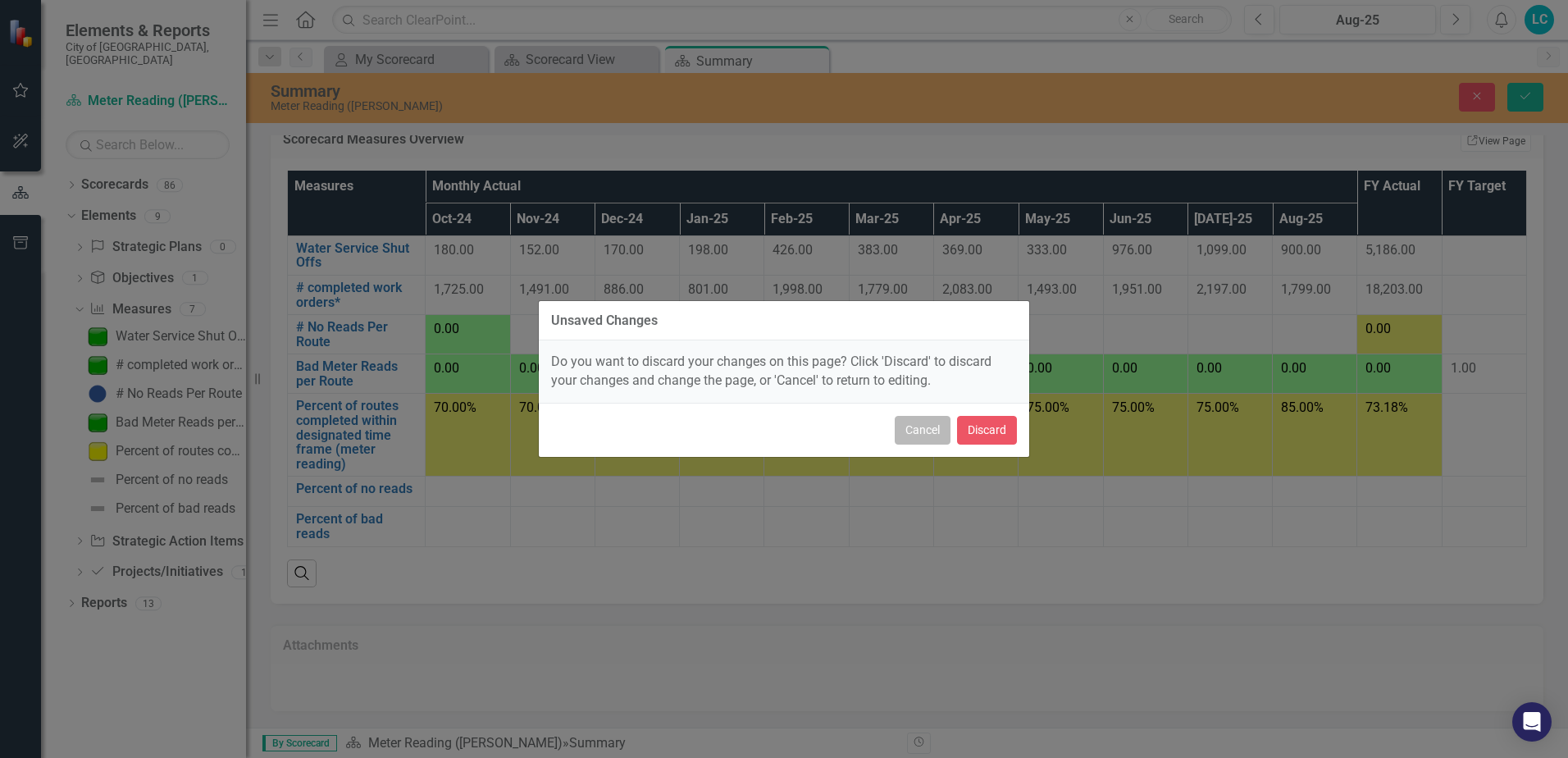
click at [902, 427] on button "Cancel" at bounding box center [922, 431] width 56 height 29
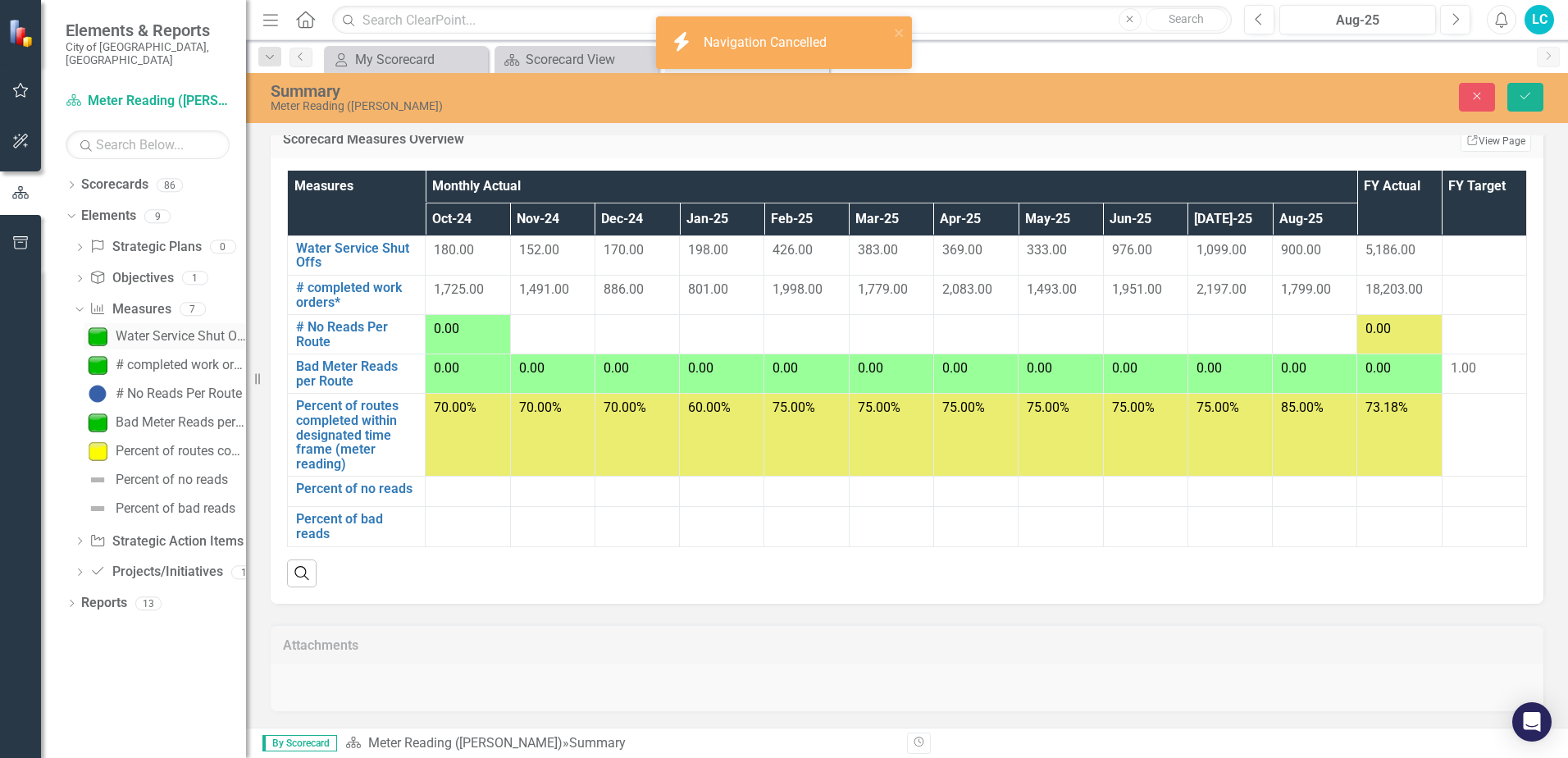
click at [134, 329] on div "Water Service Shut Offs" at bounding box center [181, 336] width 130 height 15
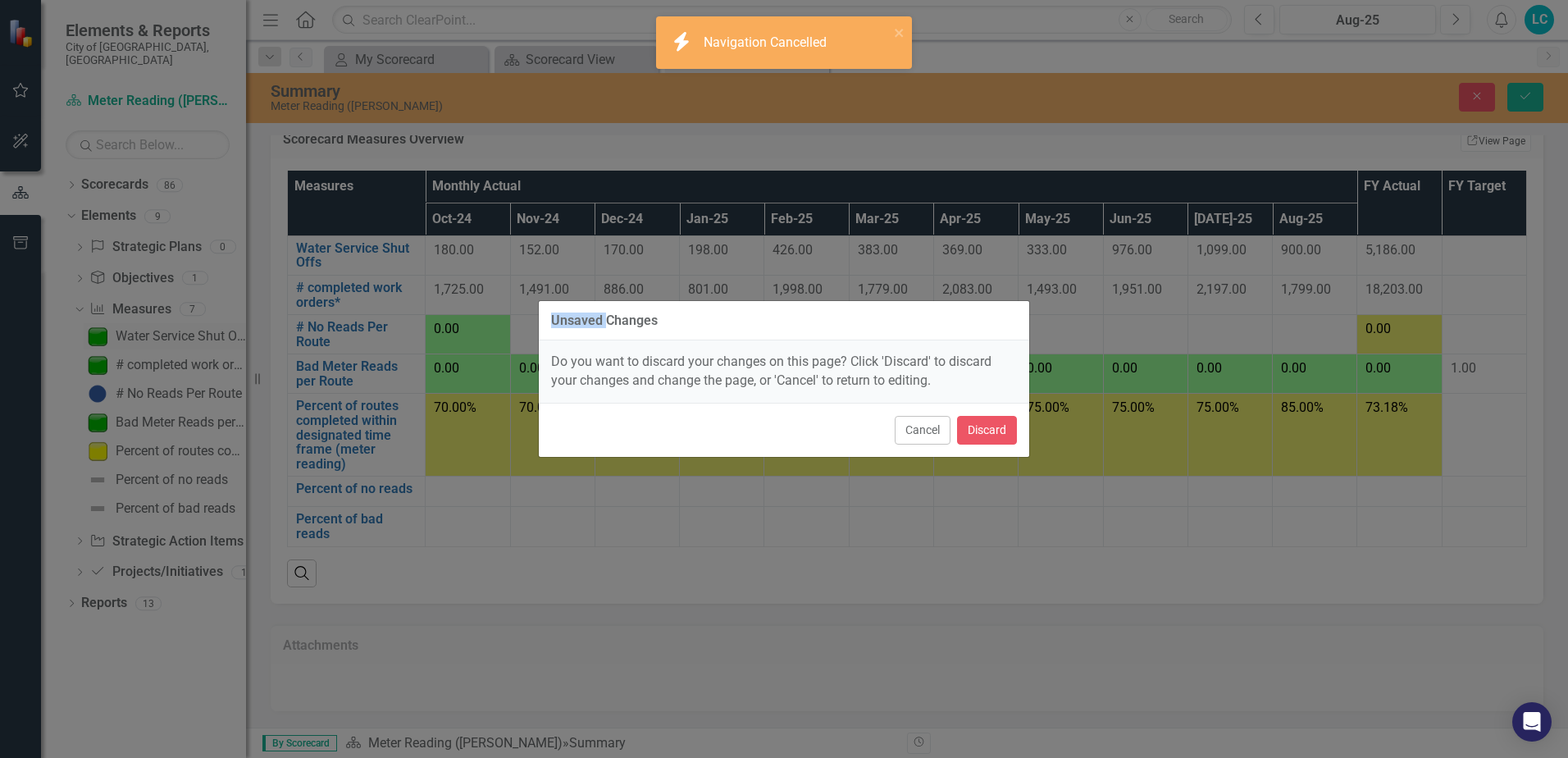
click at [134, 320] on div "Unsaved Changes Do you want to discard your changes on this page? Click 'Discar…" at bounding box center [784, 379] width 1568 height 758
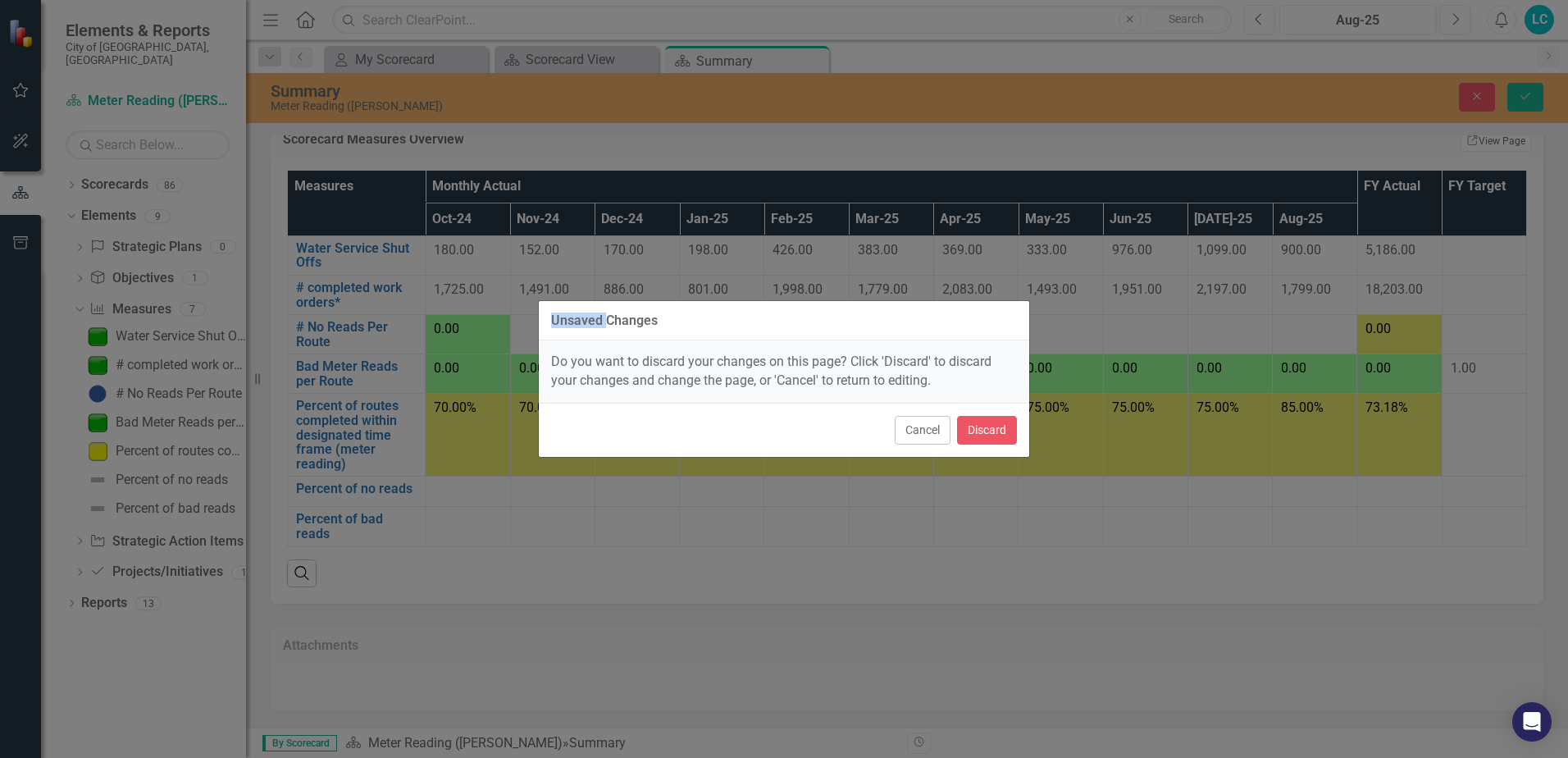
click at [134, 320] on div "Unsaved Changes Do you want to discard your changes on this page? Click 'Discar…" at bounding box center [784, 379] width 1568 height 758
click at [909, 435] on button "Cancel" at bounding box center [922, 431] width 56 height 29
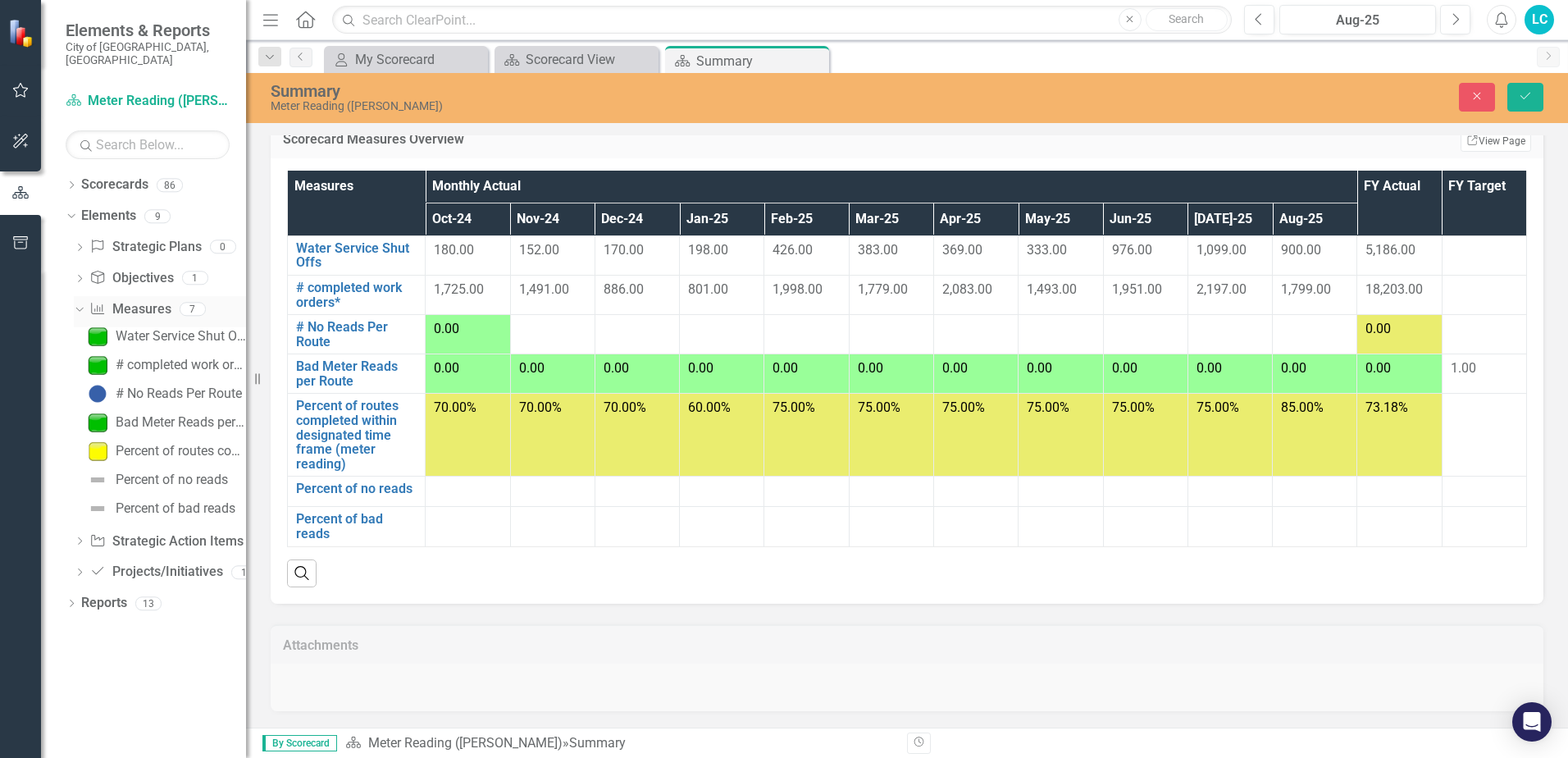
click at [77, 307] on icon at bounding box center [79, 308] width 8 height 4
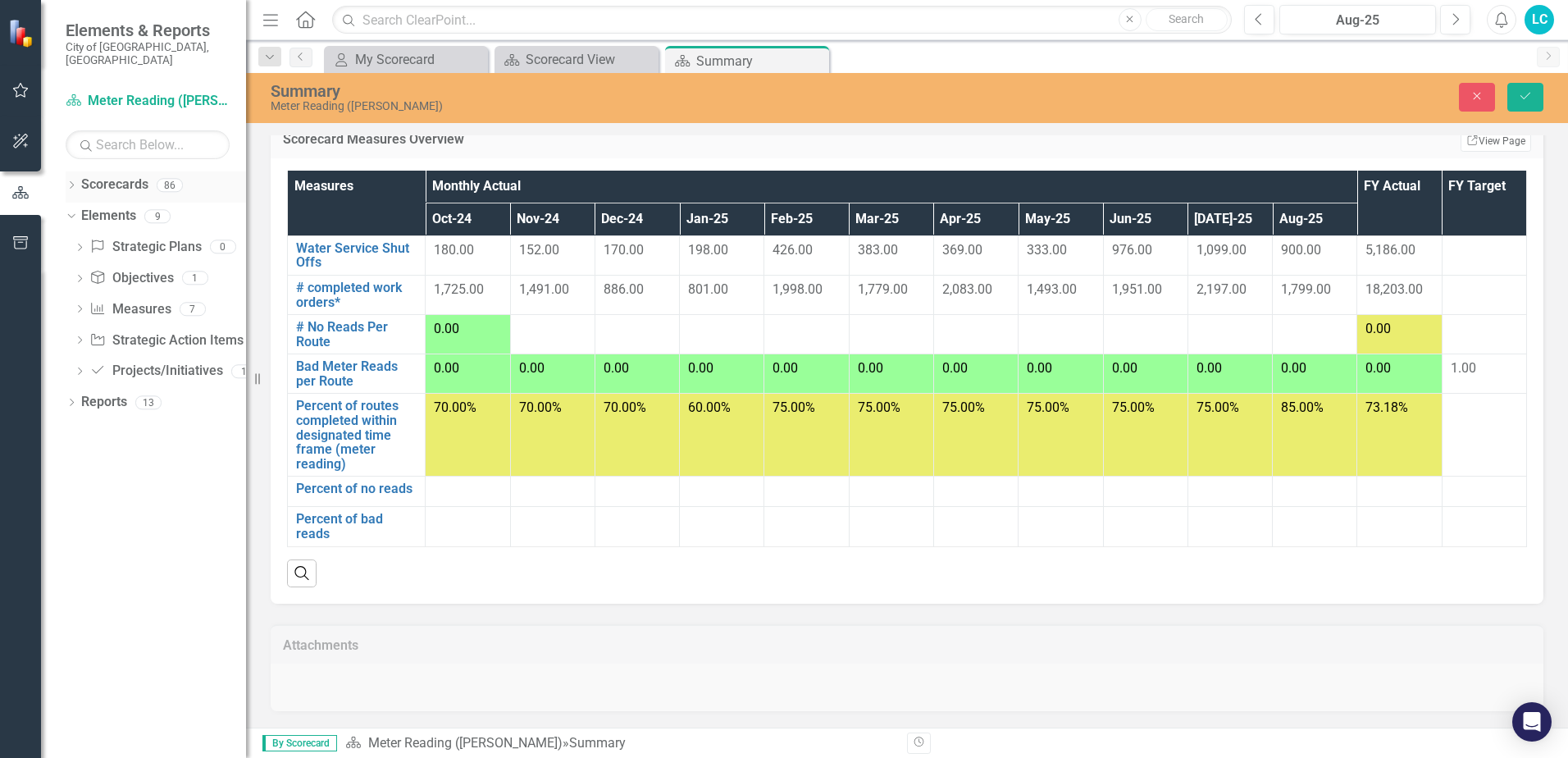
click at [130, 179] on link "Scorecards" at bounding box center [115, 185] width 68 height 19
click at [71, 182] on icon at bounding box center [71, 185] width 4 height 8
click at [81, 337] on icon "Dropdown" at bounding box center [79, 342] width 11 height 9
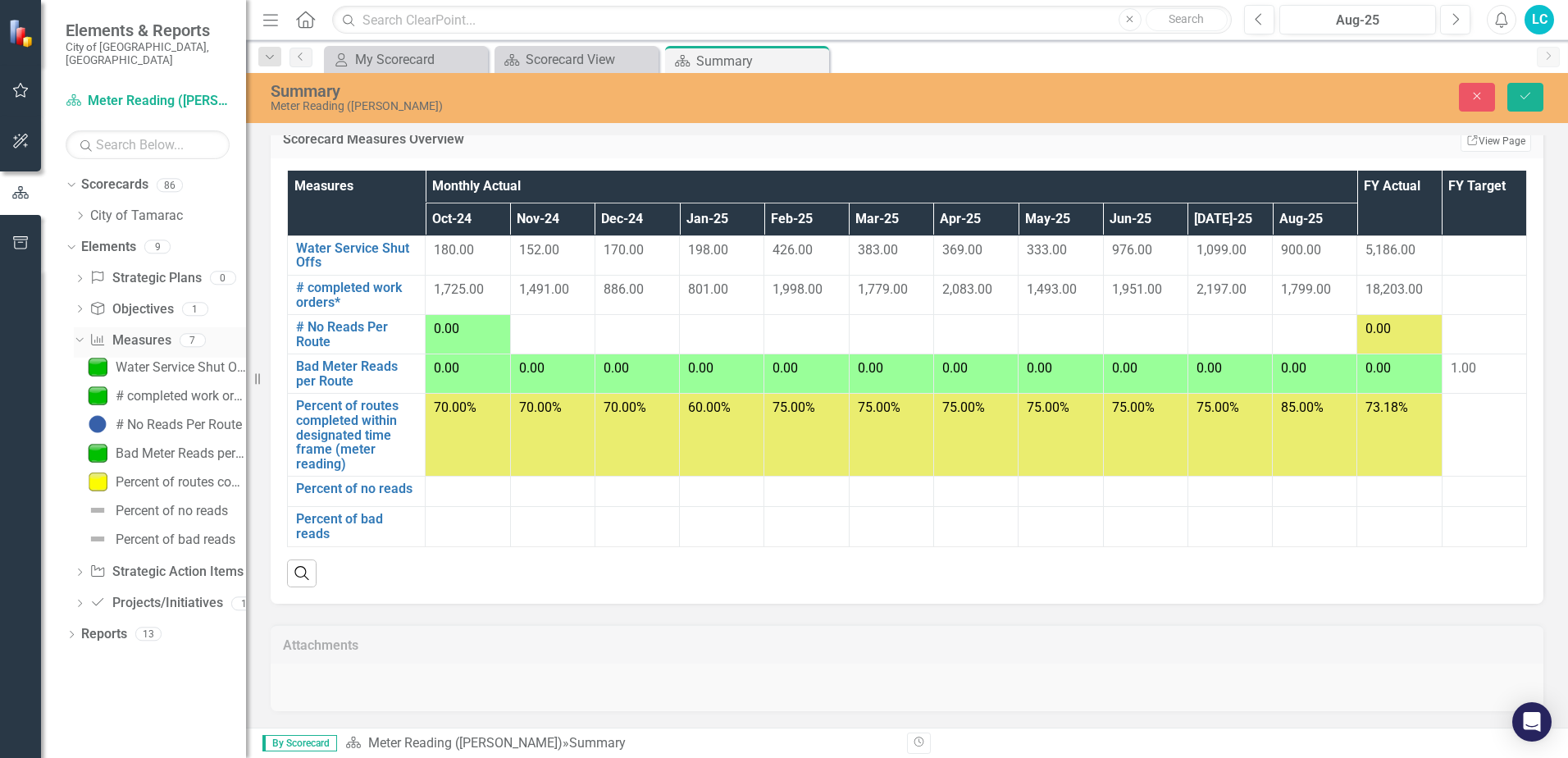
click at [82, 334] on icon "Dropdown" at bounding box center [77, 339] width 9 height 11
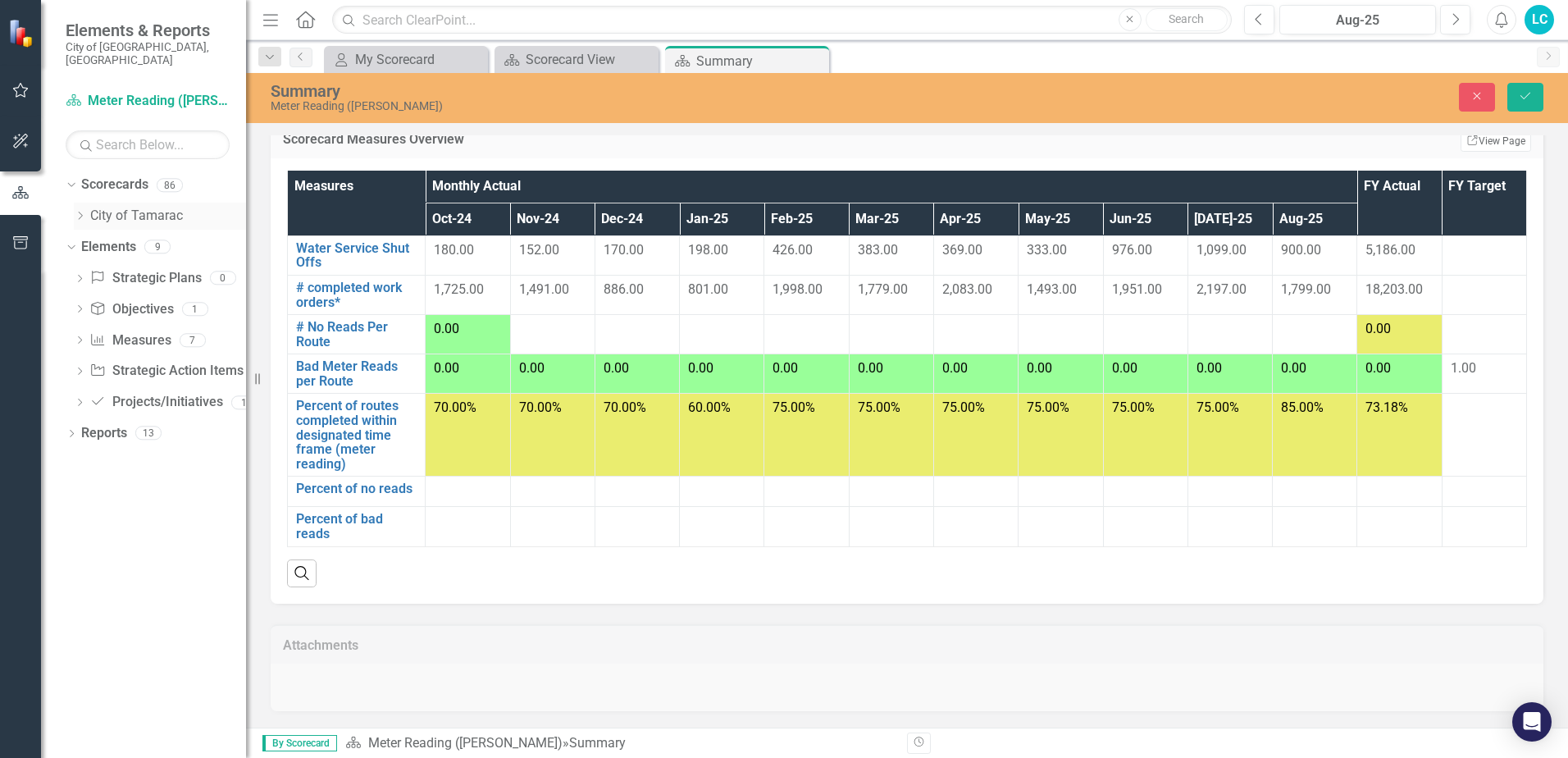
click at [78, 211] on icon "Dropdown" at bounding box center [80, 215] width 12 height 9
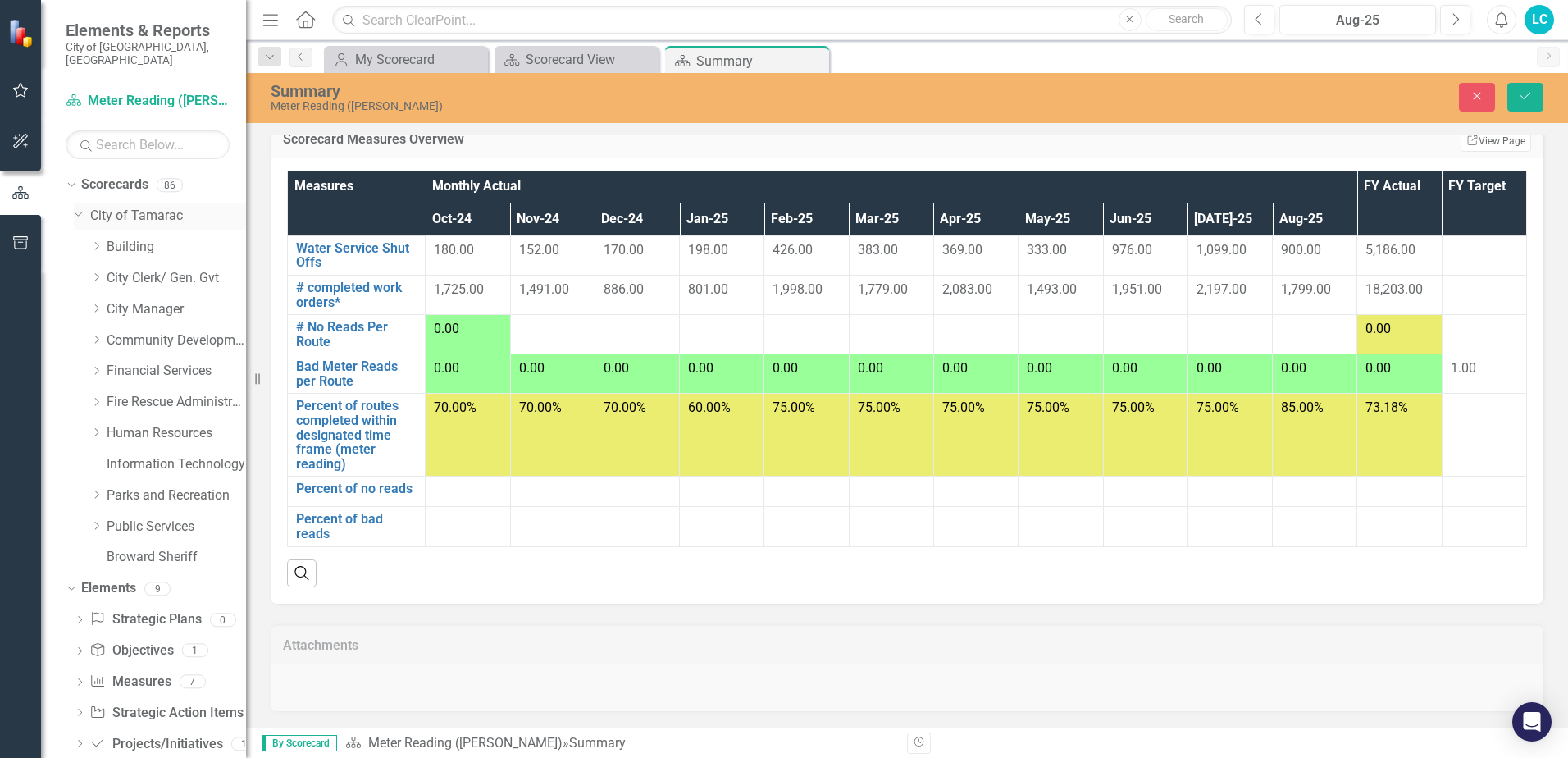
click at [78, 206] on icon "Dropdown" at bounding box center [78, 212] width 9 height 12
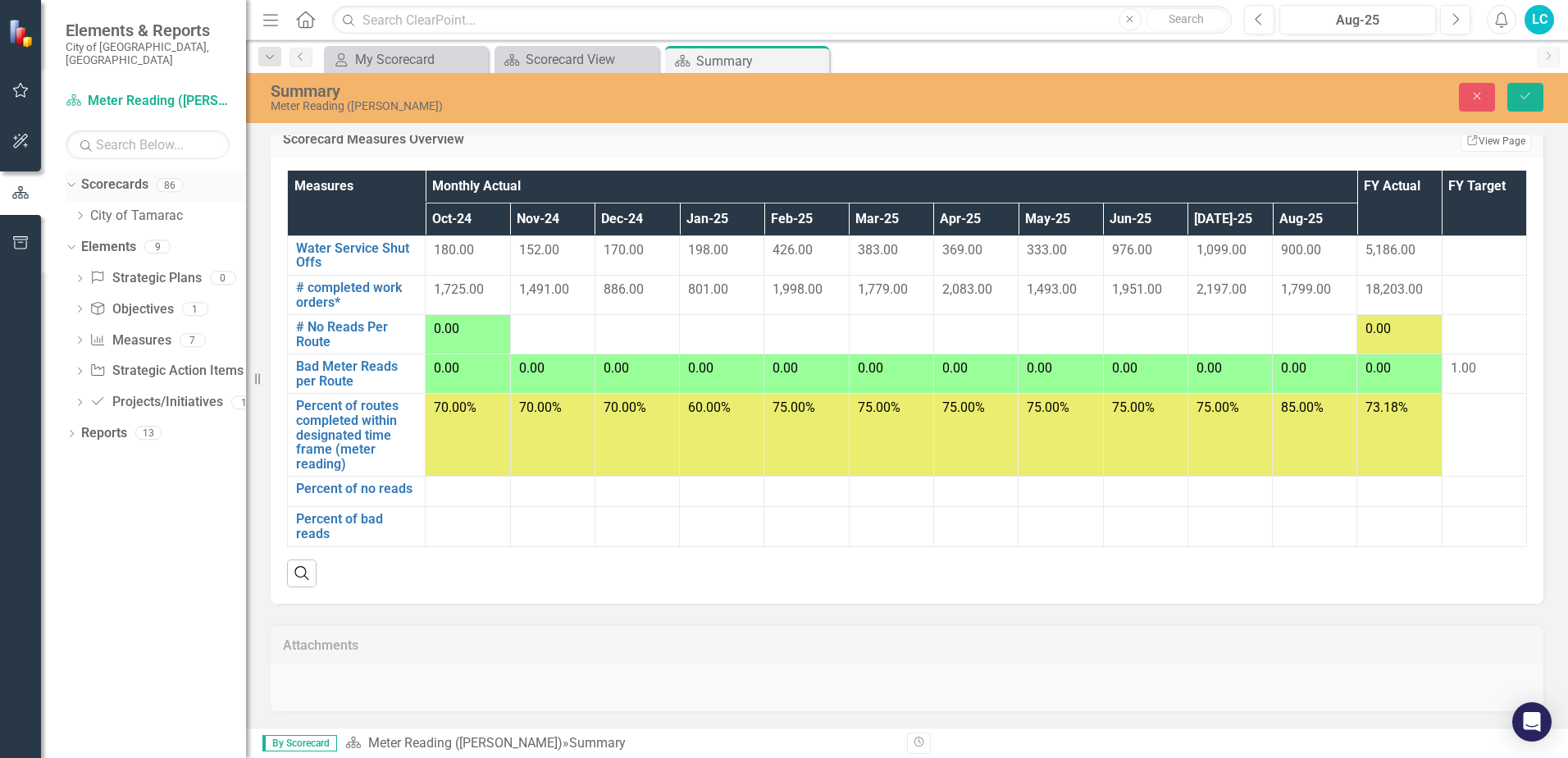
click at [72, 179] on icon "Dropdown" at bounding box center [69, 184] width 9 height 11
click at [84, 304] on div "Dropdown" at bounding box center [79, 311] width 11 height 14
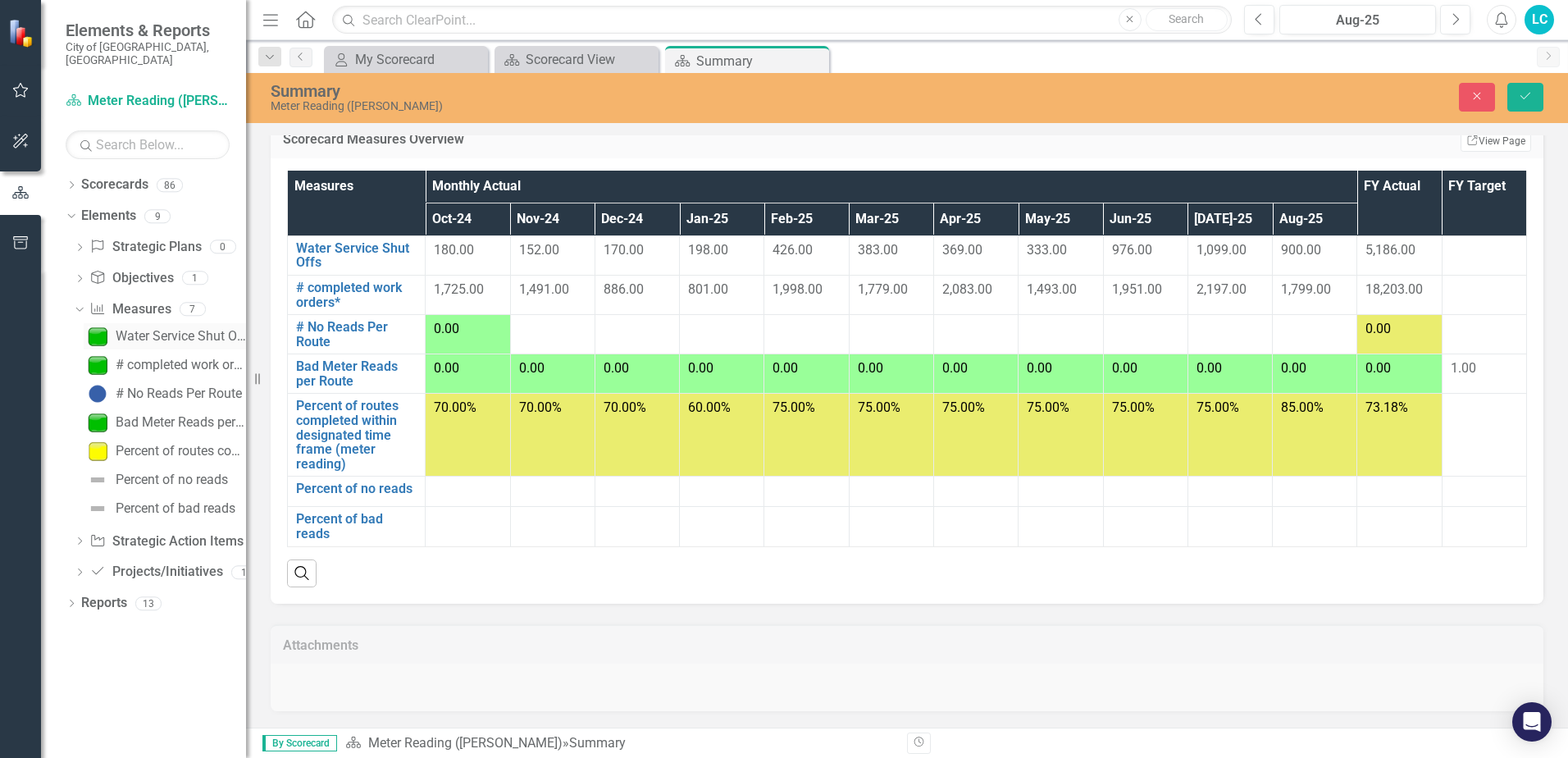
click at [140, 329] on div "Water Service Shut Offs" at bounding box center [181, 336] width 130 height 15
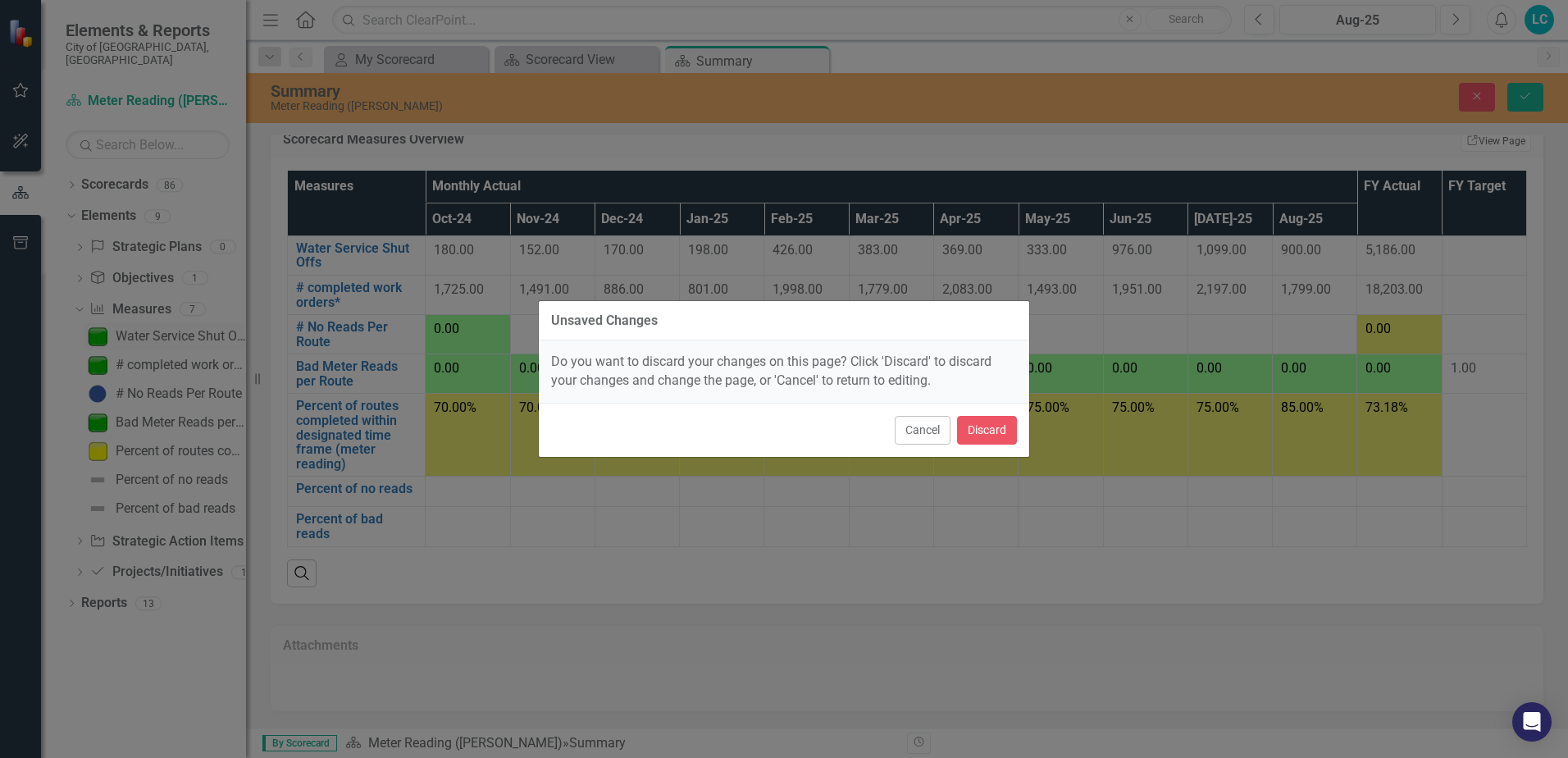
click at [140, 325] on div "Unsaved Changes Do you want to discard your changes on this page? Click 'Discar…" at bounding box center [784, 379] width 1568 height 758
click at [914, 437] on button "Cancel" at bounding box center [922, 431] width 56 height 29
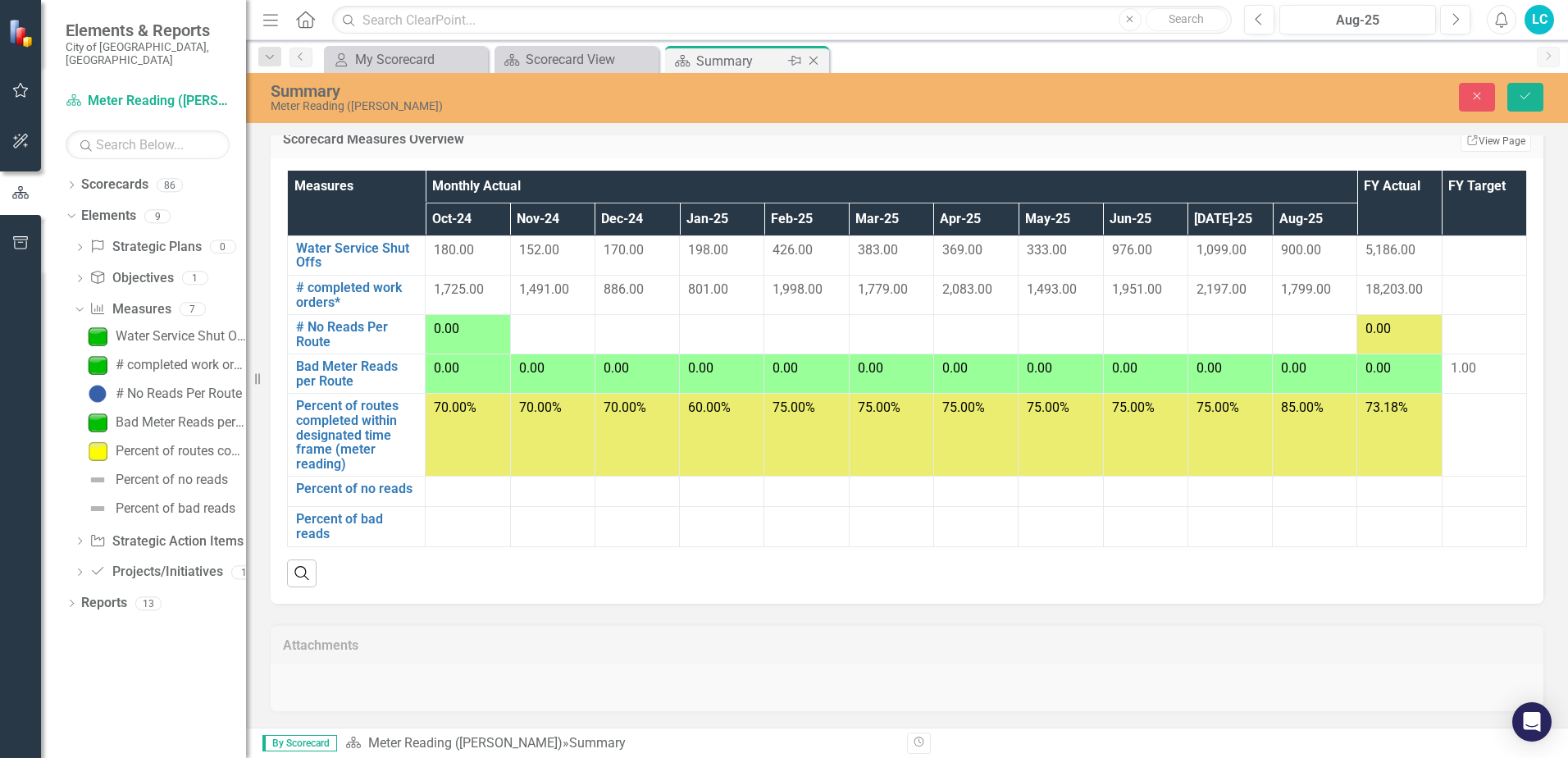
click at [700, 59] on div "Summary" at bounding box center [740, 61] width 87 height 21
click at [593, 63] on div "Scorecard View" at bounding box center [580, 59] width 108 height 21
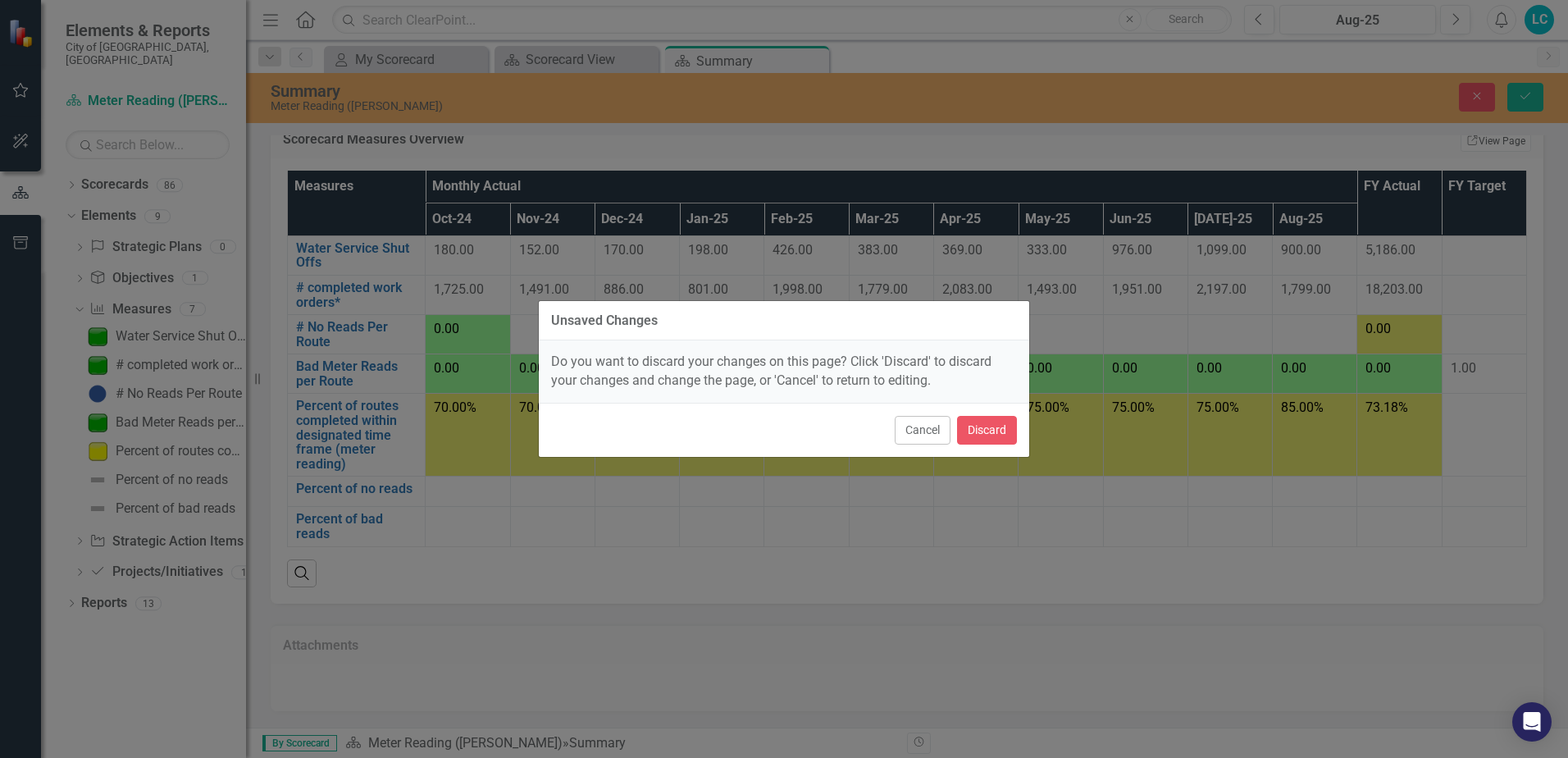
click at [927, 414] on div "Cancel Discard" at bounding box center [784, 429] width 491 height 54
click at [930, 421] on button "Cancel" at bounding box center [922, 431] width 56 height 29
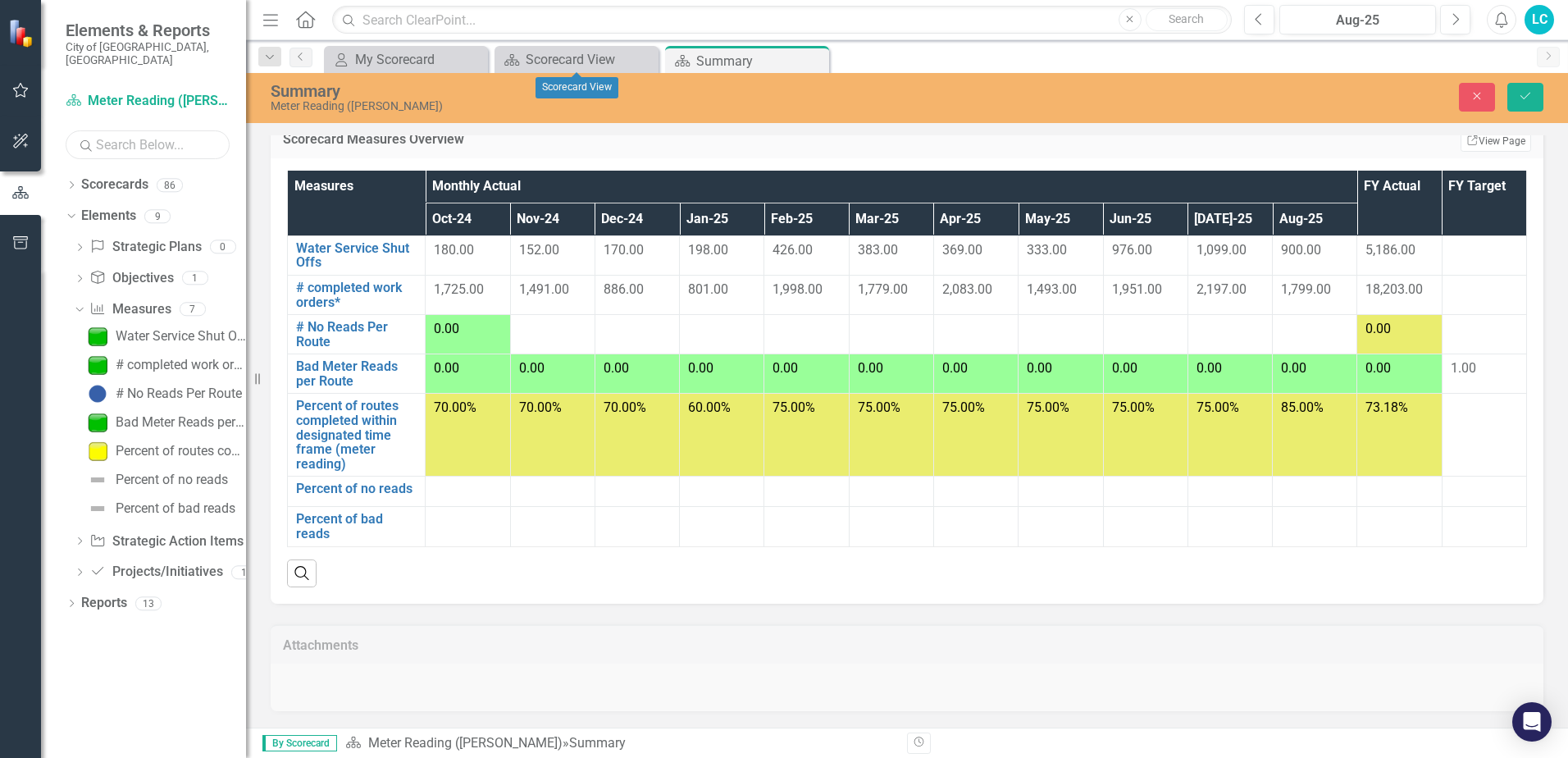
click at [134, 131] on input "text" at bounding box center [148, 145] width 164 height 29
click at [27, 242] on icon "button" at bounding box center [20, 242] width 15 height 13
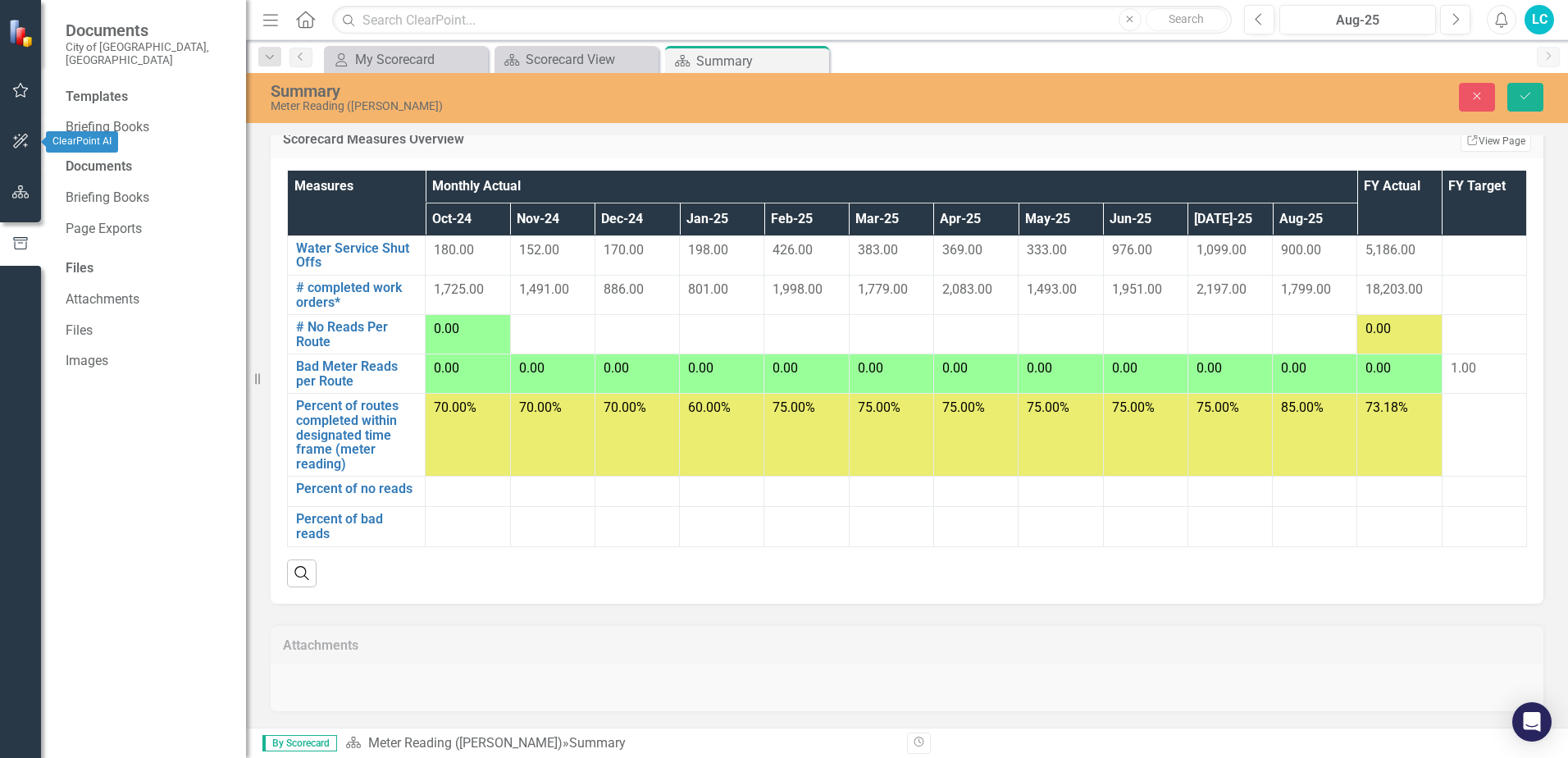
click at [22, 140] on icon "button" at bounding box center [21, 140] width 17 height 13
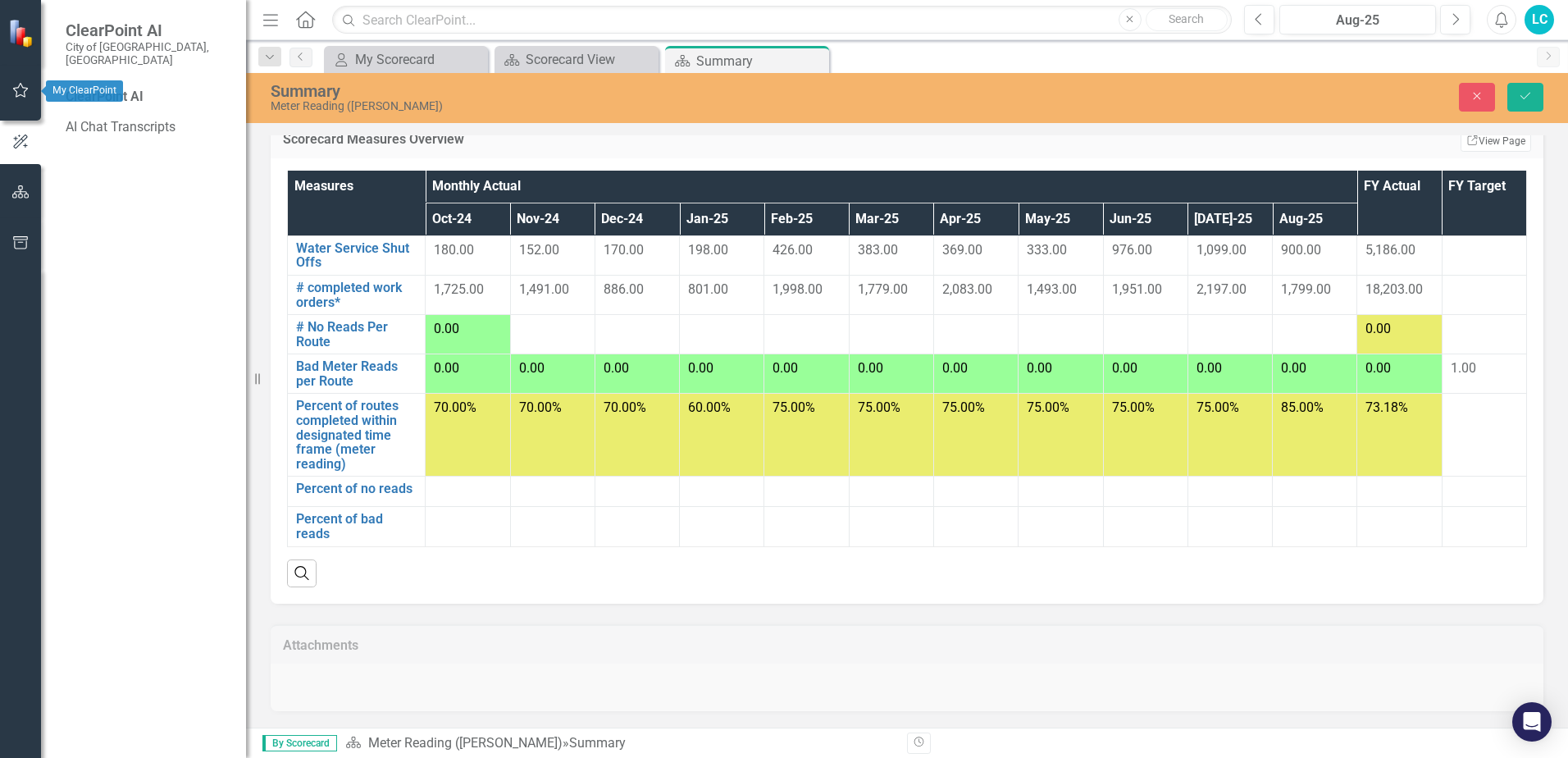
click at [18, 95] on icon "button" at bounding box center [21, 90] width 17 height 13
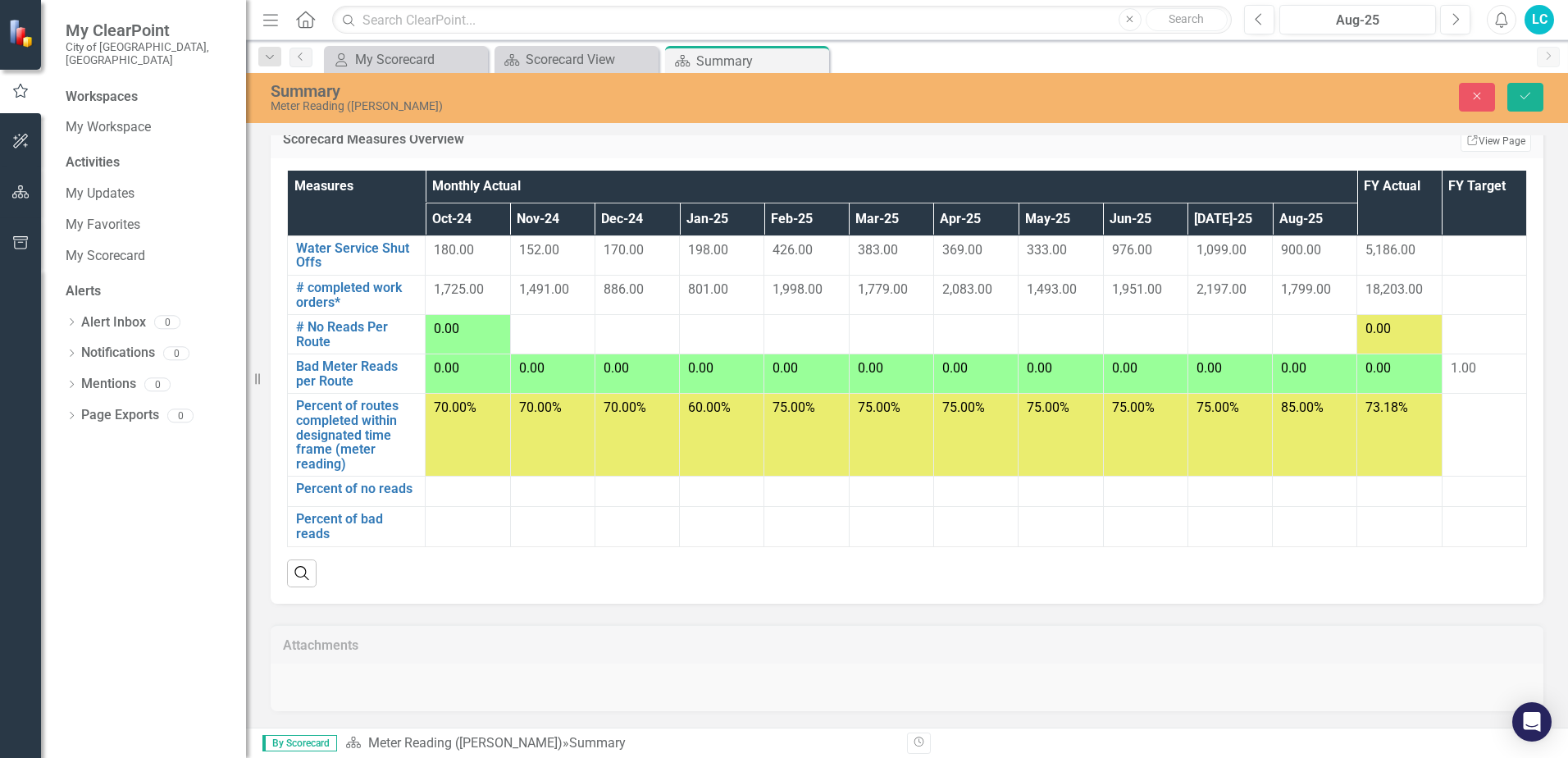
click at [109, 153] on div "Activities" at bounding box center [148, 163] width 164 height 19
click at [99, 184] on link "My Updates" at bounding box center [148, 194] width 164 height 19
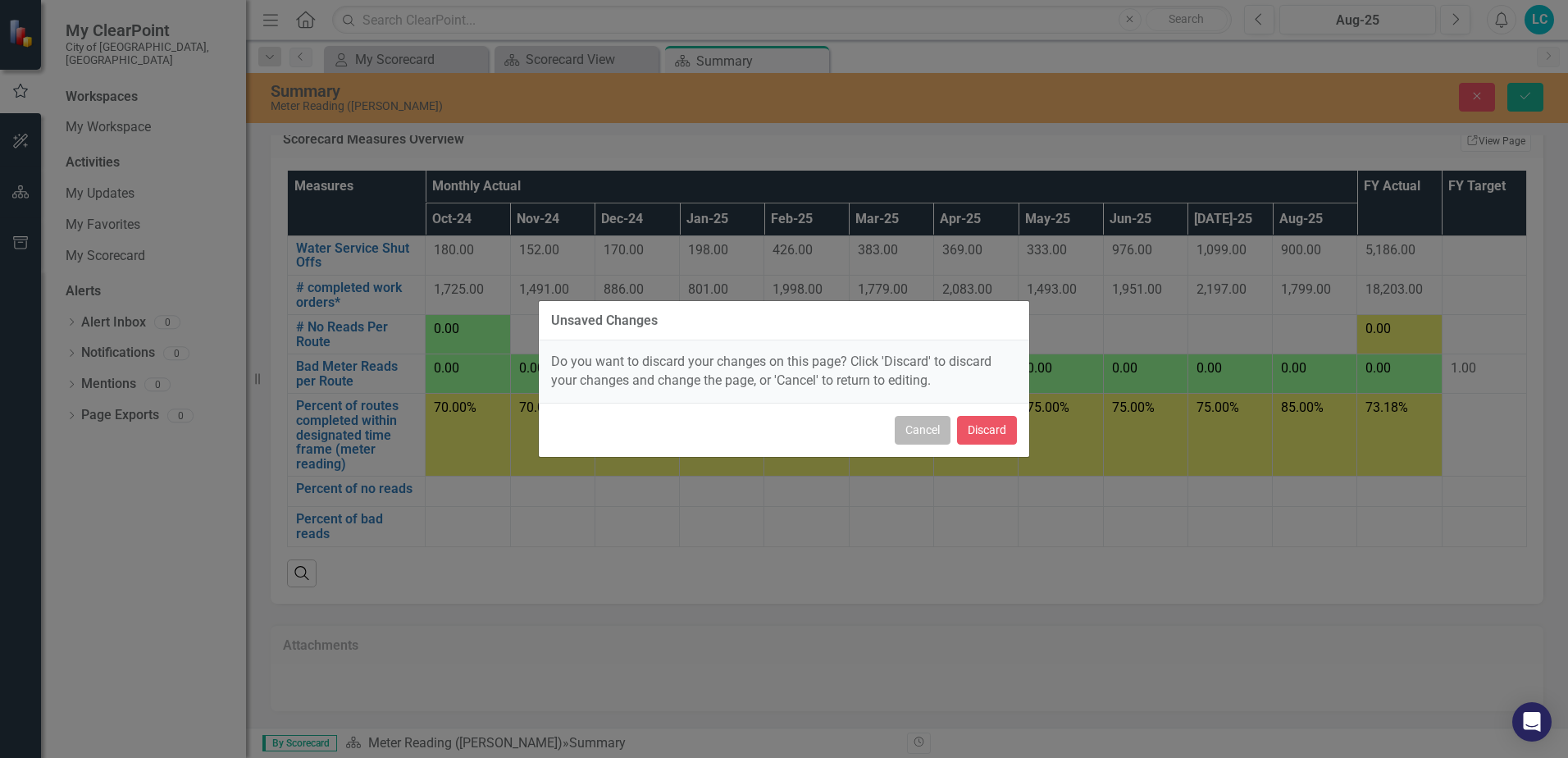
click at [920, 434] on button "Cancel" at bounding box center [922, 431] width 56 height 29
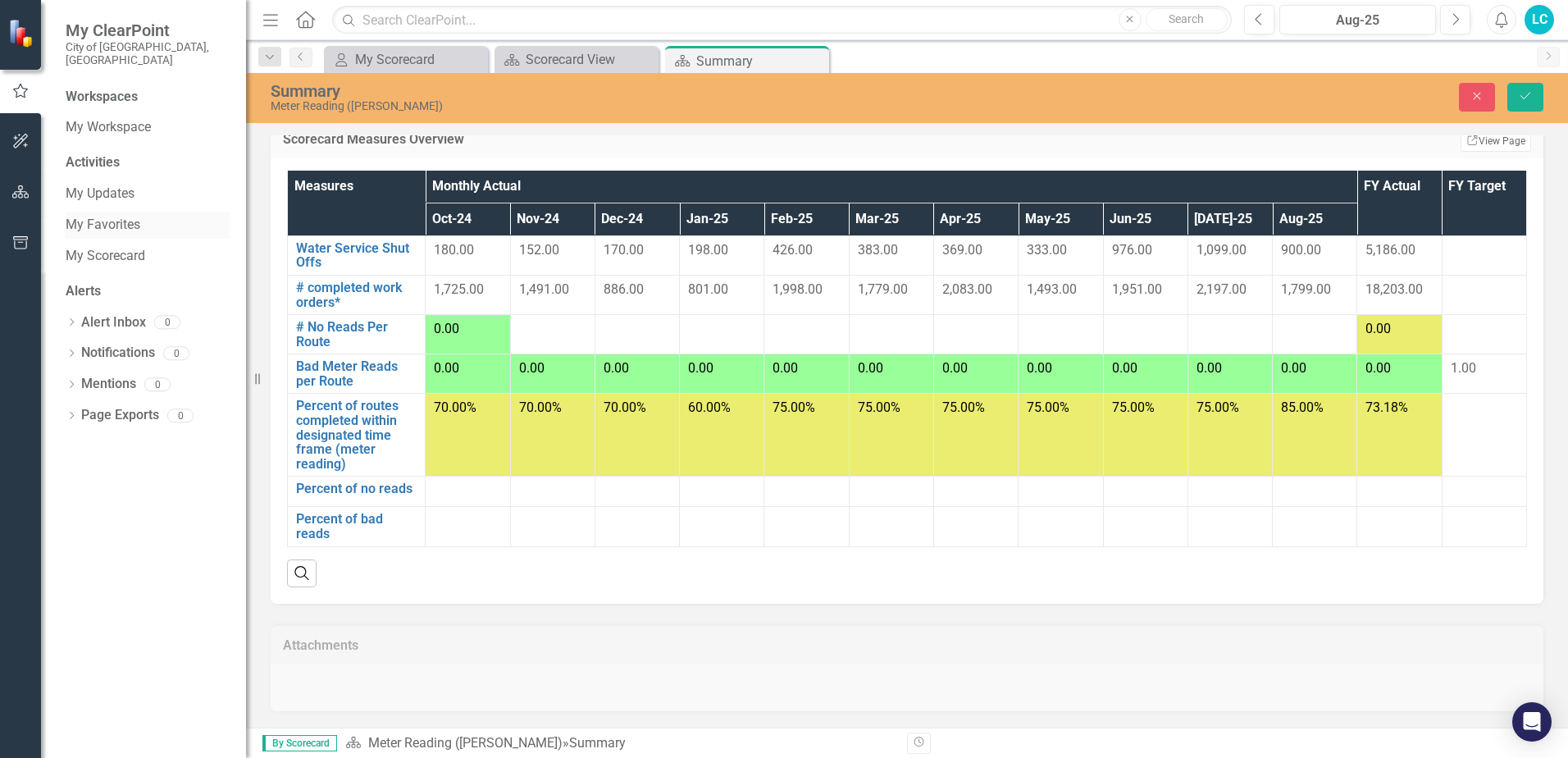
click at [94, 216] on link "My Favorites" at bounding box center [148, 225] width 164 height 19
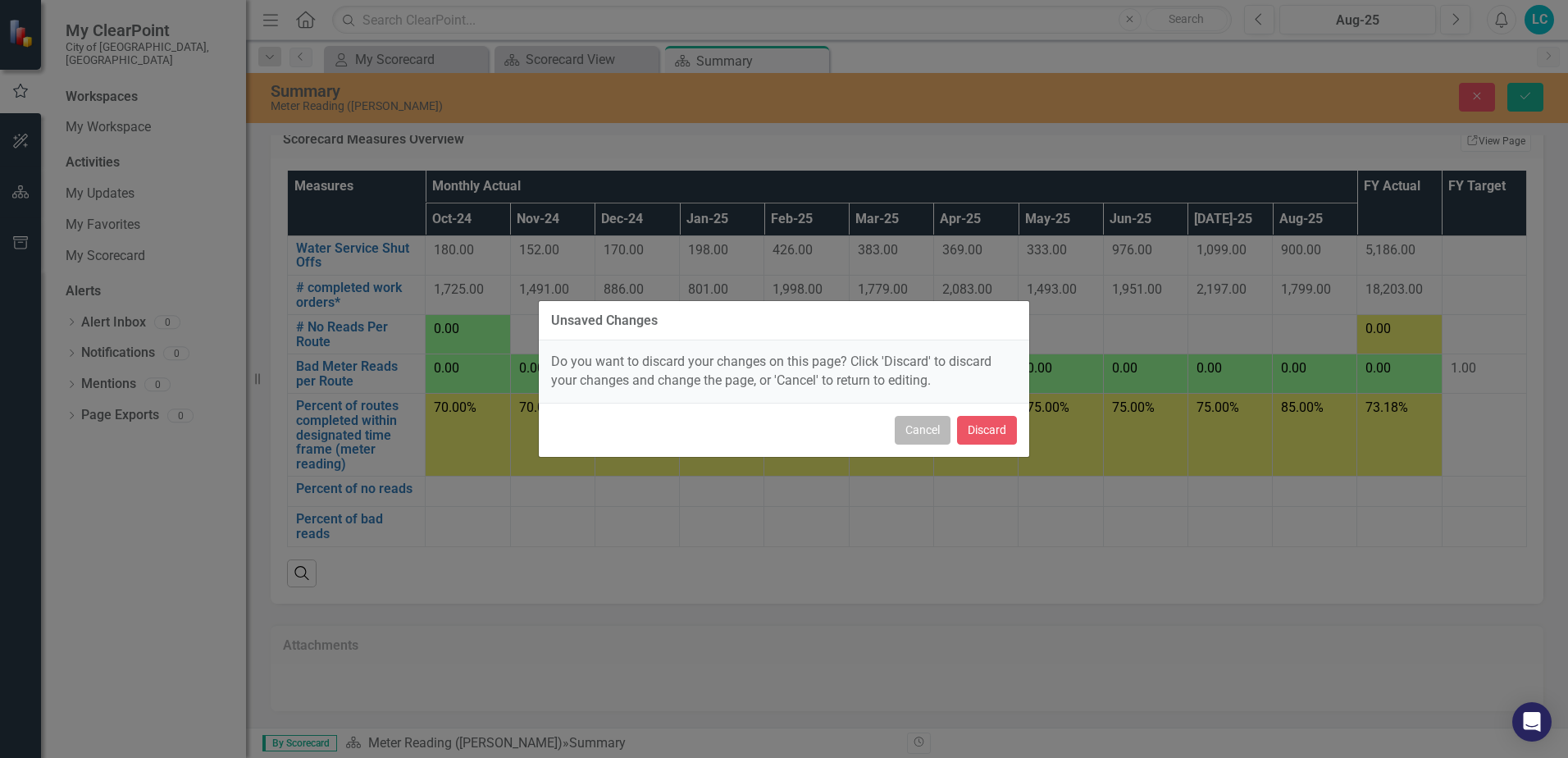
click at [908, 433] on button "Cancel" at bounding box center [922, 431] width 56 height 29
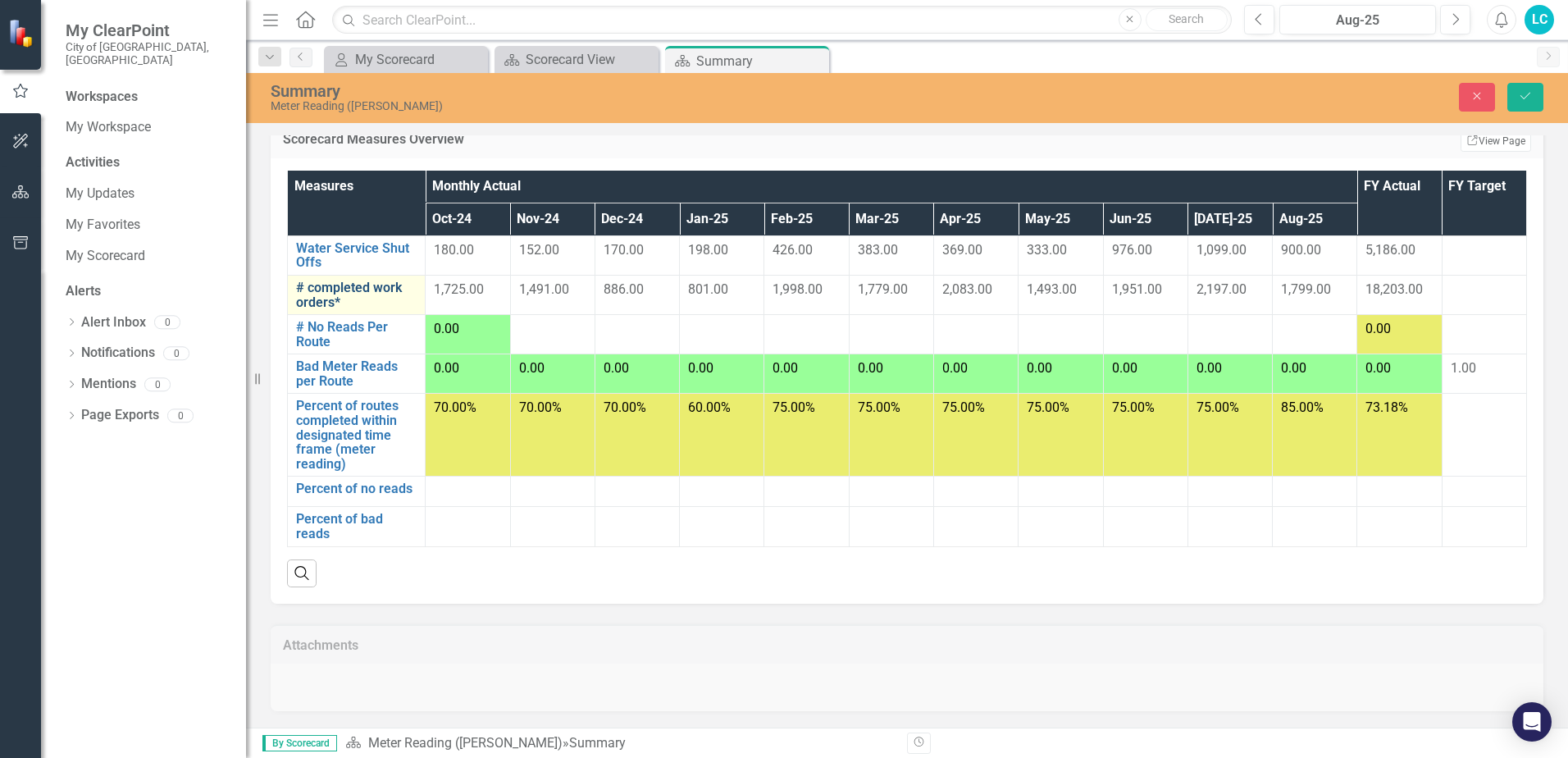
click at [349, 289] on link "# completed work orders*" at bounding box center [356, 295] width 121 height 29
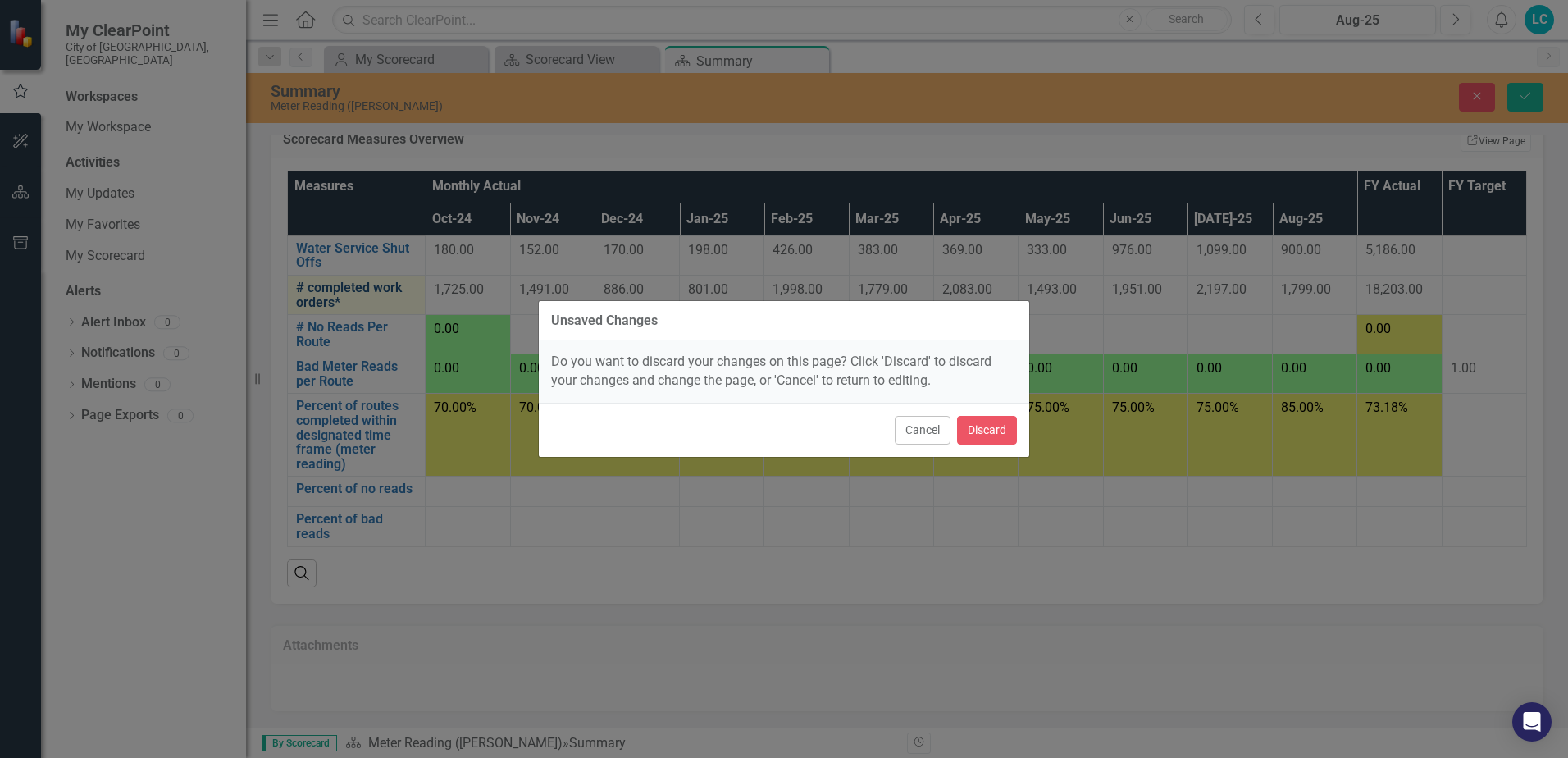
click at [349, 289] on div "Unsaved Changes Do you want to discard your changes on this page? Click 'Discar…" at bounding box center [784, 379] width 1568 height 758
click at [917, 419] on button "Cancel" at bounding box center [922, 431] width 56 height 29
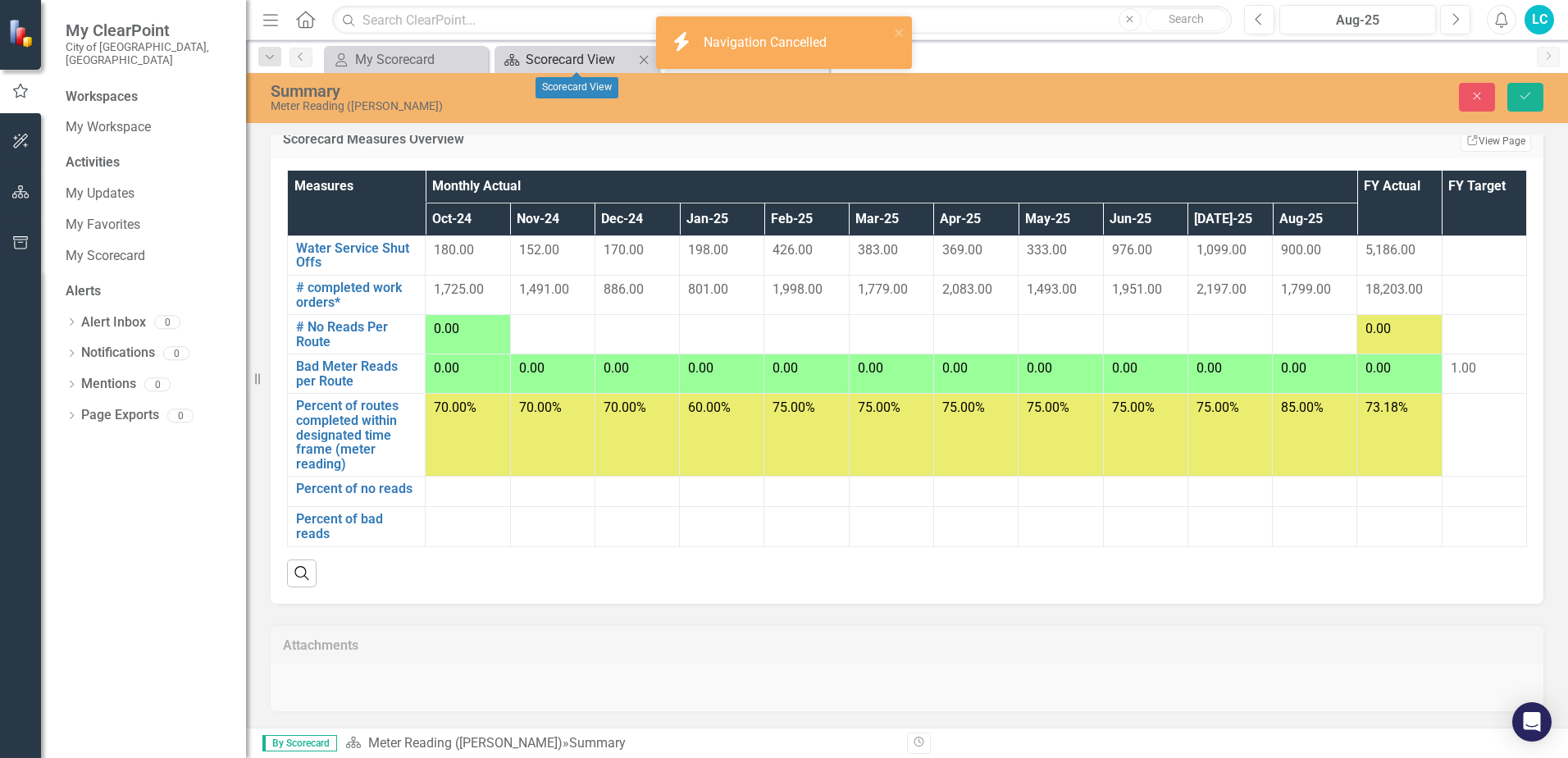
click at [555, 57] on div "Scorecard View" at bounding box center [580, 59] width 108 height 21
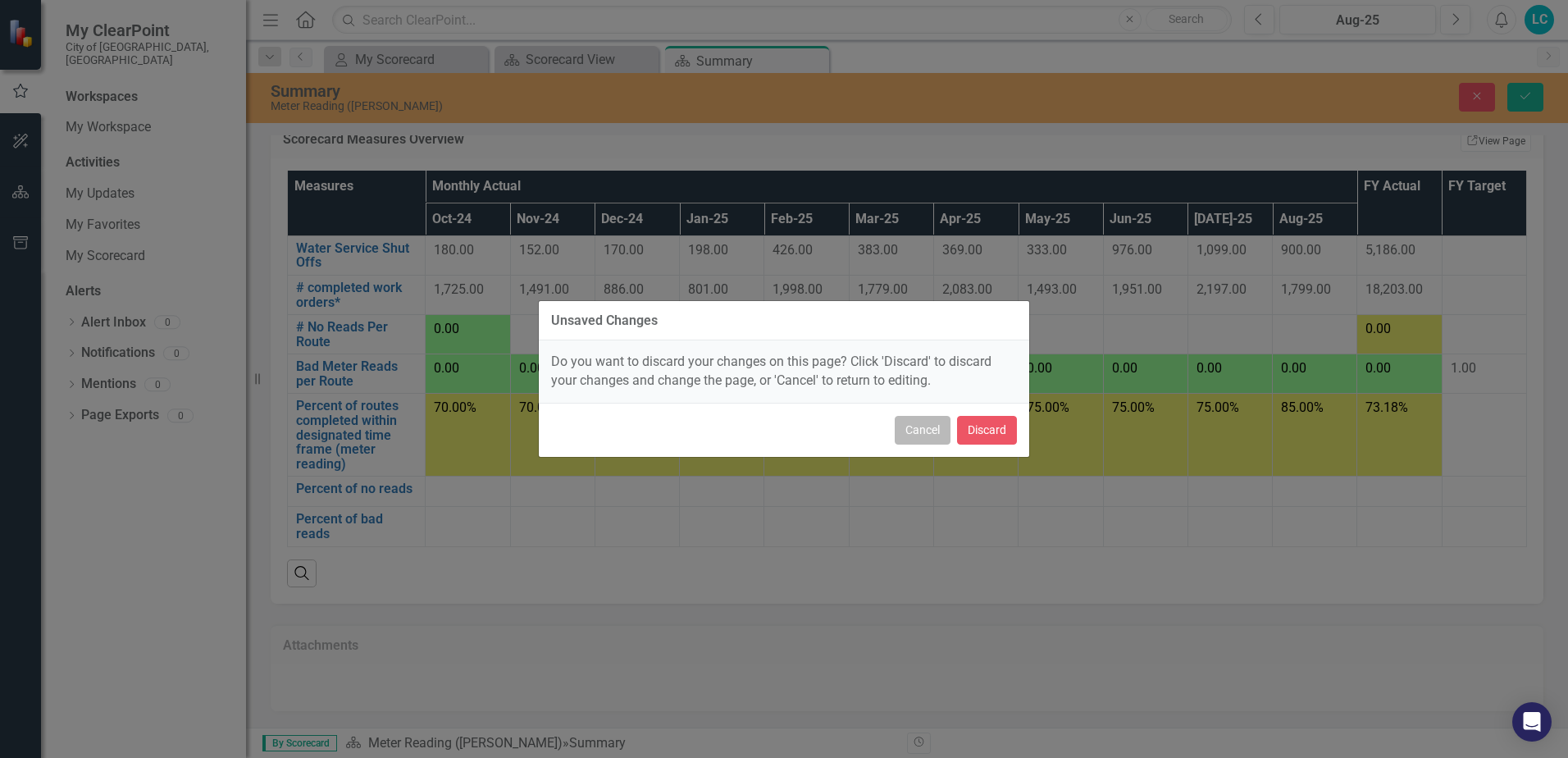
click at [909, 424] on button "Cancel" at bounding box center [922, 431] width 56 height 29
